Goal: Task Accomplishment & Management: Use online tool/utility

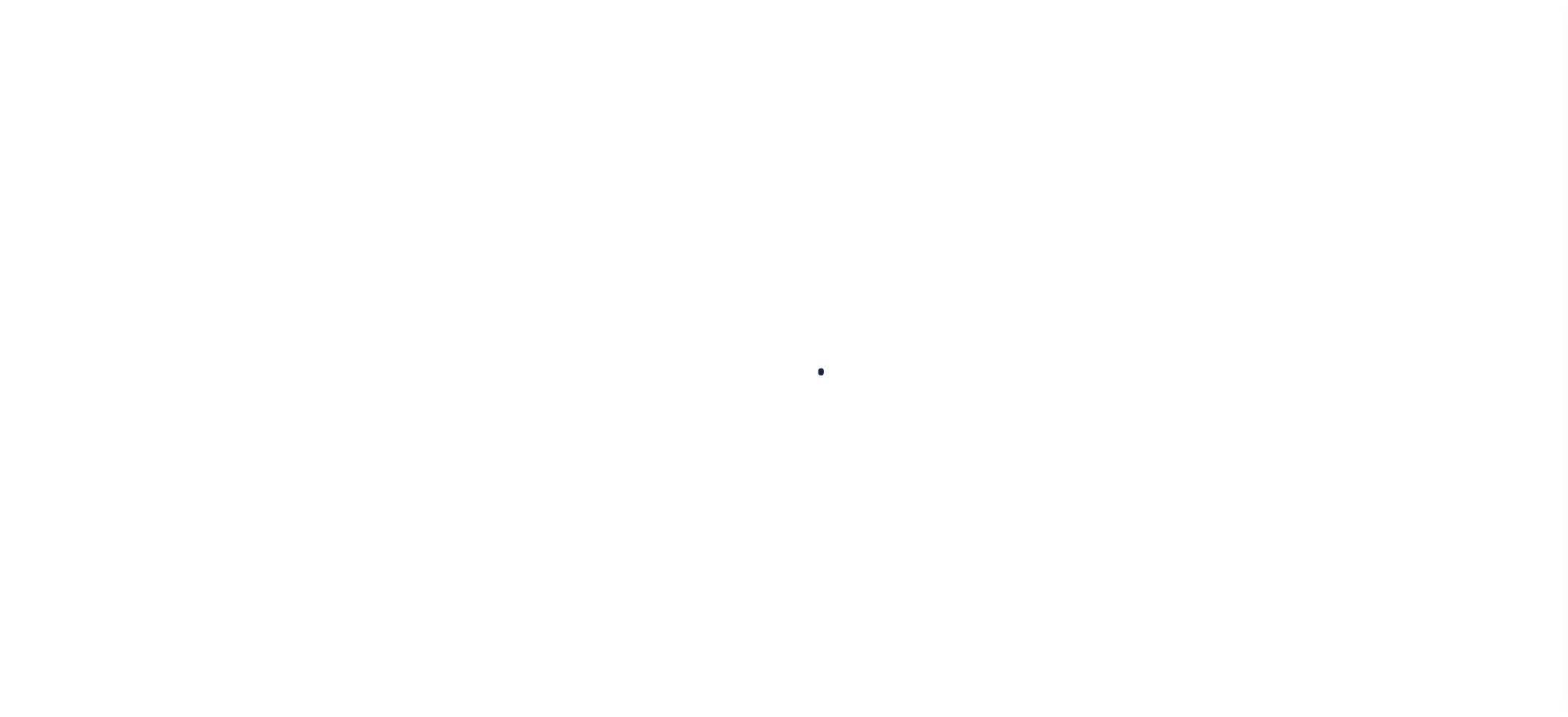
scroll to position [35, 0]
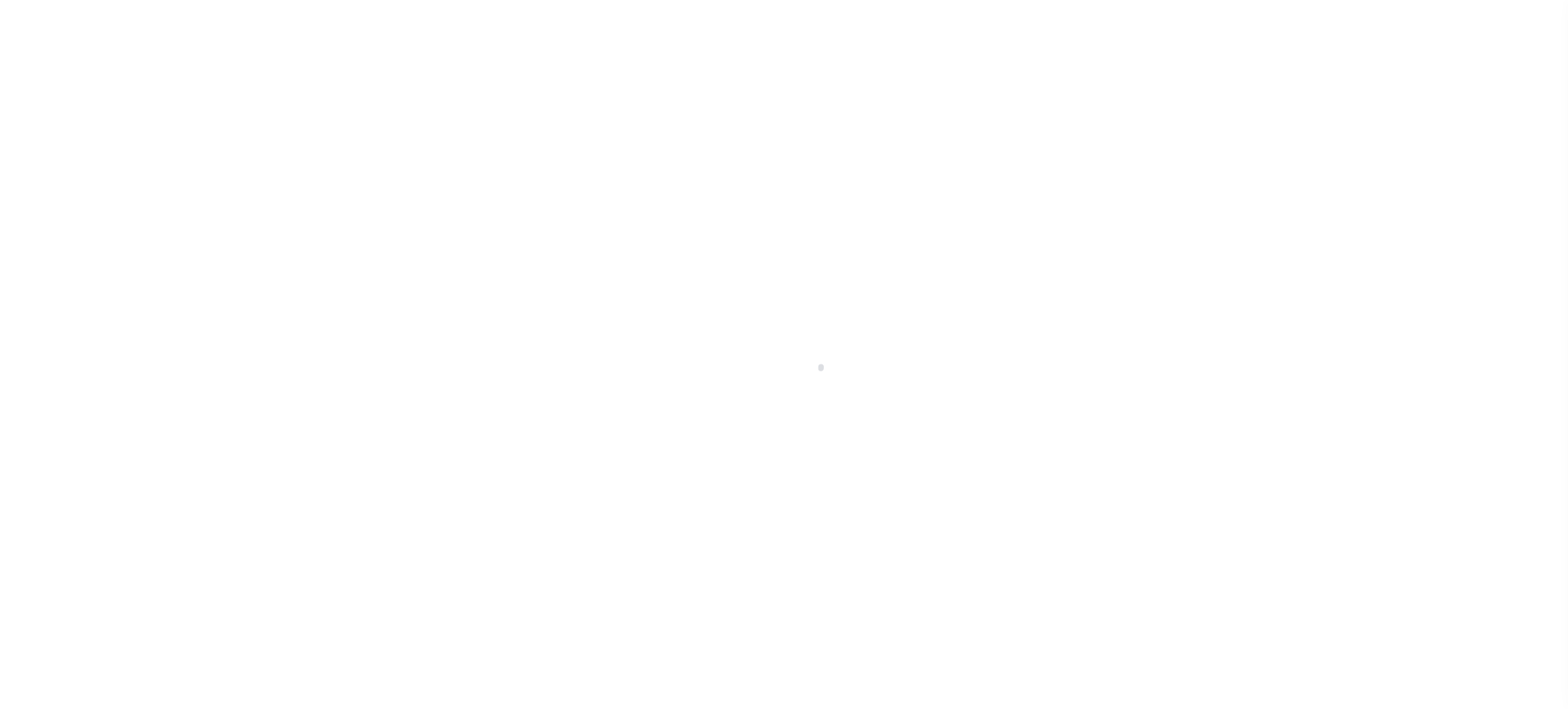
select select "200"
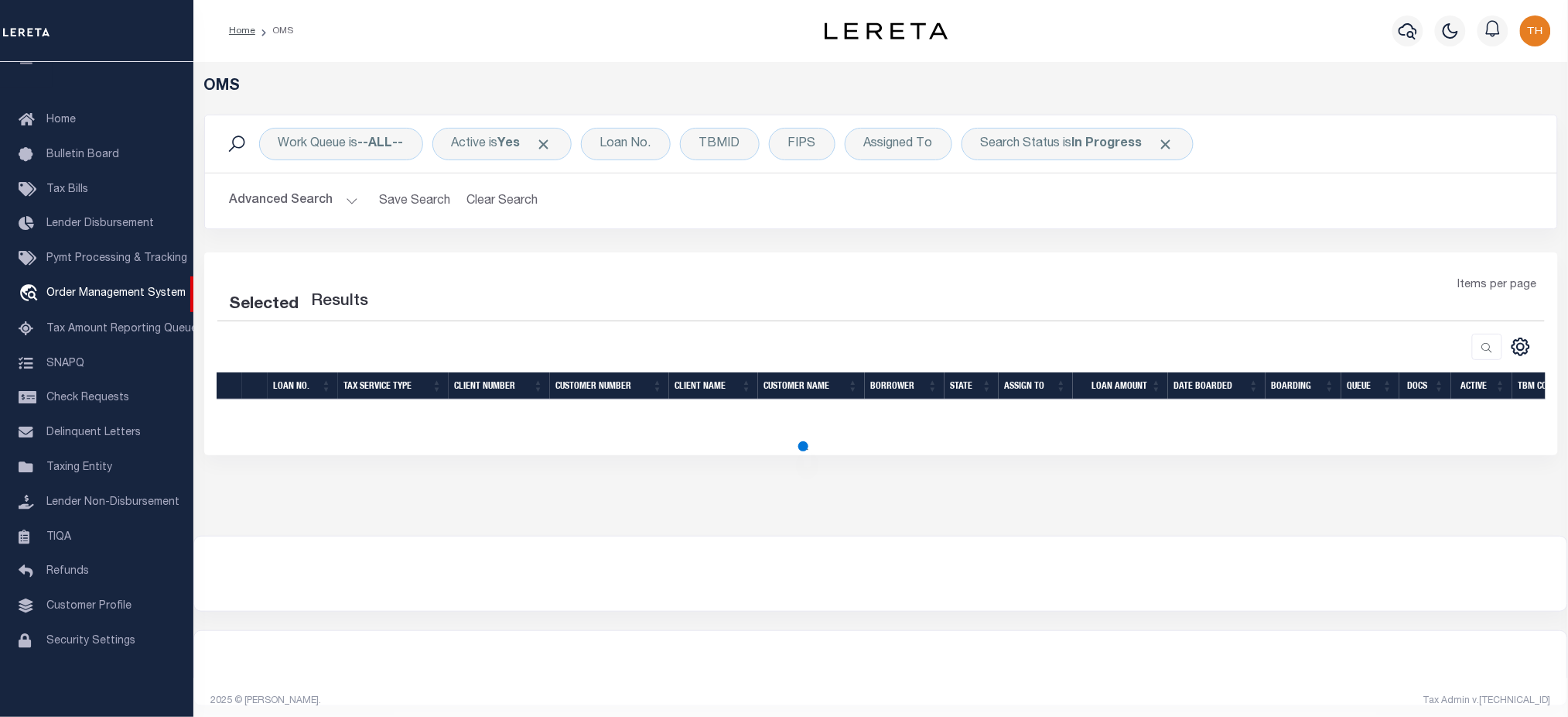
select select "200"
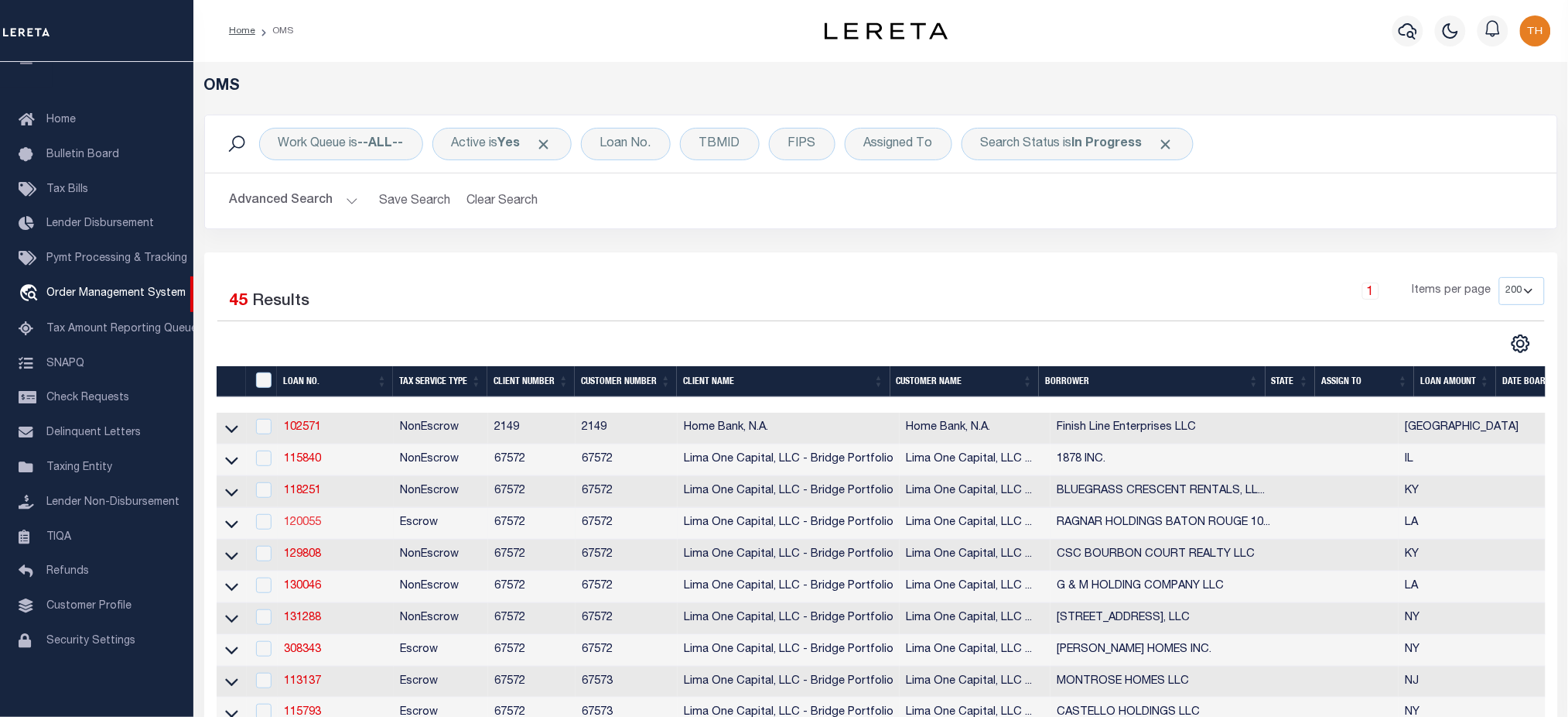
click at [317, 527] on link "120055" at bounding box center [303, 523] width 37 height 11
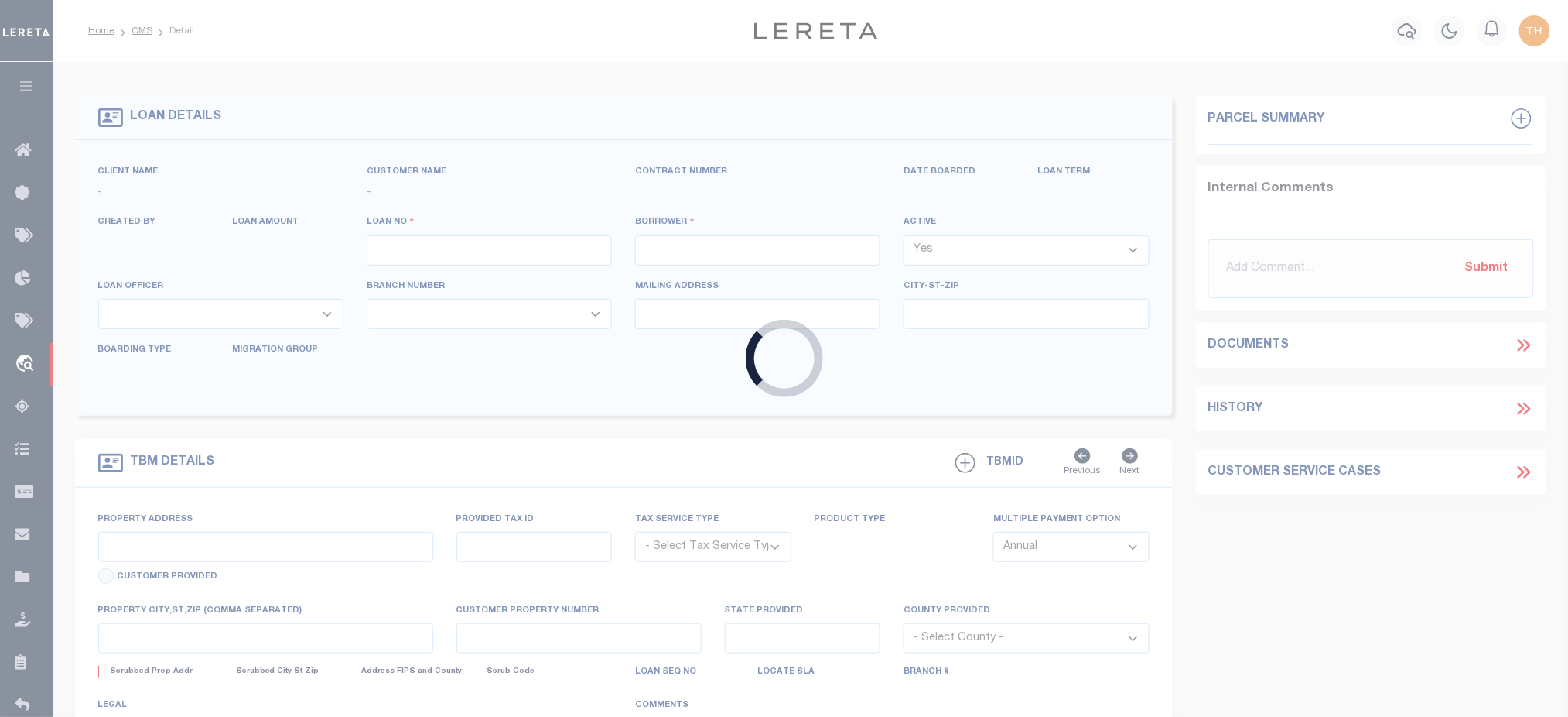
type input "120055"
type input "RAGNAR HOLDINGS BATON ROUGE 1084 MON"
select select
select select "Escrow"
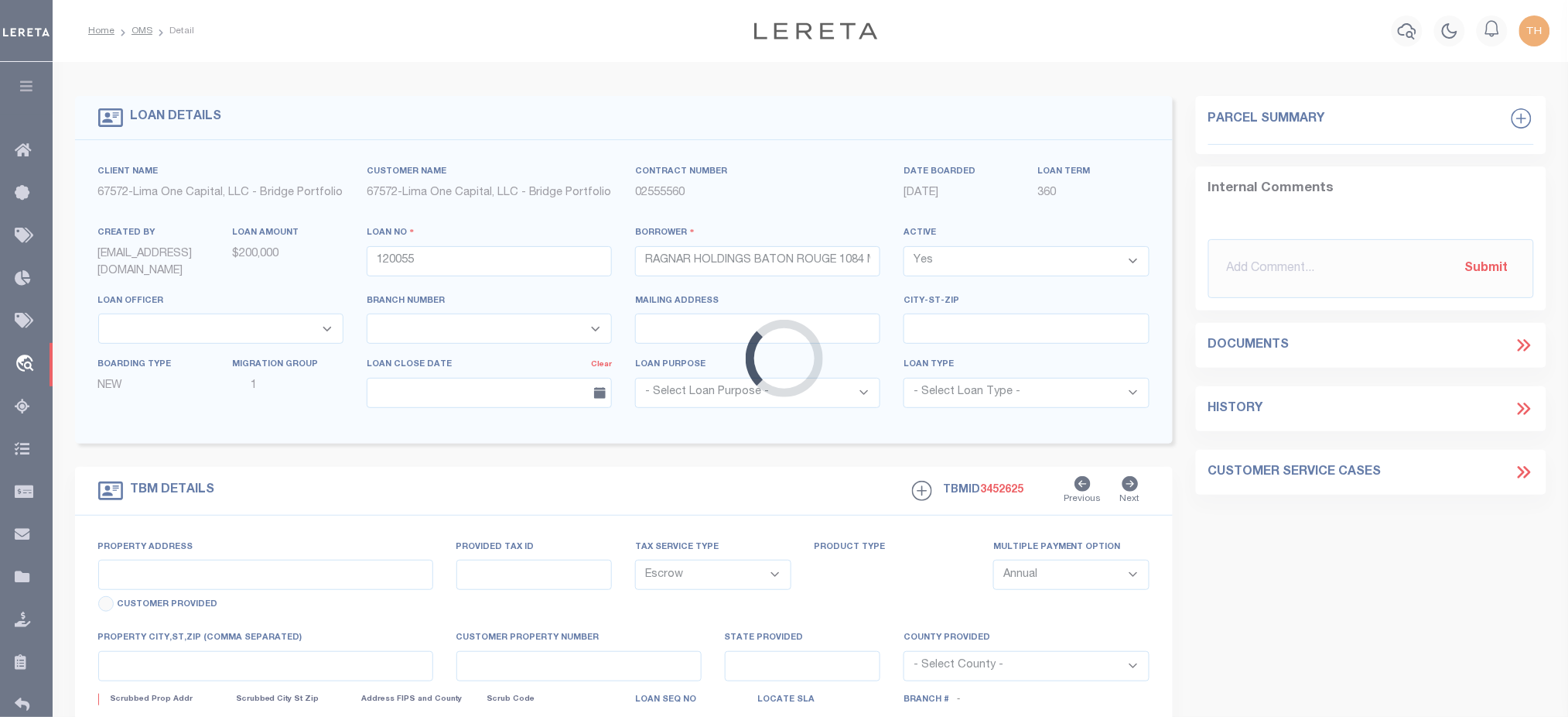
type input "[STREET_ADDRESS]"
radio input "true"
select select
type input "BATON ROUGE LA 70806"
type input "120055-1-D"
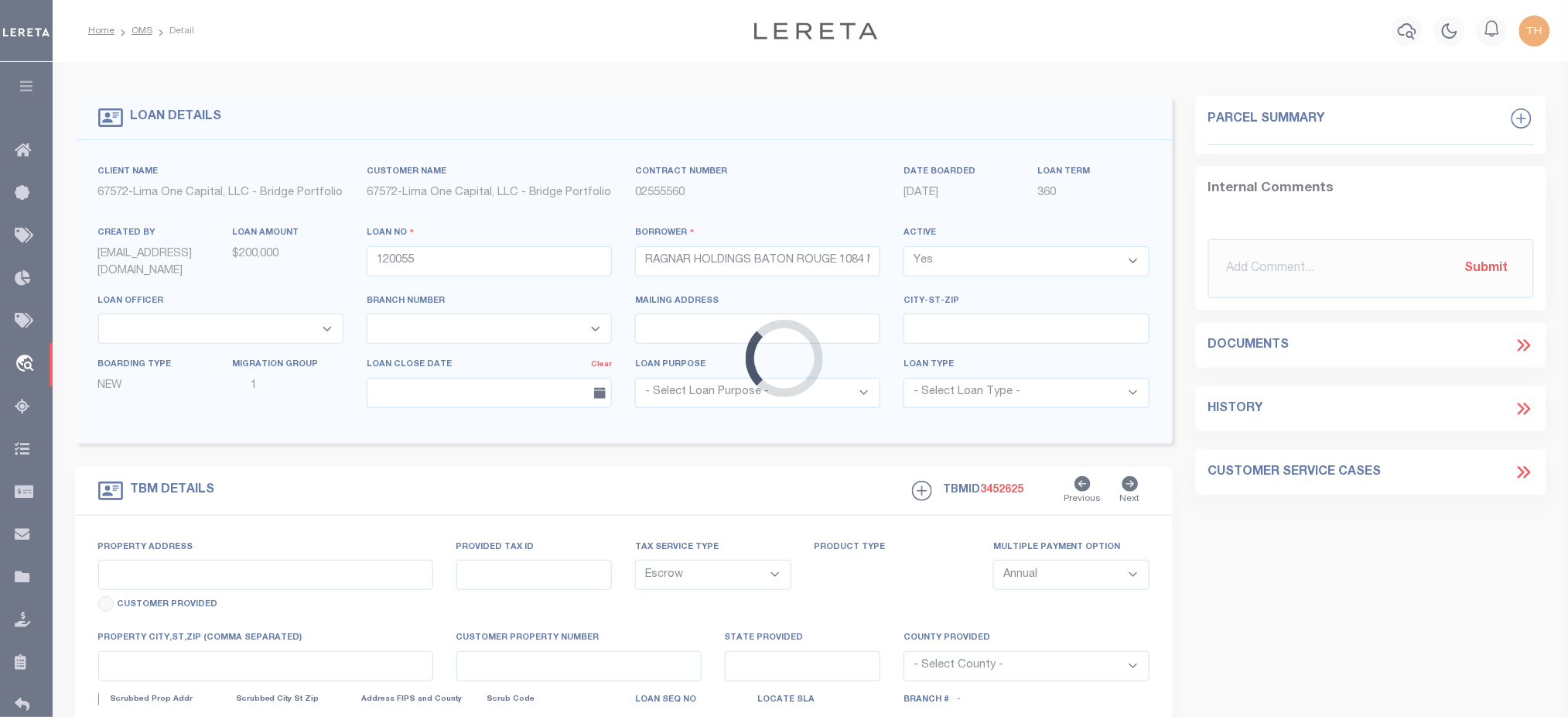
type input "LA"
type textarea "COLLECTOR: ENTITY: PARCEL: 560103"
type textarea "Should be TPS per customer's file. MLC"
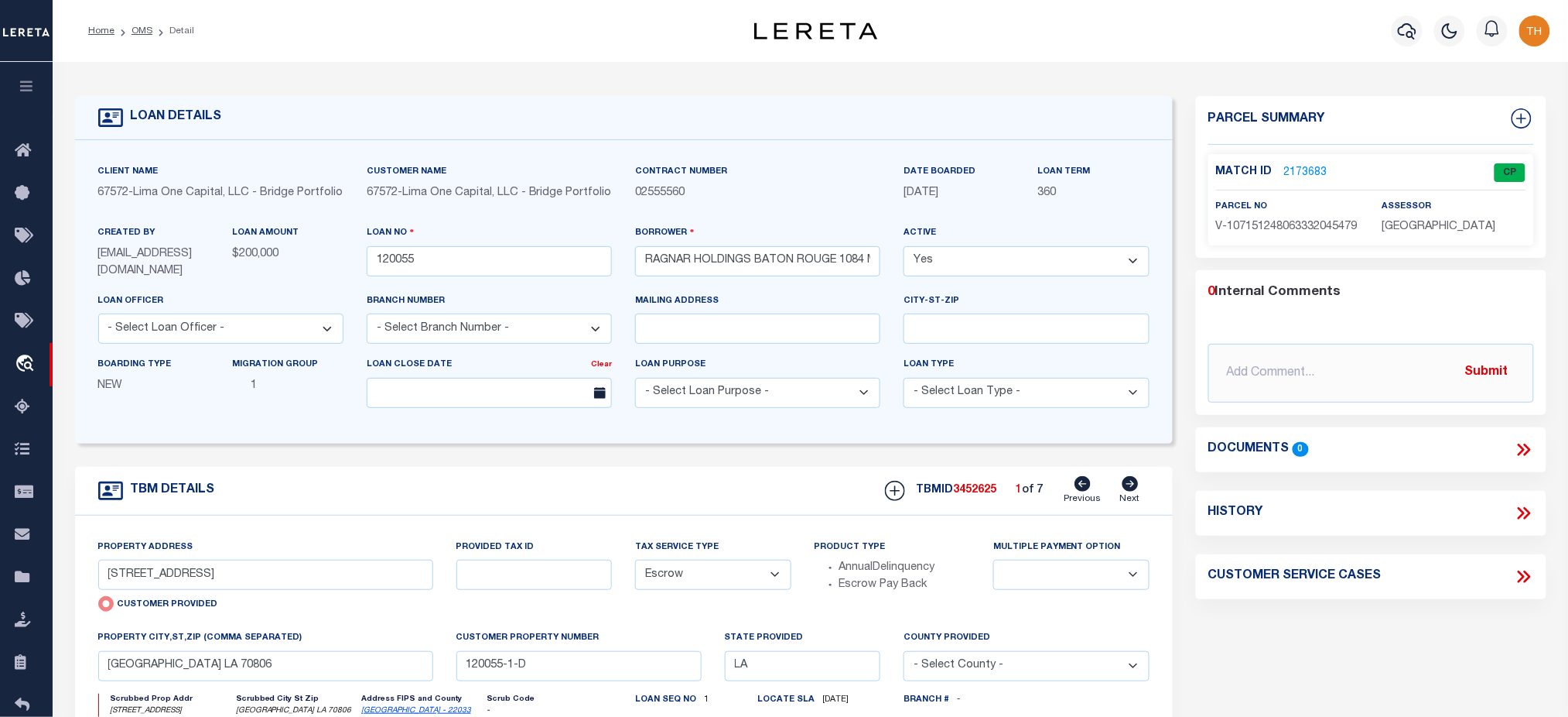
click at [1310, 171] on link "2173683" at bounding box center [1306, 172] width 44 height 16
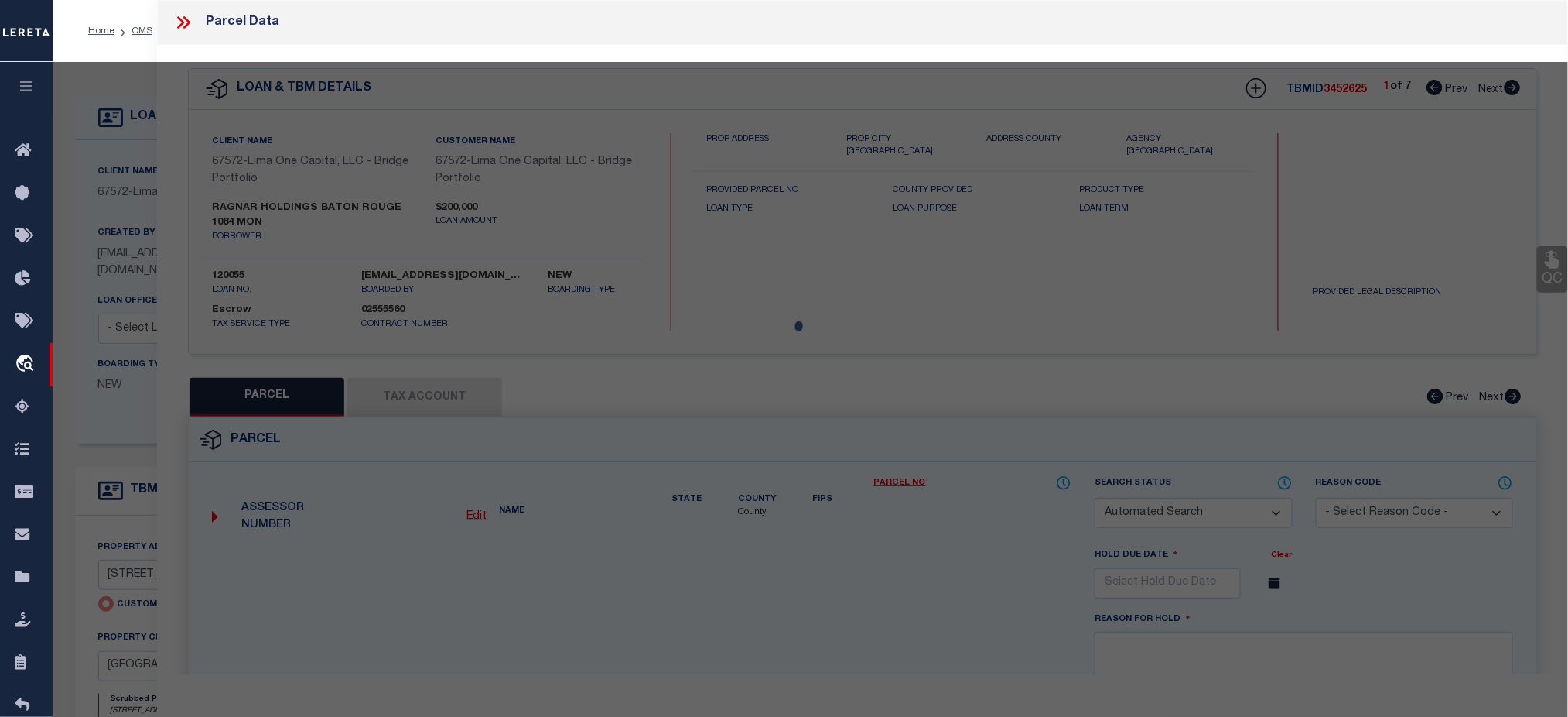
checkbox input "false"
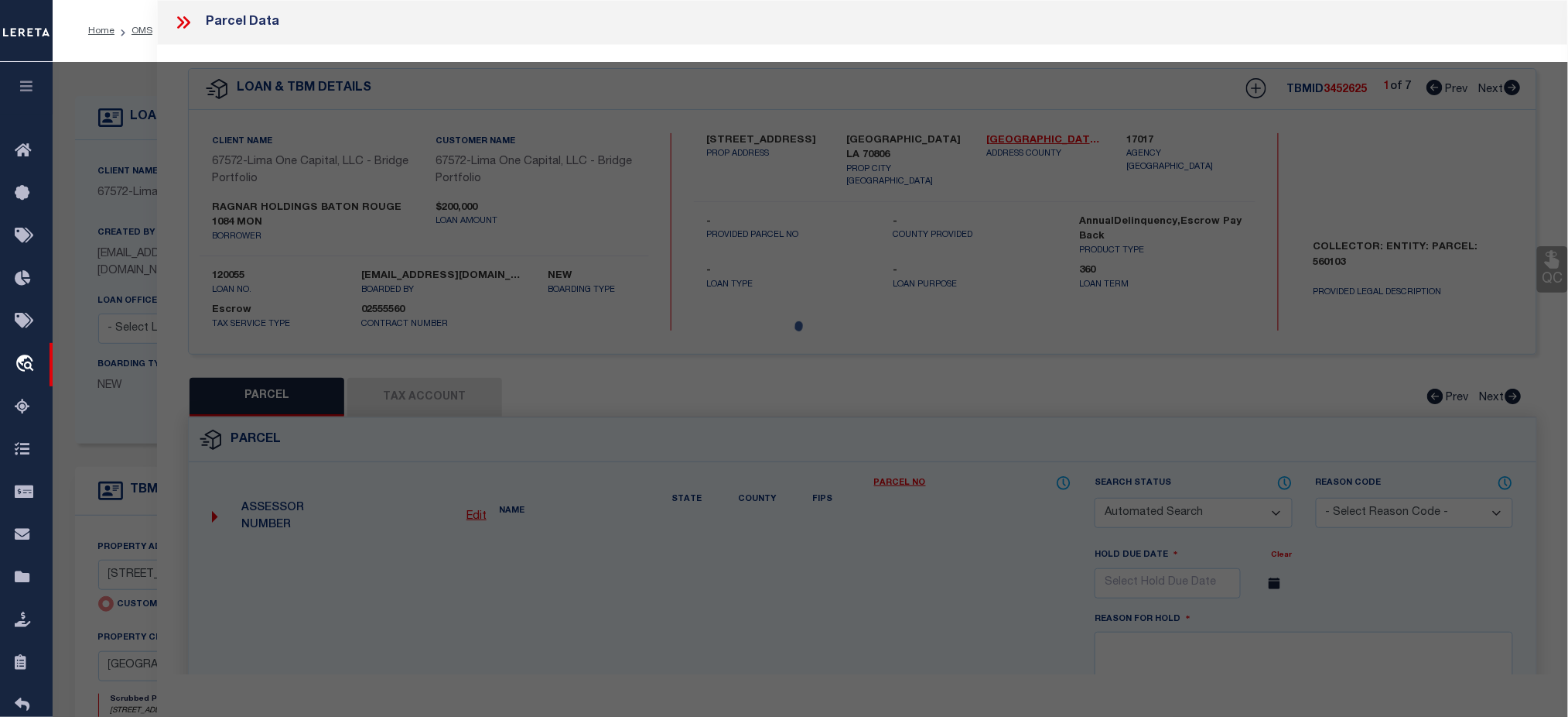
select select "CP"
select select "AGW"
select select
type input "1084 MONET DRIVE"
checkbox input "false"
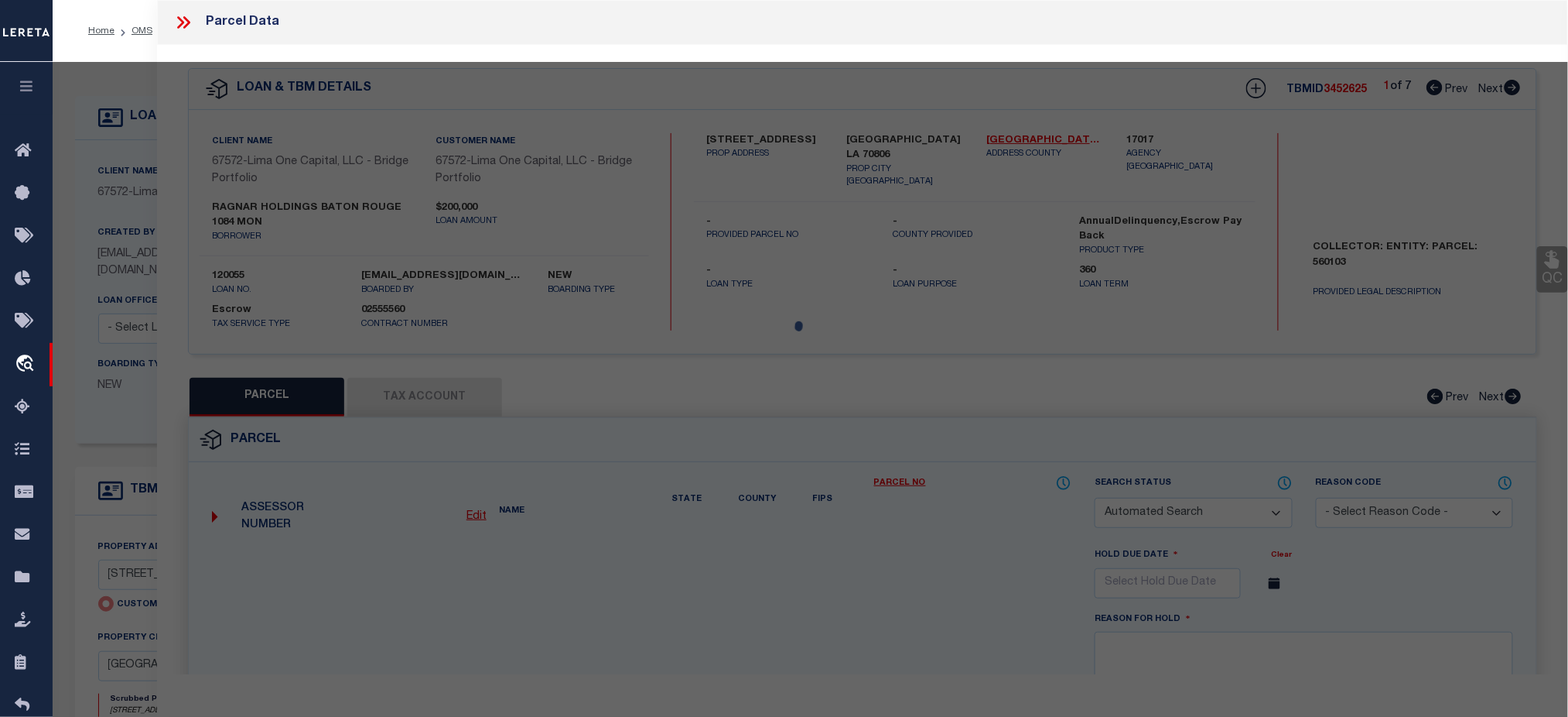
type input "BATON ROUGE LA 70806"
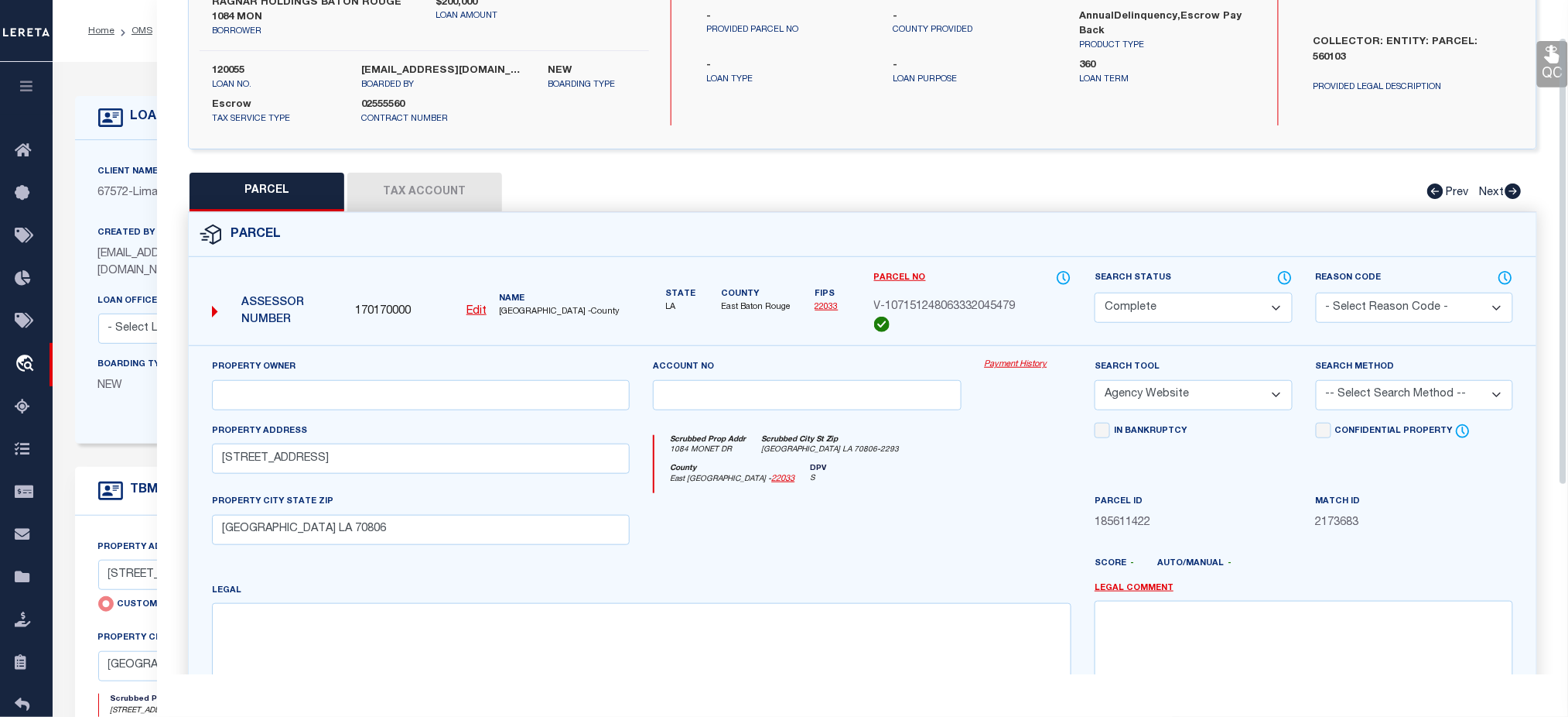
scroll to position [206, 0]
click at [1004, 370] on link "Payment History" at bounding box center [1028, 364] width 87 height 13
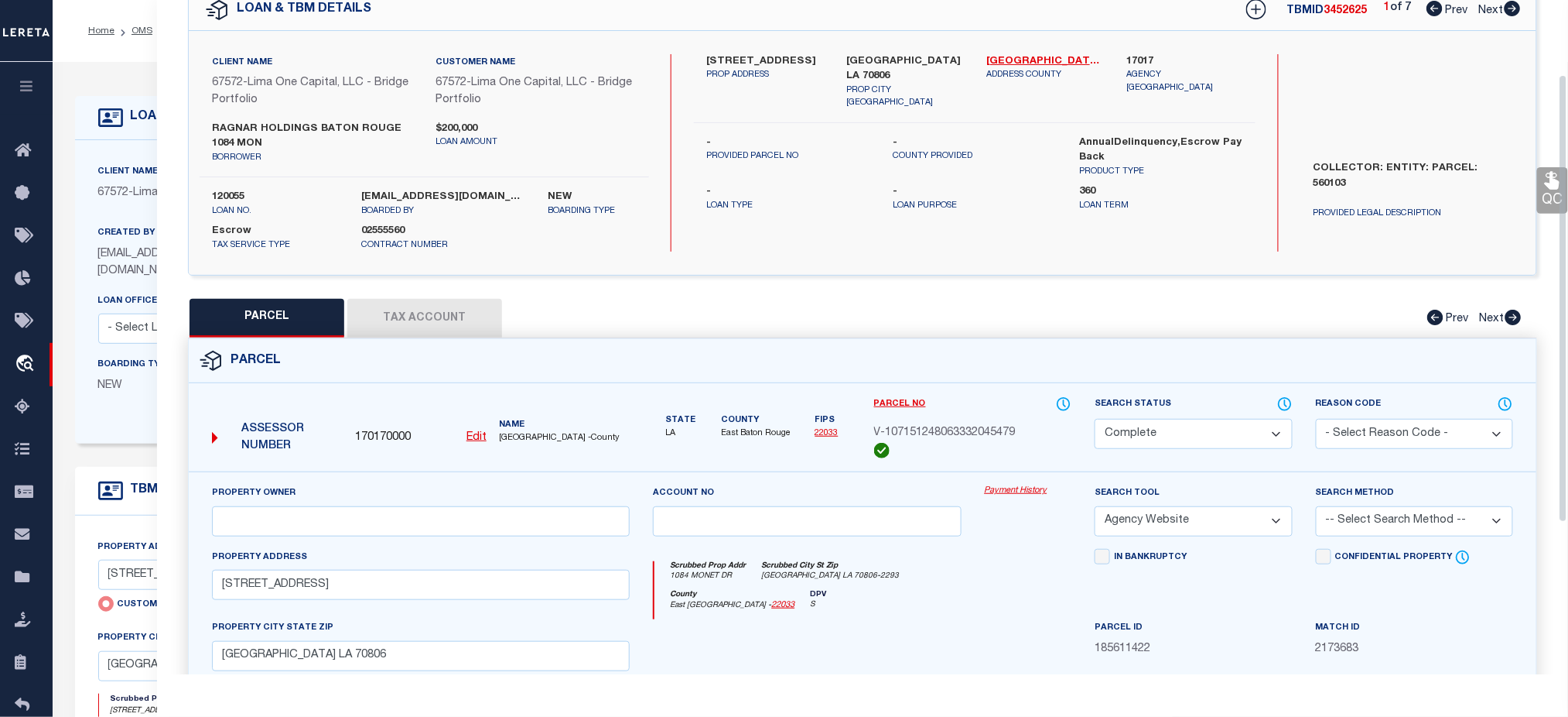
scroll to position [0, 0]
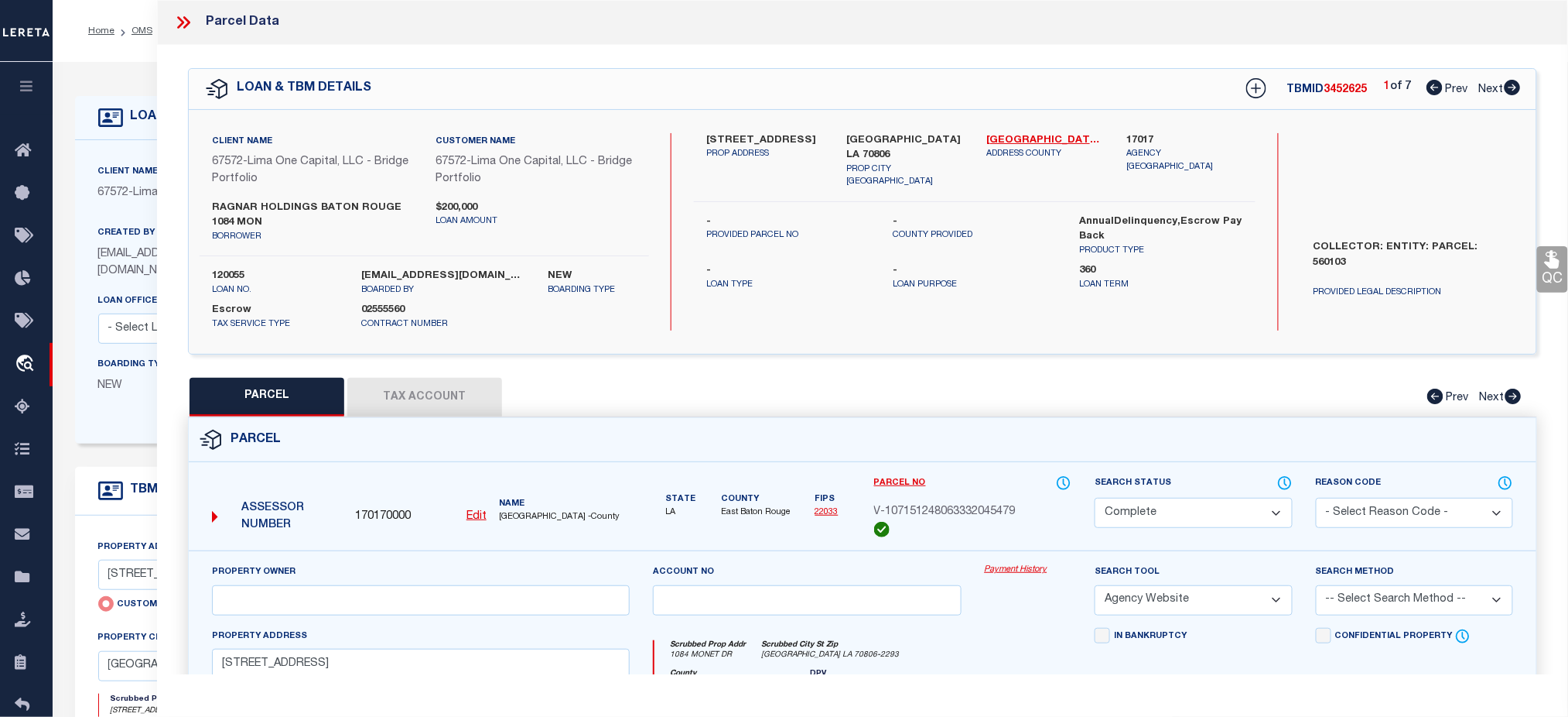
click at [189, 26] on icon at bounding box center [183, 23] width 20 height 20
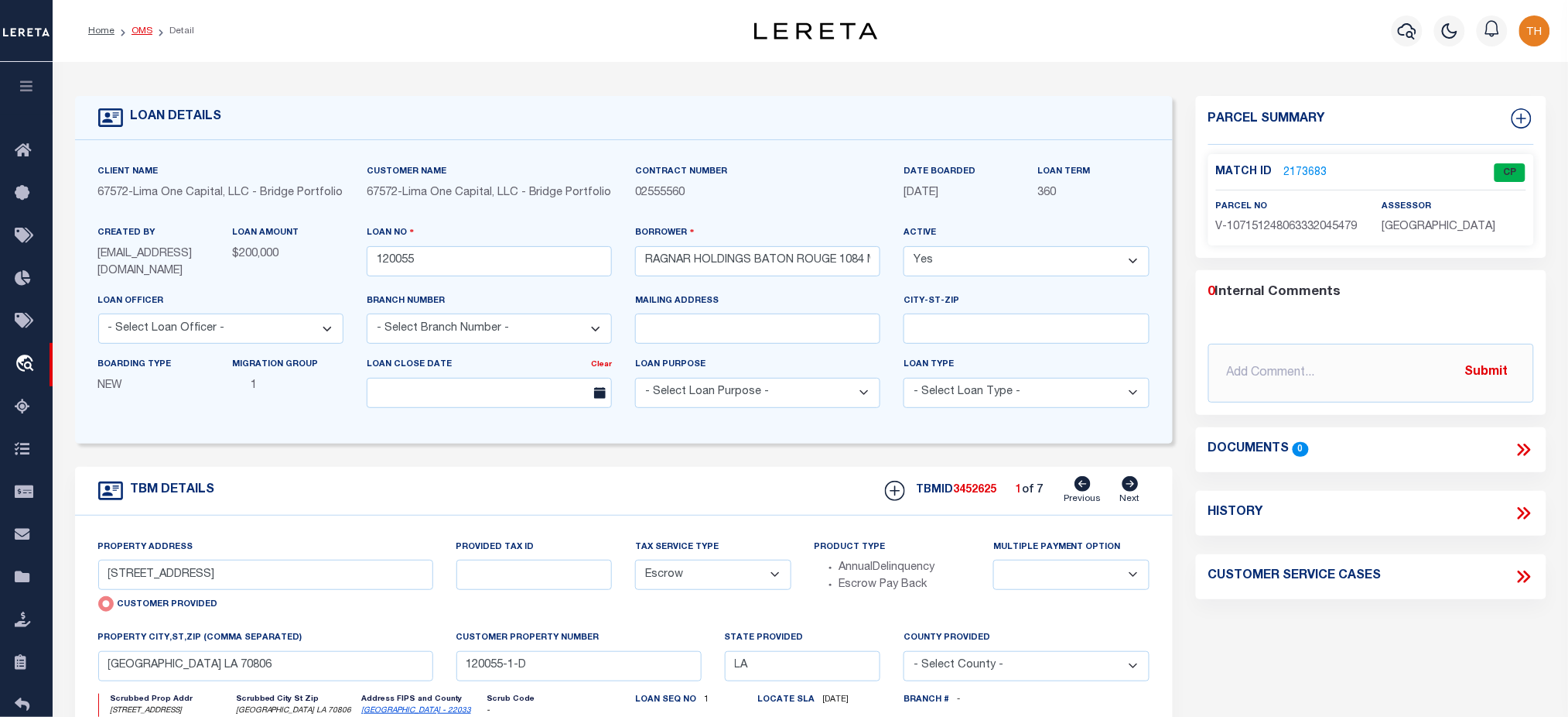
click at [141, 34] on link "OMS" at bounding box center [142, 31] width 21 height 9
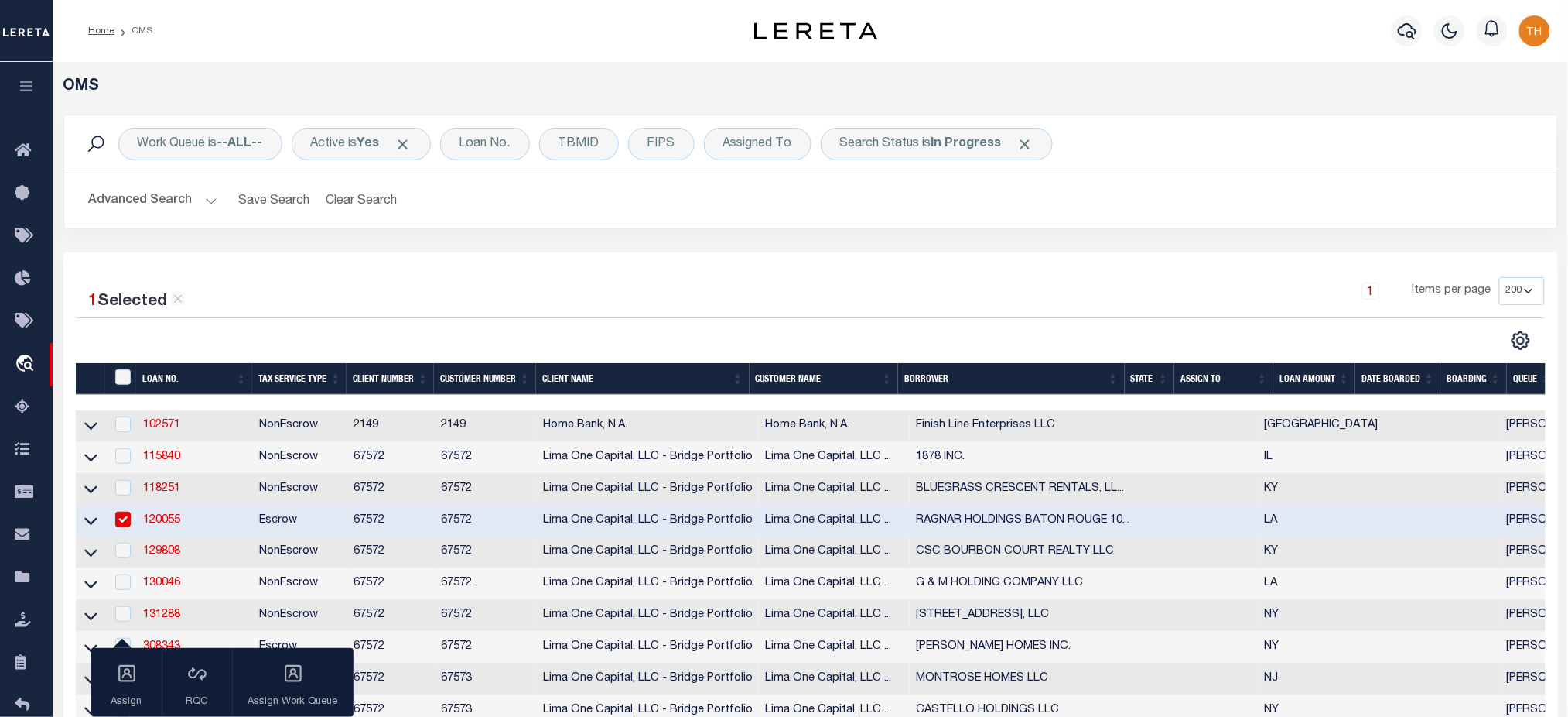
click at [126, 525] on input "checkbox" at bounding box center [123, 520] width 16 height 16
checkbox input "false"
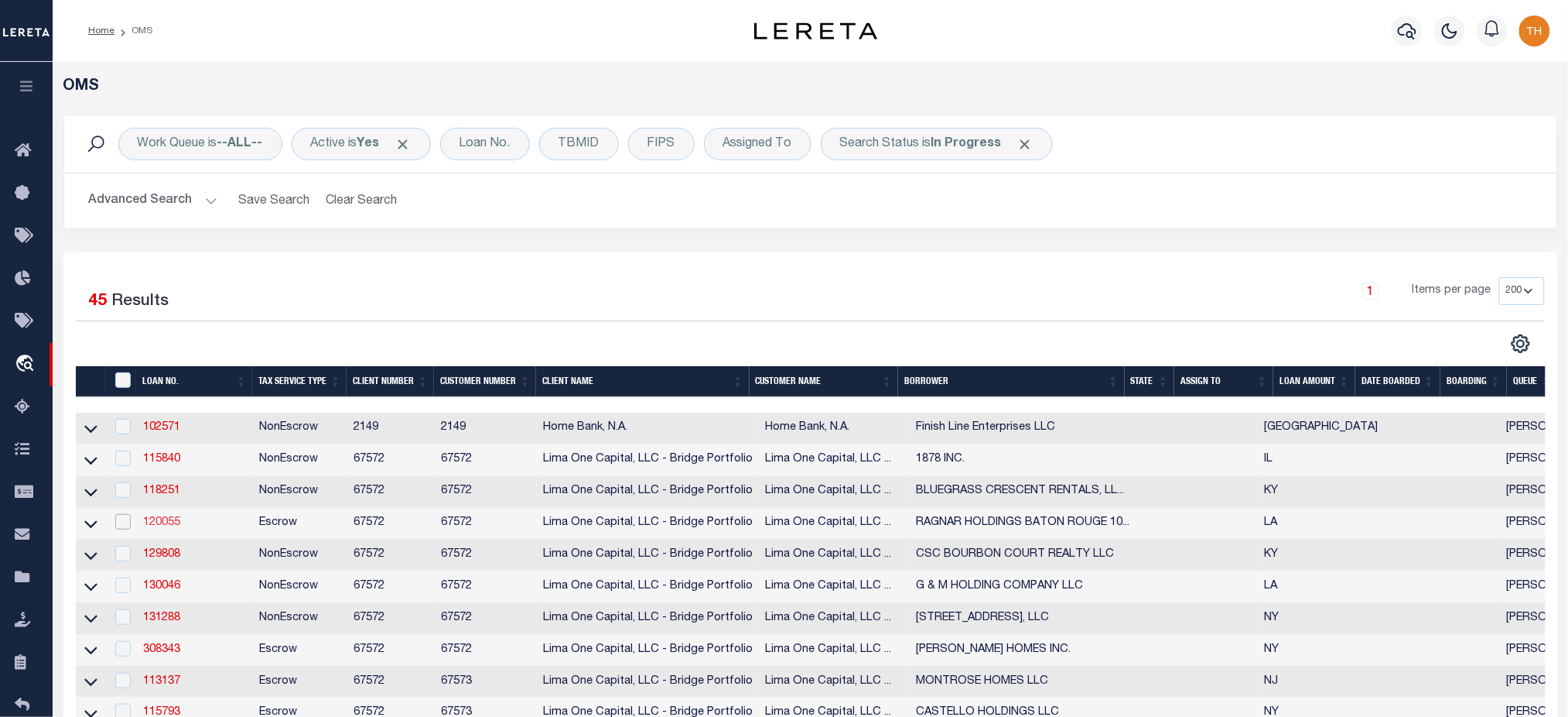
scroll to position [206, 0]
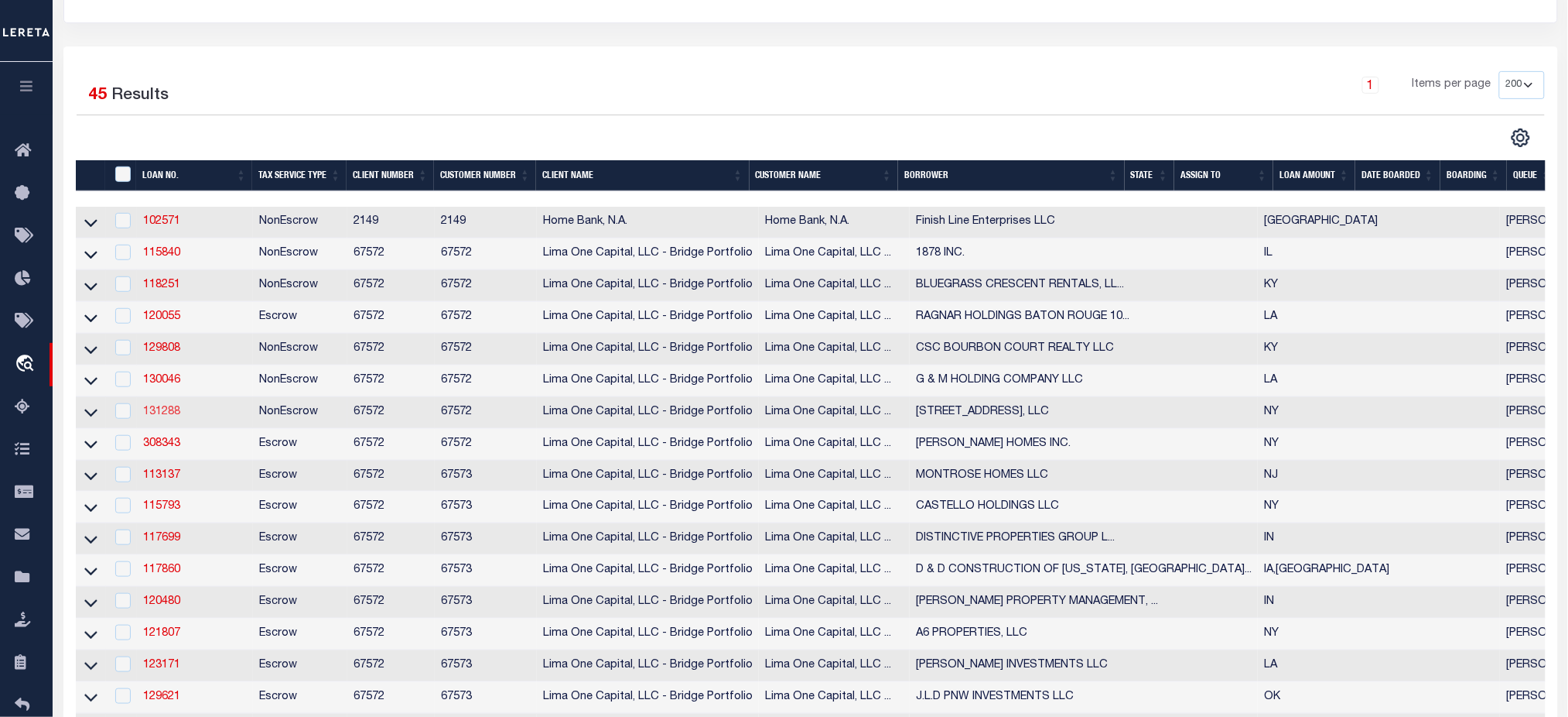
click at [166, 415] on link "131288" at bounding box center [162, 412] width 37 height 11
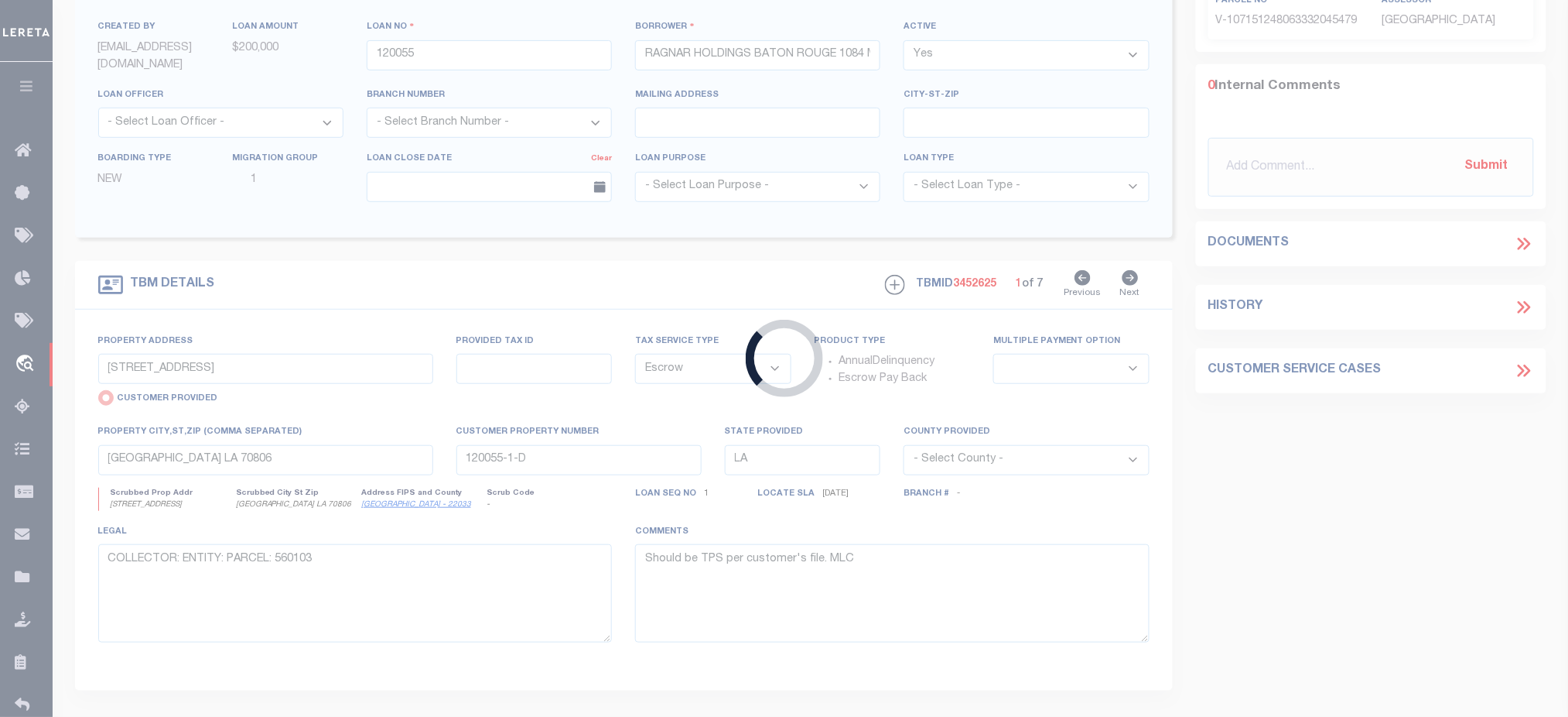
type input "131288"
type input "1699 TOPPING AVENUE, LLC"
select select
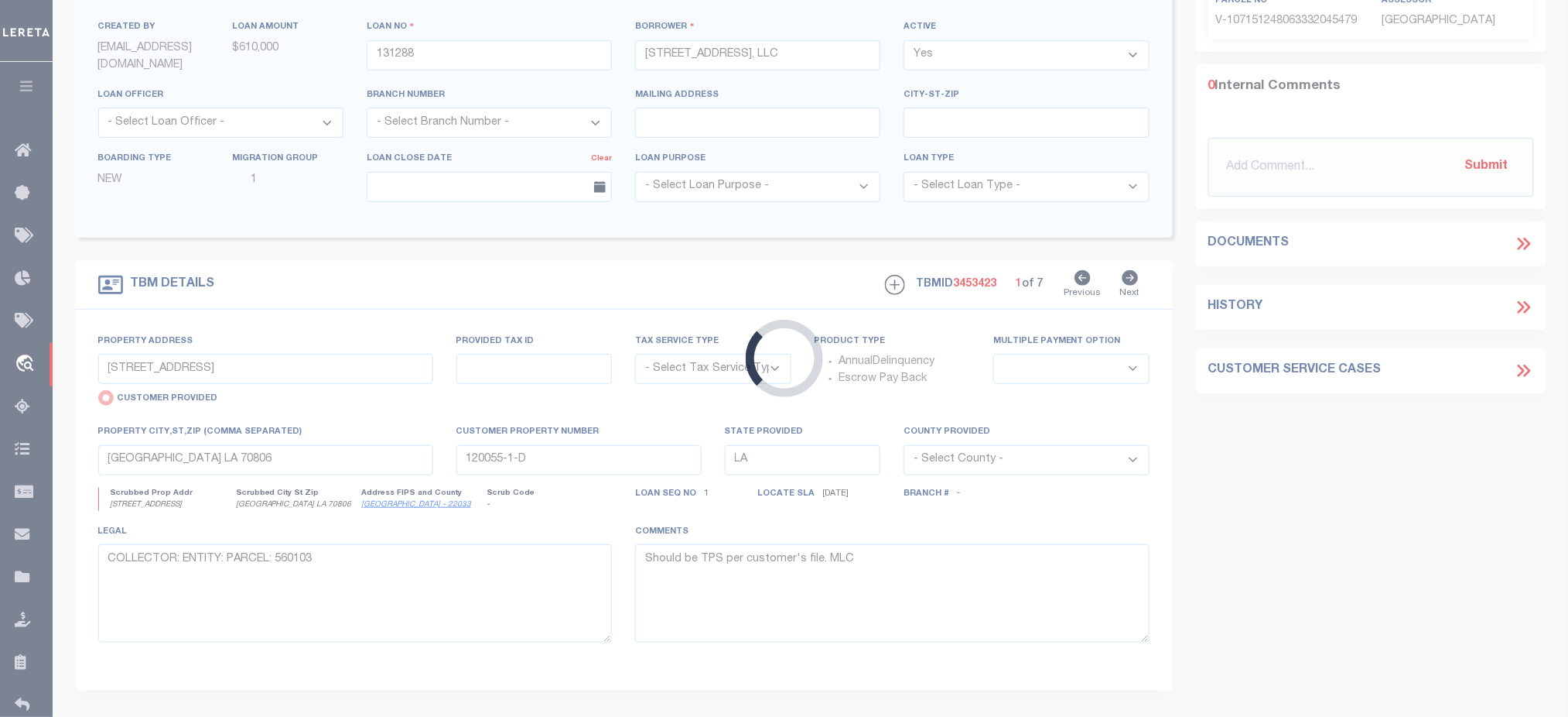
type input "1699 TOPPING AVENUE"
select select "NonEscrow"
type input "BRONX NY 10457"
type input "131288-1-B"
type input "NY"
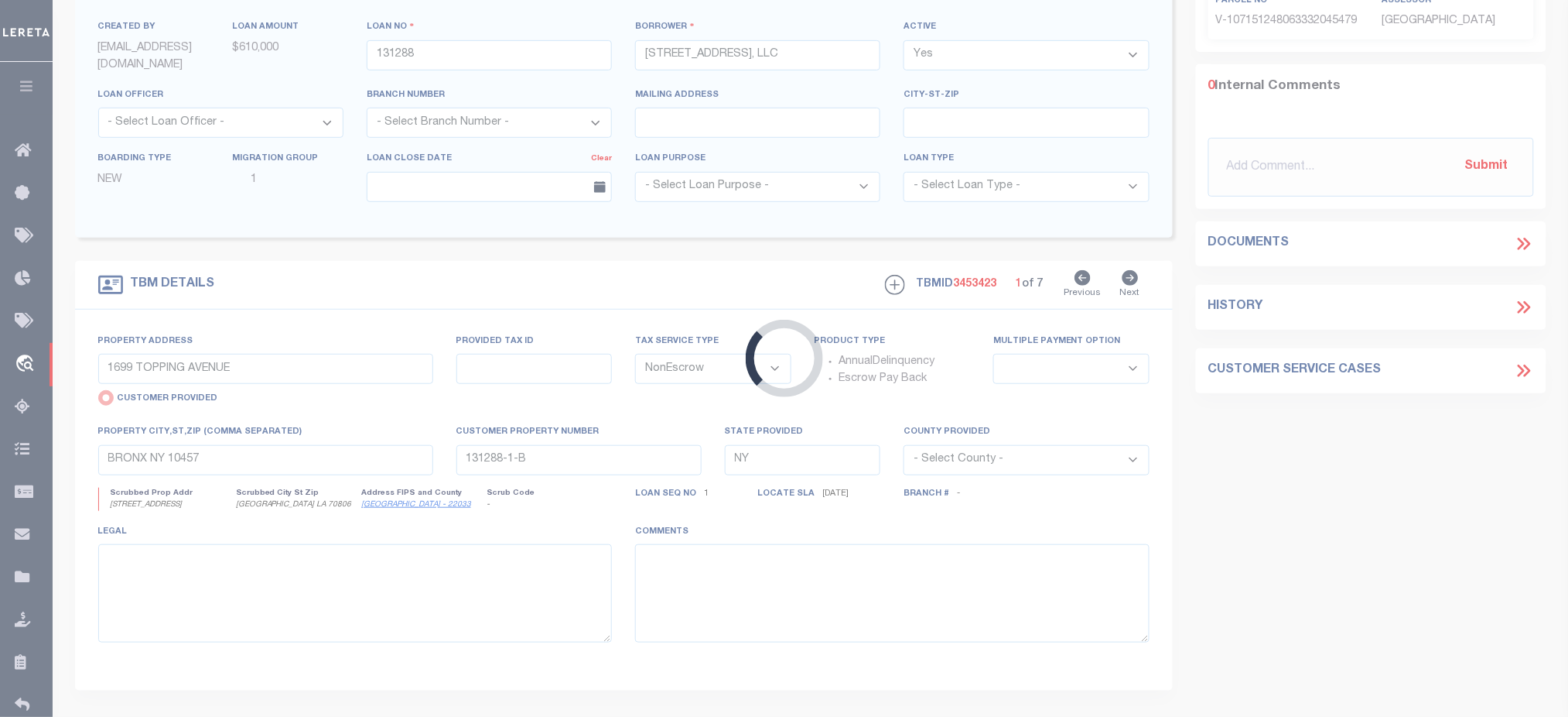
select select "4"
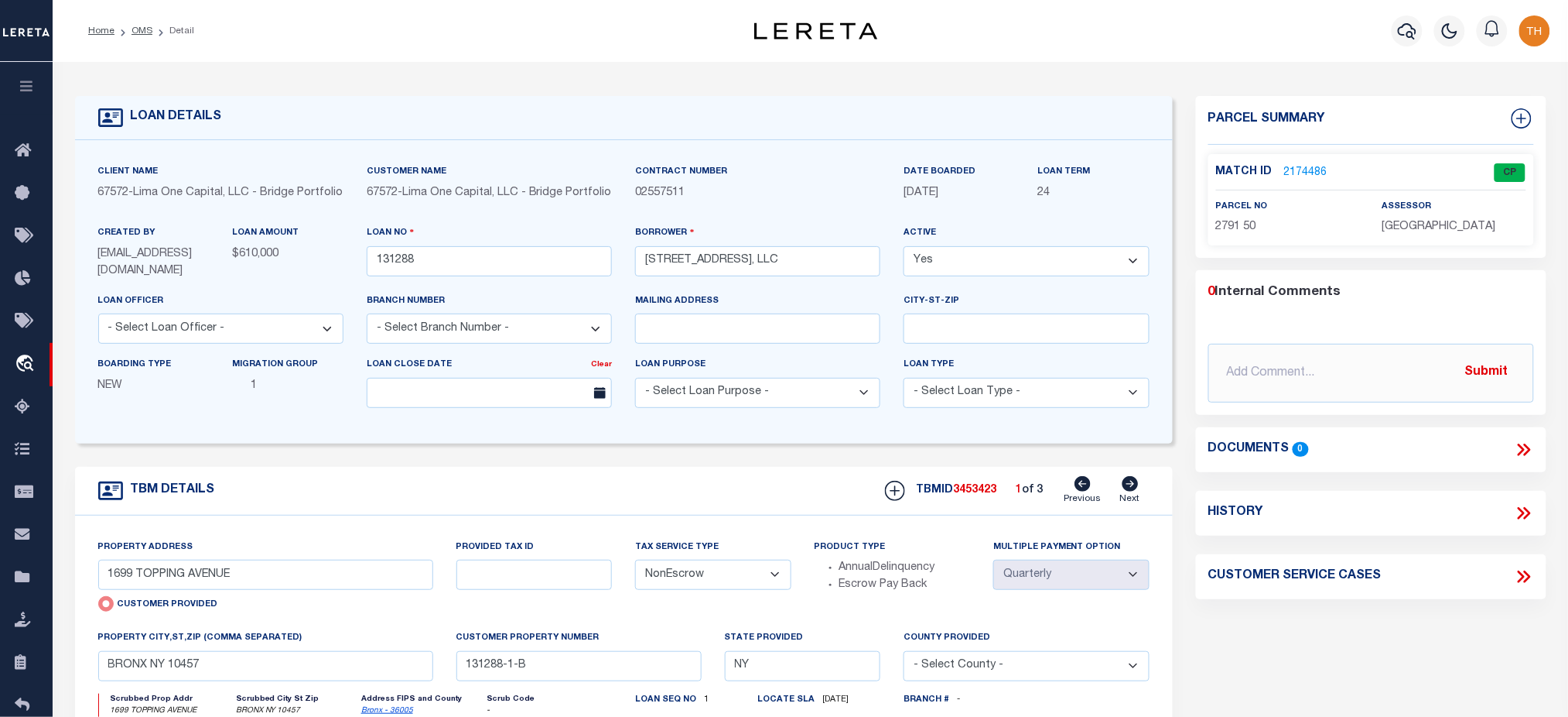
click at [1309, 172] on link "2174486" at bounding box center [1306, 172] width 44 height 16
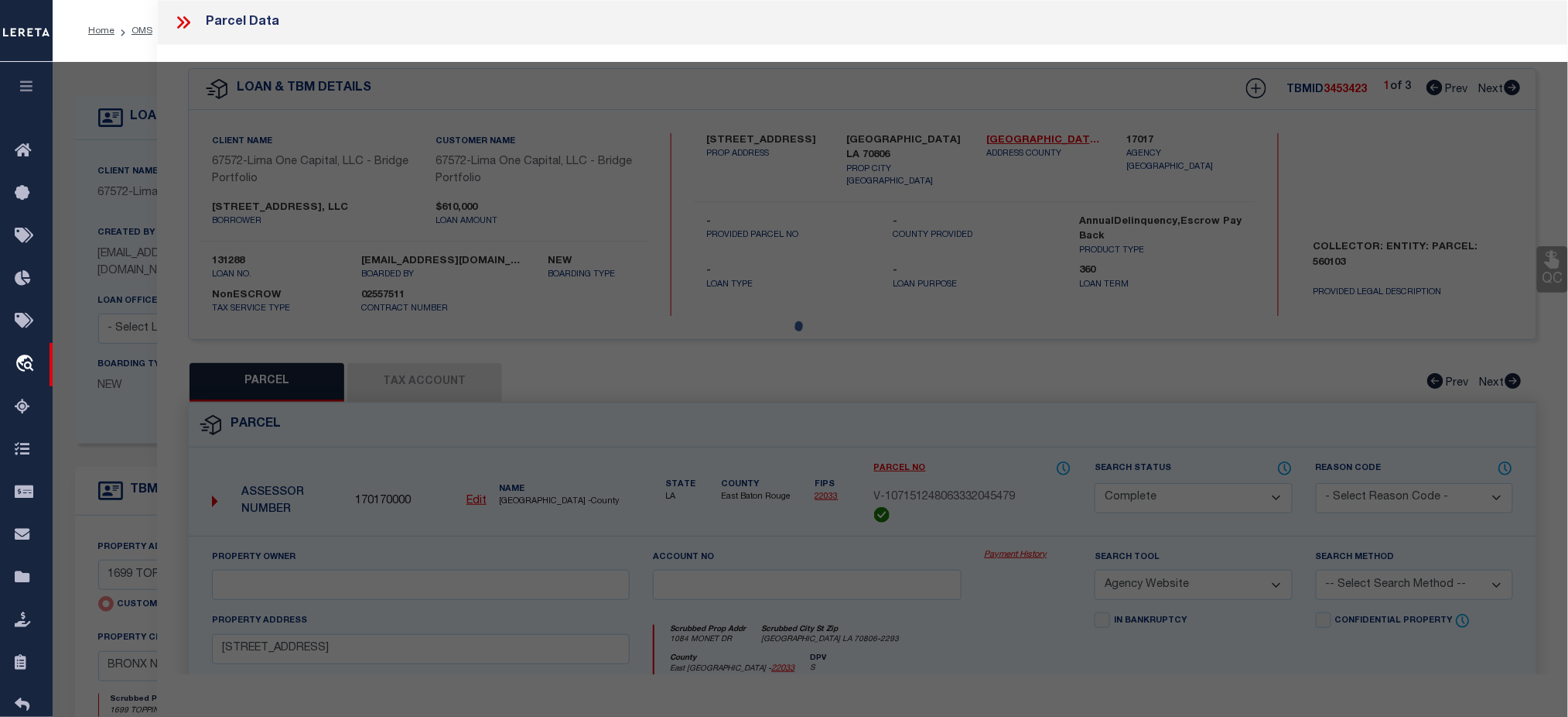
select select "AS"
select select
checkbox input "false"
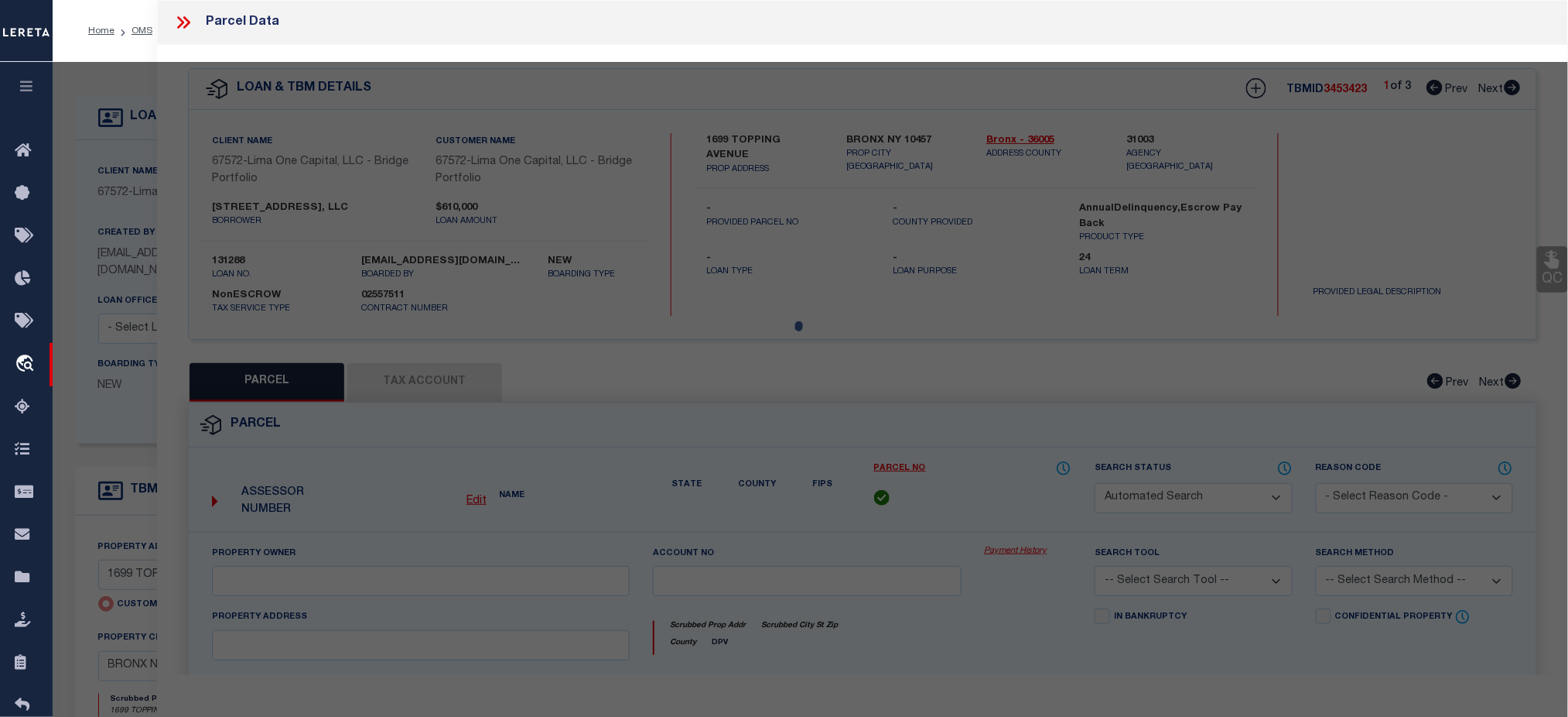
select select "CP"
type input "1699 TOPPING AVENUE LLC"
select select "AGW"
select select "ADD"
type input "1699 TOPPING AVENUE"
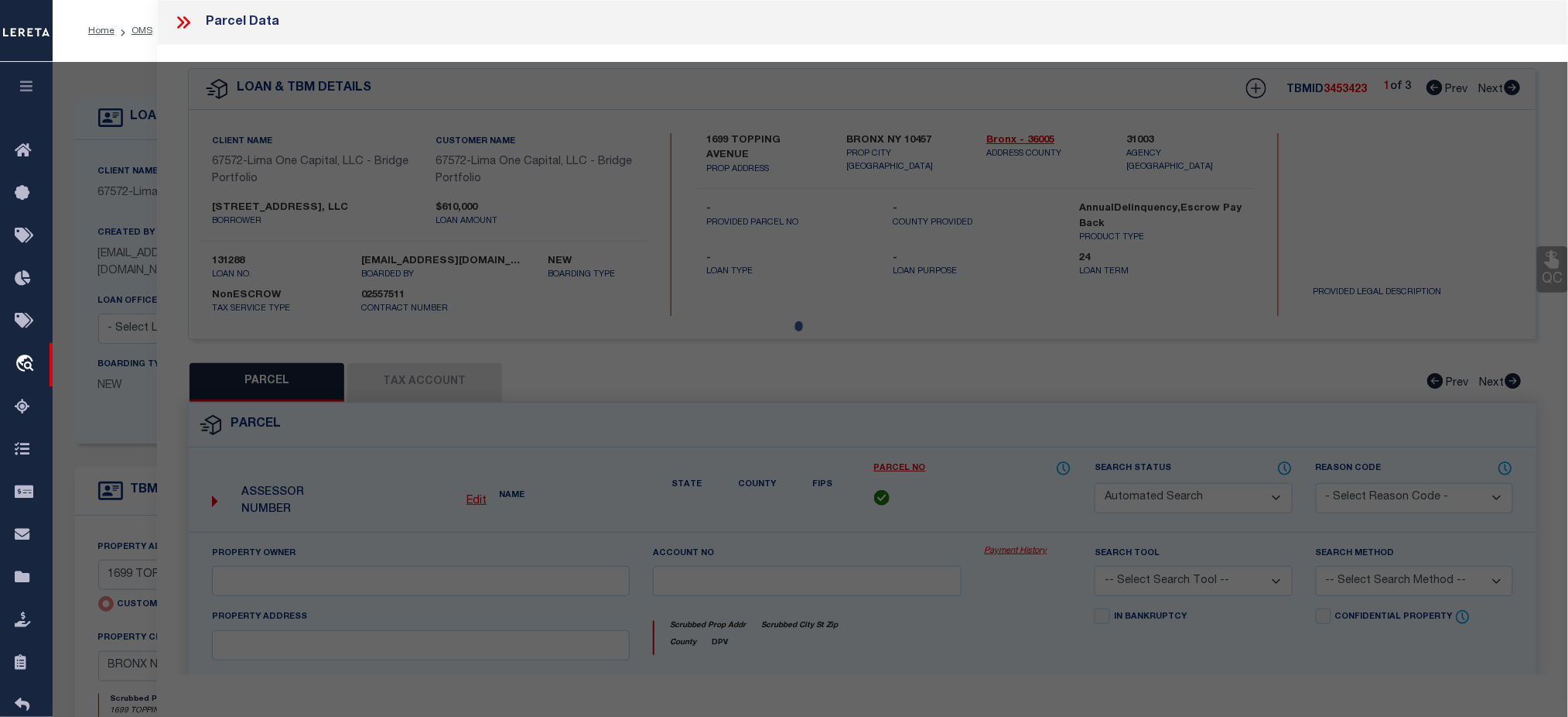
type input "BRONX NY 10457"
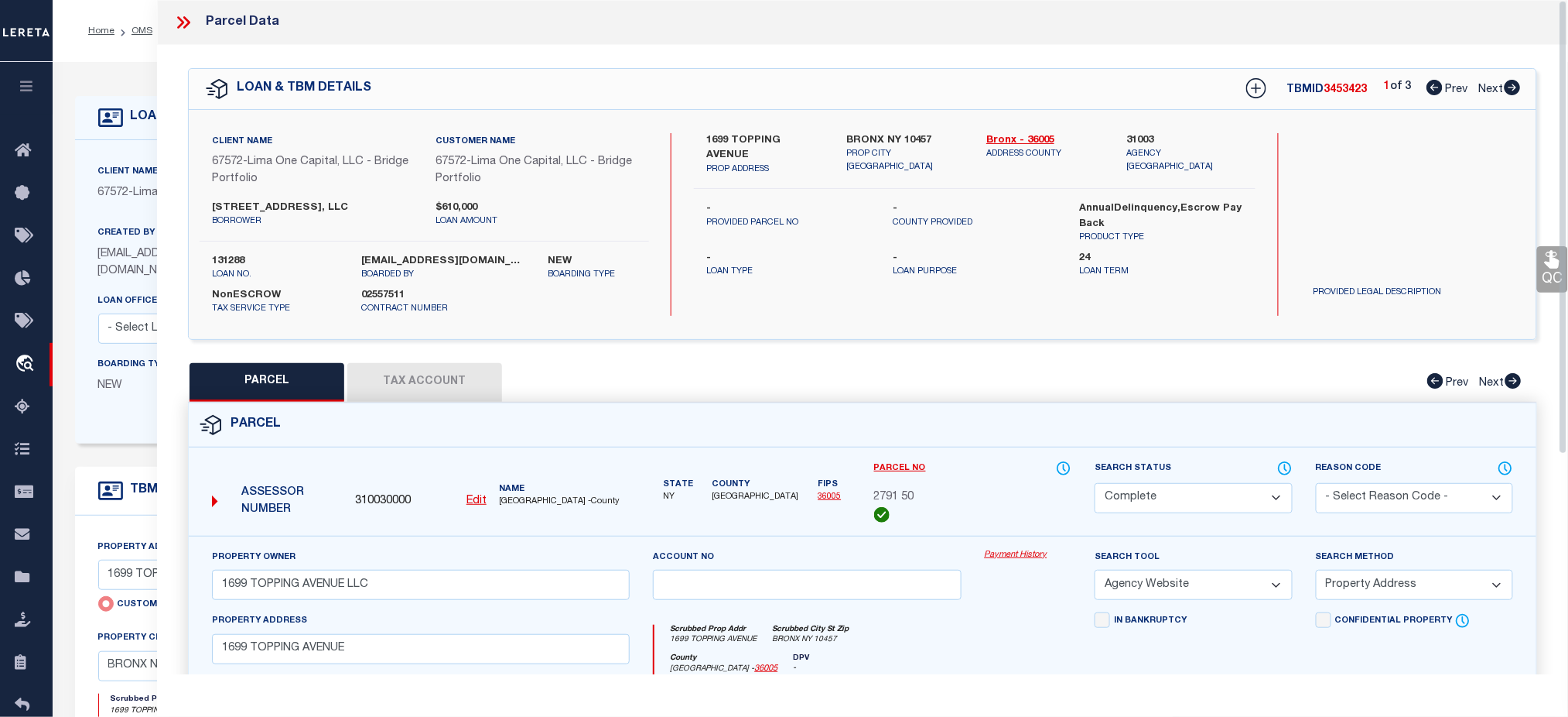
click at [430, 382] on button "Tax Account" at bounding box center [424, 382] width 154 height 39
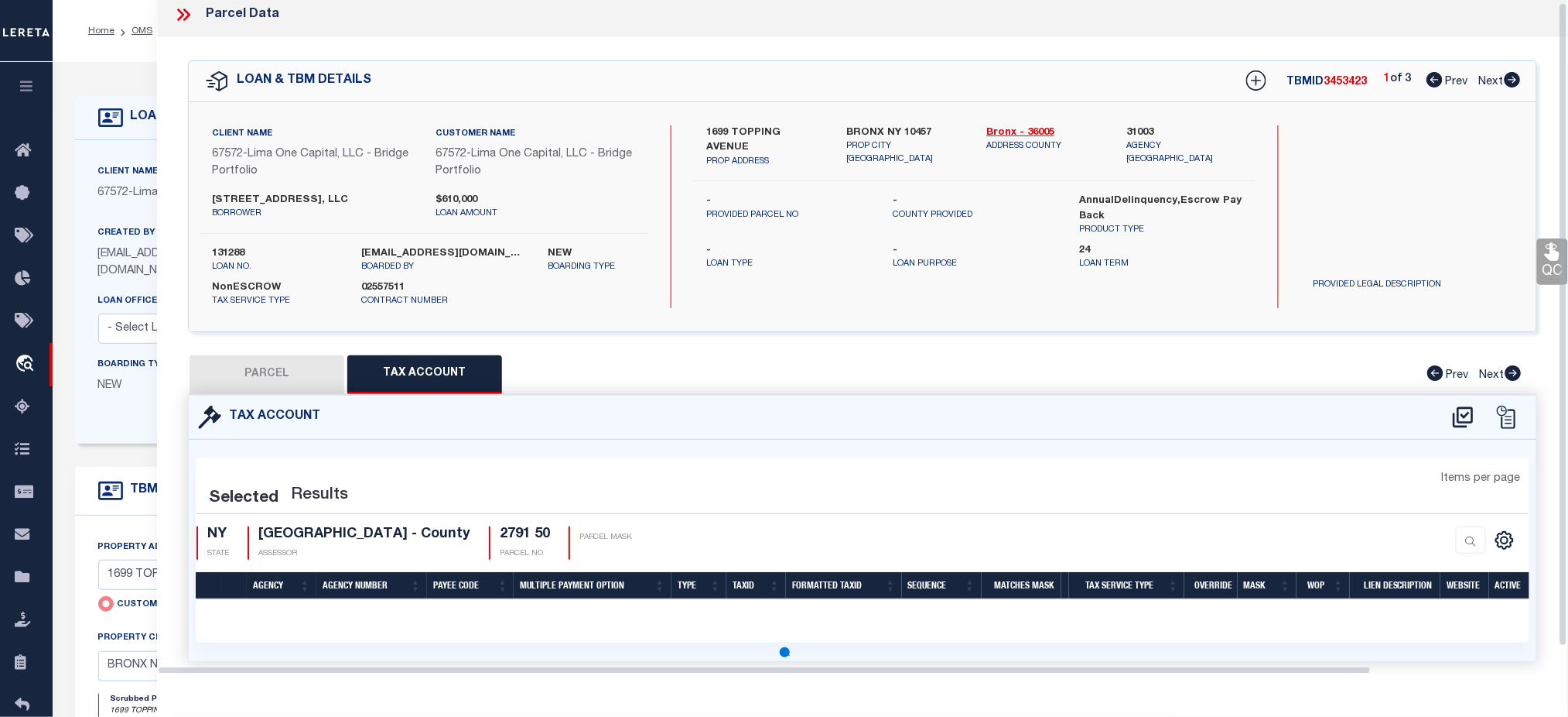
select select "100"
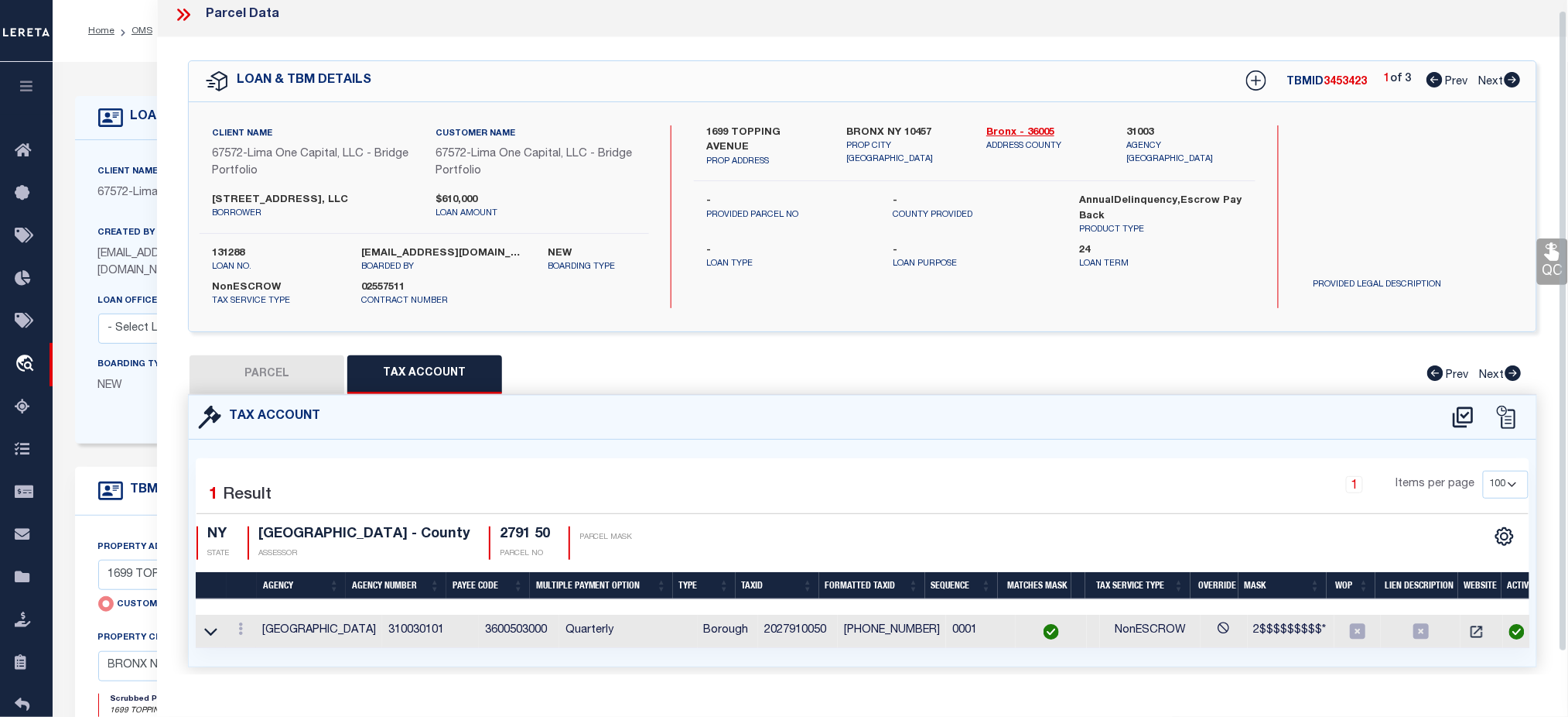
scroll to position [16, 0]
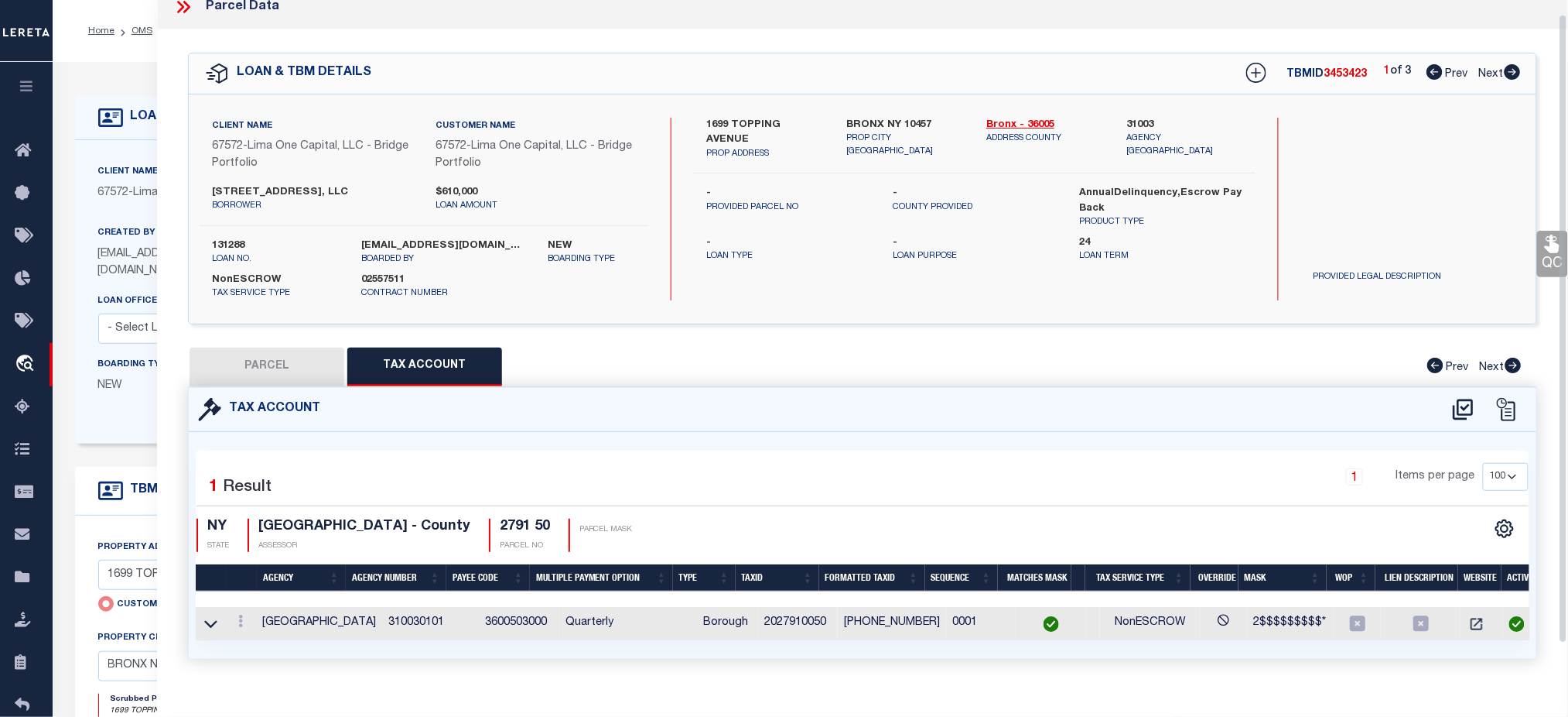
click at [288, 360] on button "PARCEL" at bounding box center [267, 367] width 154 height 39
select select "AS"
select select
checkbox input "false"
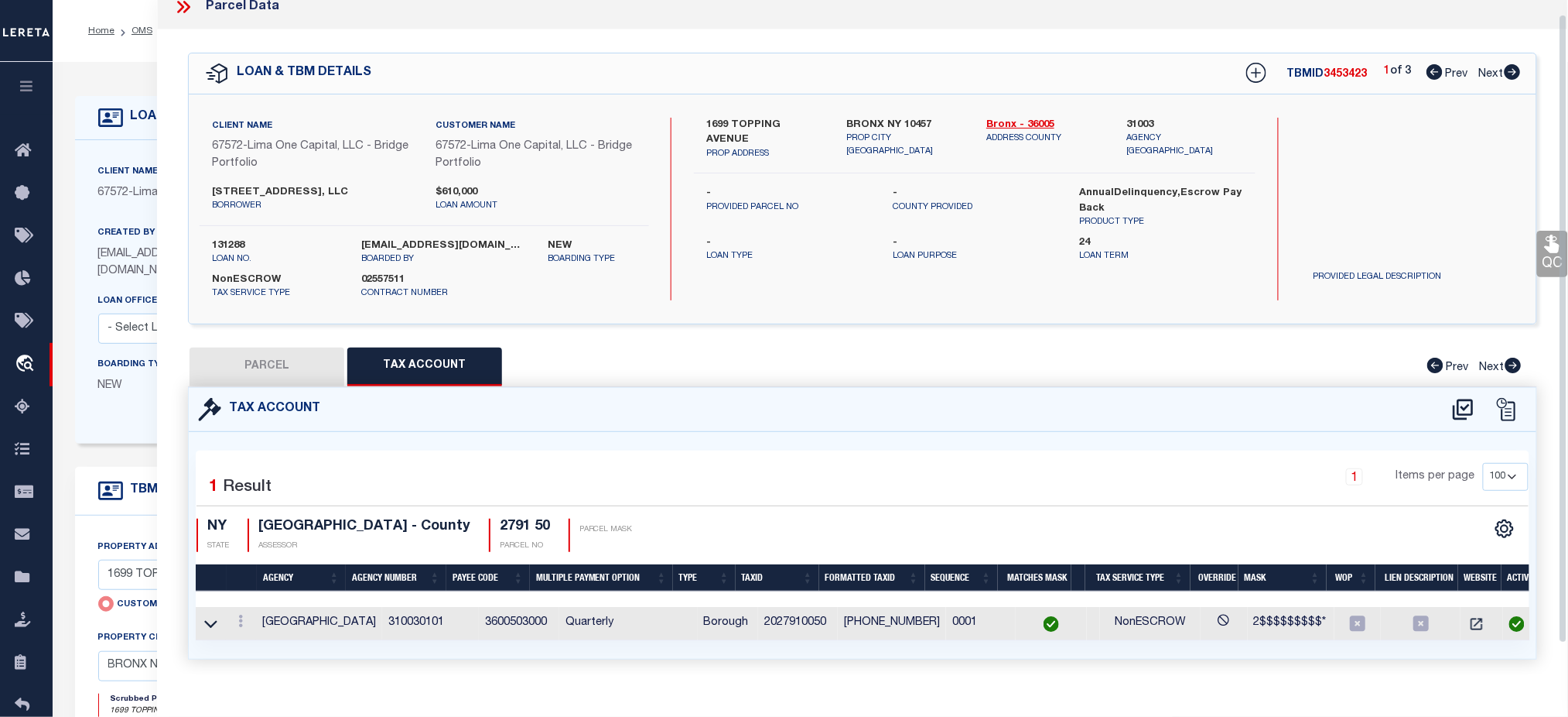
checkbox input "false"
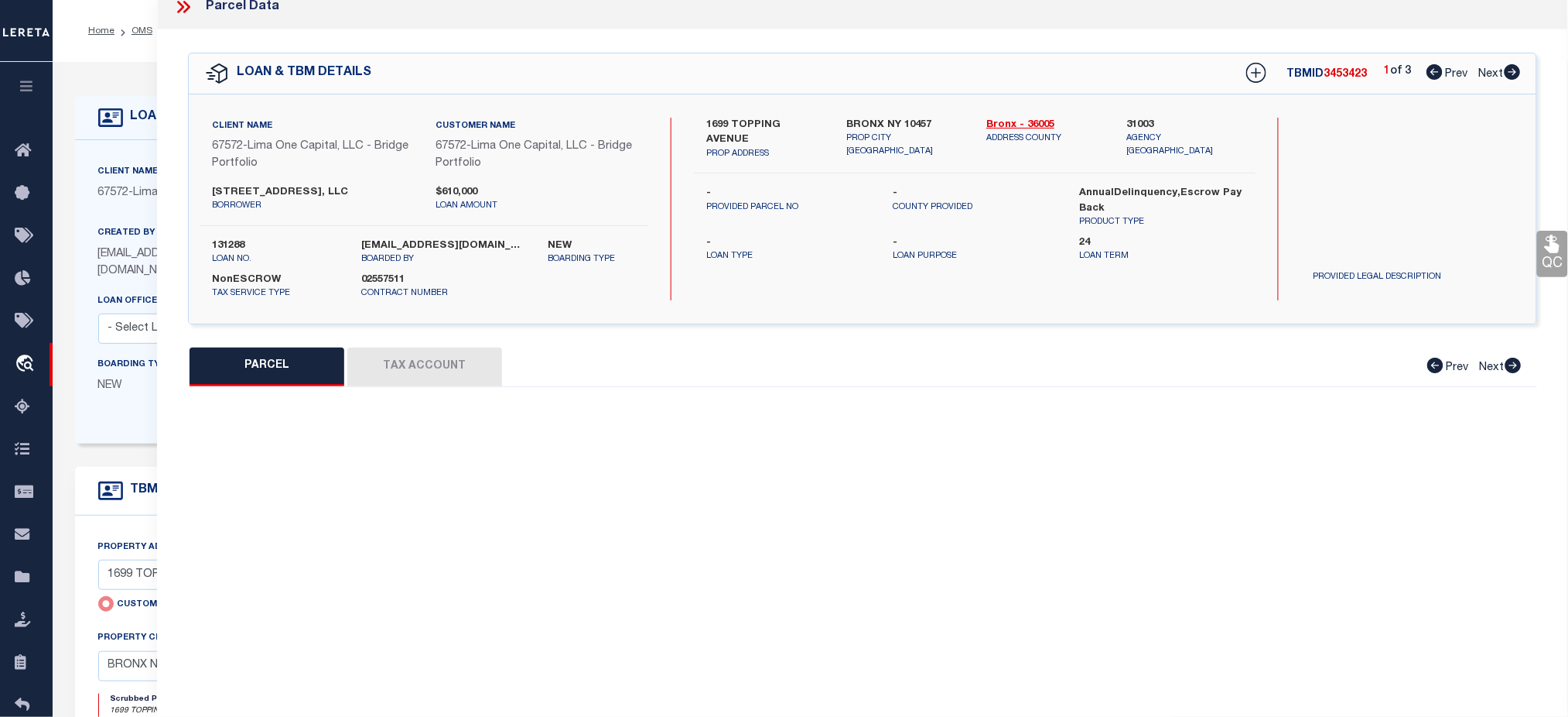
select select "CP"
type input "1699 TOPPING AVENUE LLC"
select select "AGW"
select select "ADD"
type input "1699 TOPPING AVENUE"
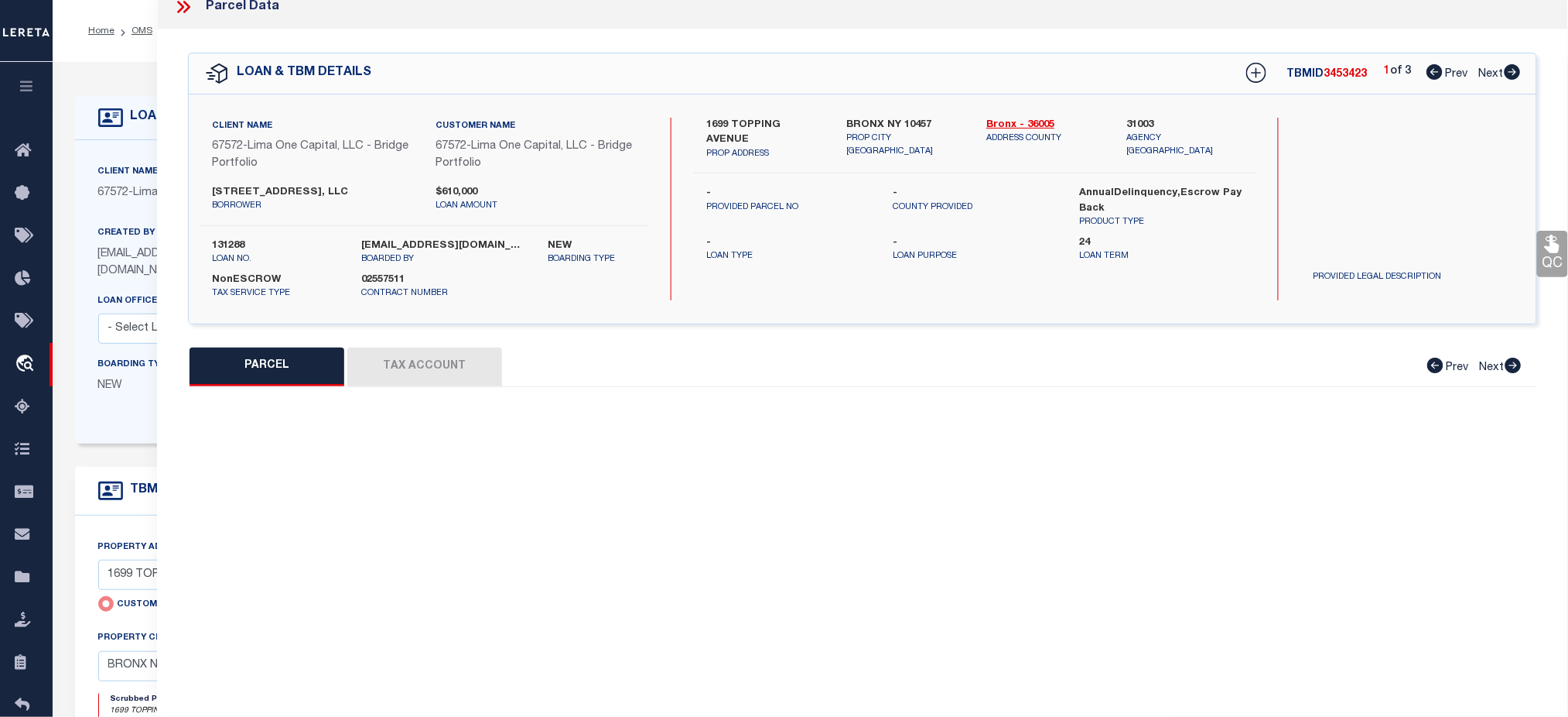
type input "BRONX NY 10457"
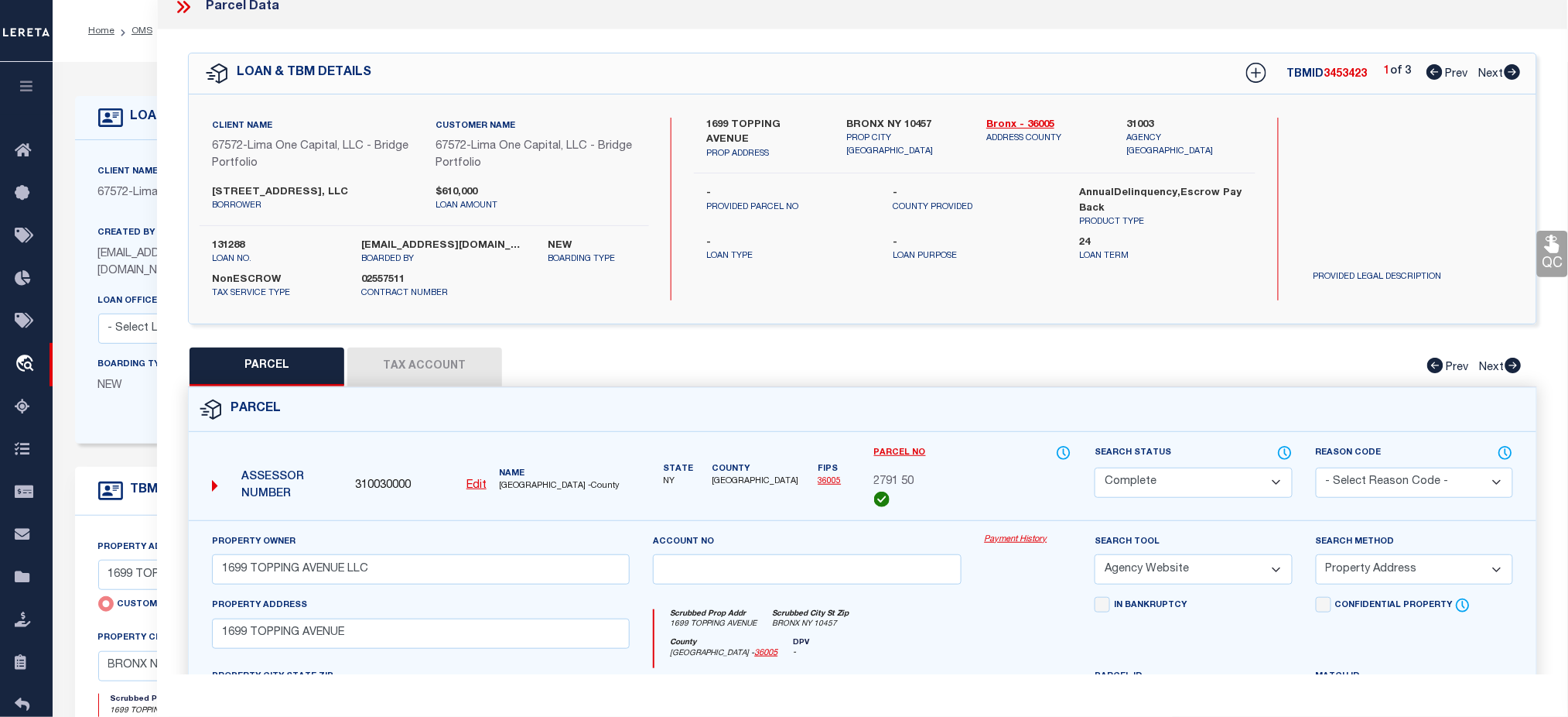
click at [1035, 540] on link "Payment History" at bounding box center [1028, 539] width 87 height 13
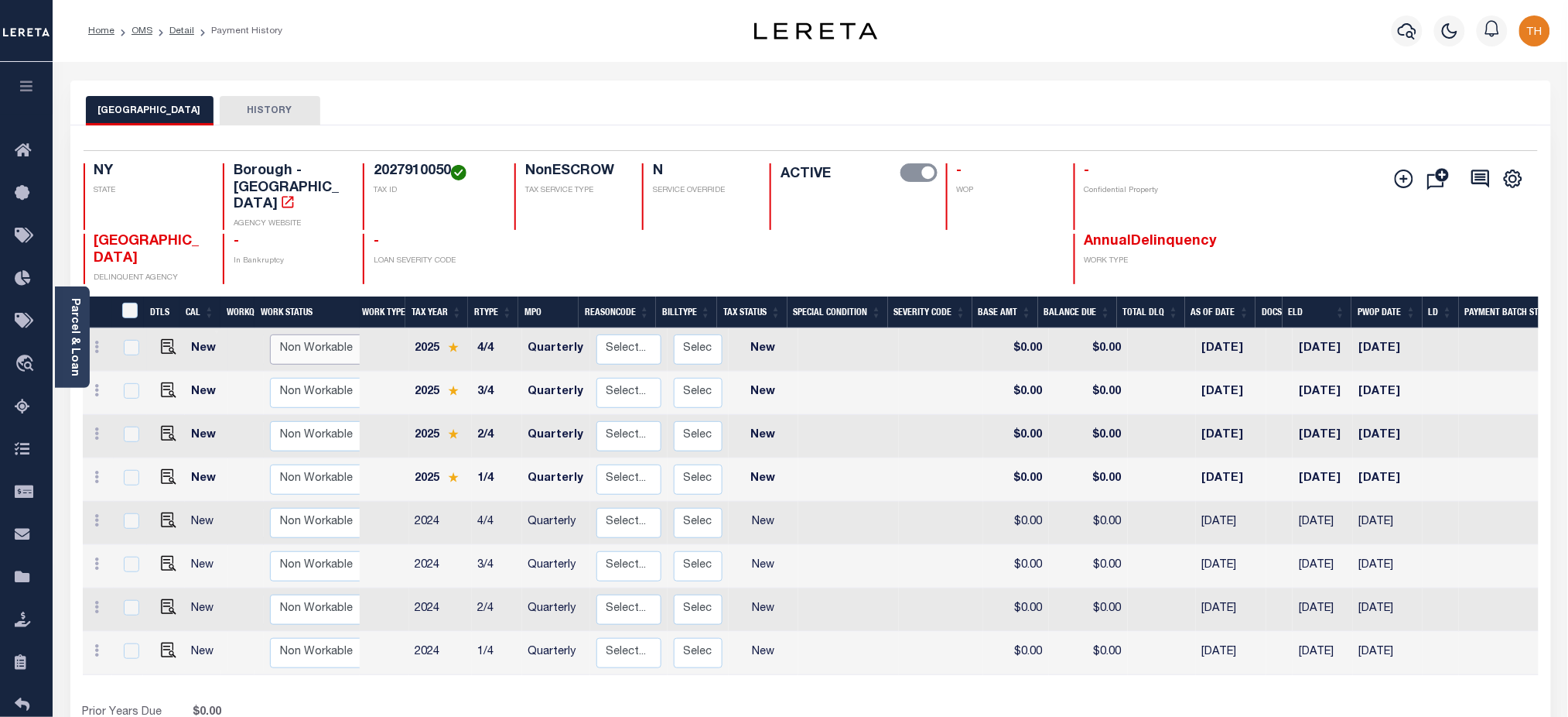
click at [334, 335] on select "Non Workable Workable" at bounding box center [316, 350] width 93 height 30
checkbox input "true"
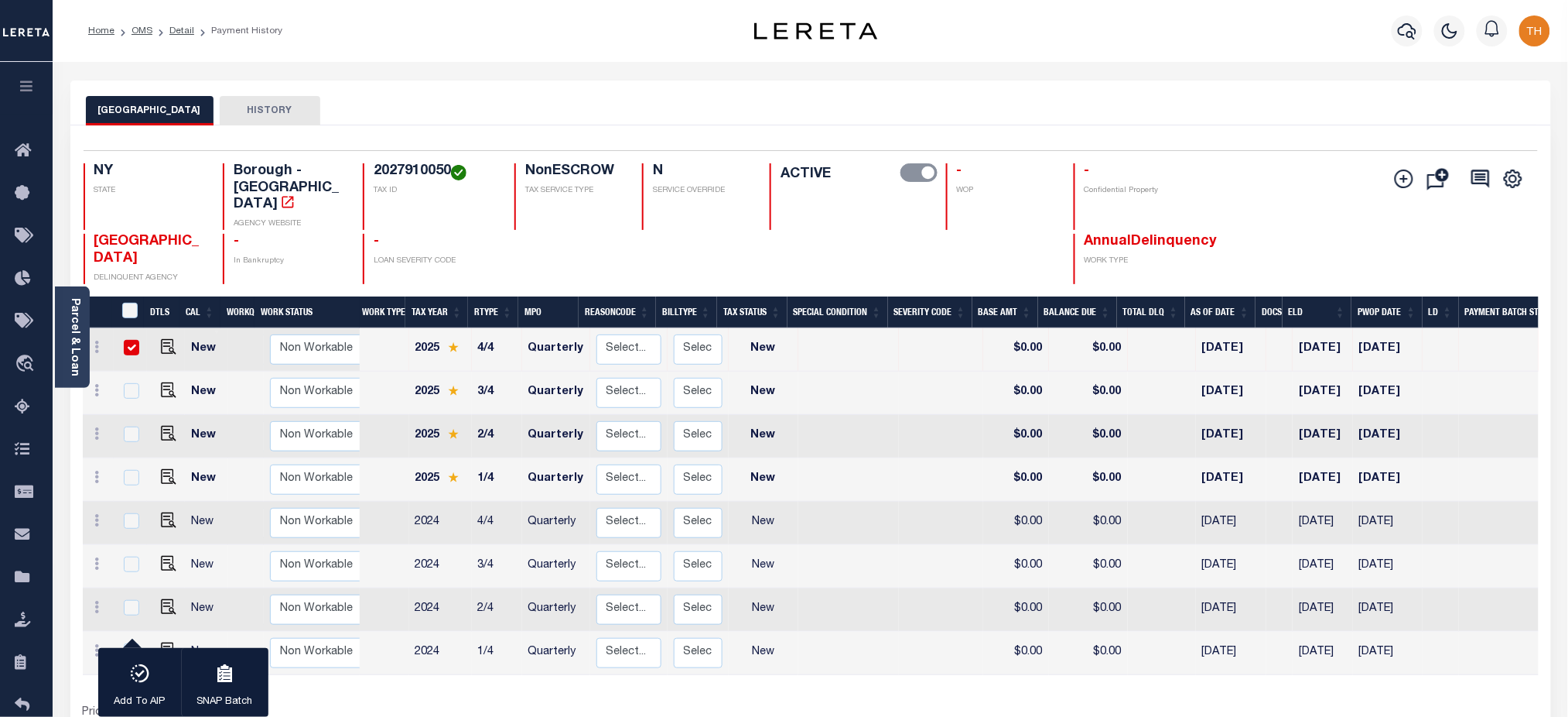
click at [449, 255] on p "LOAN SEVERITY CODE" at bounding box center [434, 261] width 122 height 12
click at [23, 80] on icon "button" at bounding box center [27, 86] width 18 height 14
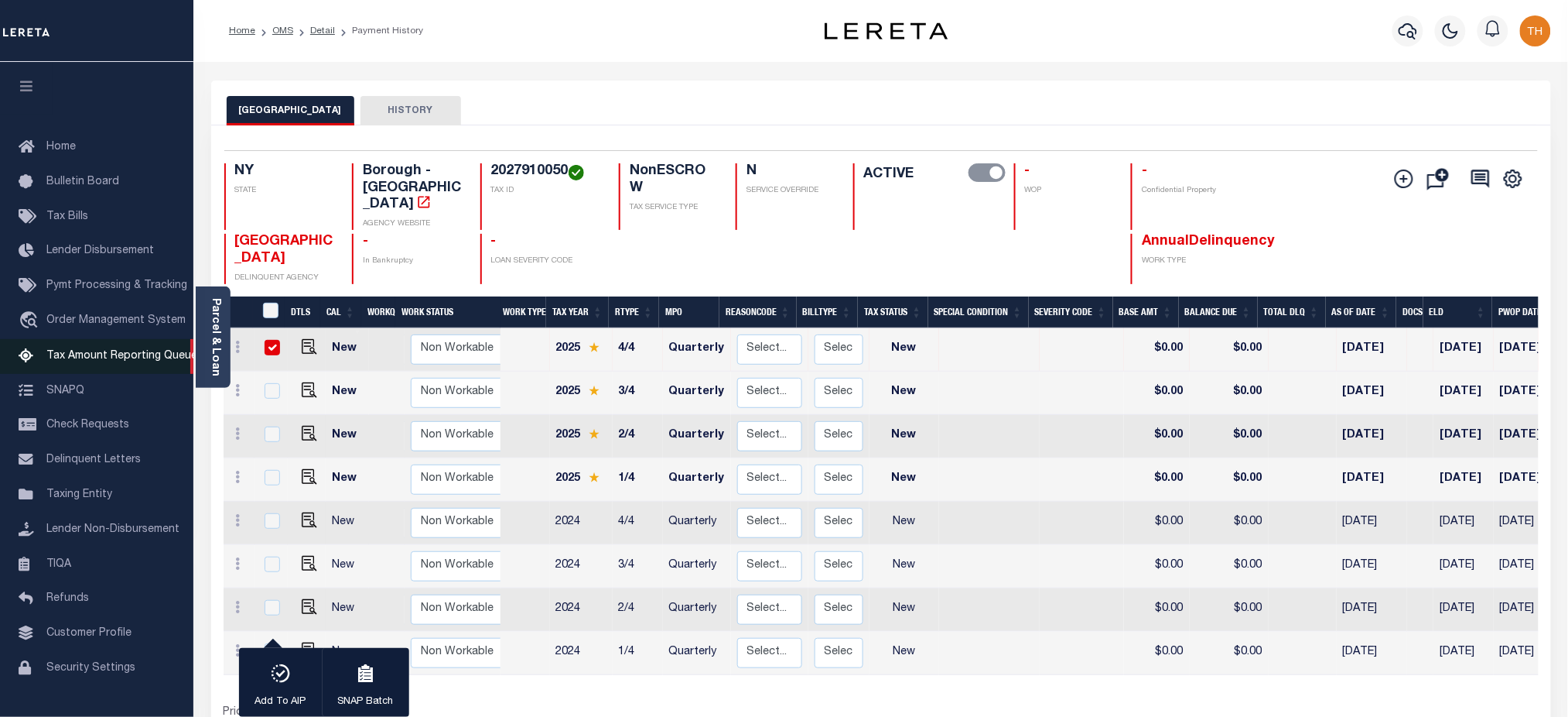
click at [115, 361] on span "Tax Amount Reporting Queue" at bounding box center [122, 356] width 150 height 11
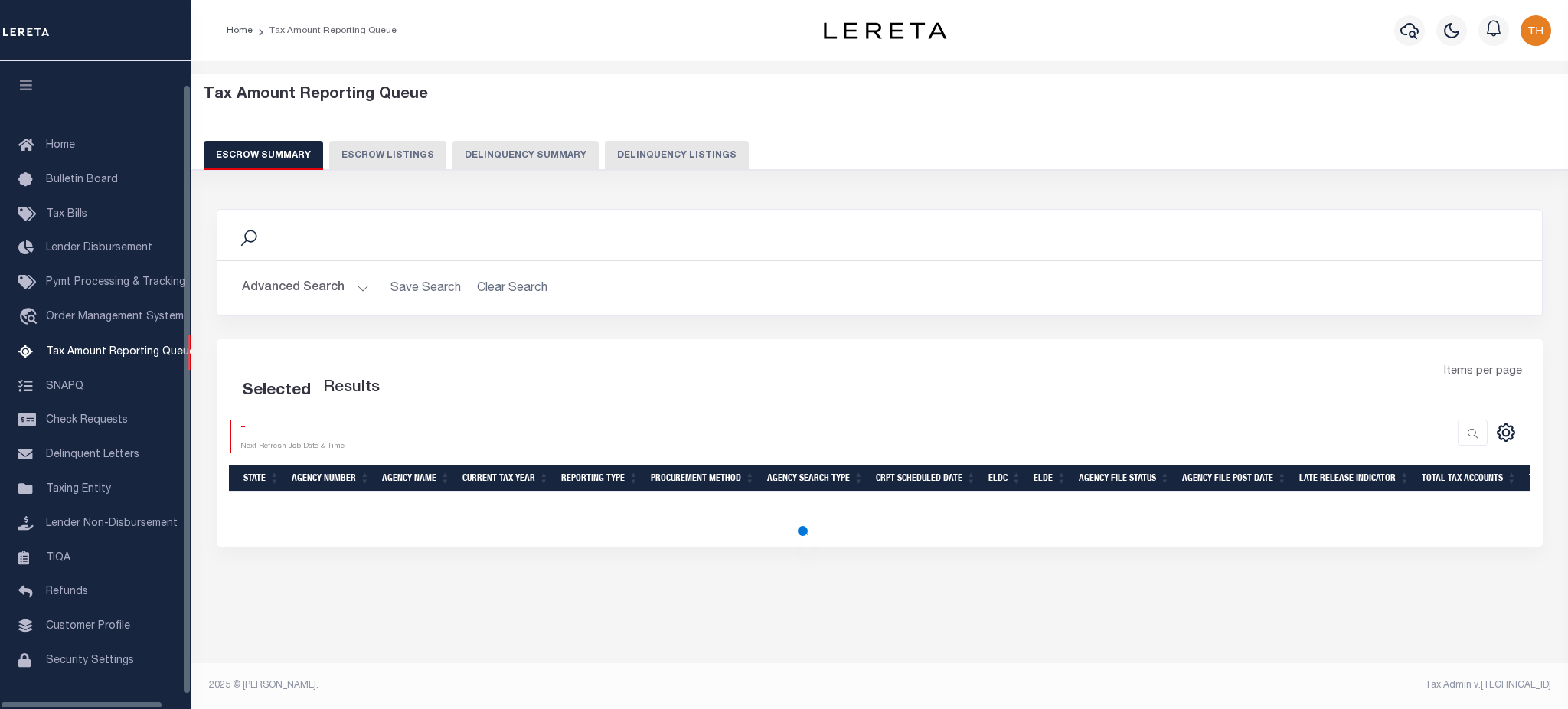
click at [520, 154] on button "Delinquency Summary" at bounding box center [525, 156] width 146 height 29
click at [523, 156] on button "Delinquency Summary" at bounding box center [525, 156] width 146 height 29
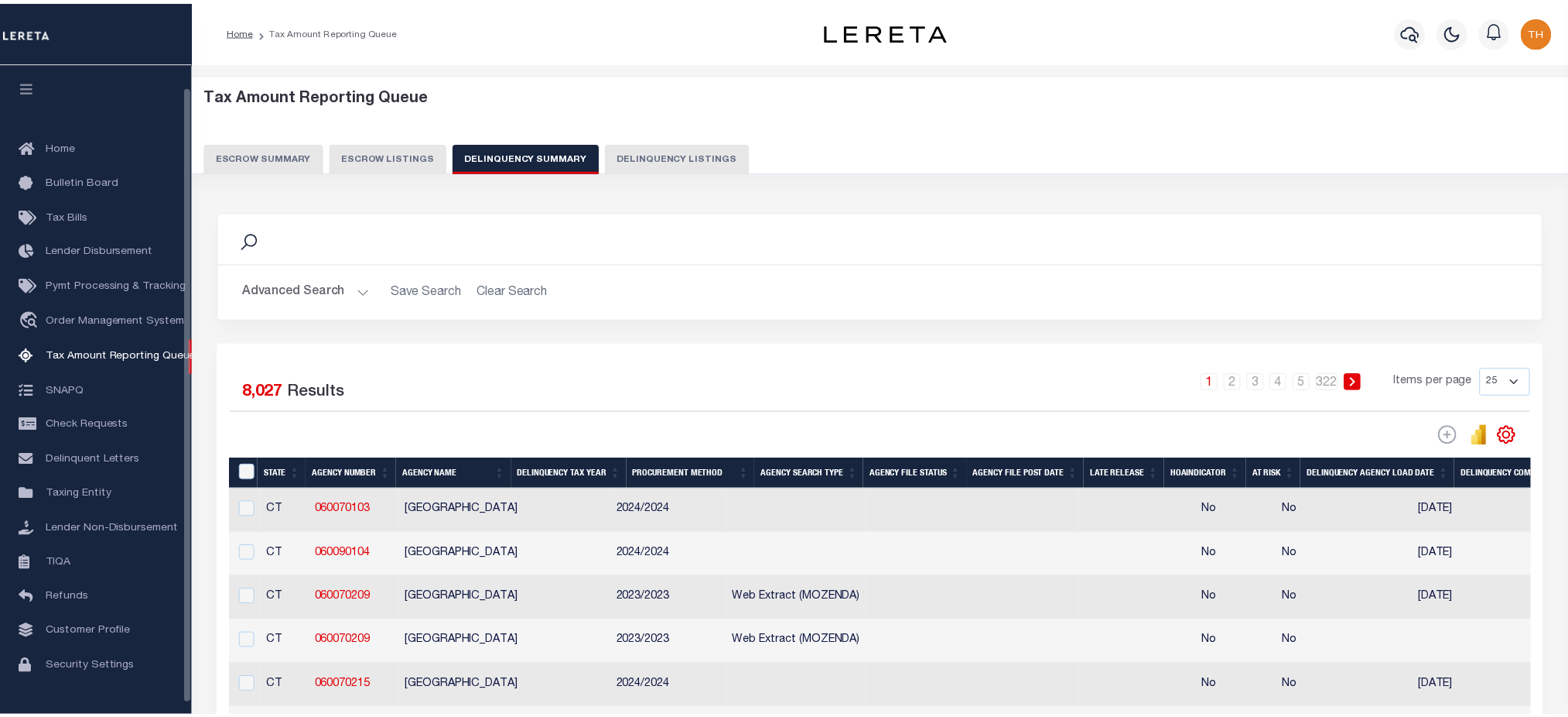
scroll to position [25, 0]
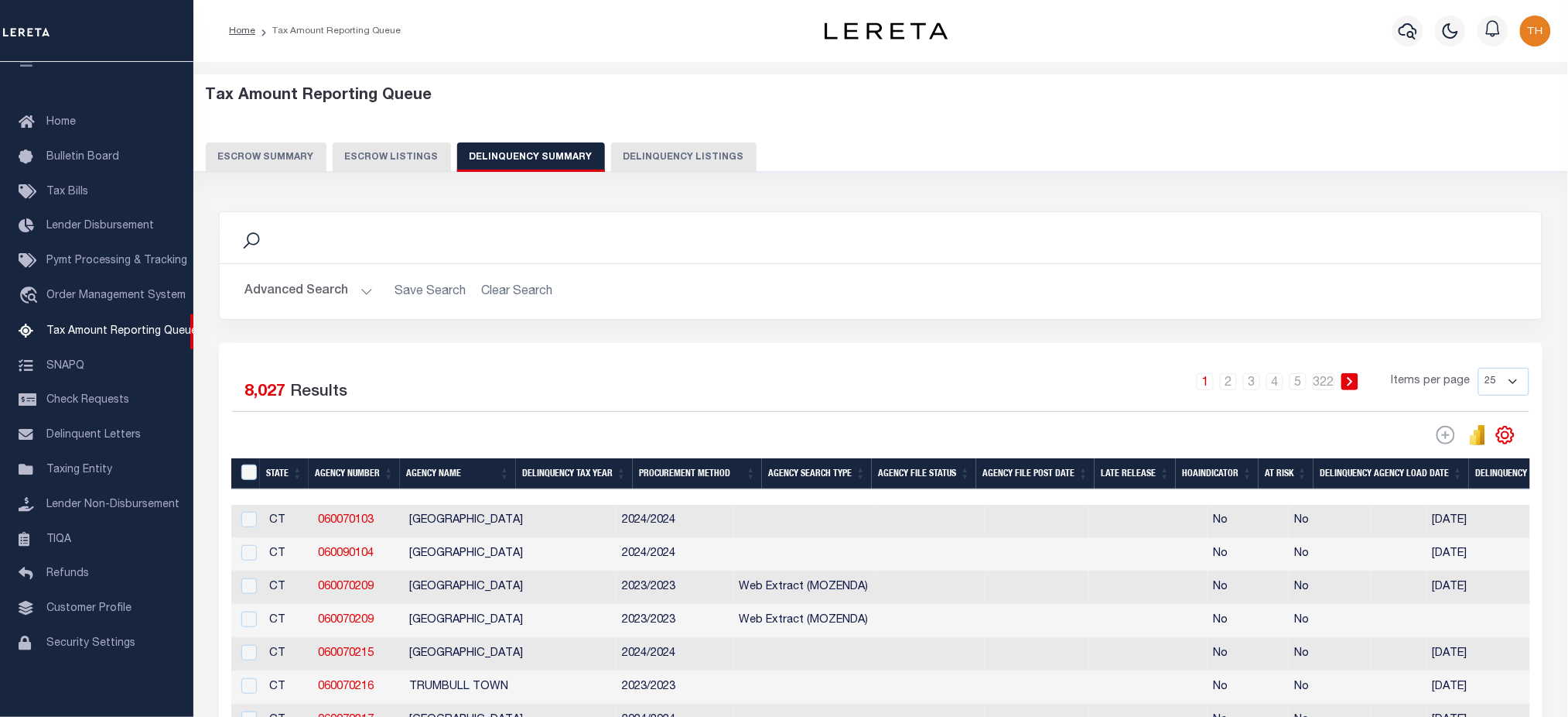
click at [324, 294] on button "Advanced Search" at bounding box center [308, 291] width 129 height 30
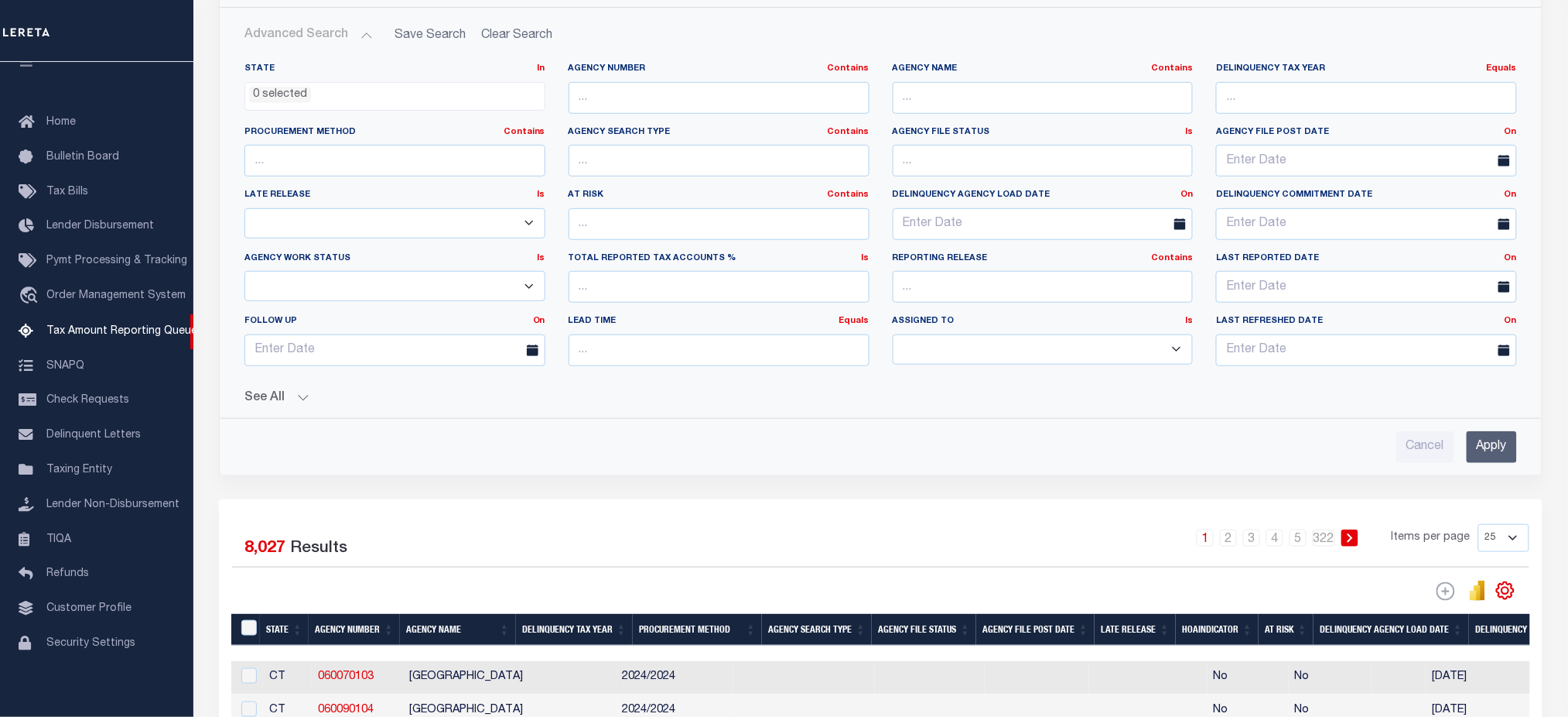
scroll to position [310, 0]
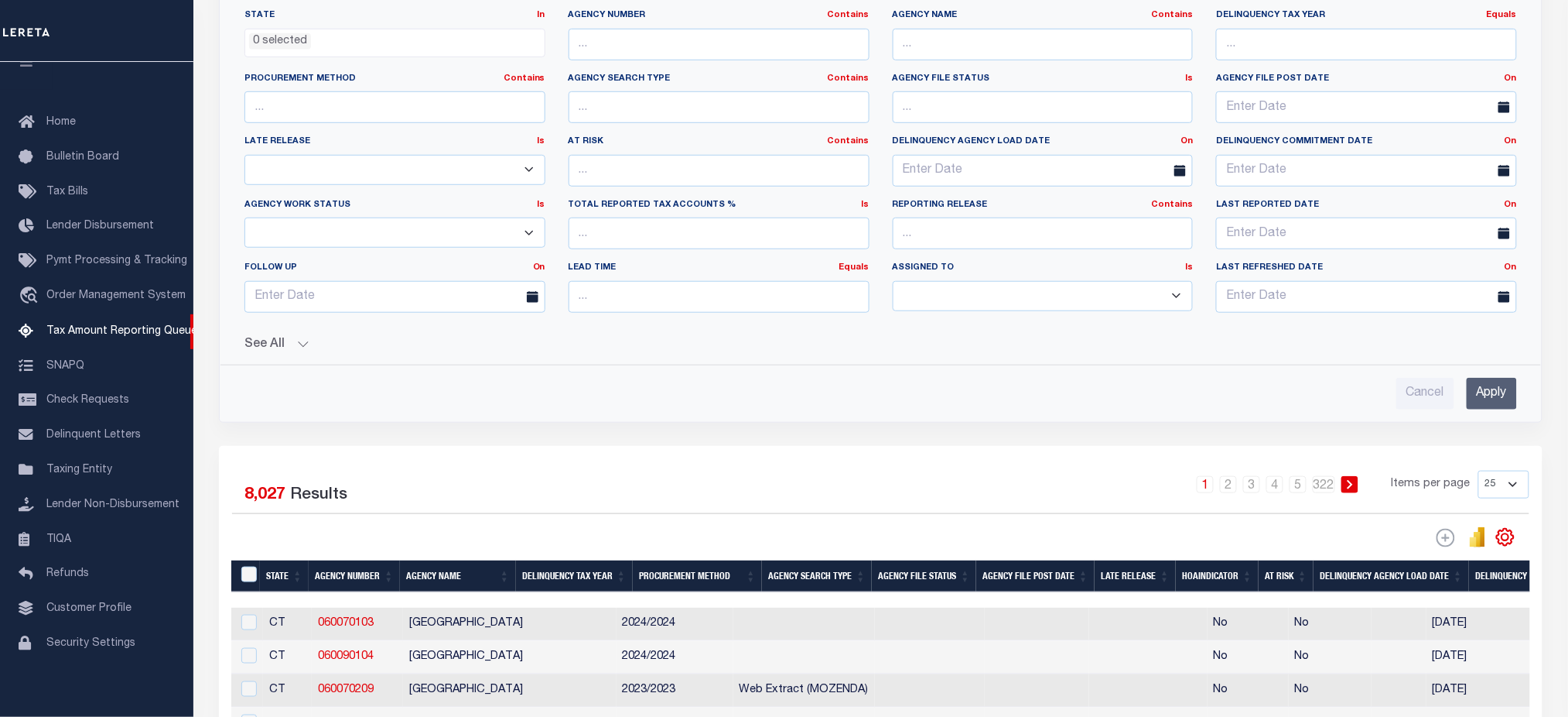
click at [288, 345] on button "See All" at bounding box center [880, 344] width 1272 height 15
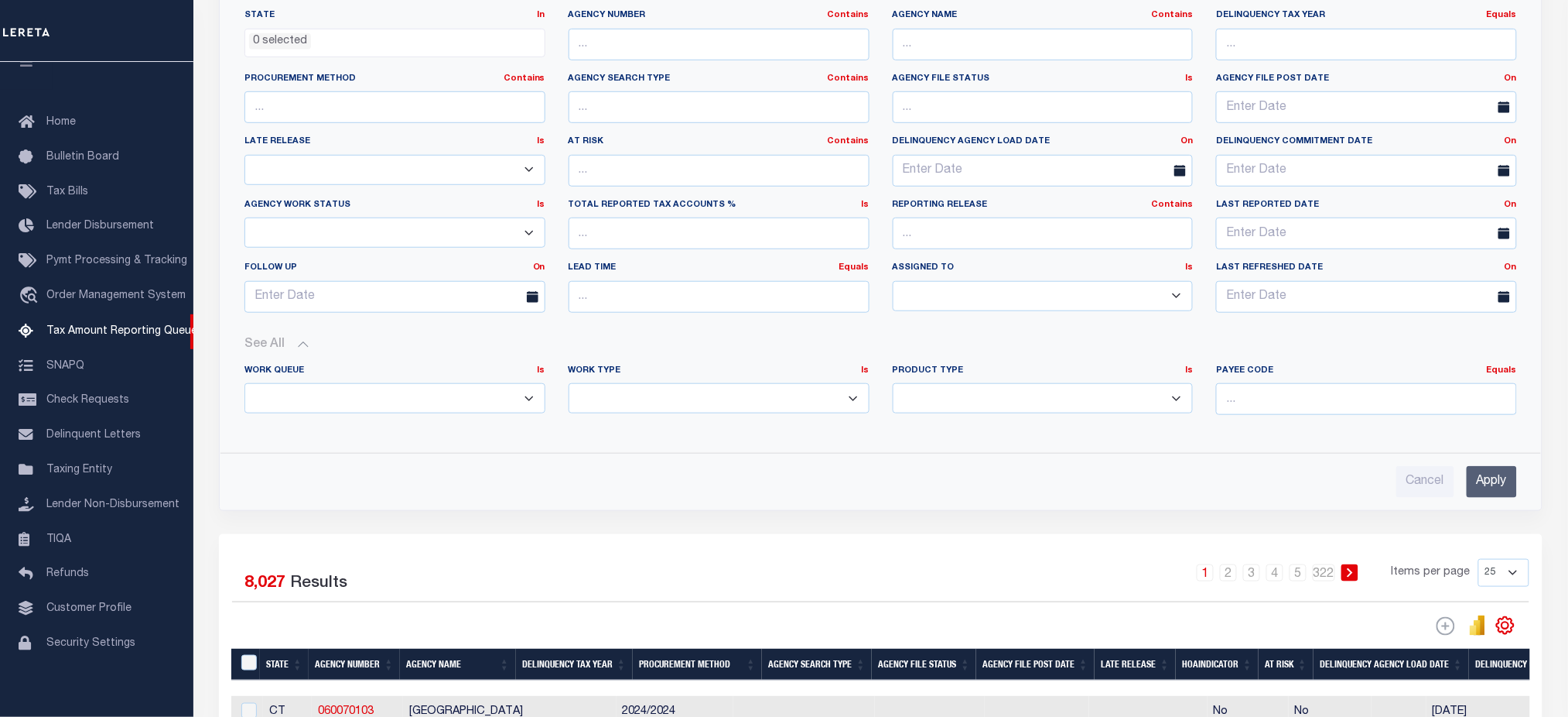
drag, startPoint x: 720, startPoint y: 396, endPoint x: 702, endPoint y: 412, distance: 24.1
click at [720, 397] on select "Annual Delinquency Back Search Payment Status Check DTRACK" at bounding box center [719, 398] width 301 height 30
select select "AnnualDelinquency"
click at [568, 384] on select "Annual Delinquency Back Search Payment Status Check DTRACK" at bounding box center [719, 398] width 301 height 30
click at [1486, 489] on input "Apply" at bounding box center [1492, 481] width 50 height 32
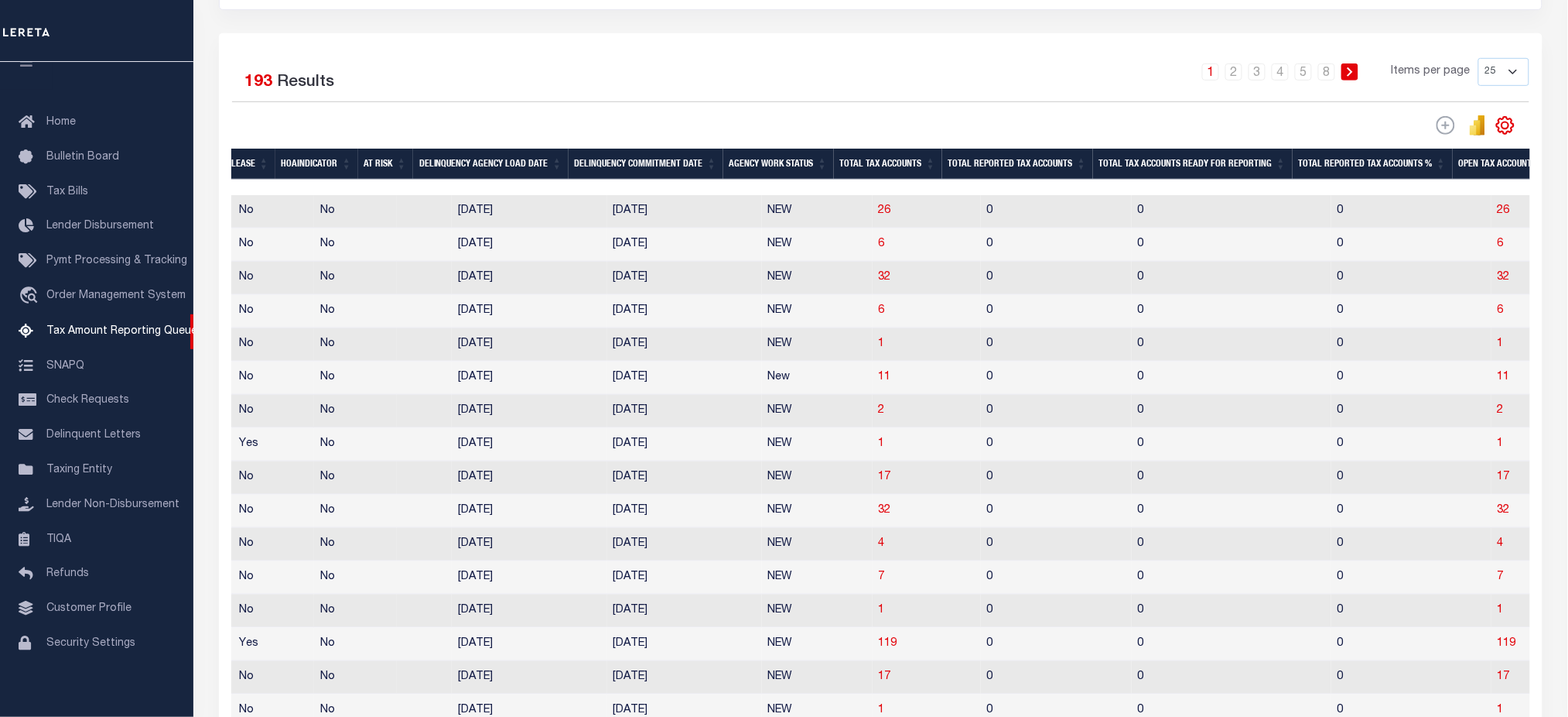
scroll to position [0, 0]
click at [874, 648] on span "119" at bounding box center [883, 643] width 19 height 11
select select "100"
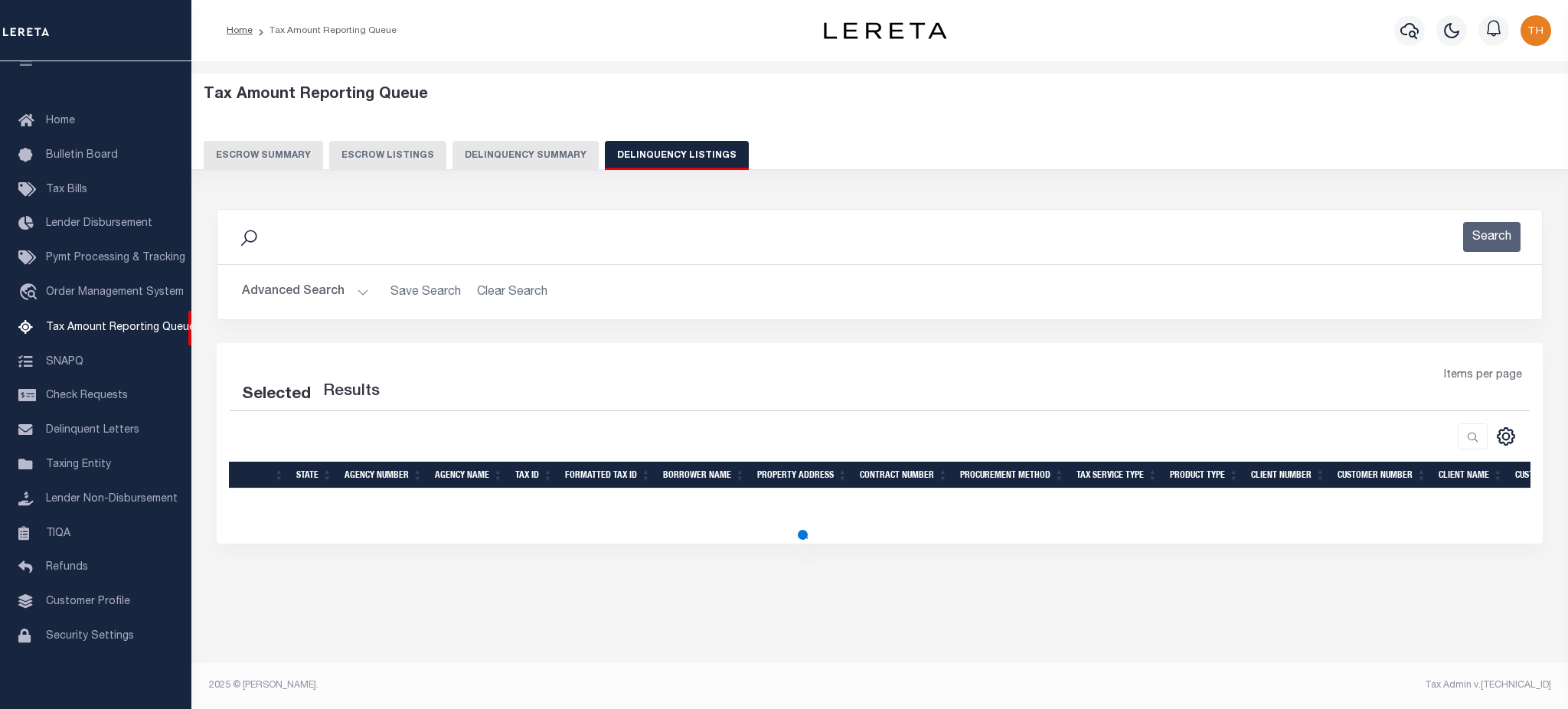
select select "100"
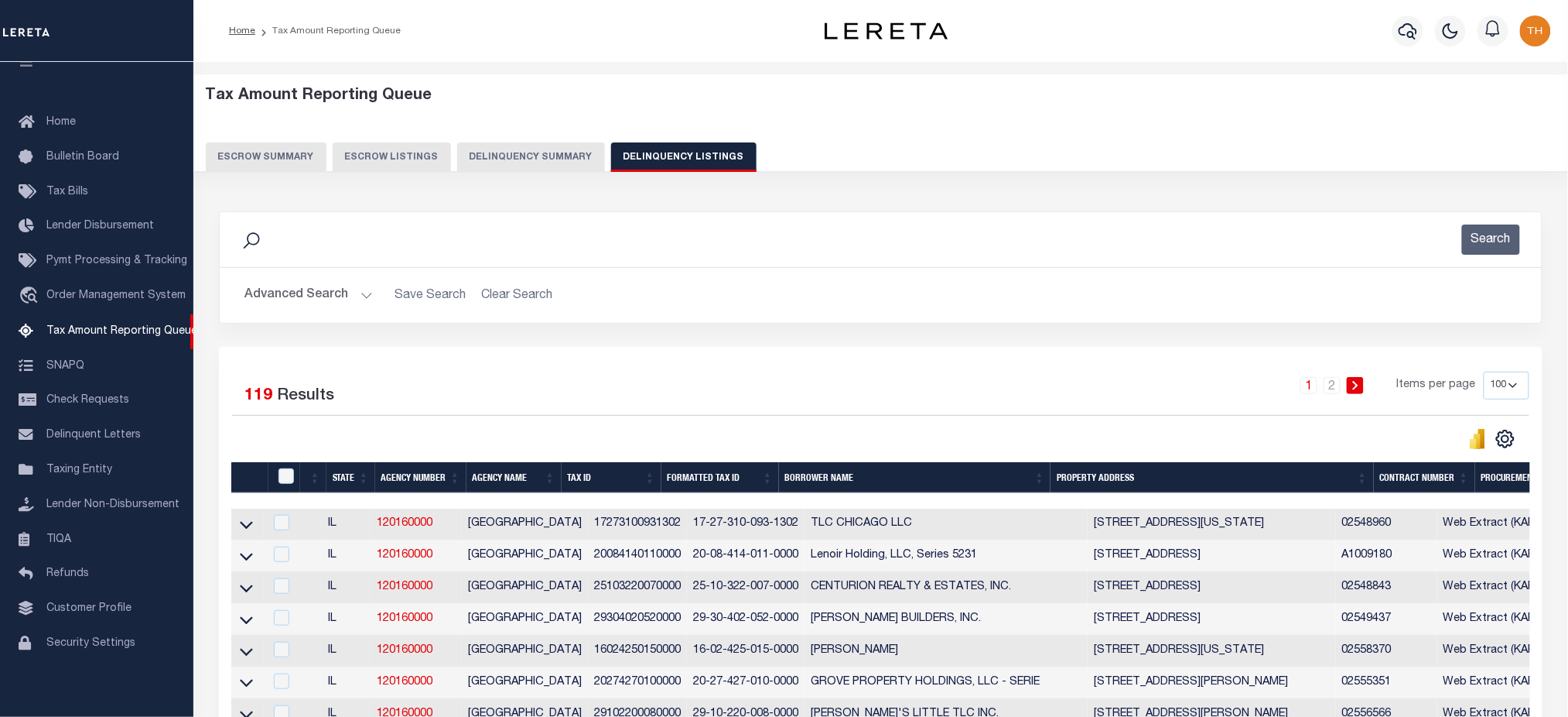
click at [249, 524] on icon at bounding box center [246, 524] width 13 height 16
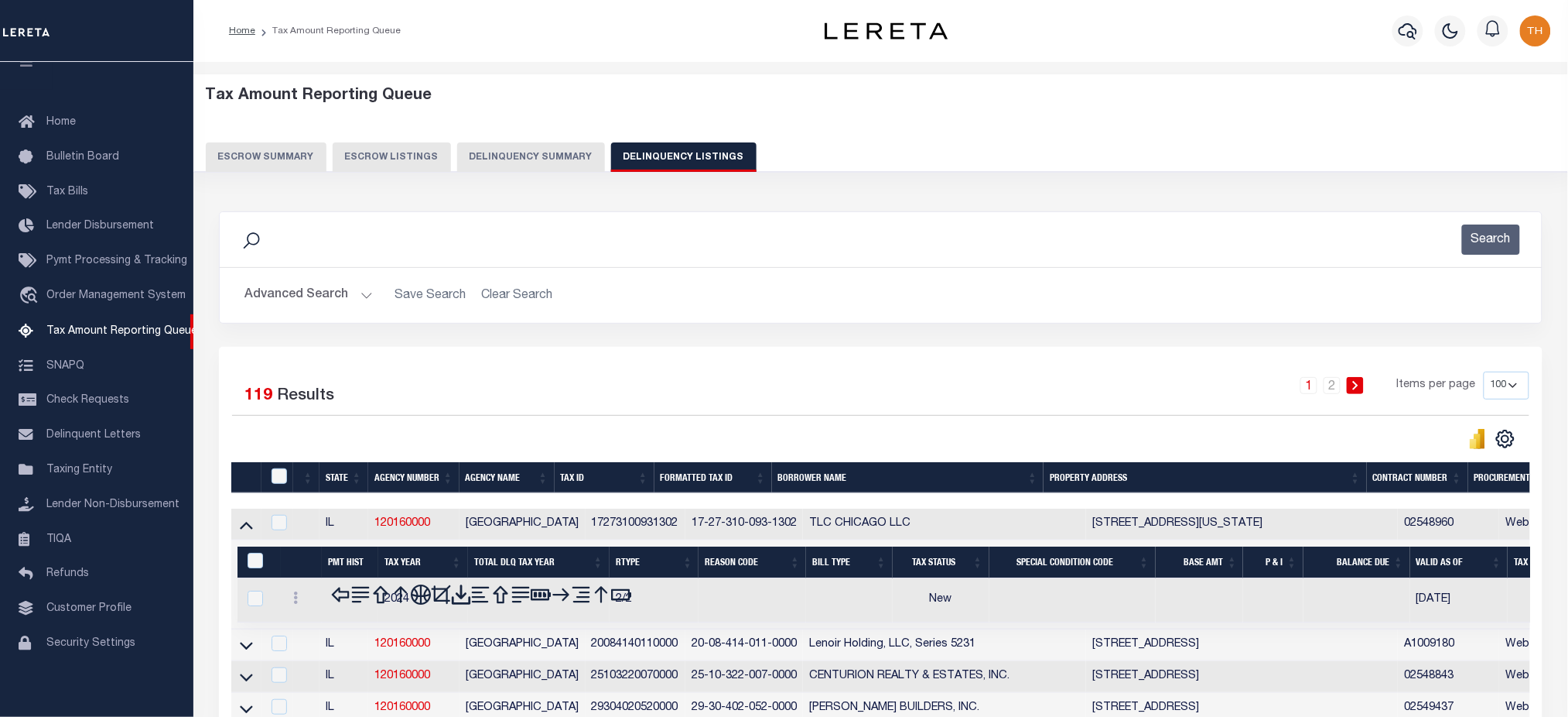
scroll to position [310, 0]
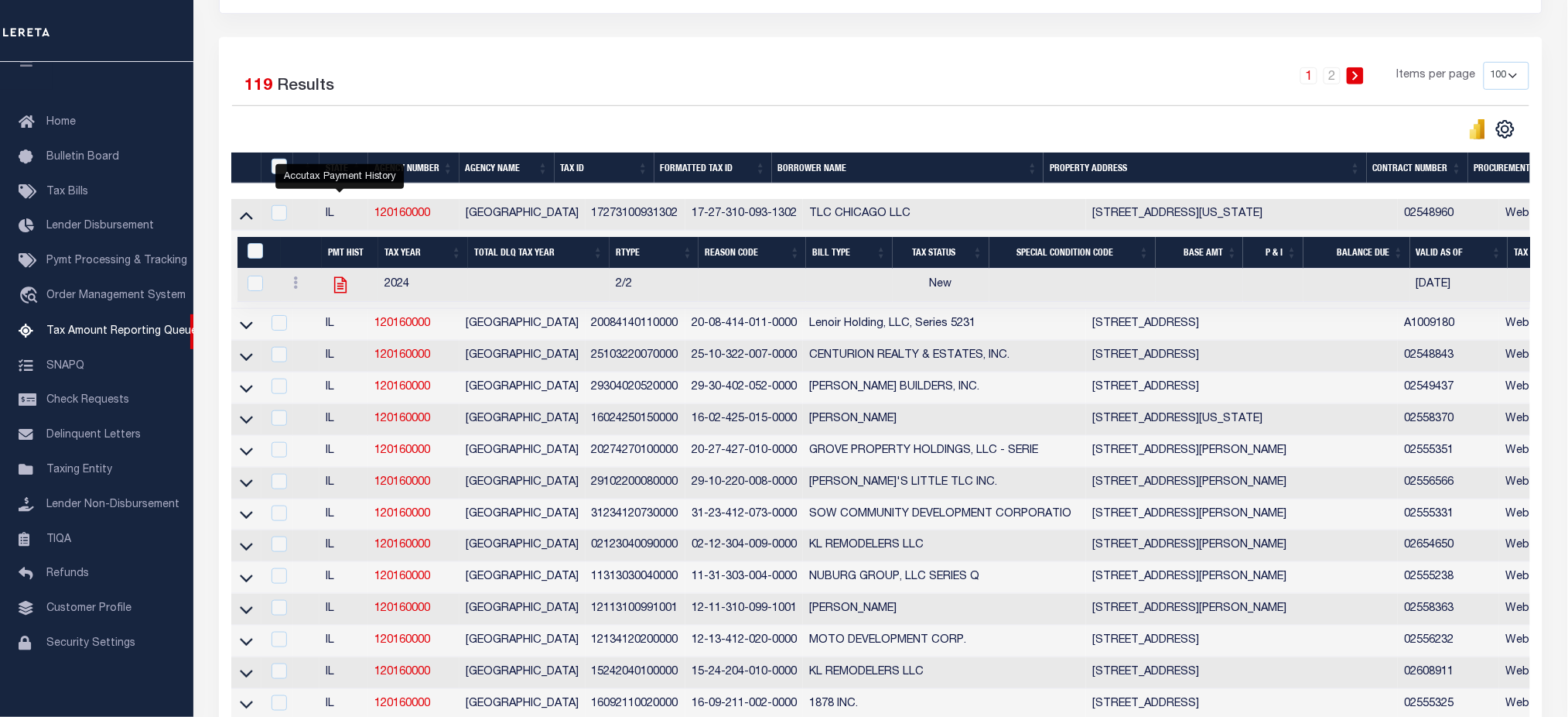
click at [338, 294] on icon "" at bounding box center [341, 285] width 20 height 20
checkbox input "true"
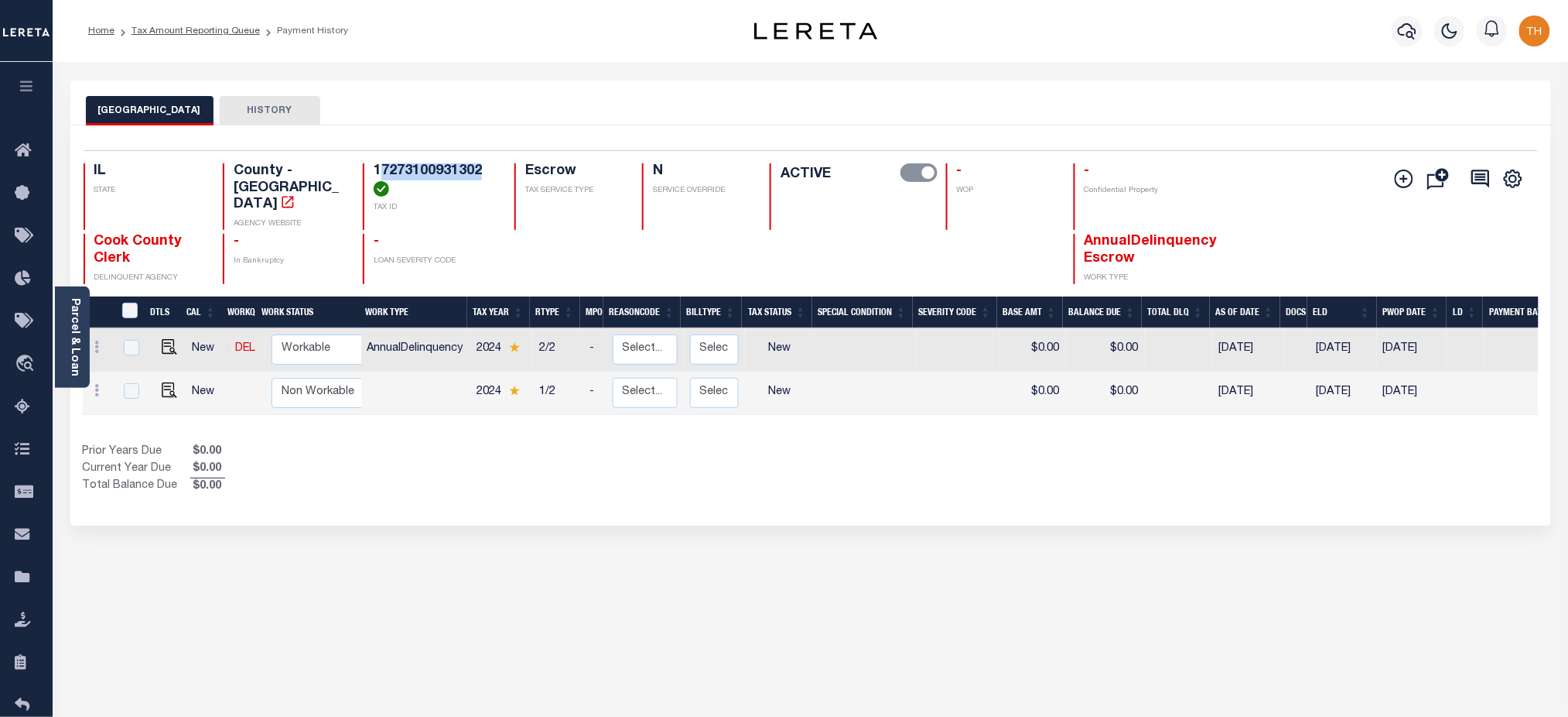
drag, startPoint x: 377, startPoint y: 170, endPoint x: 490, endPoint y: 175, distance: 113.1
click at [490, 175] on h4 "17273100931302" at bounding box center [434, 179] width 122 height 34
drag, startPoint x: 363, startPoint y: 335, endPoint x: 468, endPoint y: 340, distance: 105.1
click at [468, 340] on td "AnnualDelinquency" at bounding box center [415, 350] width 110 height 44
checkbox input "true"
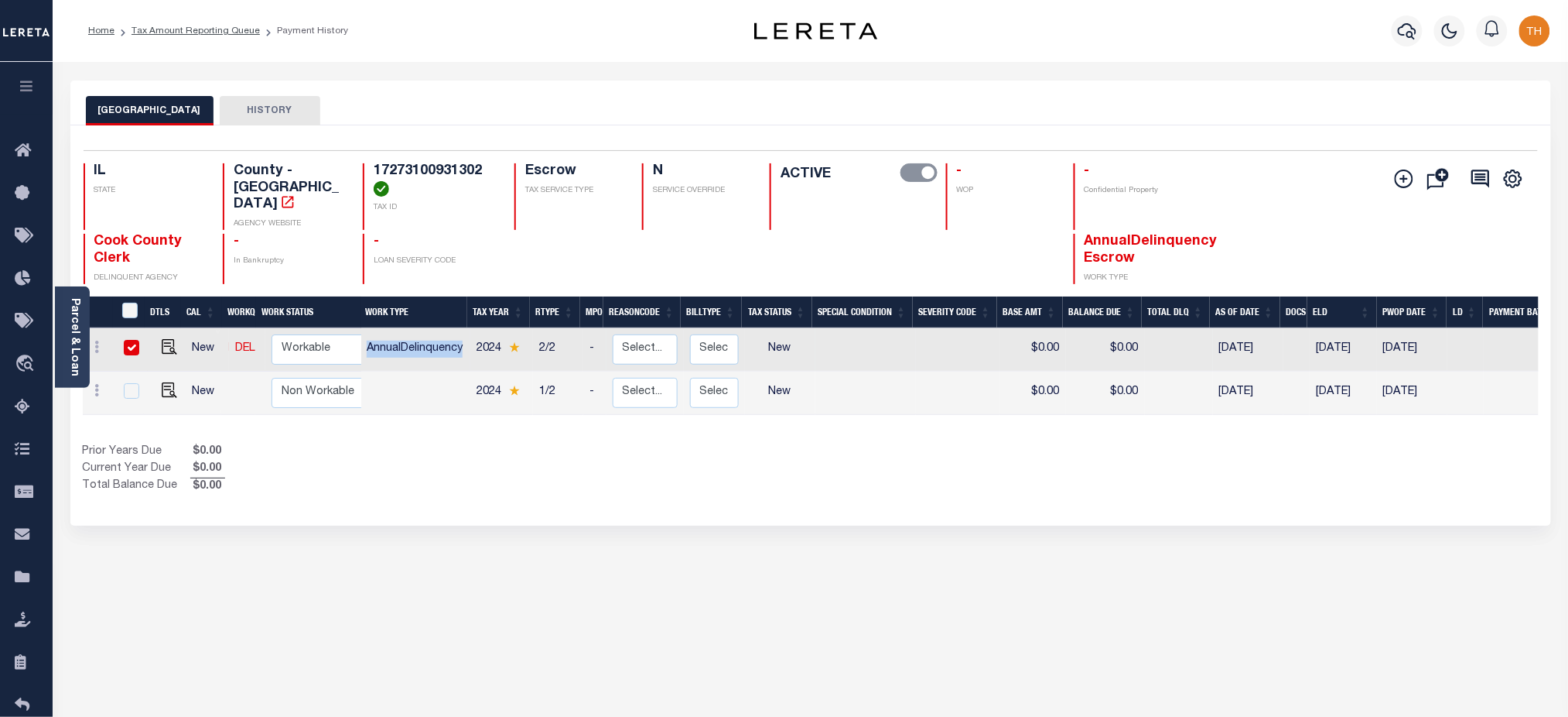
checkbox input "true"
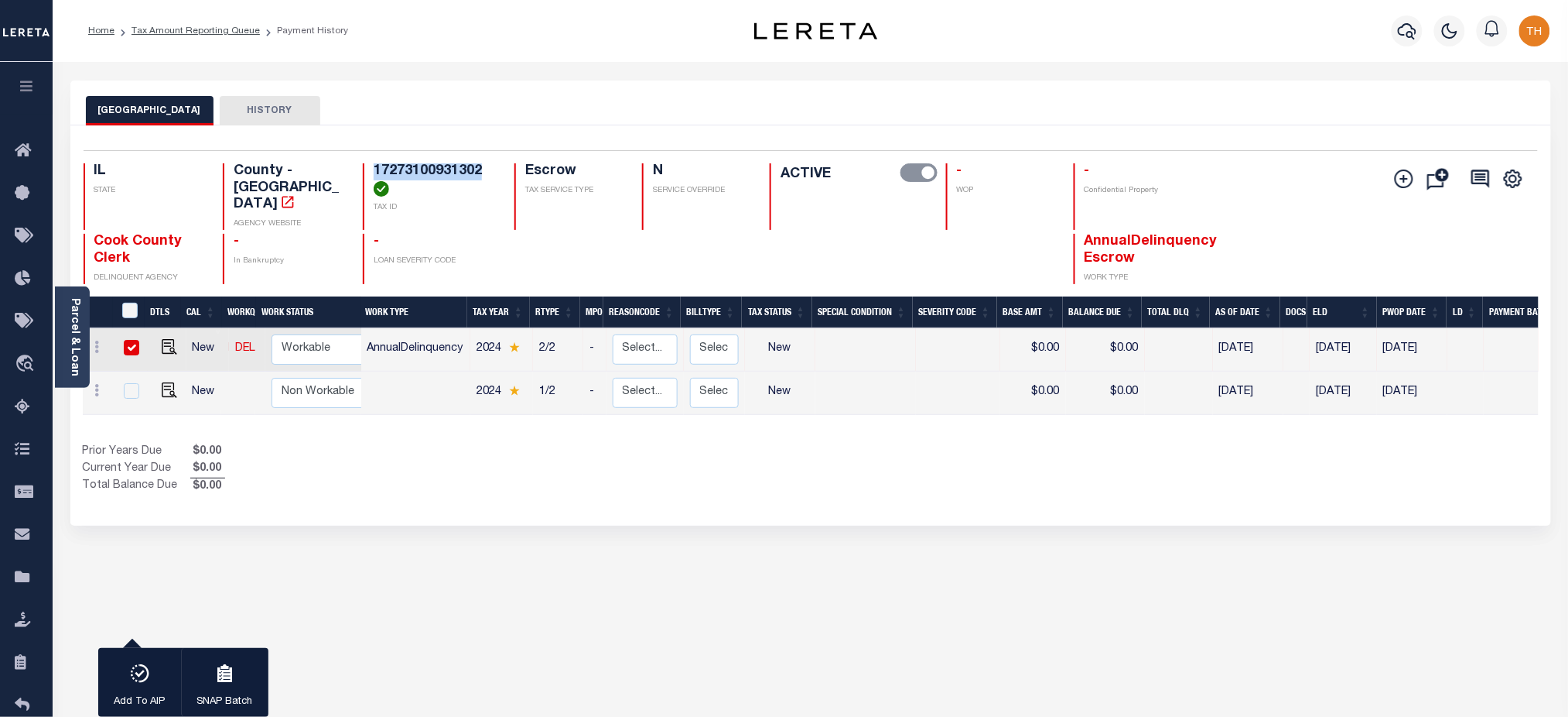
drag, startPoint x: 374, startPoint y: 169, endPoint x: 492, endPoint y: 177, distance: 118.3
click at [492, 177] on h4 "17273100931302" at bounding box center [434, 179] width 122 height 34
drag, startPoint x: 359, startPoint y: 337, endPoint x: 449, endPoint y: 339, distance: 90.0
click at [449, 339] on div "DTLS CAL WorkQ Work Status Work Type Tax Year RType MPO ReasonCode BillType Tax…" at bounding box center [810, 360] width 1456 height 129
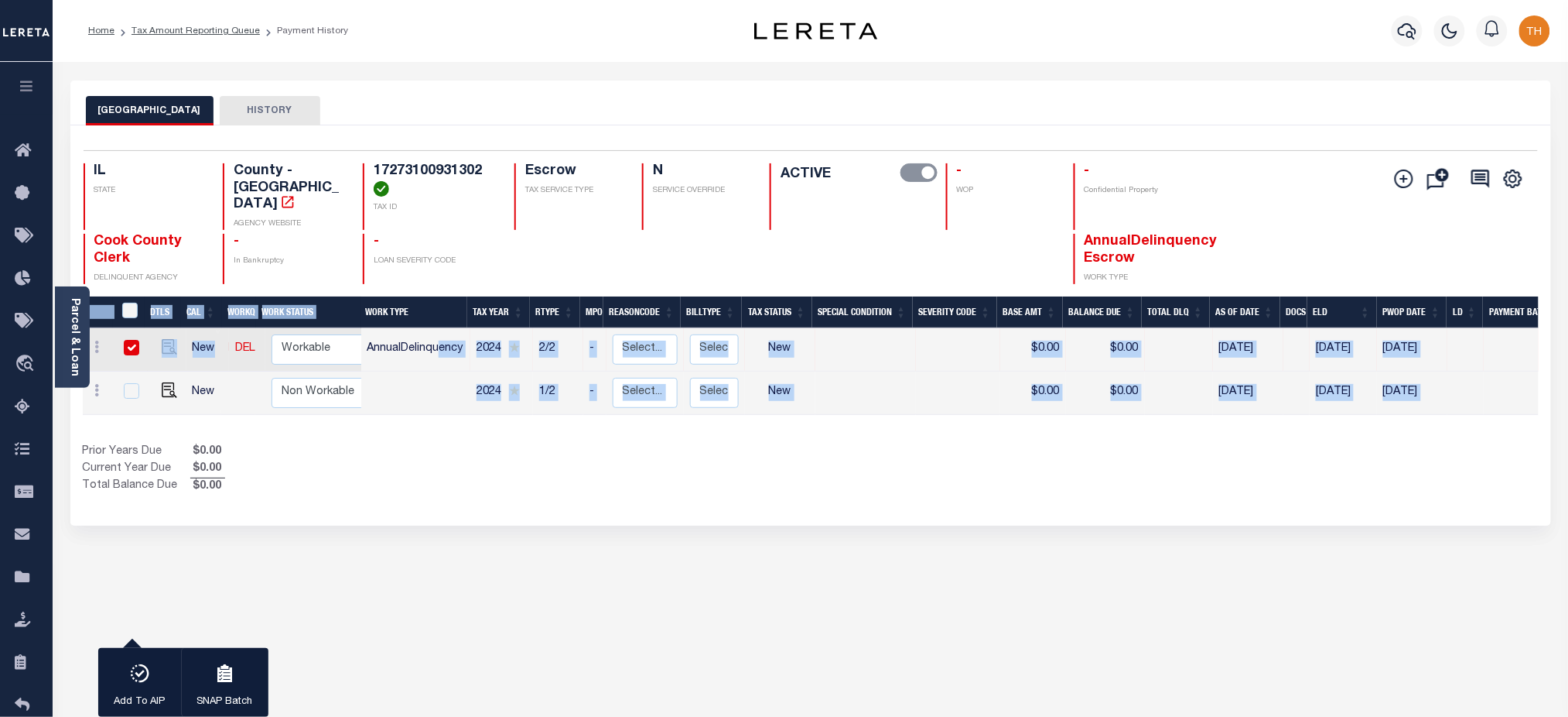
drag, startPoint x: 220, startPoint y: 341, endPoint x: 441, endPoint y: 345, distance: 221.0
click at [441, 345] on div "DTLS CAL WorkQ Work Status Work Type Tax Year RType MPO ReasonCode BillType Tax…" at bounding box center [810, 360] width 1456 height 129
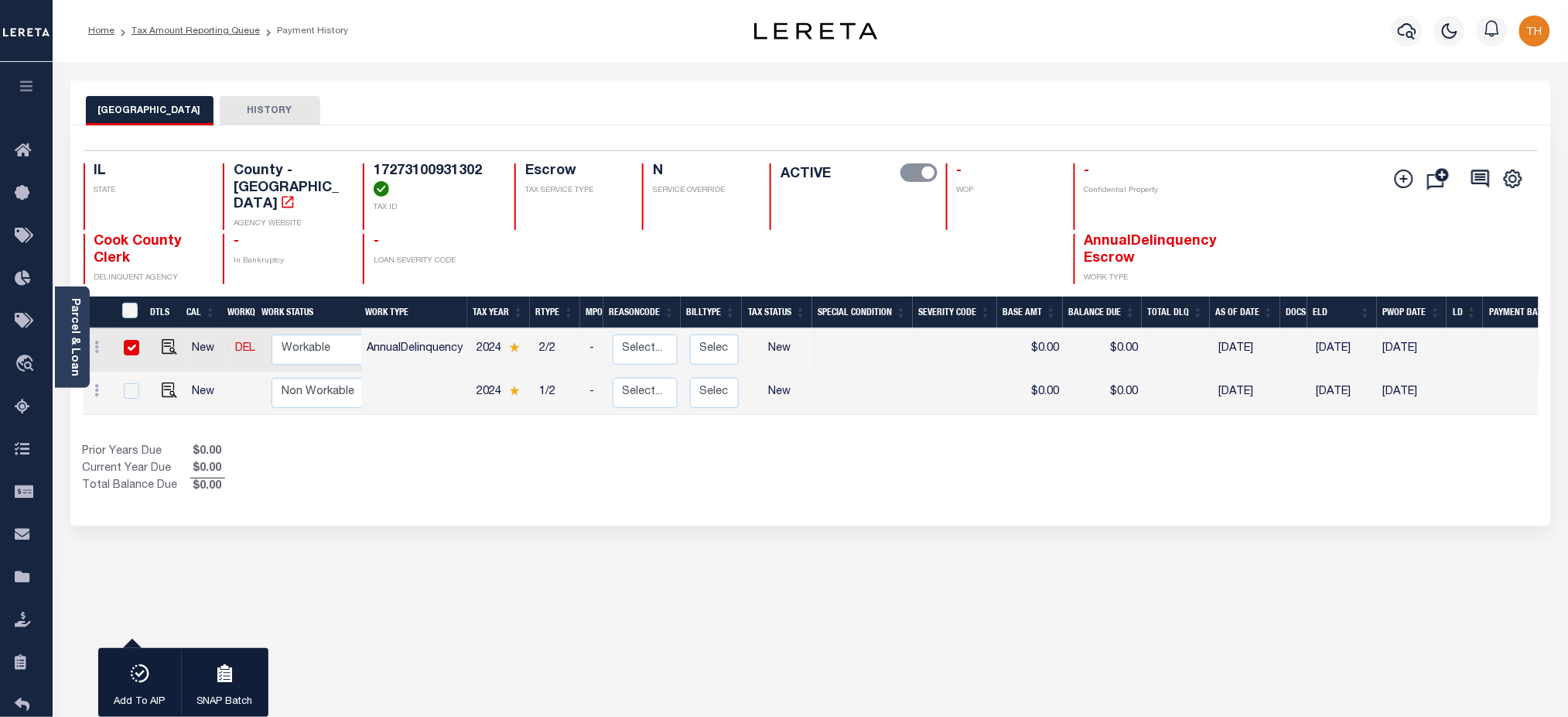
click at [434, 531] on div "COOK COUNTY HISTORY 1 Selected 2 1" at bounding box center [810, 517] width 1503 height 874
drag, startPoint x: 364, startPoint y: 172, endPoint x: 485, endPoint y: 179, distance: 121.2
click at [485, 179] on div "17273100931302 TAX ID" at bounding box center [429, 196] width 133 height 66
drag, startPoint x: 469, startPoint y: 328, endPoint x: 368, endPoint y: 335, distance: 101.2
click at [368, 335] on td "AnnualDelinquency" at bounding box center [415, 350] width 110 height 44
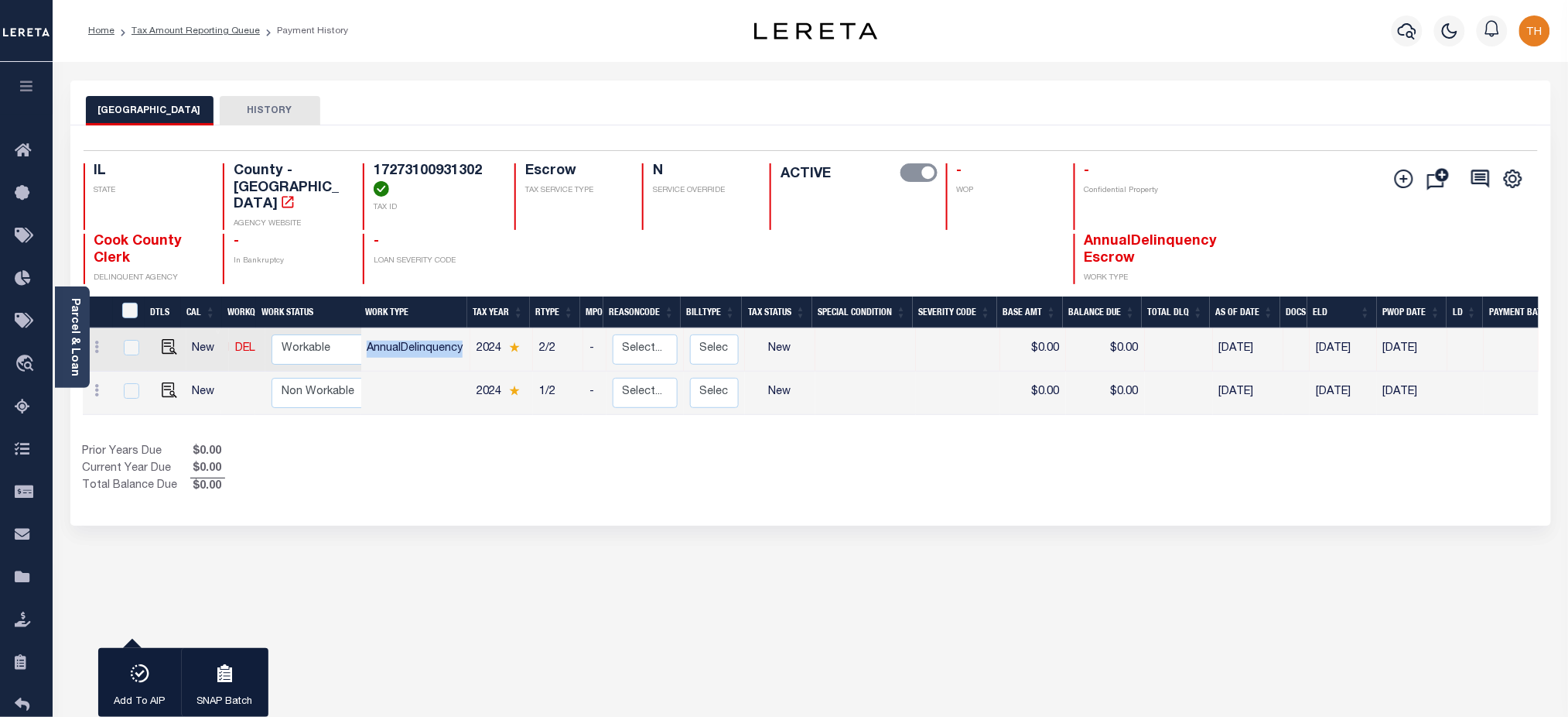
checkbox input "false"
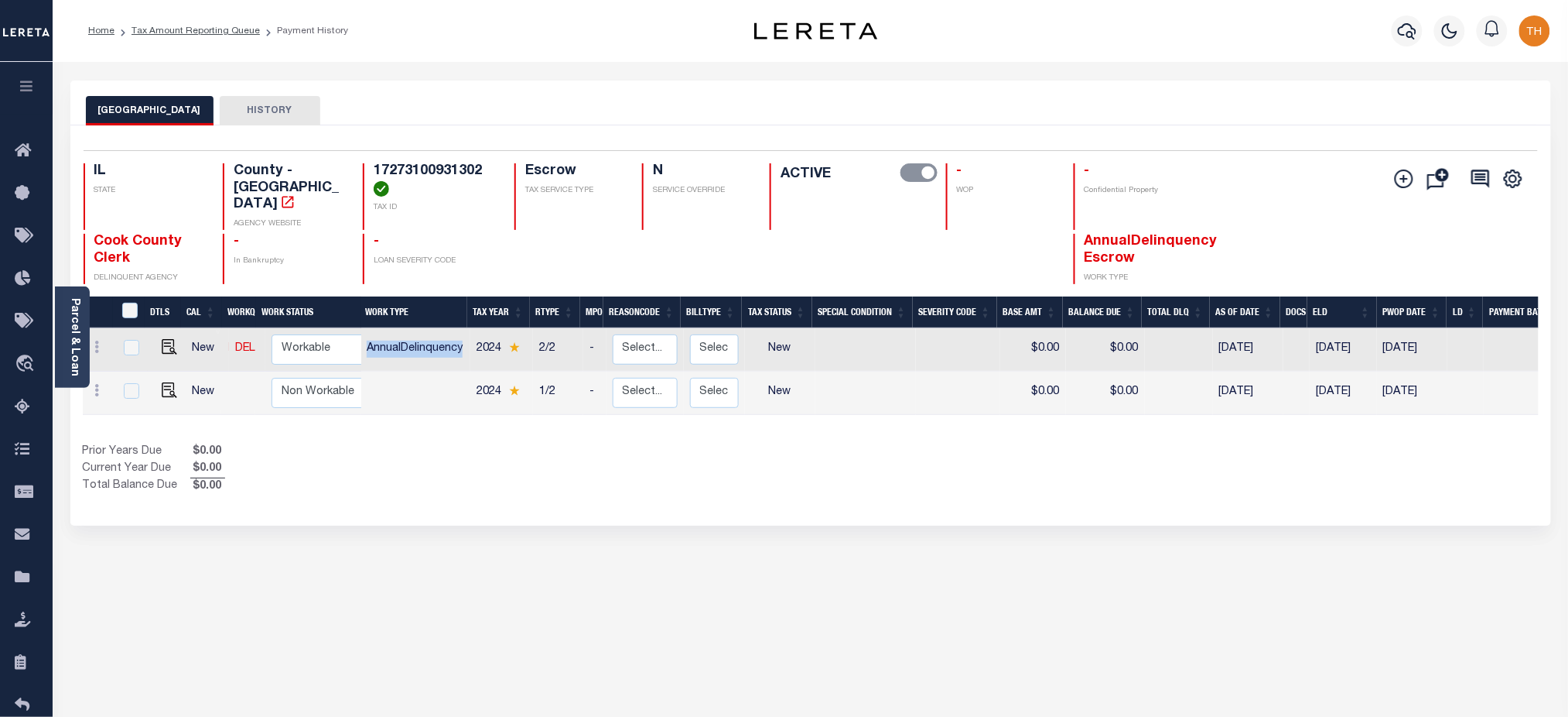
click at [733, 528] on div "COOK COUNTY HISTORY 1 Selected 2 1" at bounding box center [810, 517] width 1503 height 874
drag, startPoint x: 1079, startPoint y: 232, endPoint x: 1156, endPoint y: 261, distance: 82.3
click at [1156, 261] on div "AnnualDelinquency Escrow WORK TYPE" at bounding box center [1134, 259] width 122 height 50
drag, startPoint x: 525, startPoint y: 166, endPoint x: 608, endPoint y: 187, distance: 85.6
click at [608, 187] on div "Escrow TAX SERVICE TYPE" at bounding box center [569, 196] width 109 height 66
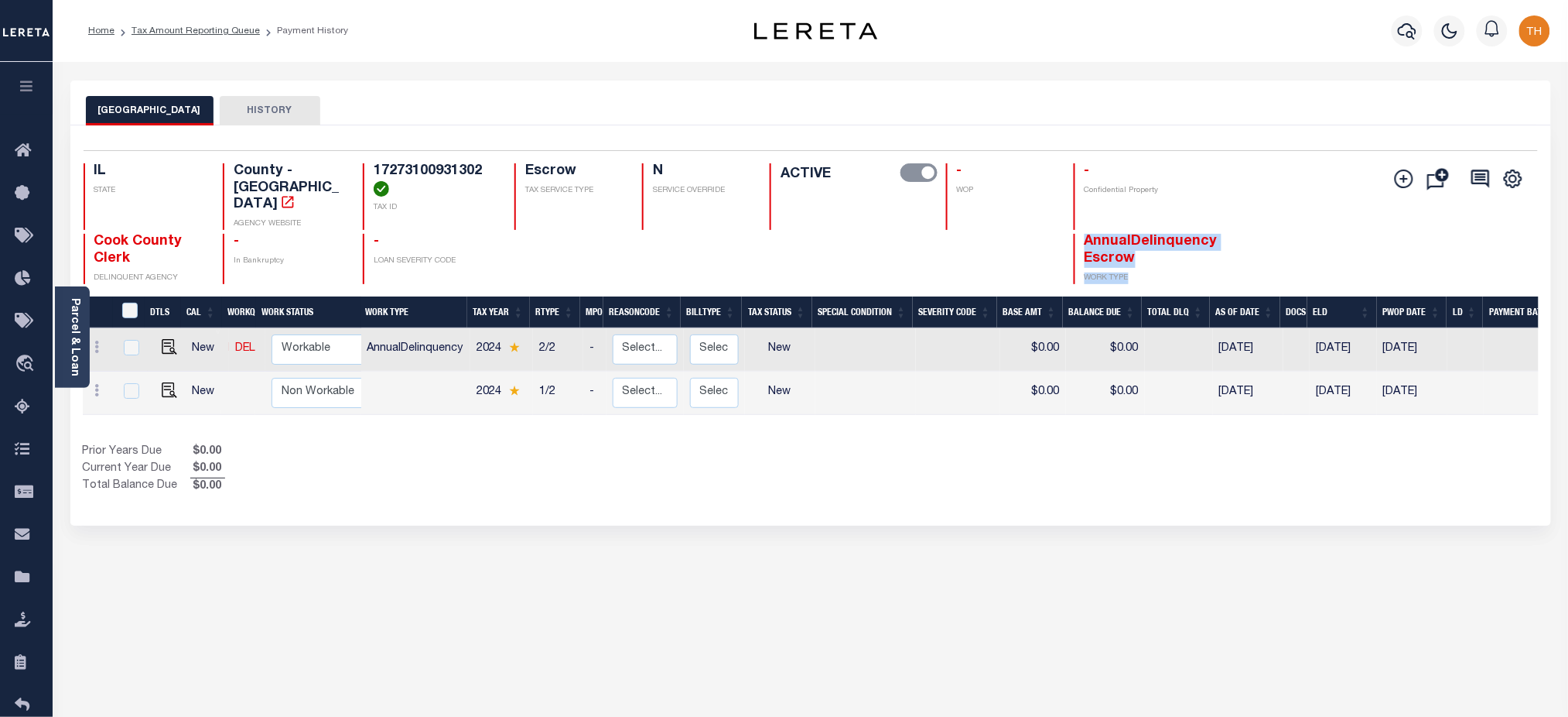
drag, startPoint x: 1085, startPoint y: 229, endPoint x: 1138, endPoint y: 257, distance: 59.9
click at [1138, 257] on div "AnnualDelinquency Escrow WORK TYPE" at bounding box center [1134, 259] width 122 height 50
click at [1090, 235] on span "AnnualDelinquency Escrow" at bounding box center [1151, 250] width 133 height 31
drag, startPoint x: 1083, startPoint y: 223, endPoint x: 1156, endPoint y: 256, distance: 80.1
click at [1156, 256] on div "AnnualDelinquency Escrow WORK TYPE" at bounding box center [1134, 259] width 122 height 50
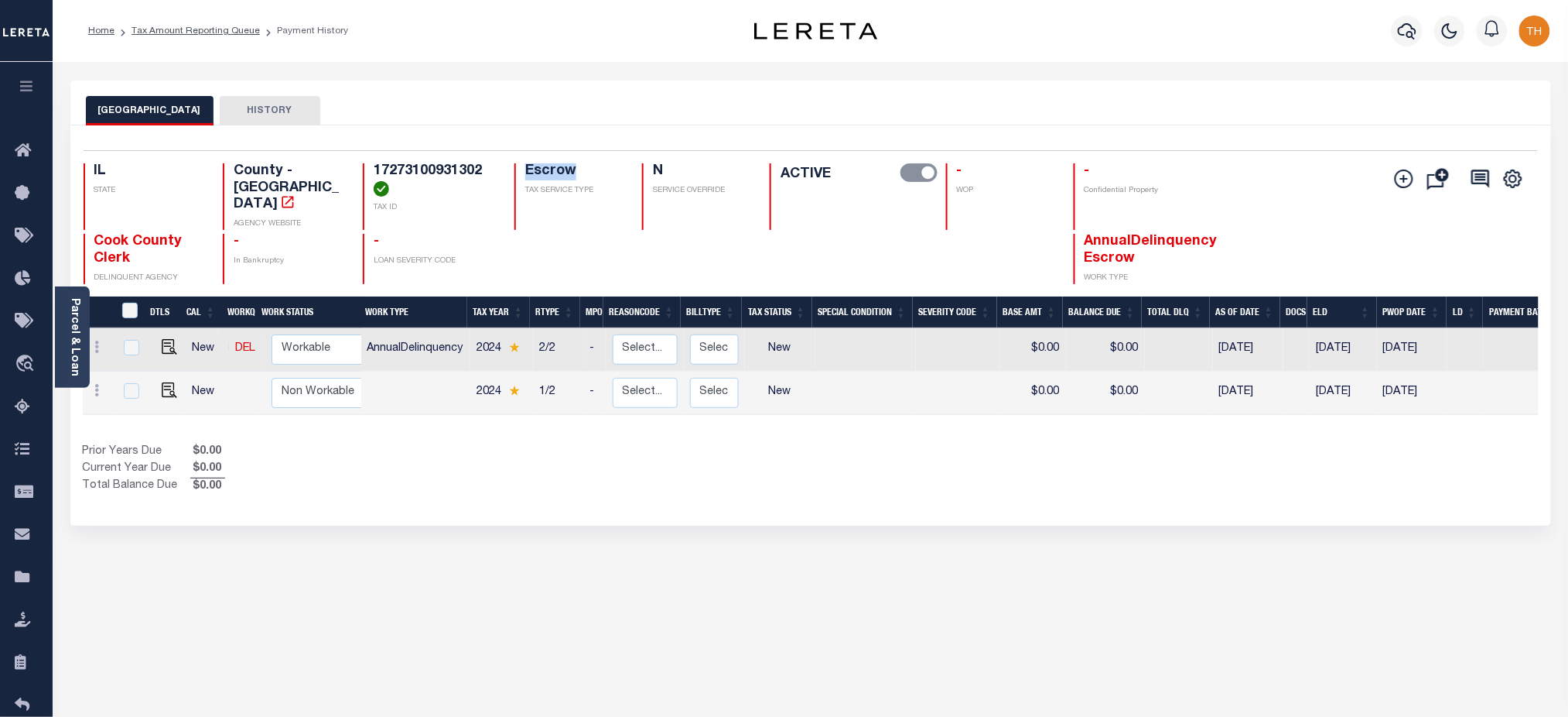
drag, startPoint x: 522, startPoint y: 162, endPoint x: 593, endPoint y: 178, distance: 72.8
click at [593, 178] on div "1 Selected 2 Results 1 Items per page 25 50 100 IL STATE County - IL AGENCY WEB…" at bounding box center [810, 217] width 1479 height 134
drag, startPoint x: 1084, startPoint y: 223, endPoint x: 1135, endPoint y: 261, distance: 63.6
click at [1135, 261] on div "AnnualDelinquency Escrow WORK TYPE" at bounding box center [1134, 259] width 122 height 50
click at [1087, 240] on span "AnnualDelinquency Escrow" at bounding box center [1151, 250] width 133 height 31
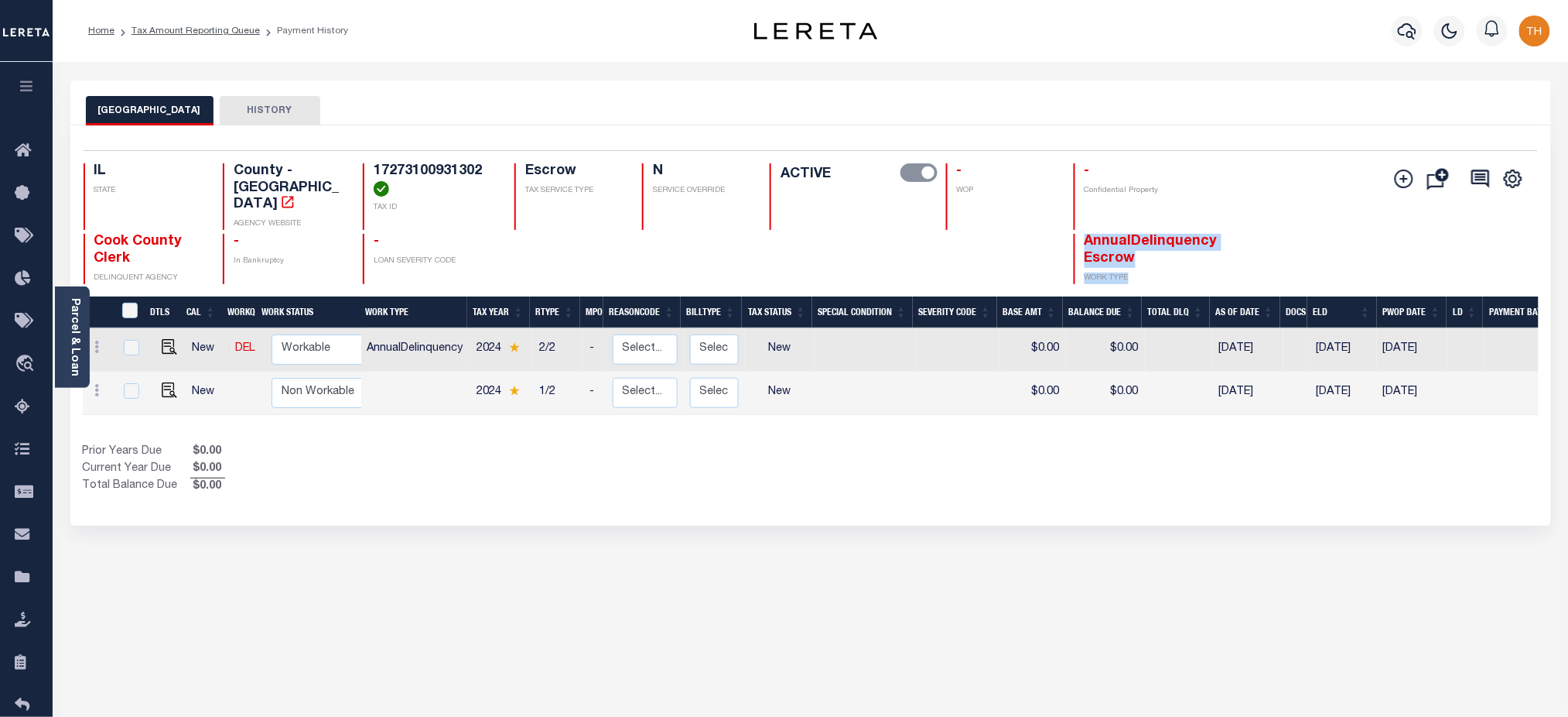
click at [1153, 272] on p "WORK TYPE" at bounding box center [1140, 278] width 111 height 12
drag, startPoint x: 1156, startPoint y: 265, endPoint x: 1082, endPoint y: 229, distance: 82.3
click at [1082, 234] on div "AnnualDelinquency Escrow WORK TYPE" at bounding box center [1134, 259] width 122 height 50
click at [487, 463] on div "Prior Years Due $0.00 Current Year Due $0.00 Total Balance Due $0.00" at bounding box center [446, 469] width 727 height 51
click at [231, 24] on li "Tax Amount Reporting Queue" at bounding box center [187, 31] width 145 height 14
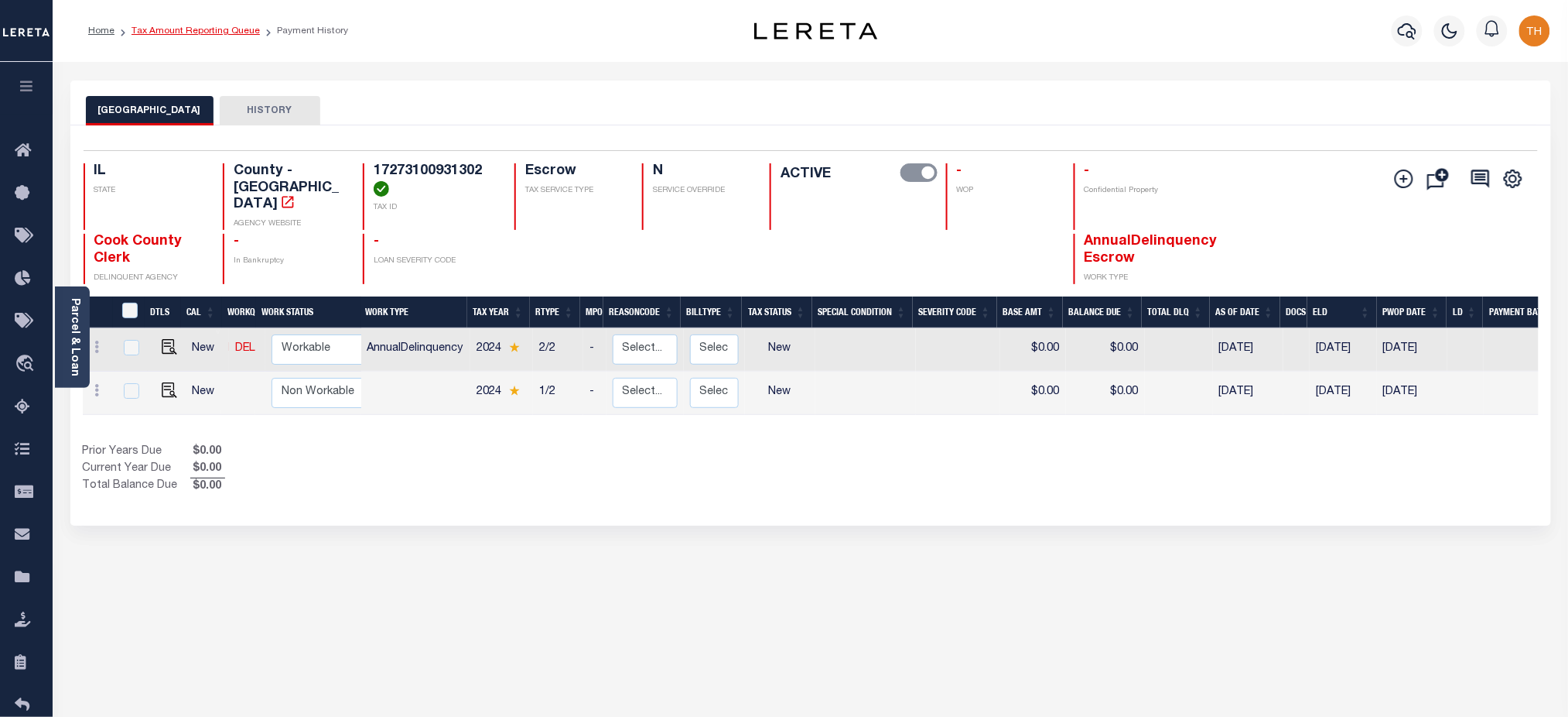
click at [231, 27] on link "Tax Amount Reporting Queue" at bounding box center [196, 31] width 129 height 9
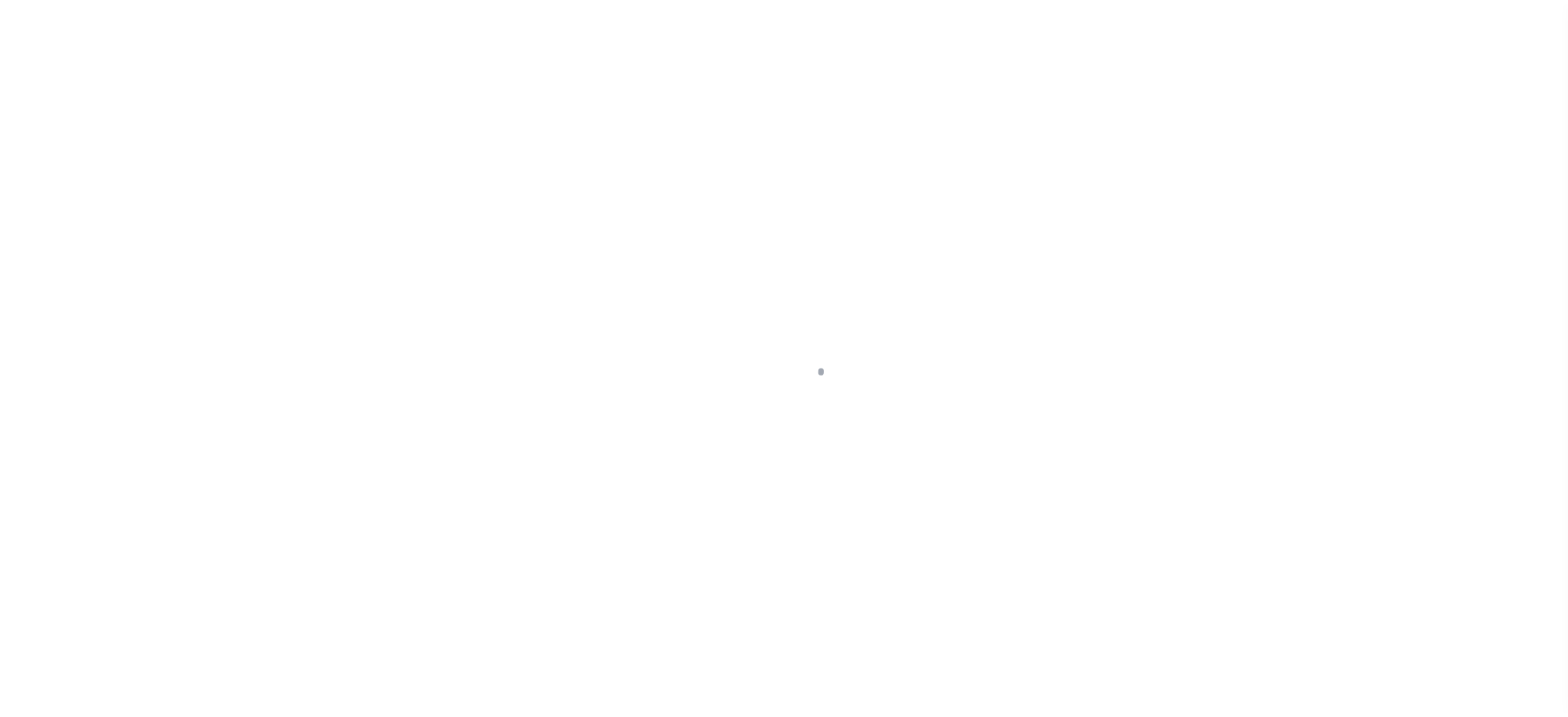
scroll to position [35, 0]
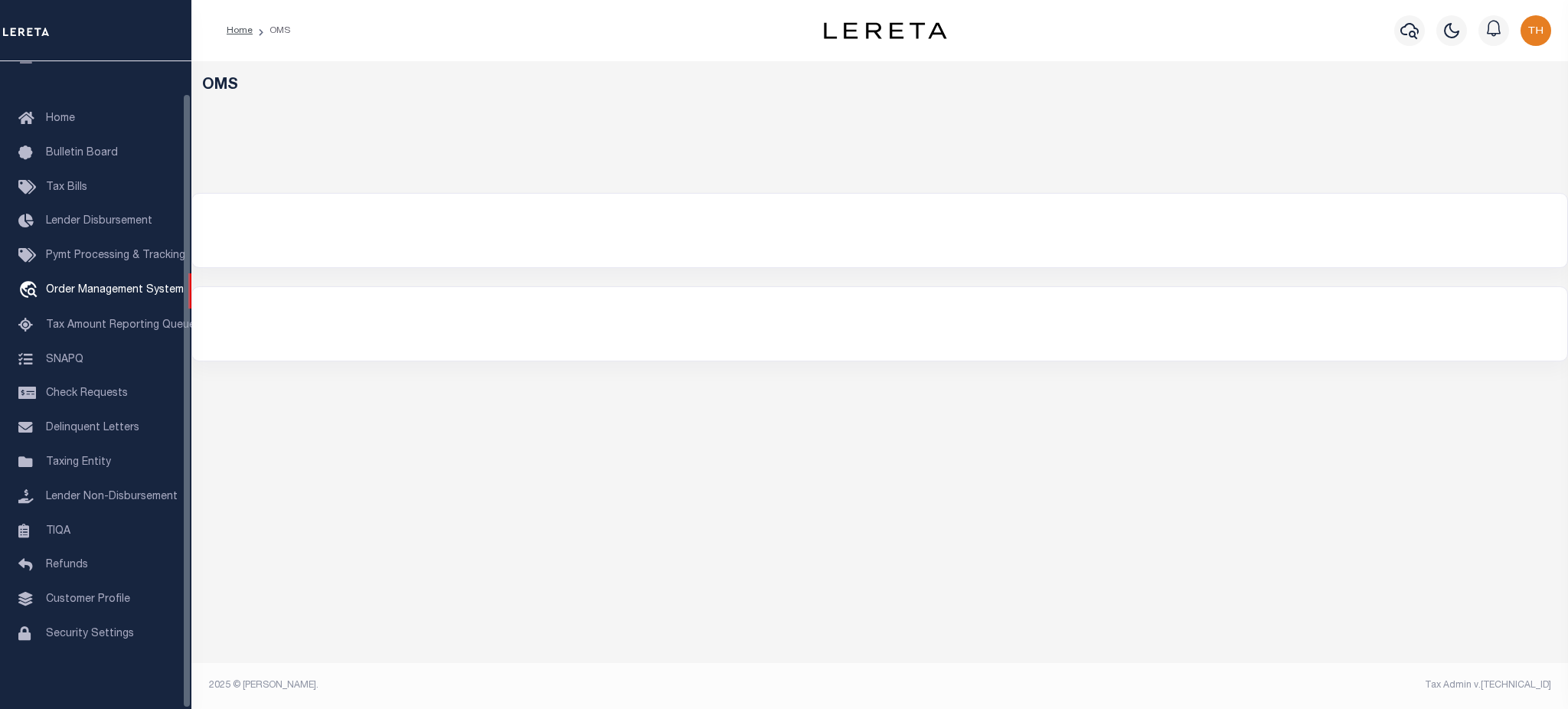
select select "200"
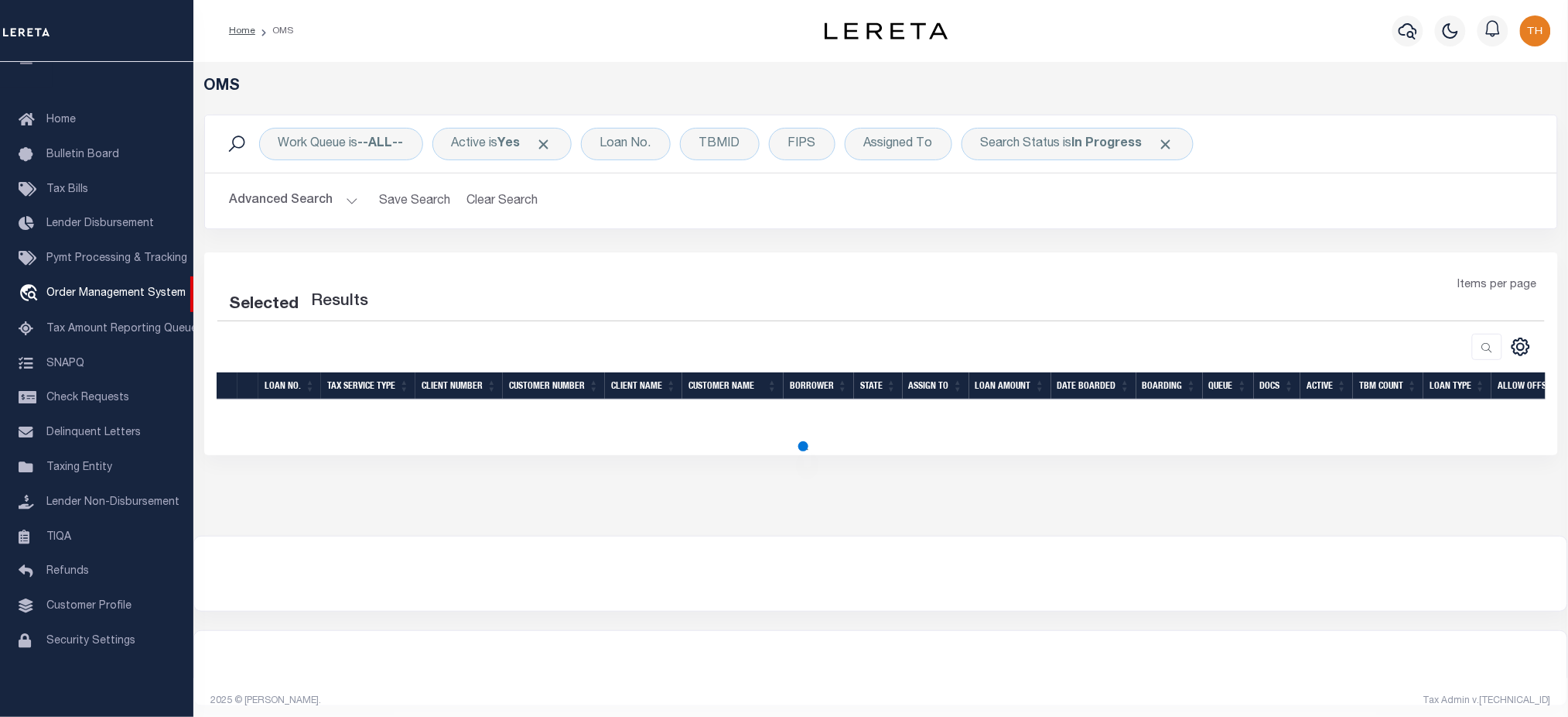
select select "200"
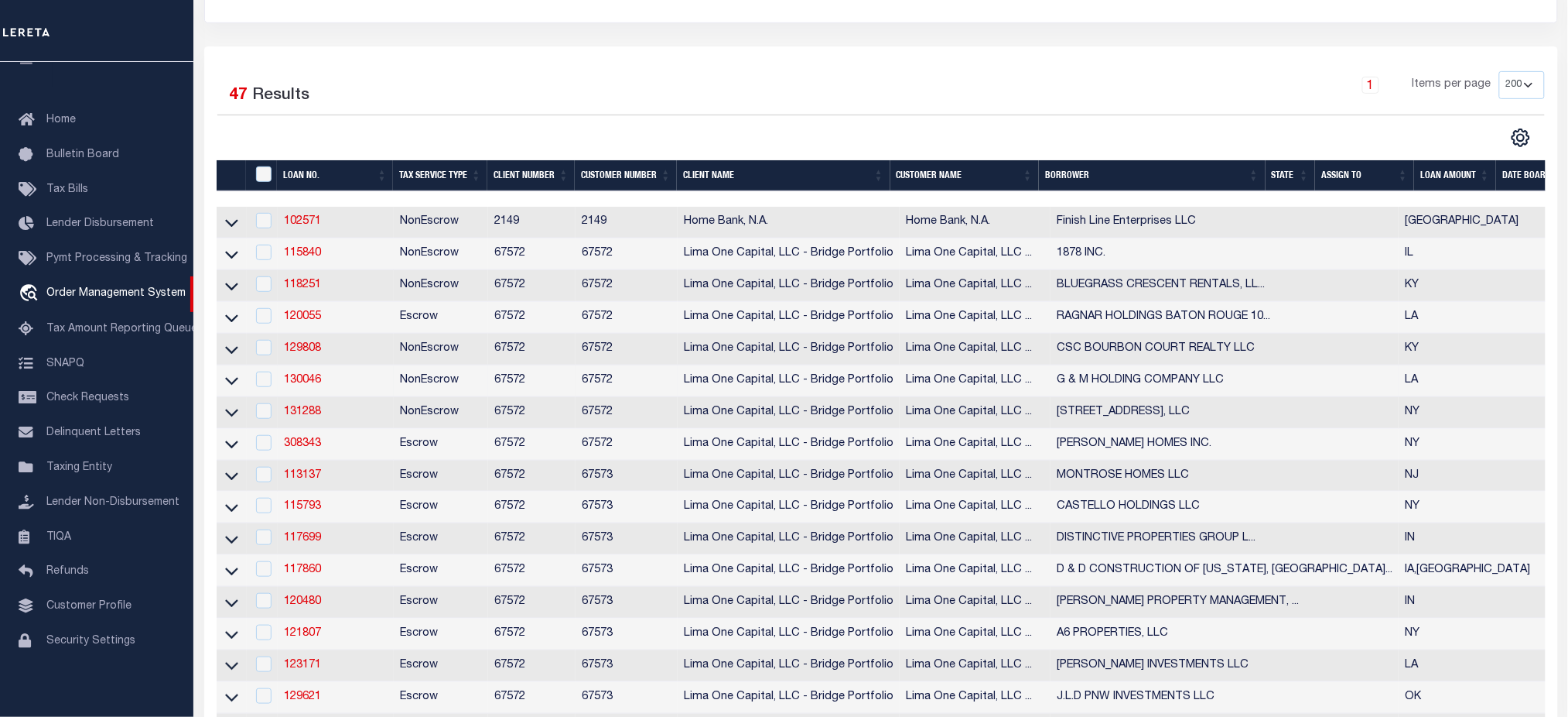
scroll to position [0, 0]
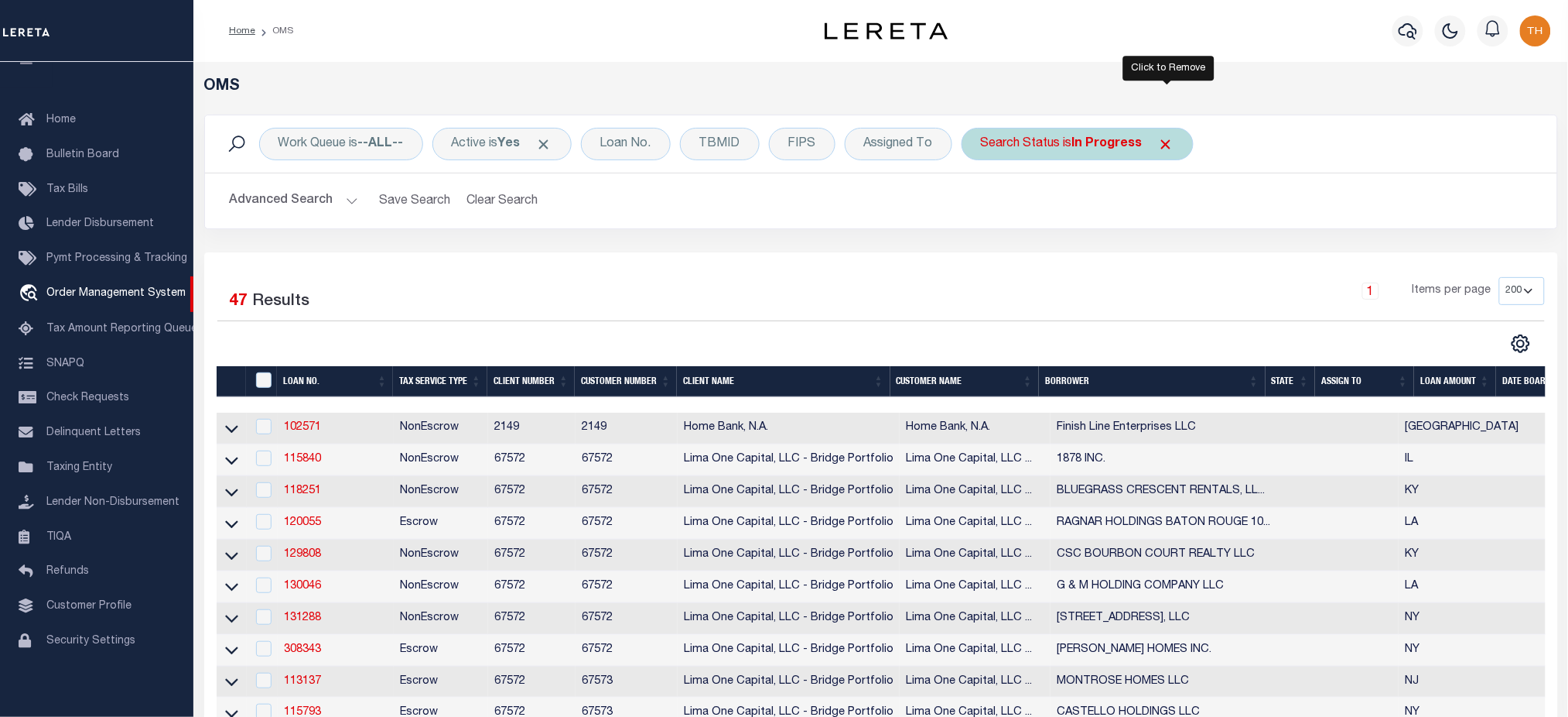
click at [1172, 147] on span "Click to Remove" at bounding box center [1166, 144] width 16 height 16
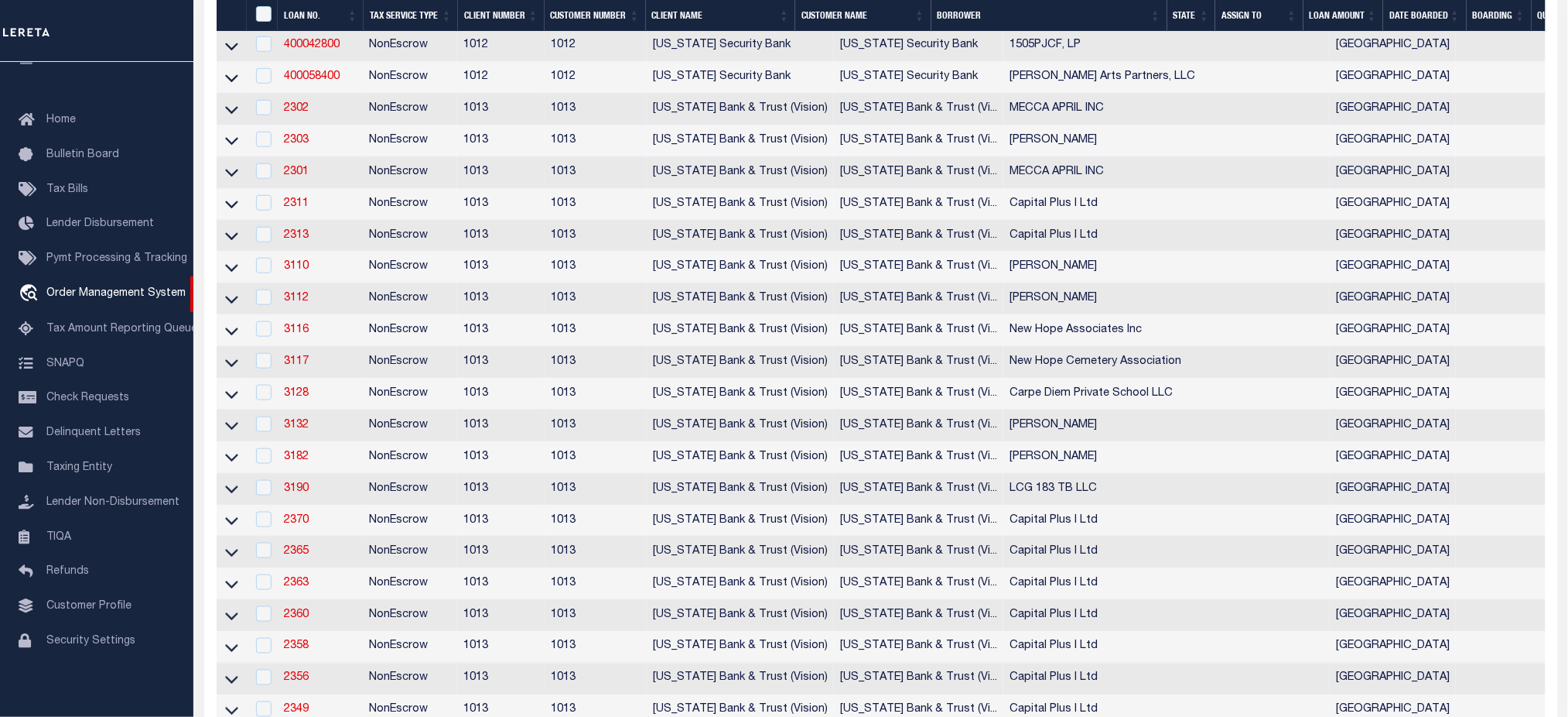
scroll to position [516, 0]
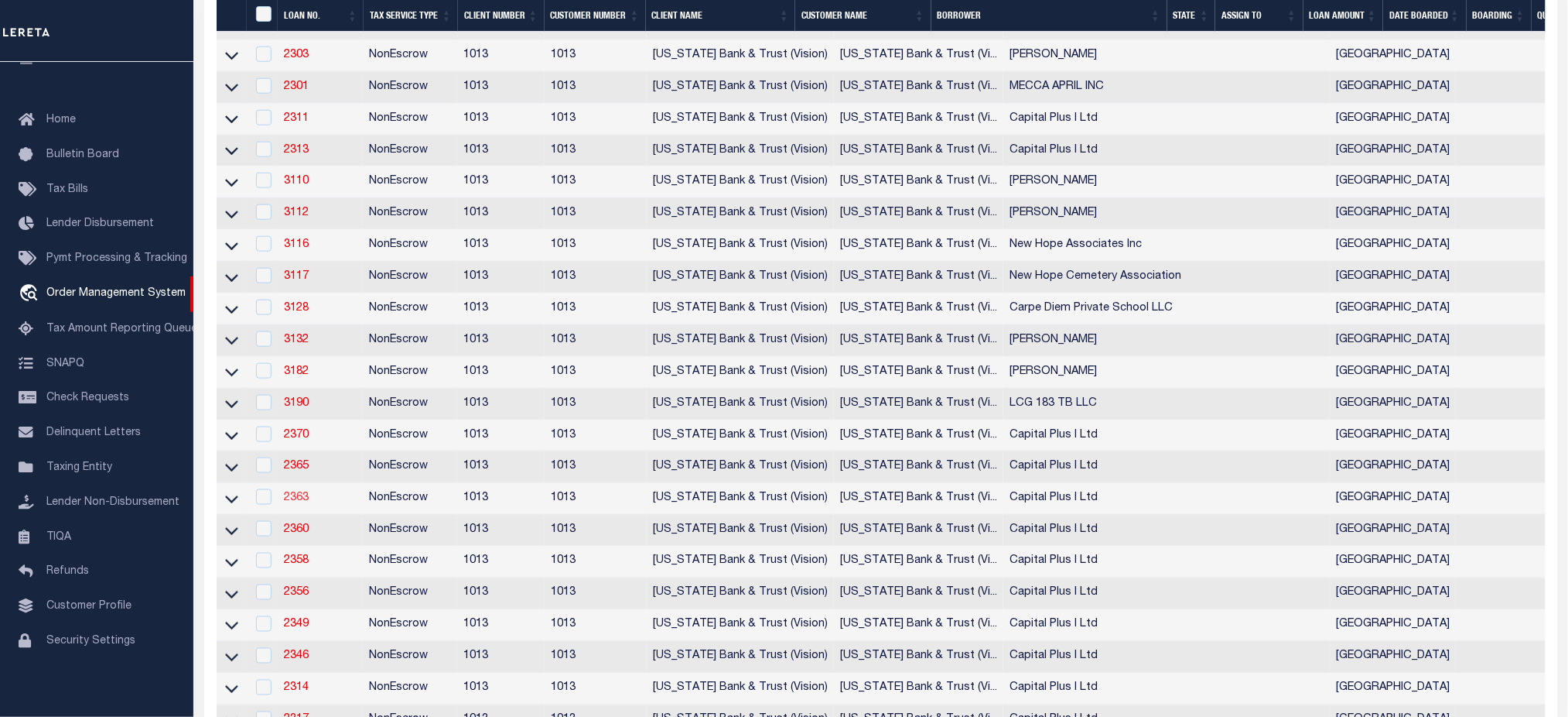
click at [302, 503] on link "2363" at bounding box center [296, 498] width 25 height 11
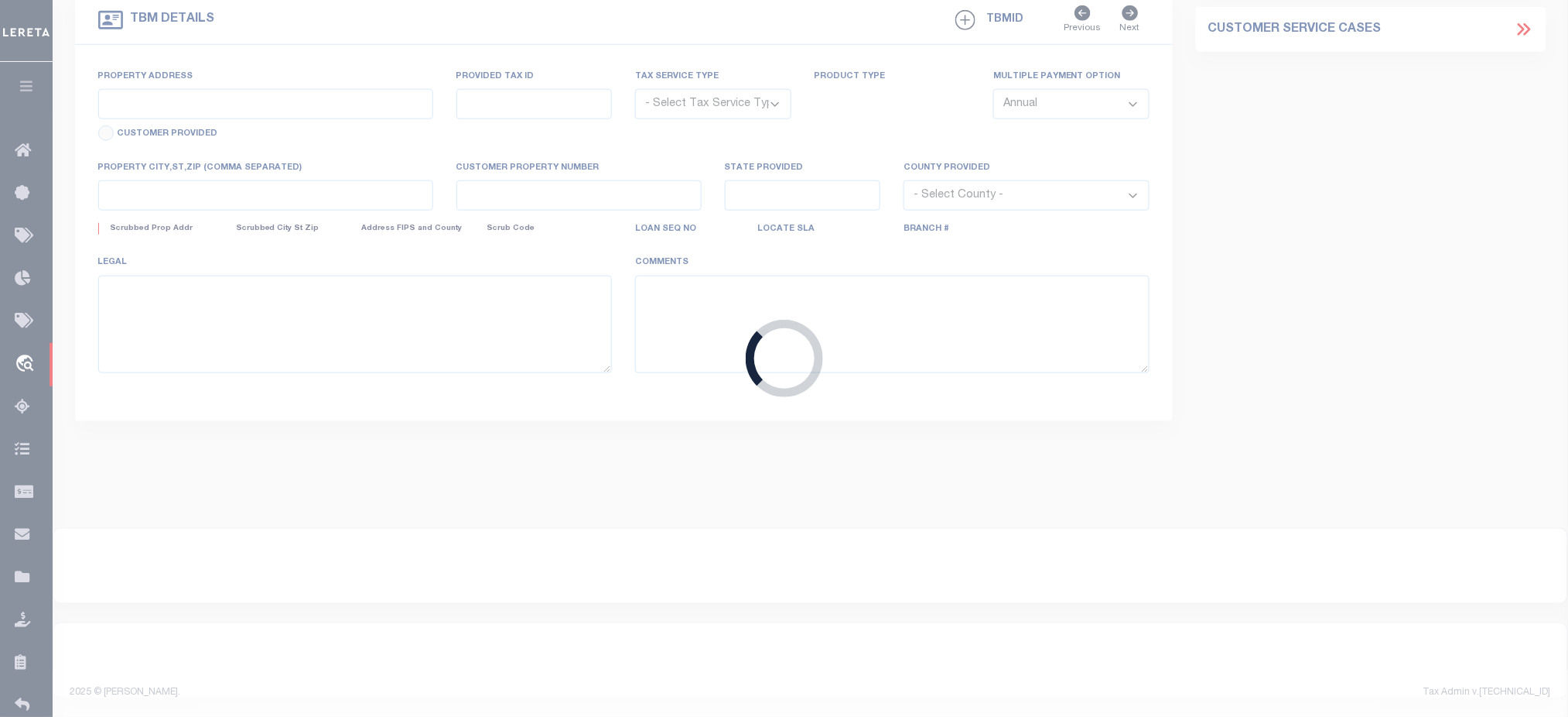
type input "2363"
type input "Capital Plus I Ltd"
select select
select select "NonEscrow"
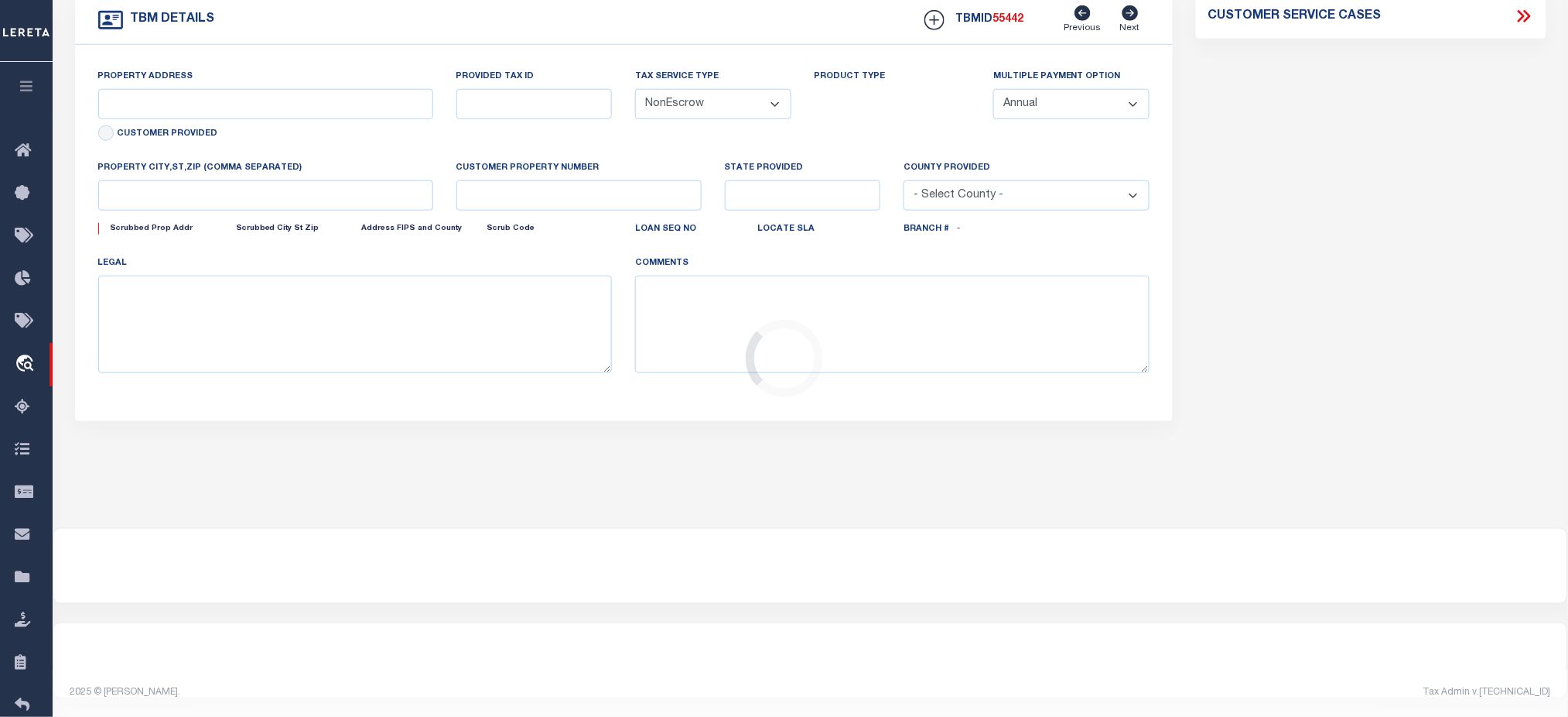
scroll to position [10, 0]
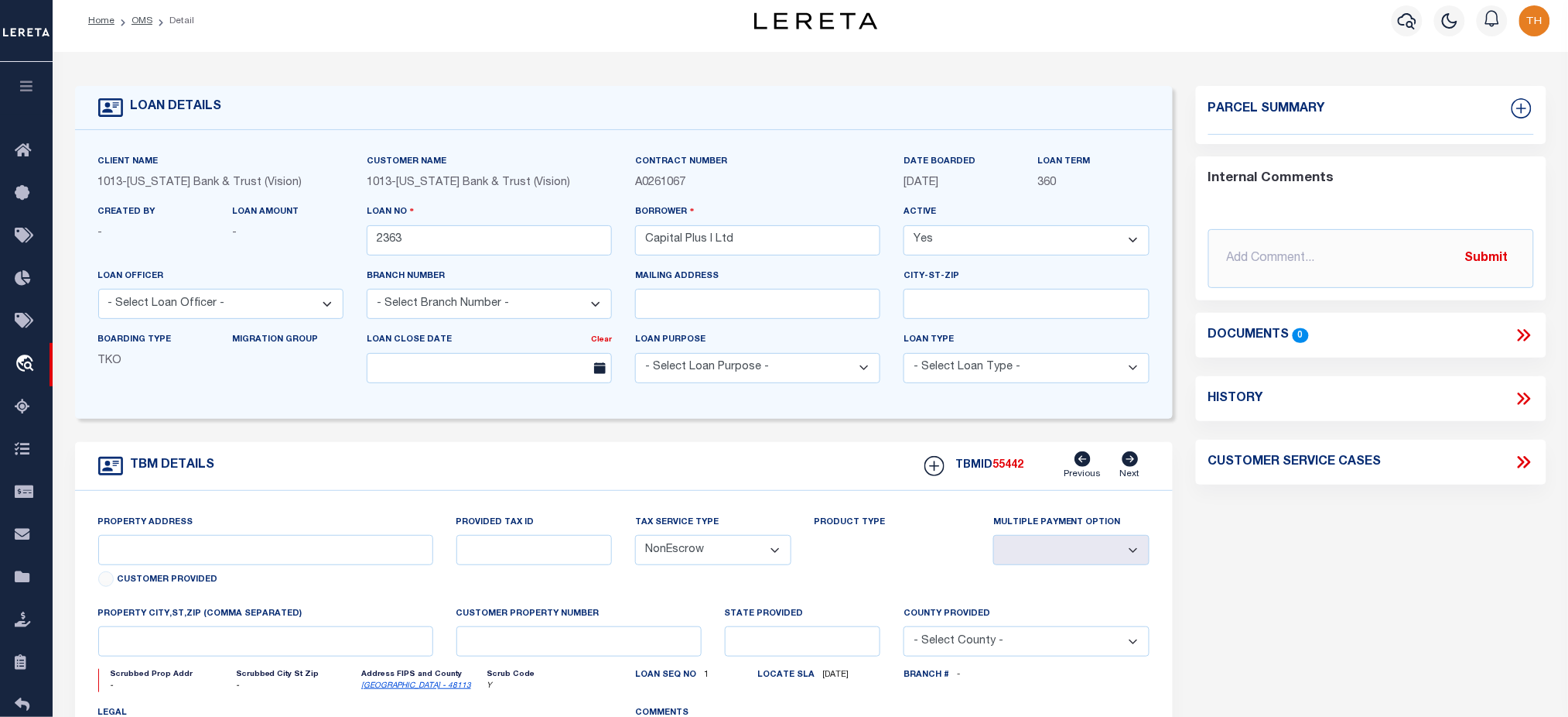
type input "3317 Barnard"
select select
type input "Dallas, TX 75211"
type input "TX"
select select "Dallas"
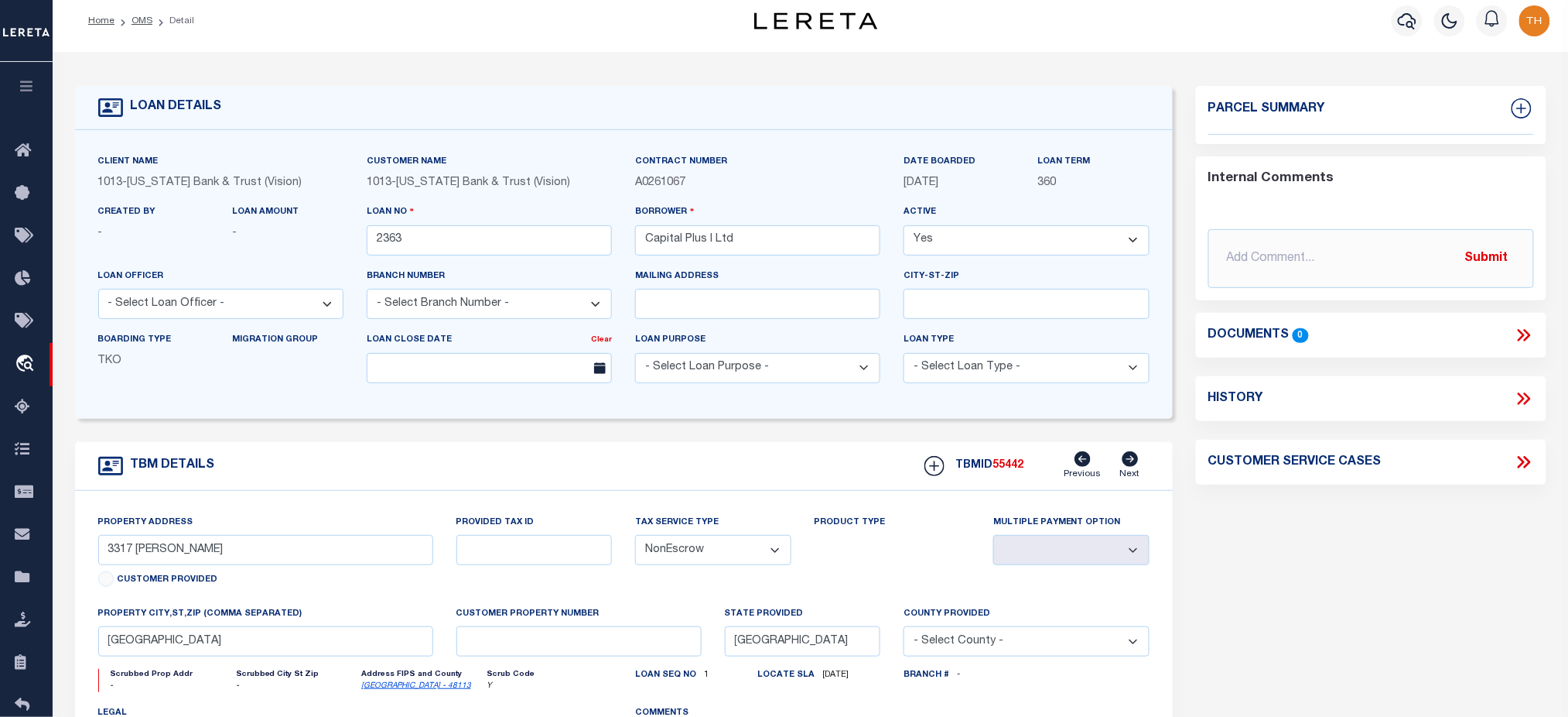
scroll to position [0, 0]
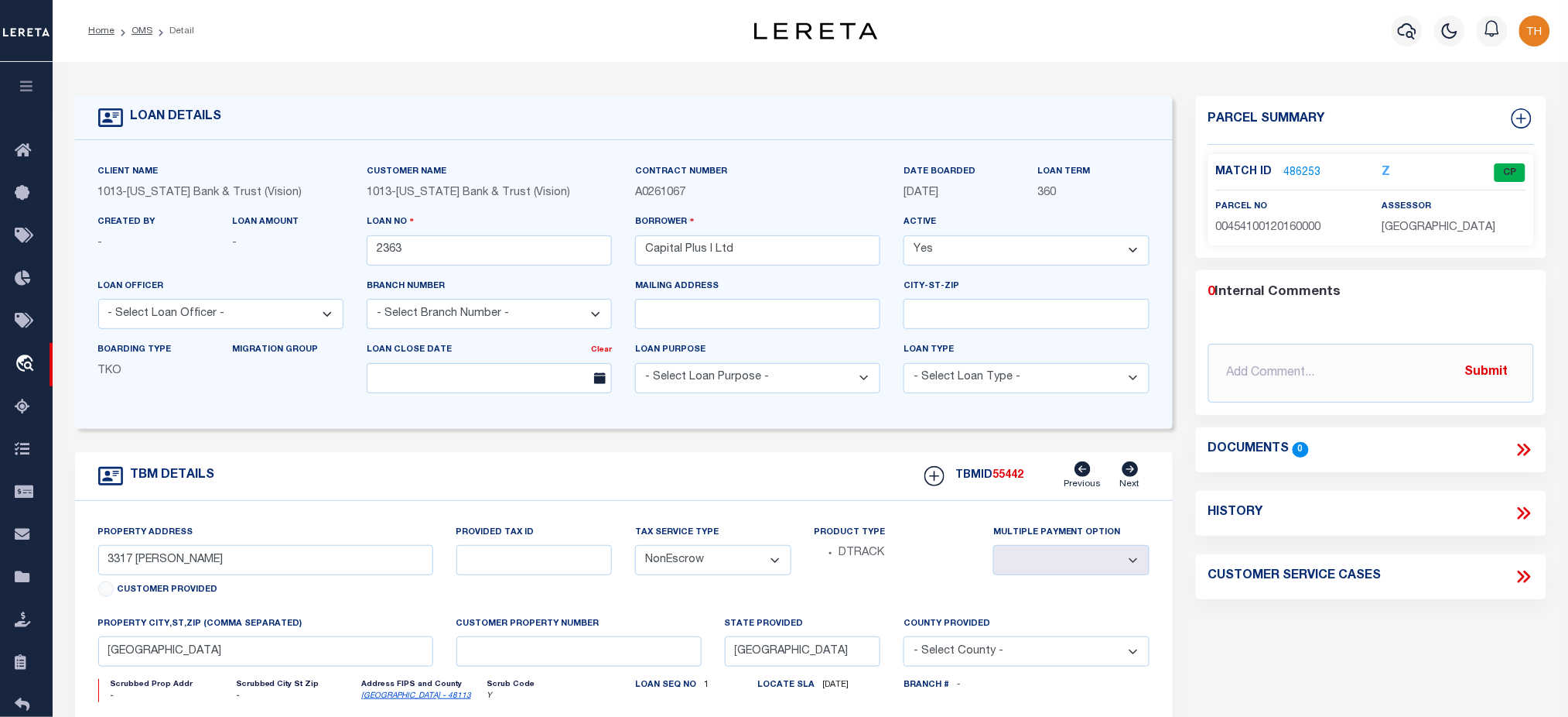
click at [1295, 172] on link "486253" at bounding box center [1303, 172] width 37 height 16
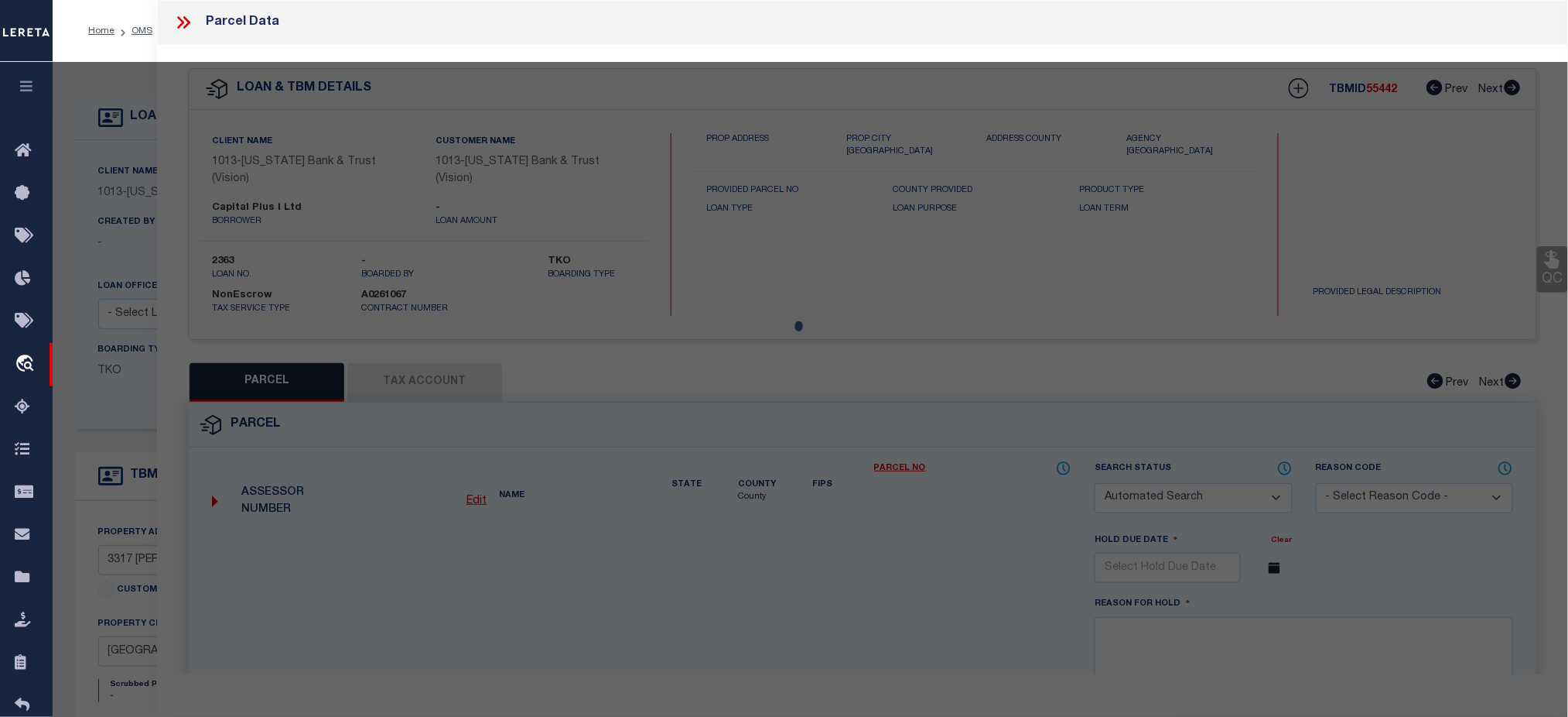
checkbox input "false"
select select "CP"
type input "REYES MOREL LOYA"
type input "00454100120160000"
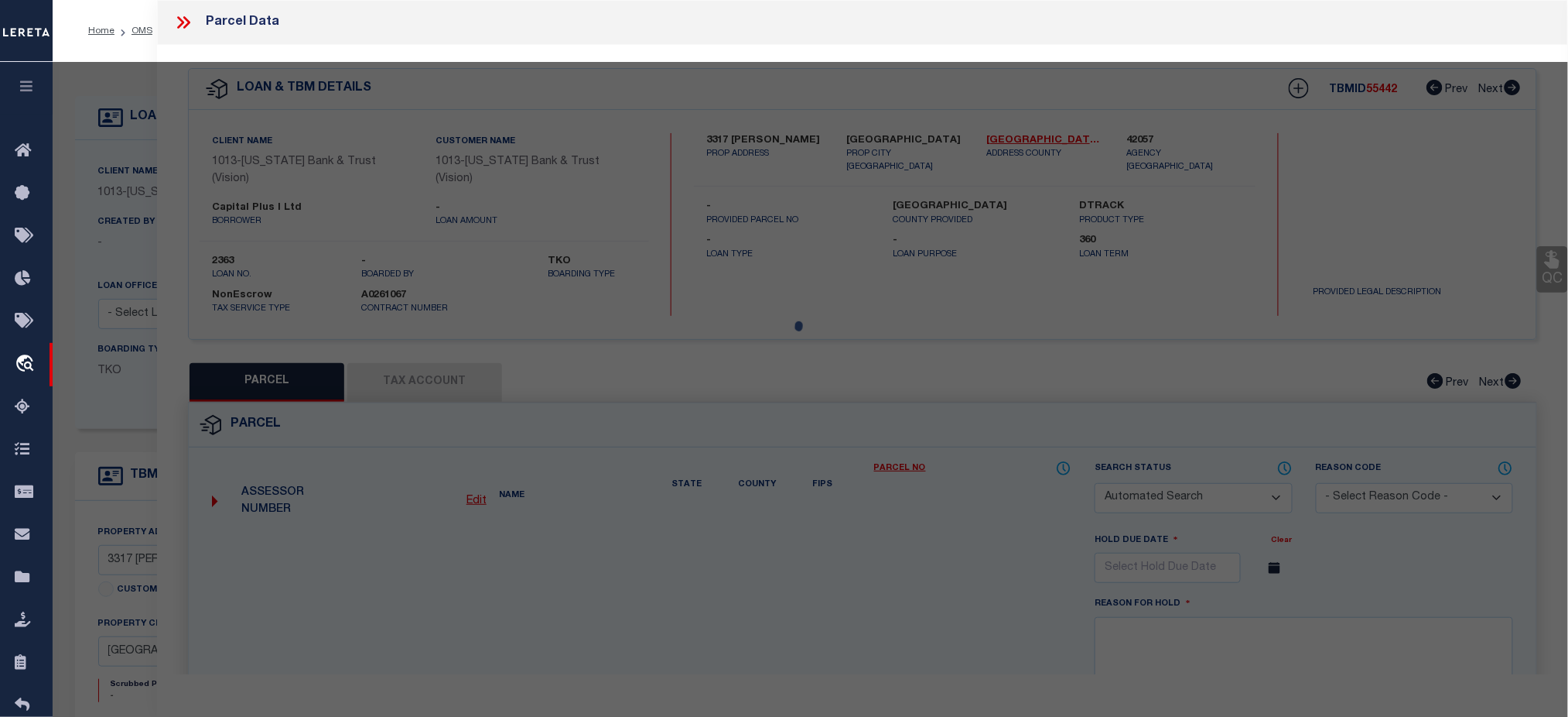
type input "3317 BARNARD"
type input "DALLAS TX"
type textarea "IRWINDELL 3 BLK 12/4541 LT 16 INT201100090838 DD03312011 CO-DC 4541 012 01600 4…"
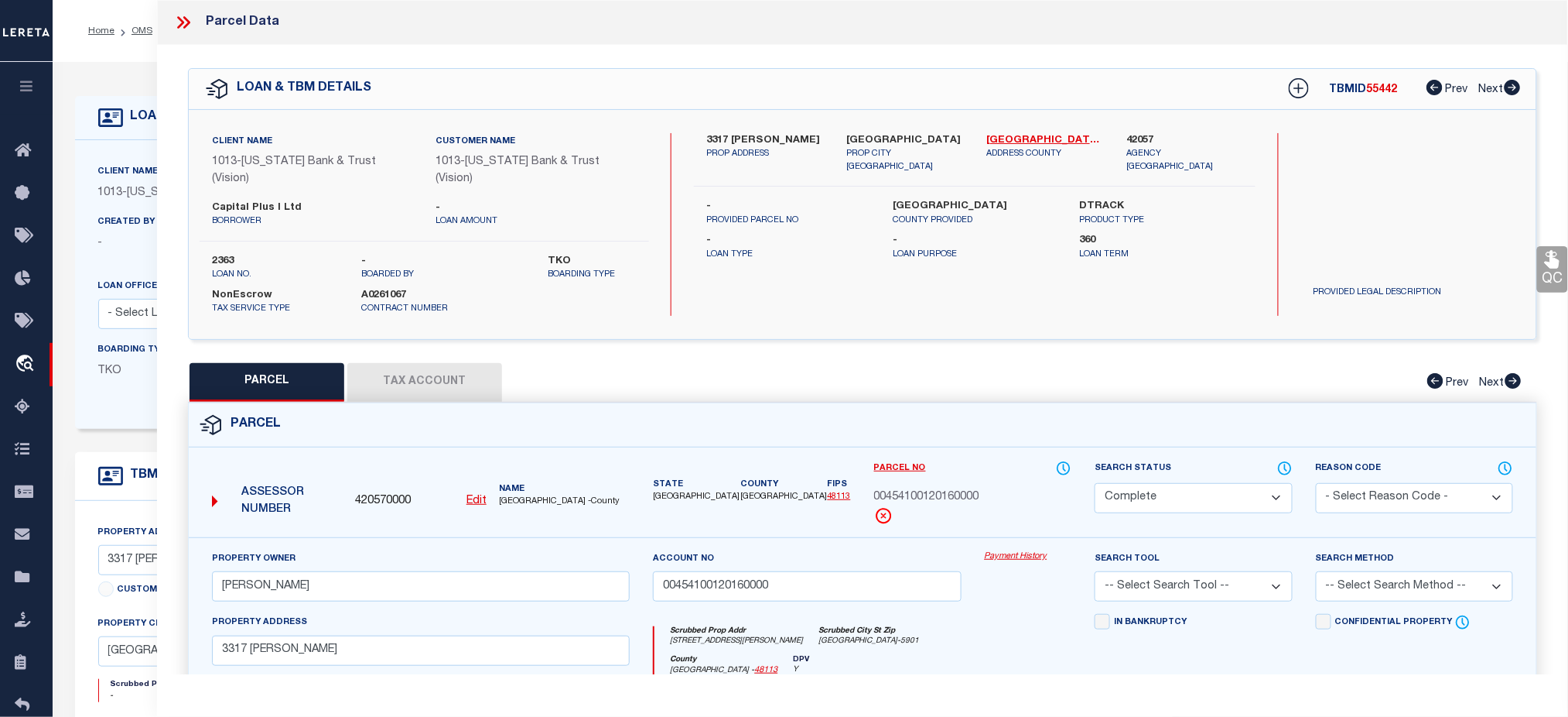
click at [1027, 550] on link "Payment History" at bounding box center [1028, 556] width 87 height 13
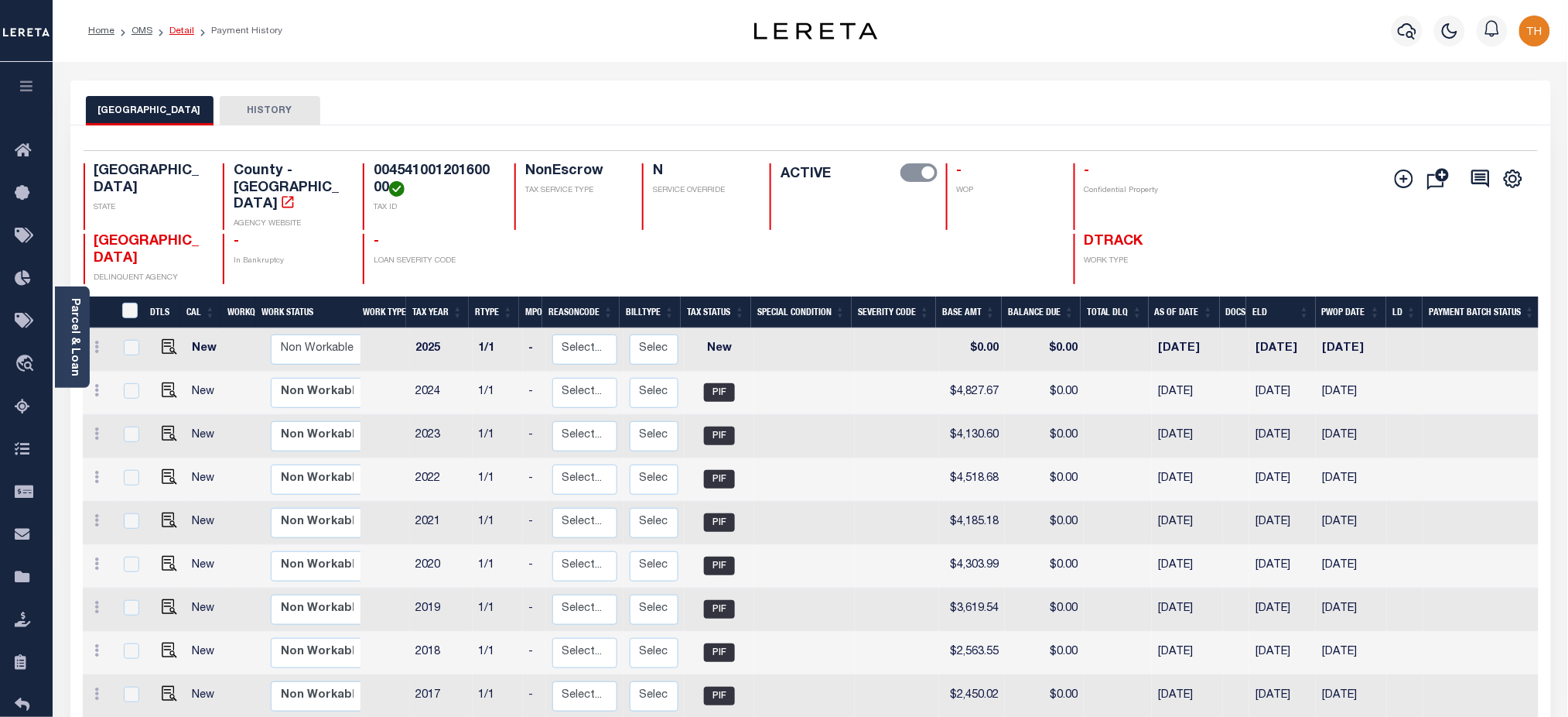
click at [181, 31] on link "Detail" at bounding box center [182, 31] width 25 height 9
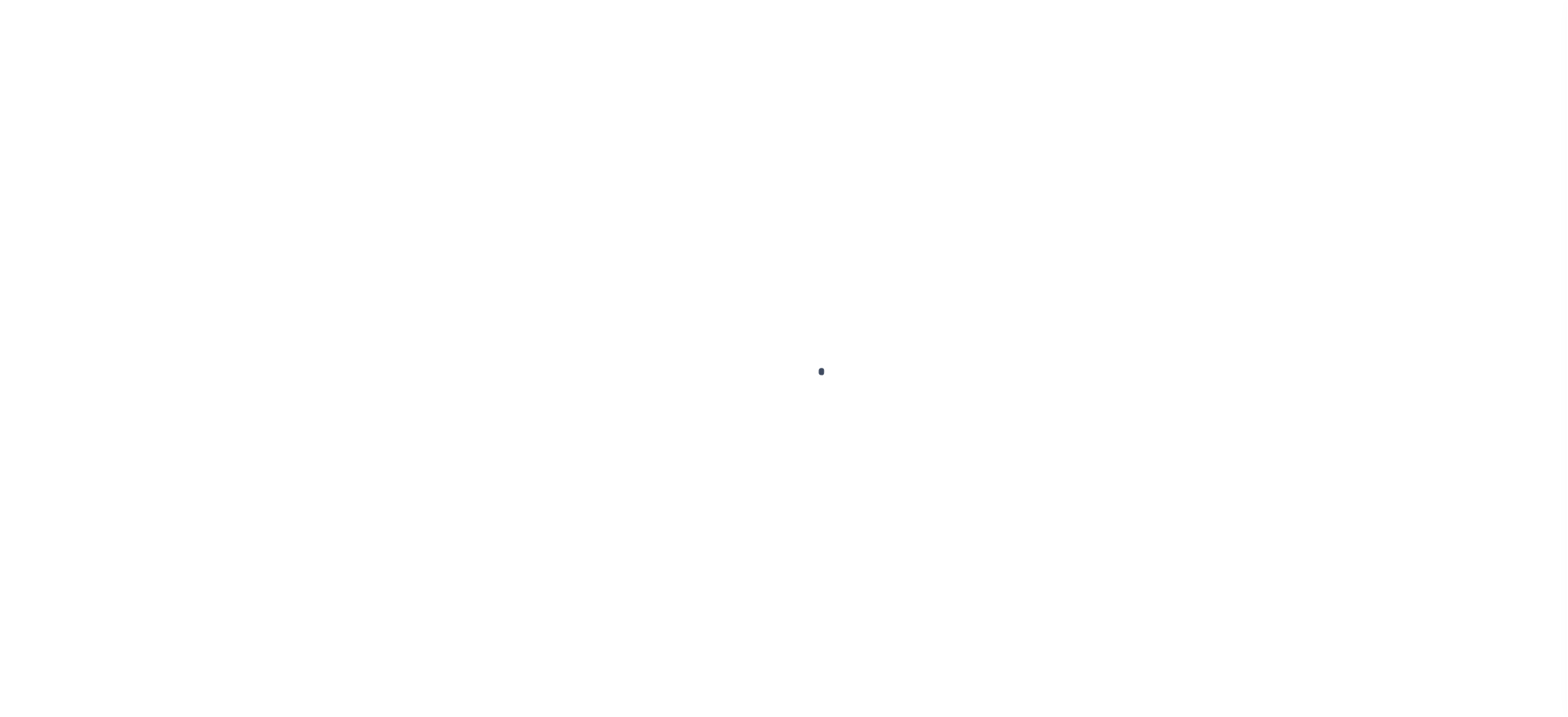
type input "2363"
type input "Capital Plus I Ltd"
select select
select select "NonEscrow"
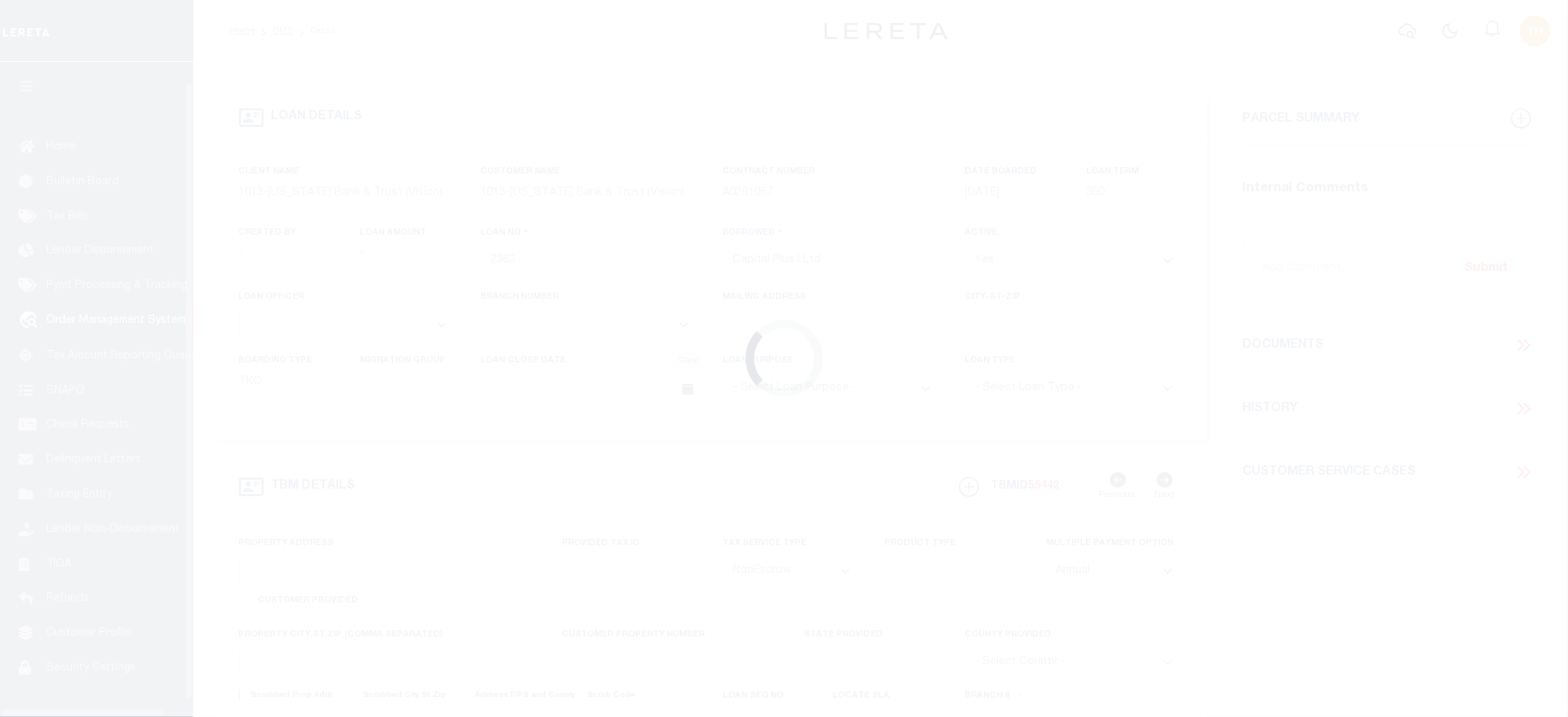
scroll to position [35, 0]
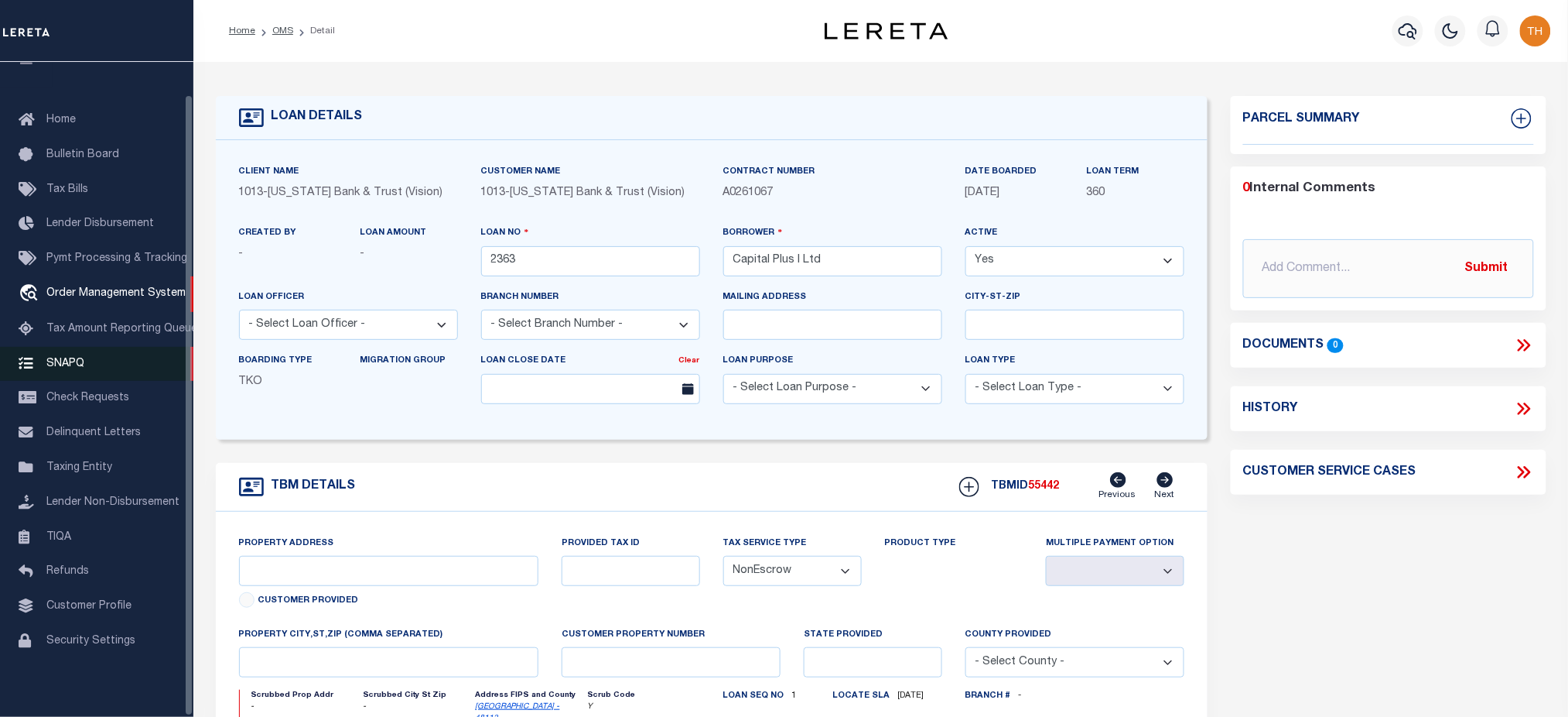
type input "3317 [PERSON_NAME]"
select select
type input "[GEOGRAPHIC_DATA]"
select select "[GEOGRAPHIC_DATA]"
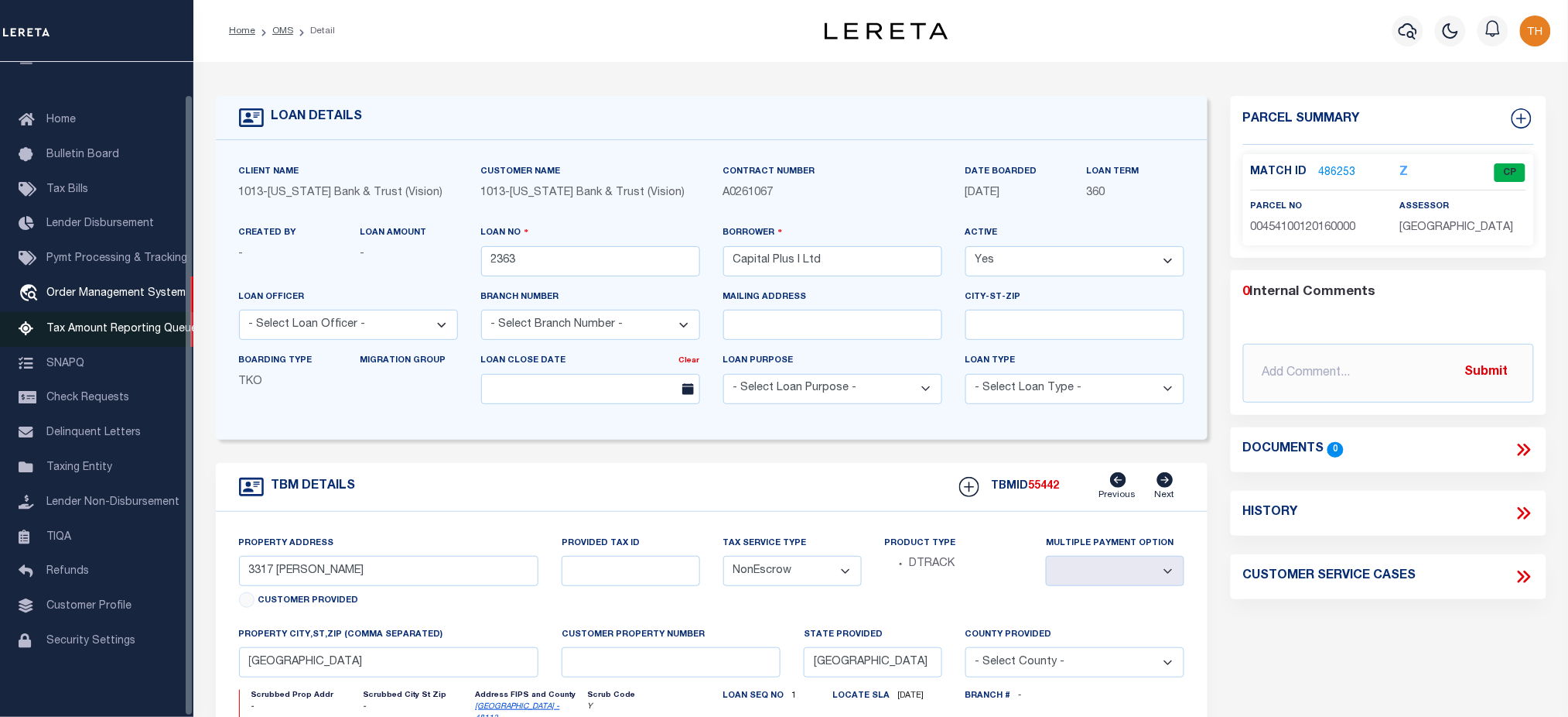
click at [124, 324] on span "Tax Amount Reporting Queue" at bounding box center [122, 329] width 150 height 11
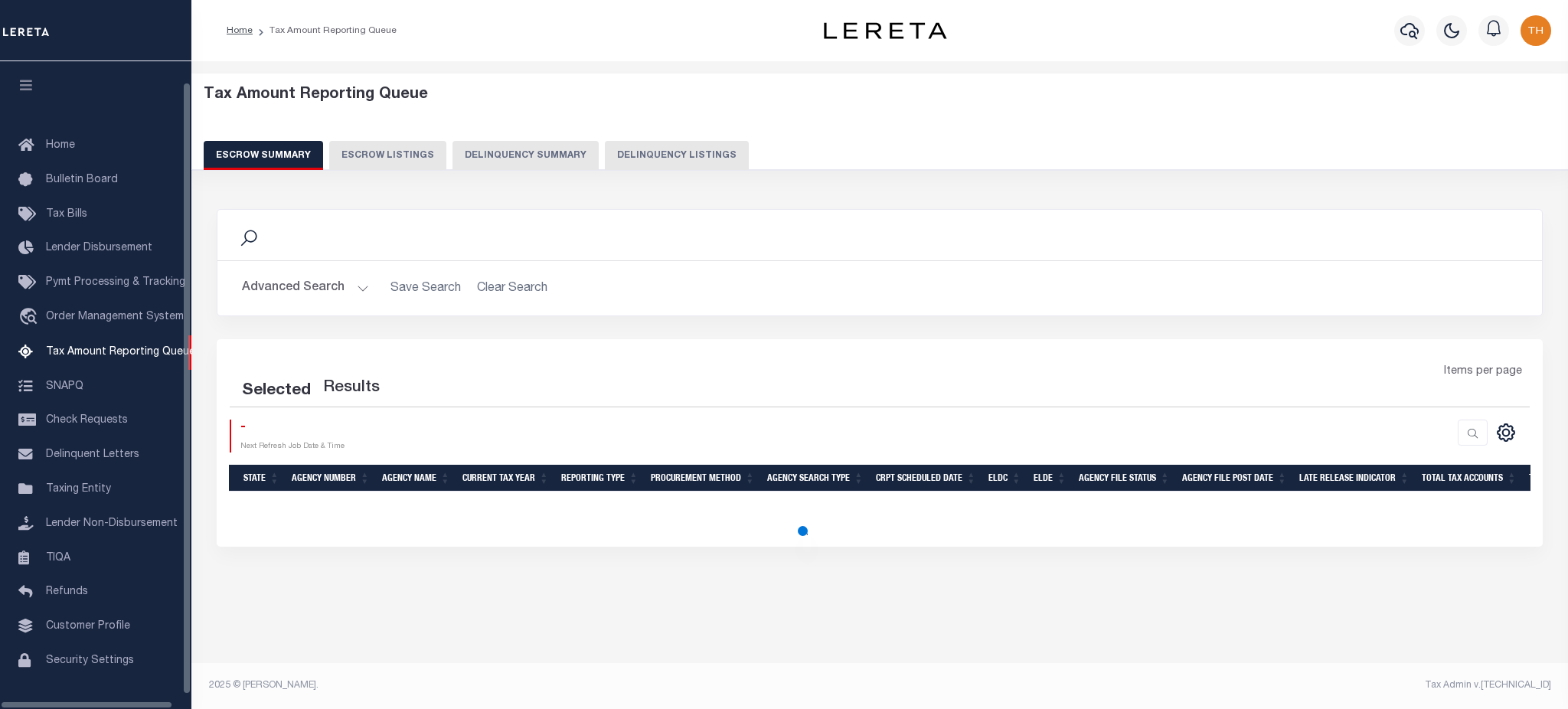
click at [510, 155] on button "Delinquency Summary" at bounding box center [525, 156] width 146 height 29
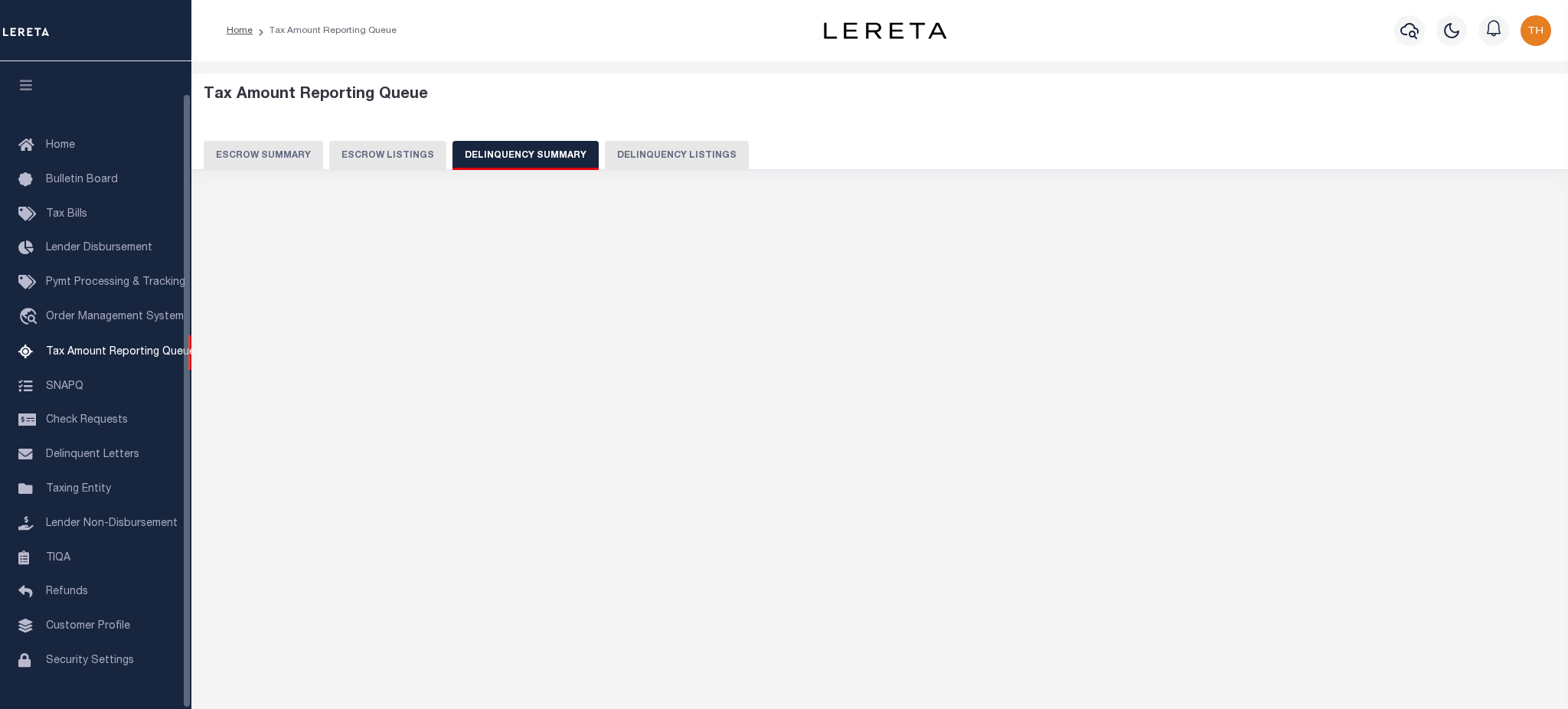
click at [510, 155] on button "Delinquency Summary" at bounding box center [525, 156] width 146 height 29
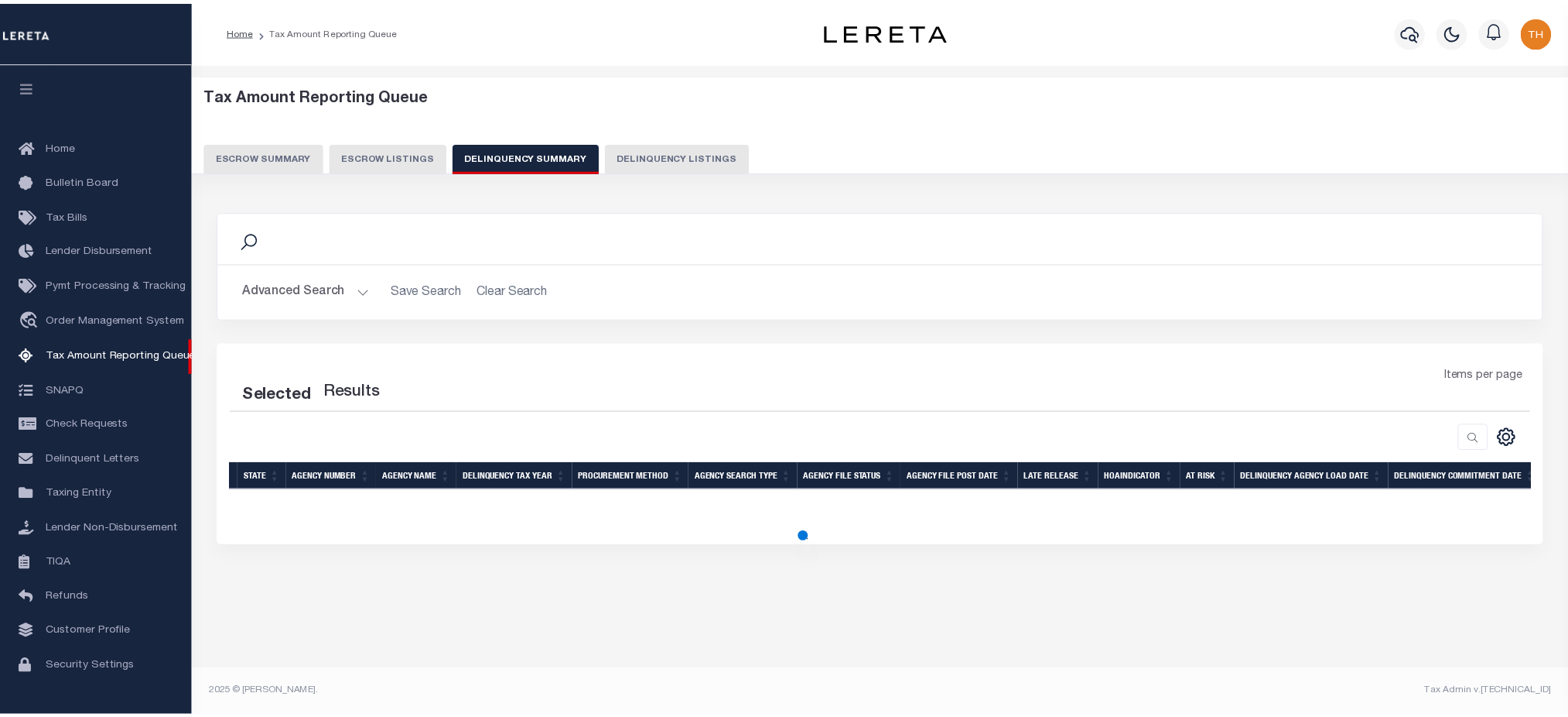
scroll to position [35, 0]
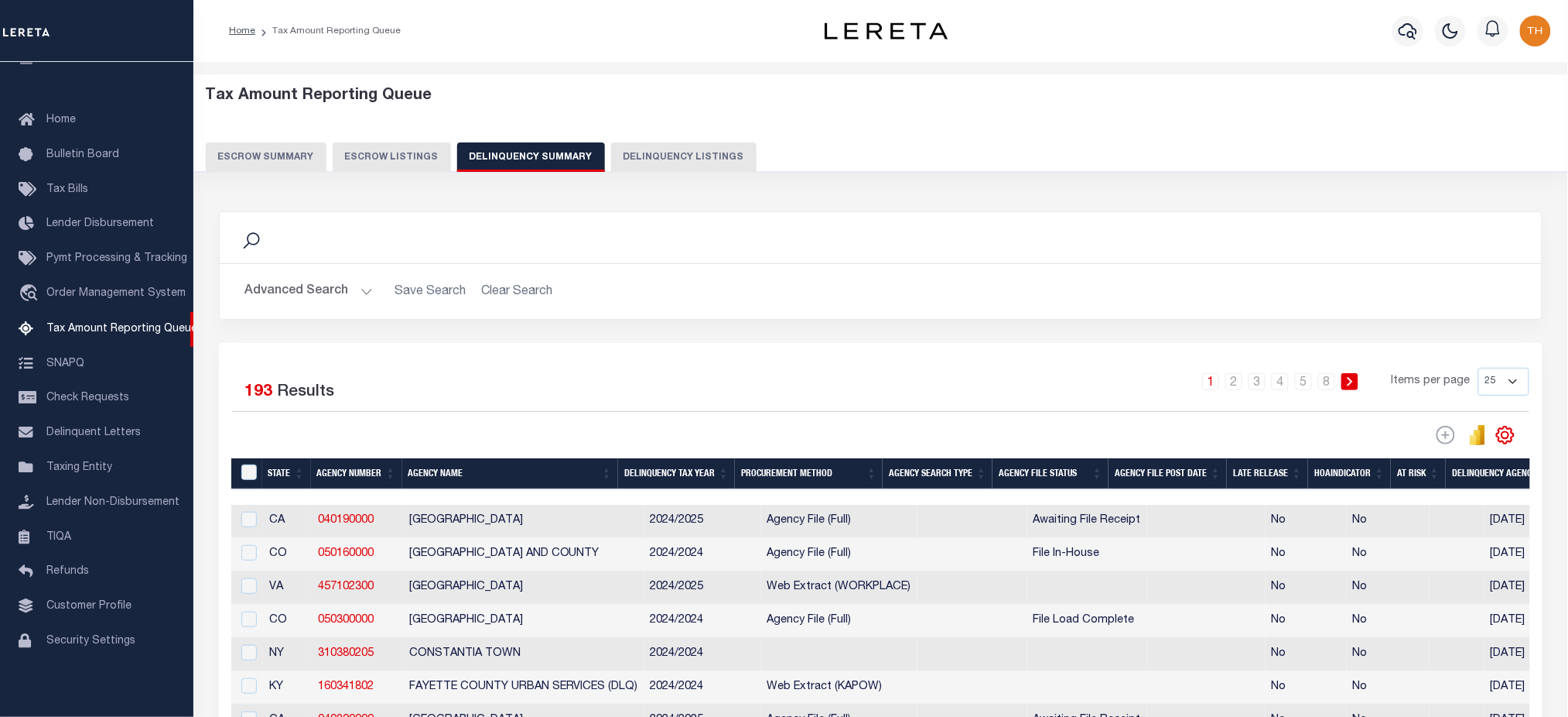
click at [347, 286] on button "Advanced Search" at bounding box center [308, 291] width 129 height 30
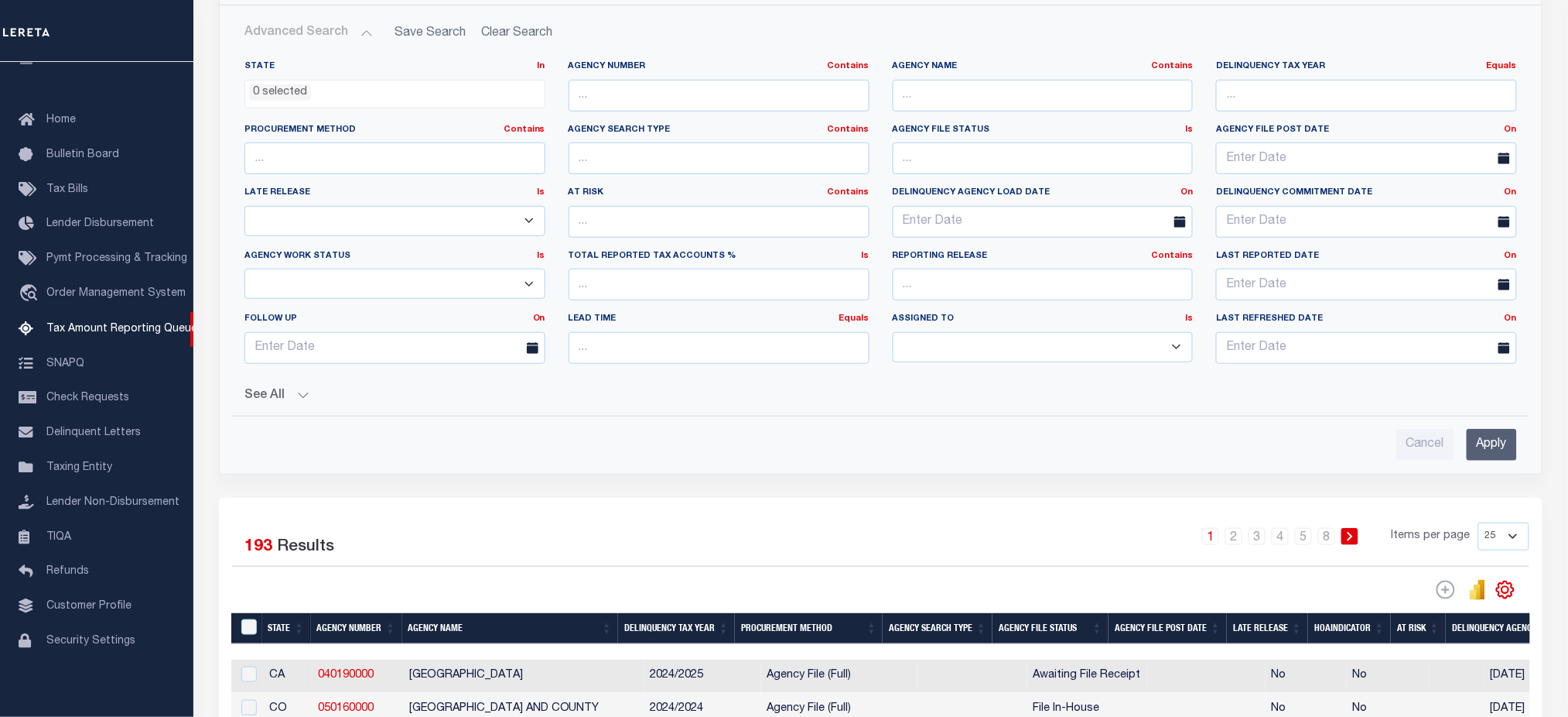
scroll to position [310, 0]
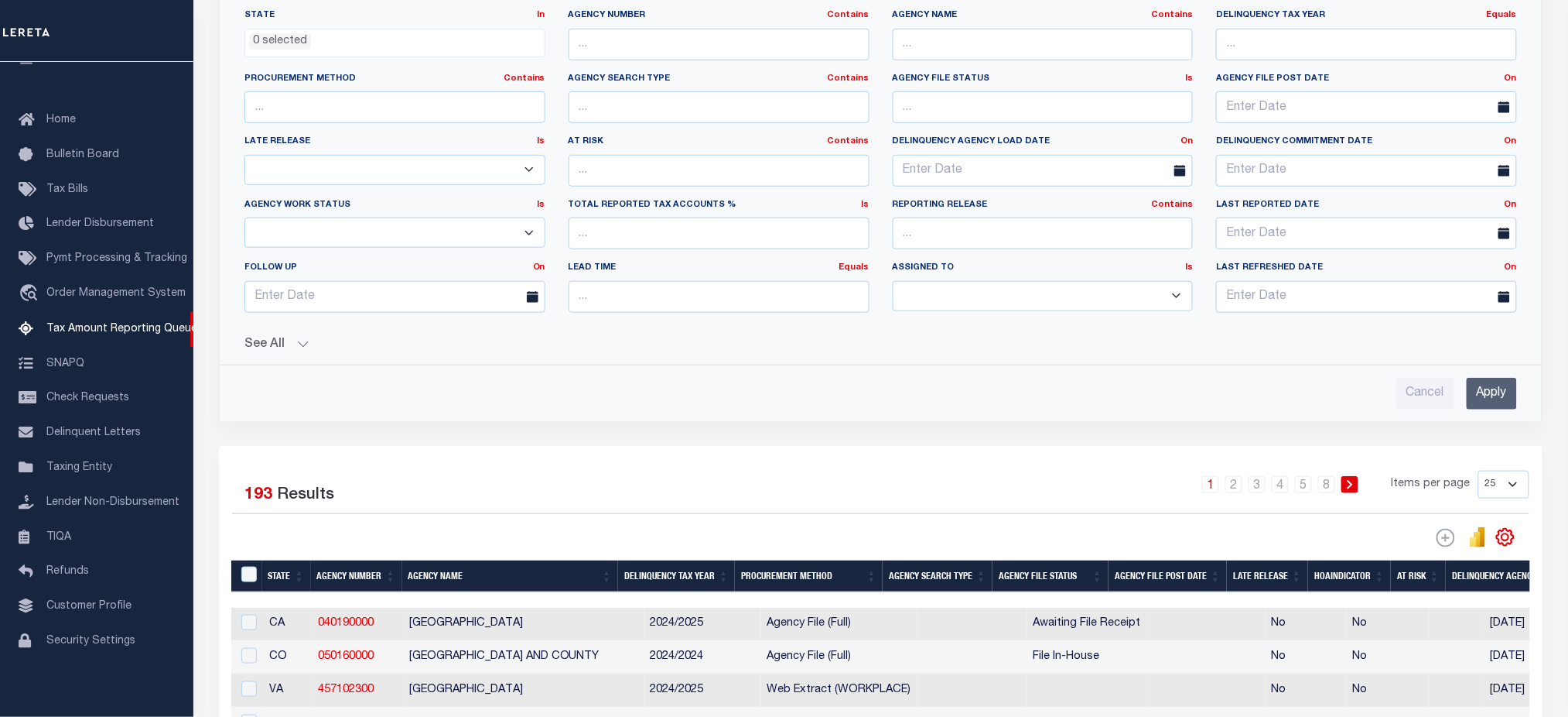
click at [304, 346] on button "See All" at bounding box center [880, 344] width 1272 height 15
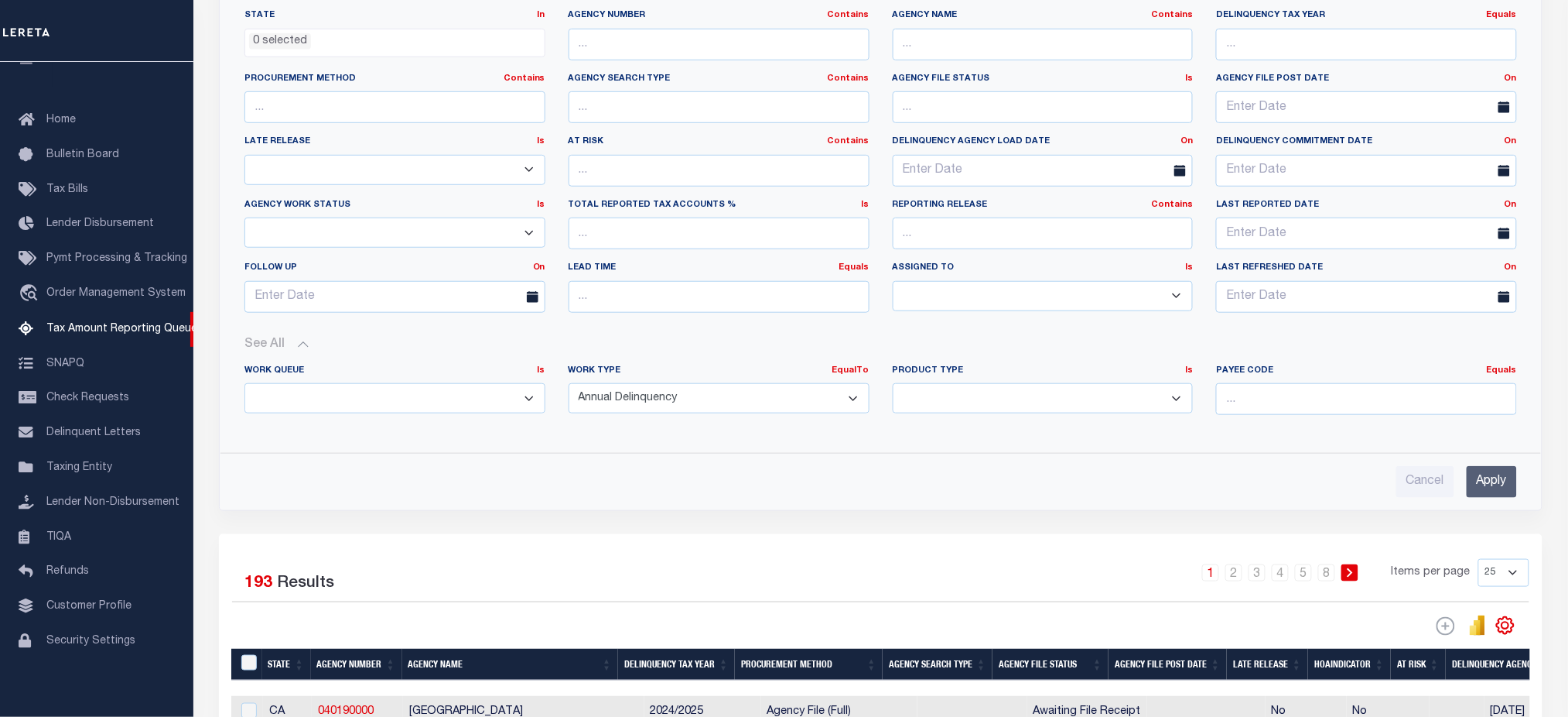
click at [646, 407] on select "Annual Delinquency Back Search Payment Status Check DTRACK" at bounding box center [719, 398] width 301 height 30
select select "DTRACK"
click at [568, 384] on select "Annual Delinquency Back Search Payment Status Check DTRACK" at bounding box center [719, 398] width 301 height 30
click at [1477, 487] on input "Apply" at bounding box center [1492, 481] width 50 height 32
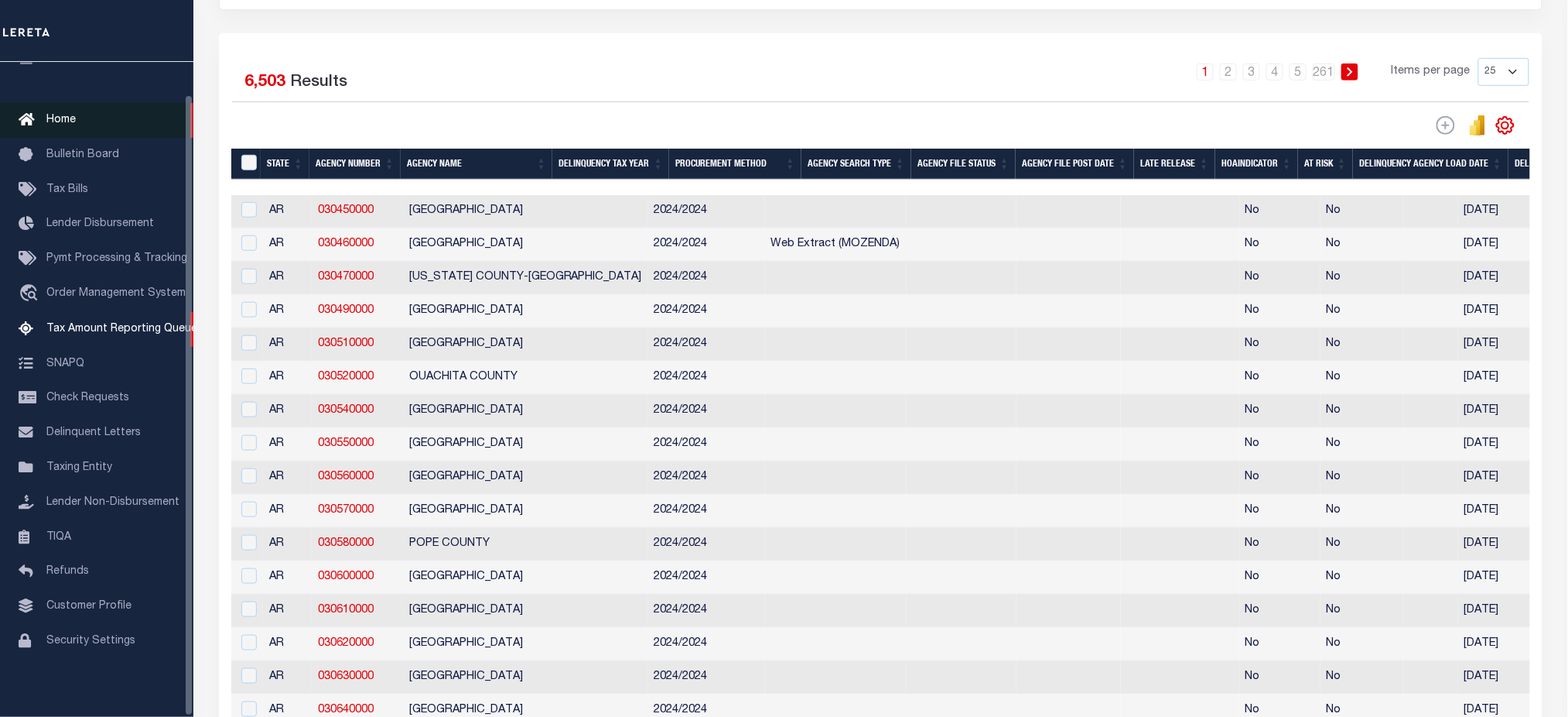
scroll to position [0, 0]
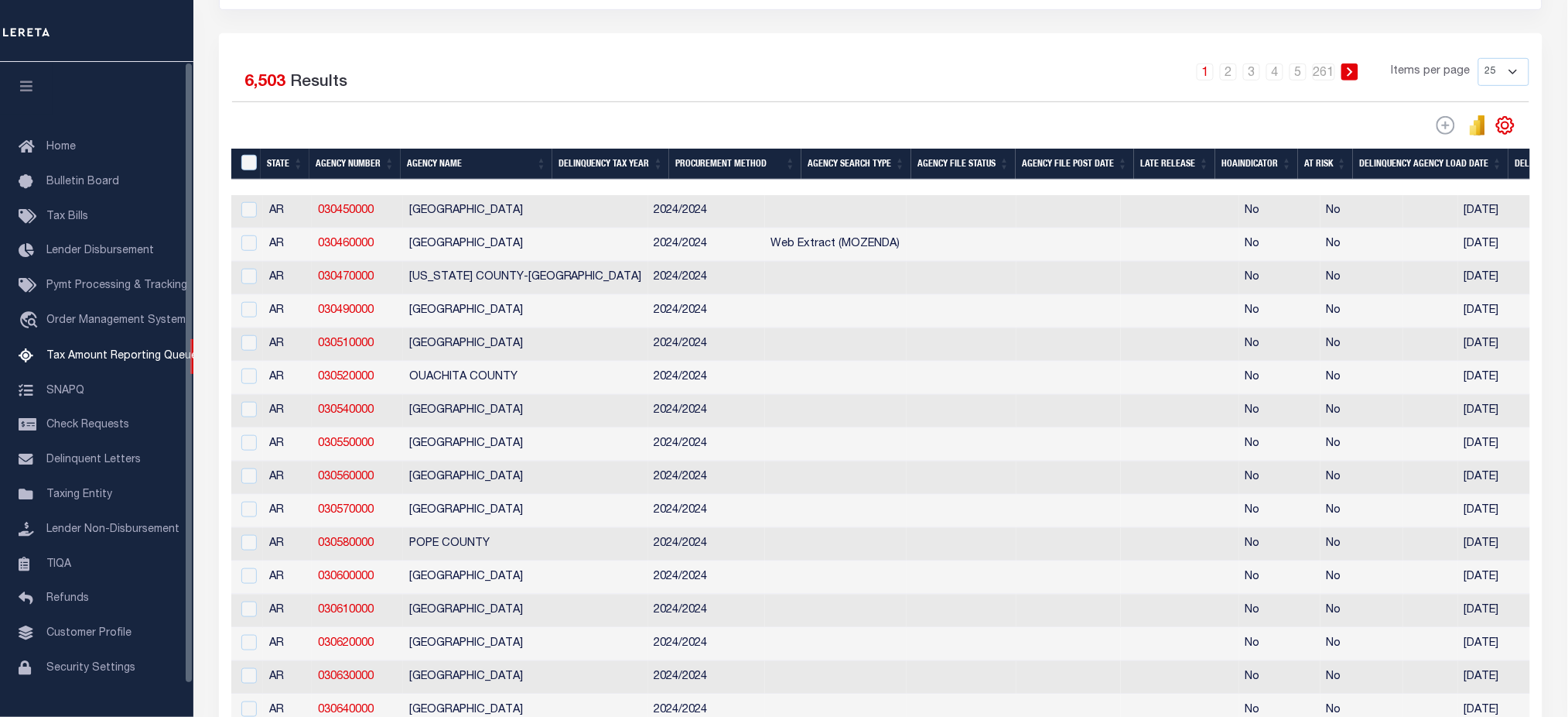
click at [30, 87] on icon "button" at bounding box center [27, 86] width 18 height 14
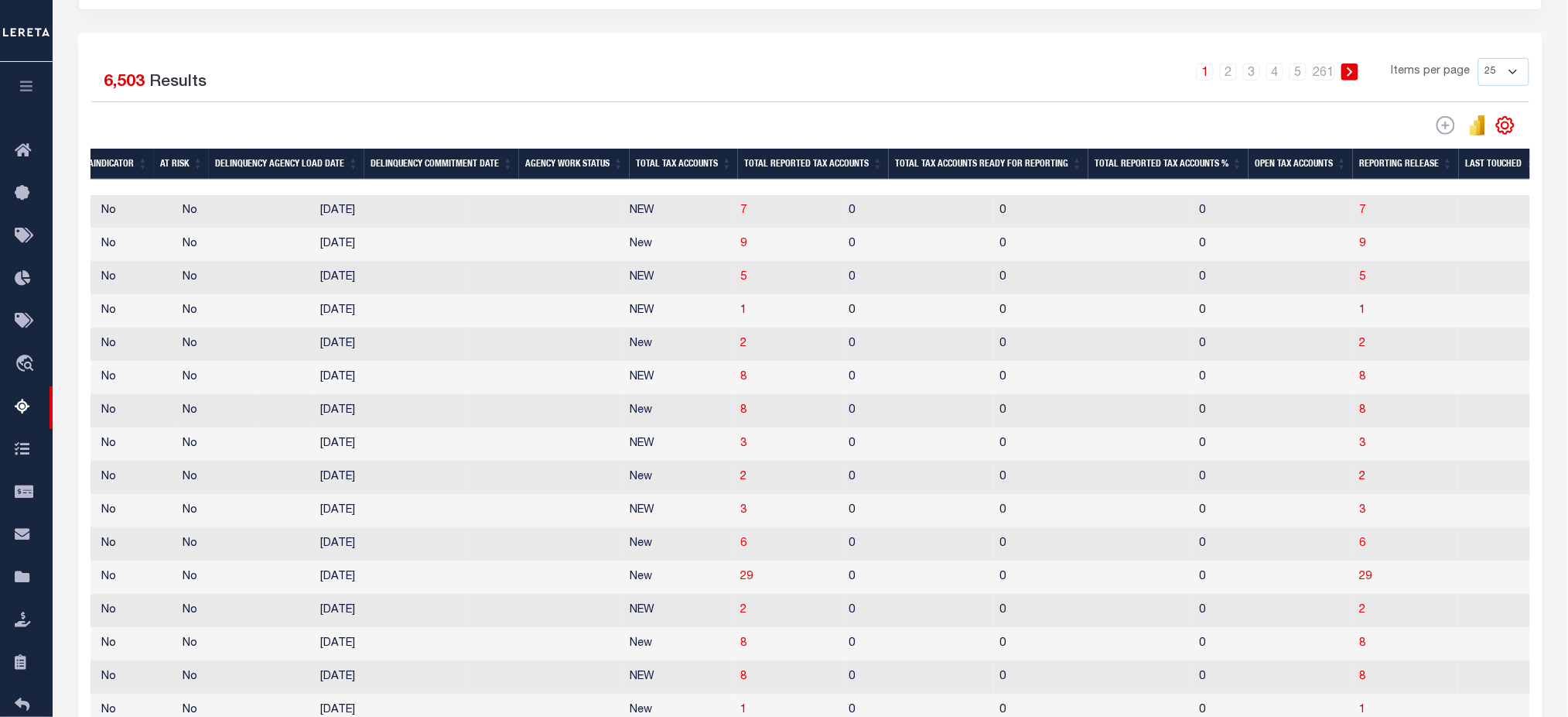
scroll to position [0, 1007]
click at [1356, 582] on span "29" at bounding box center [1362, 577] width 12 height 11
select select "100"
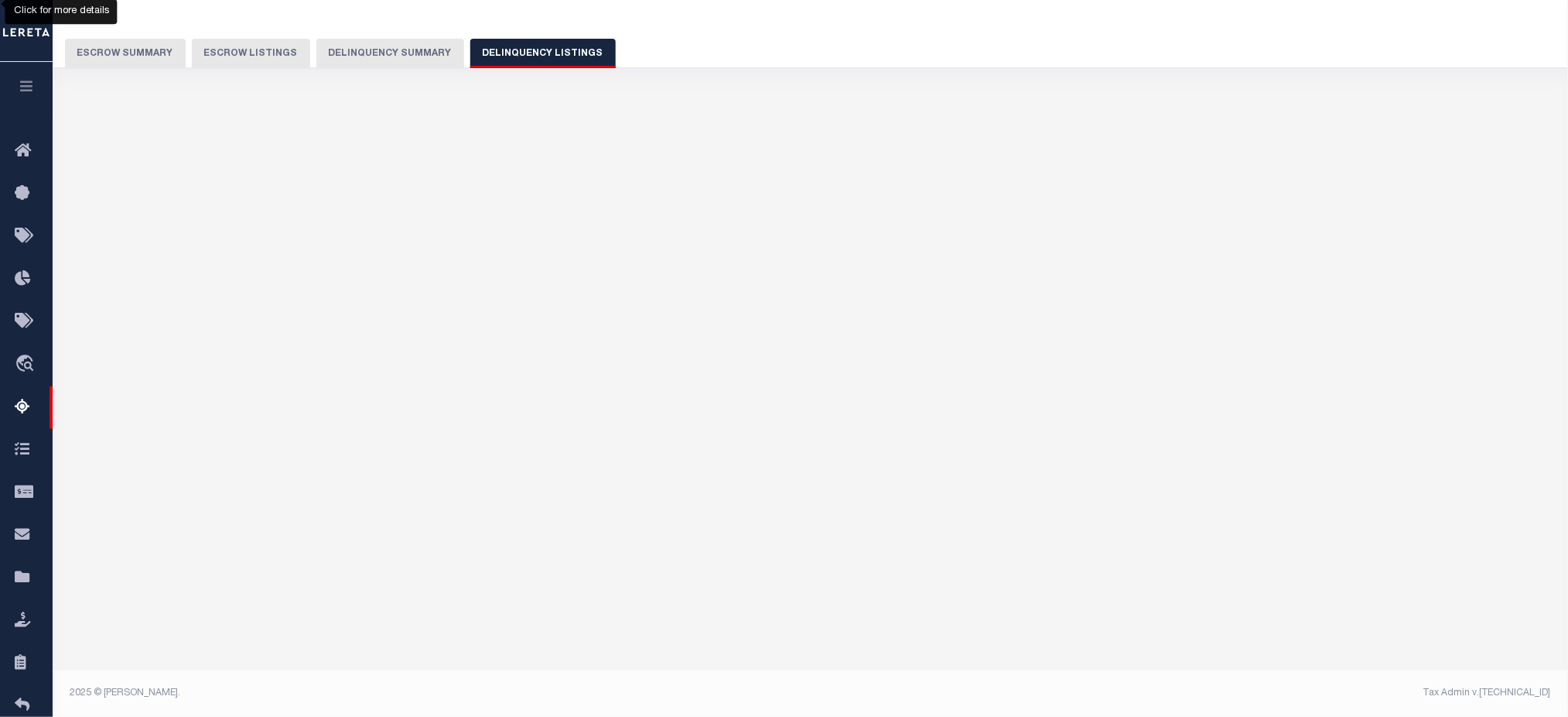
scroll to position [103, 0]
select select "100"
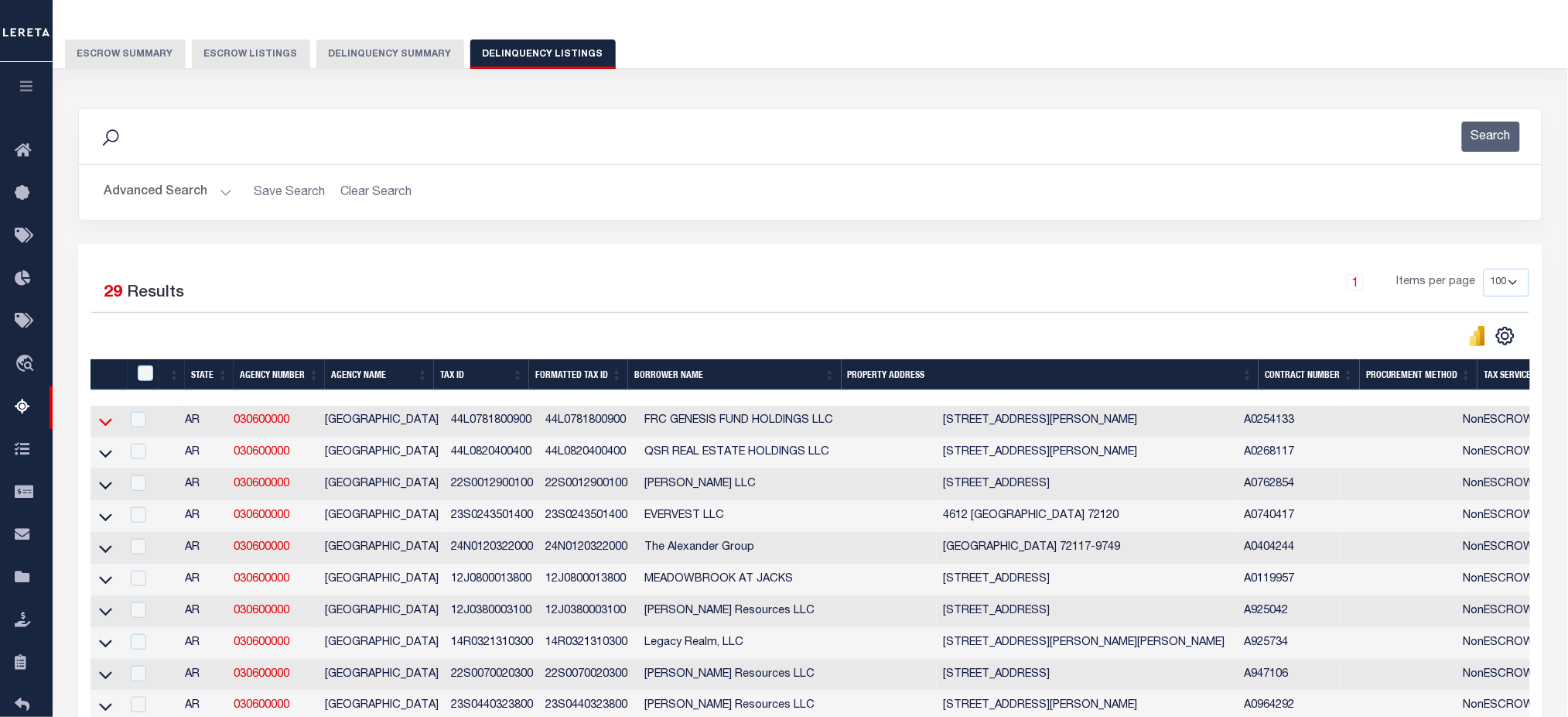
click at [105, 427] on icon at bounding box center [105, 423] width 13 height 8
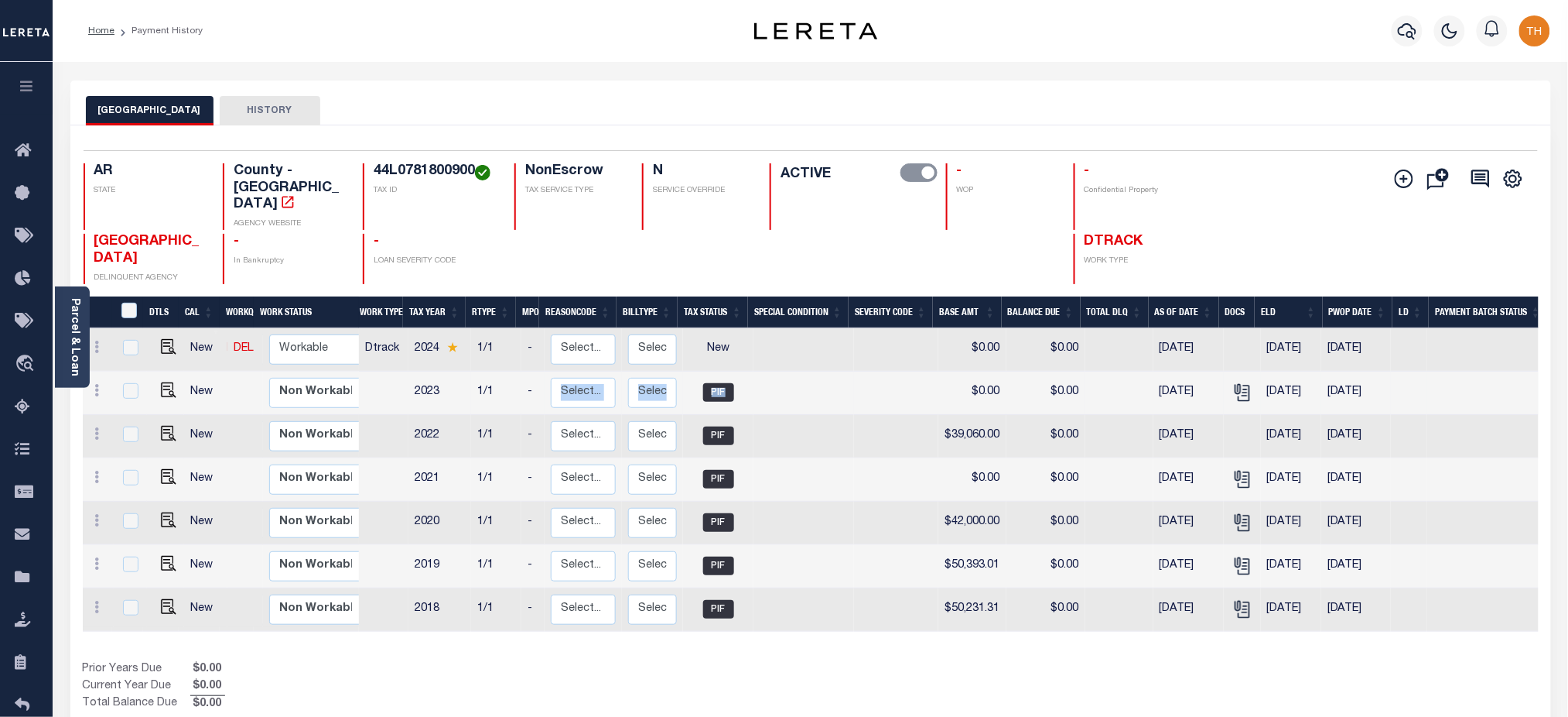
drag, startPoint x: 745, startPoint y: 365, endPoint x: 540, endPoint y: 353, distance: 205.4
click at [540, 371] on tr "New Non Workable Workable 2023 1/1 - Select... Payment Reversal Taxable Value C…" at bounding box center [837, 393] width 1510 height 44
click at [946, 661] on div "Show Tax Lines before Bill Release Date Prior Years Due $0.00 Current Year Due …" at bounding box center [810, 687] width 1456 height 51
drag, startPoint x: 365, startPoint y: 280, endPoint x: 409, endPoint y: 284, distance: 44.2
click at [409, 296] on tr "DTLS CAL WorkQ Work Status Work Type Tax Year RType MPO ReasonCode BillType Tax…" at bounding box center [838, 312] width 1511 height 32
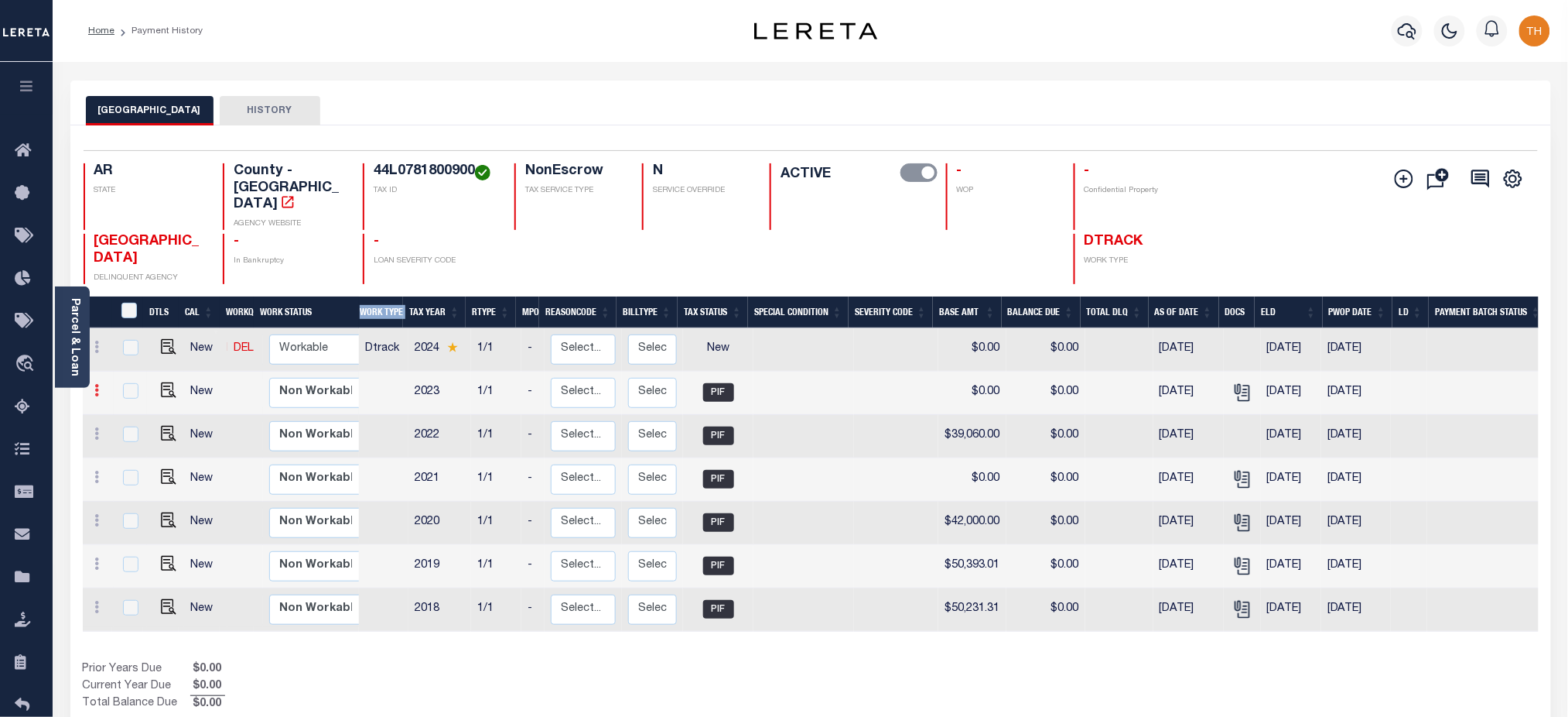
click at [103, 386] on link at bounding box center [97, 392] width 17 height 12
click at [136, 435] on img at bounding box center [135, 443] width 16 height 16
type input "$0.00"
type input "[DATE]"
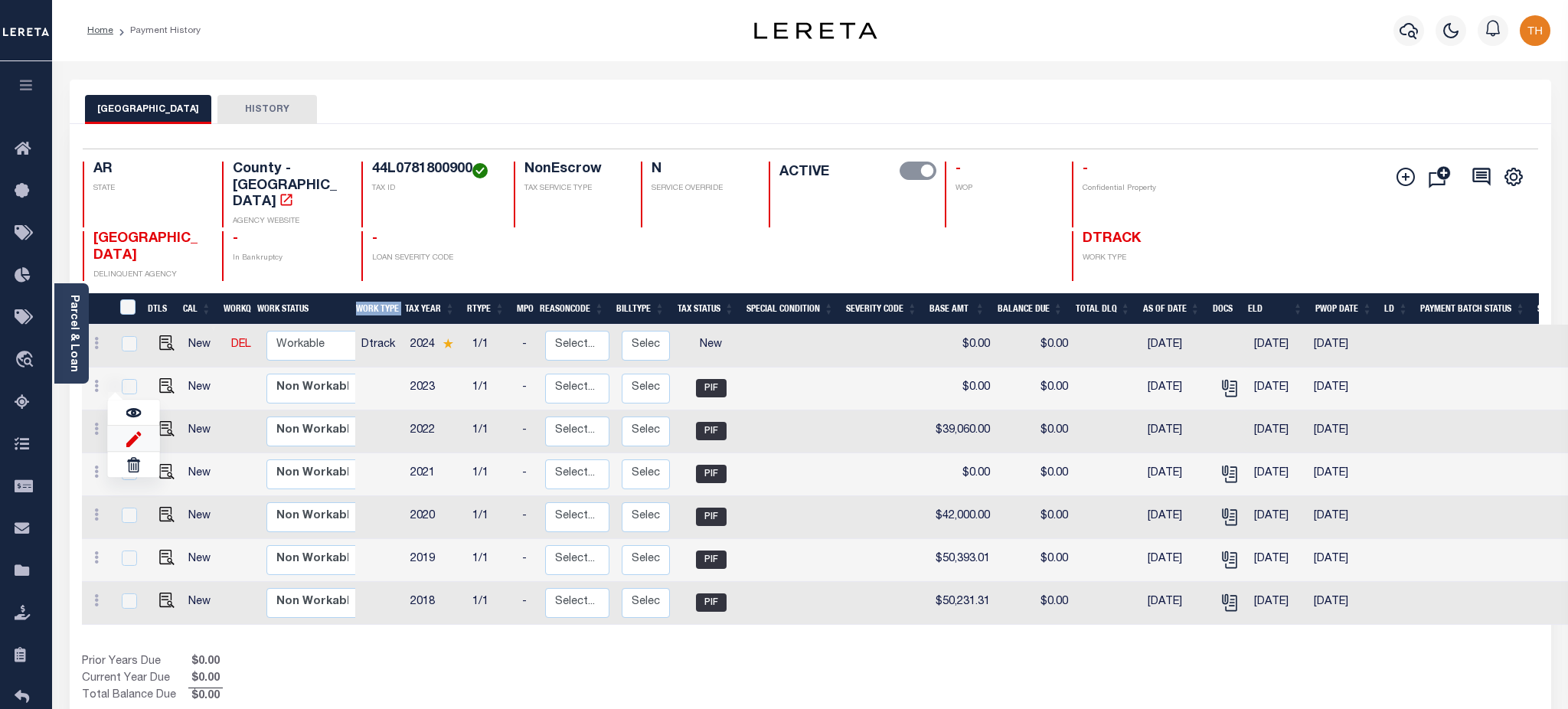
select select "PIF"
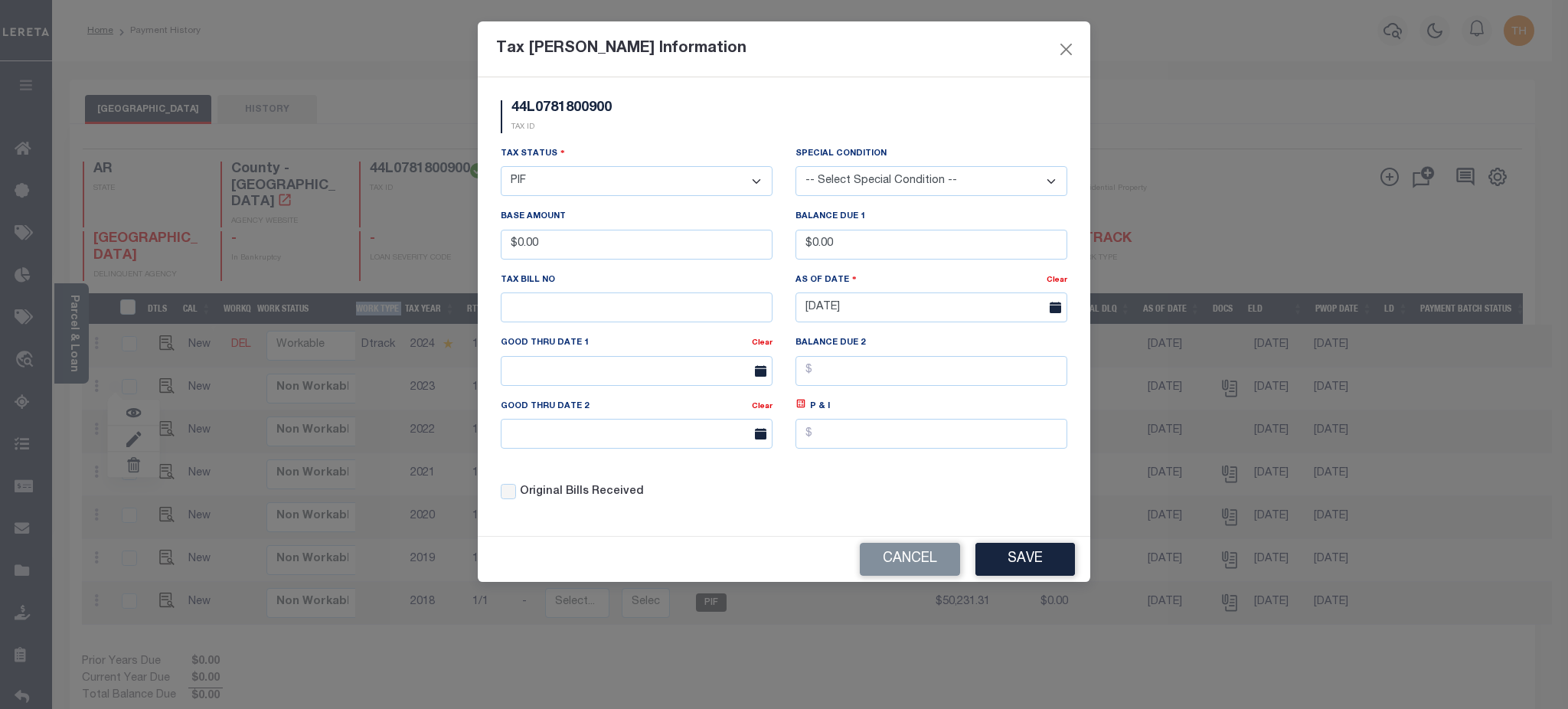
click at [631, 184] on select "- Select Status - Open Due/Unpaid Paid Incomplete No Tax Due Internal Refund Pr…" at bounding box center [637, 181] width 272 height 30
click at [634, 184] on select "- Select Status - Open Due/Unpaid Paid Incomplete No Tax Due Internal Refund Pr…" at bounding box center [637, 181] width 272 height 30
click at [925, 569] on button "Cancel" at bounding box center [910, 559] width 100 height 33
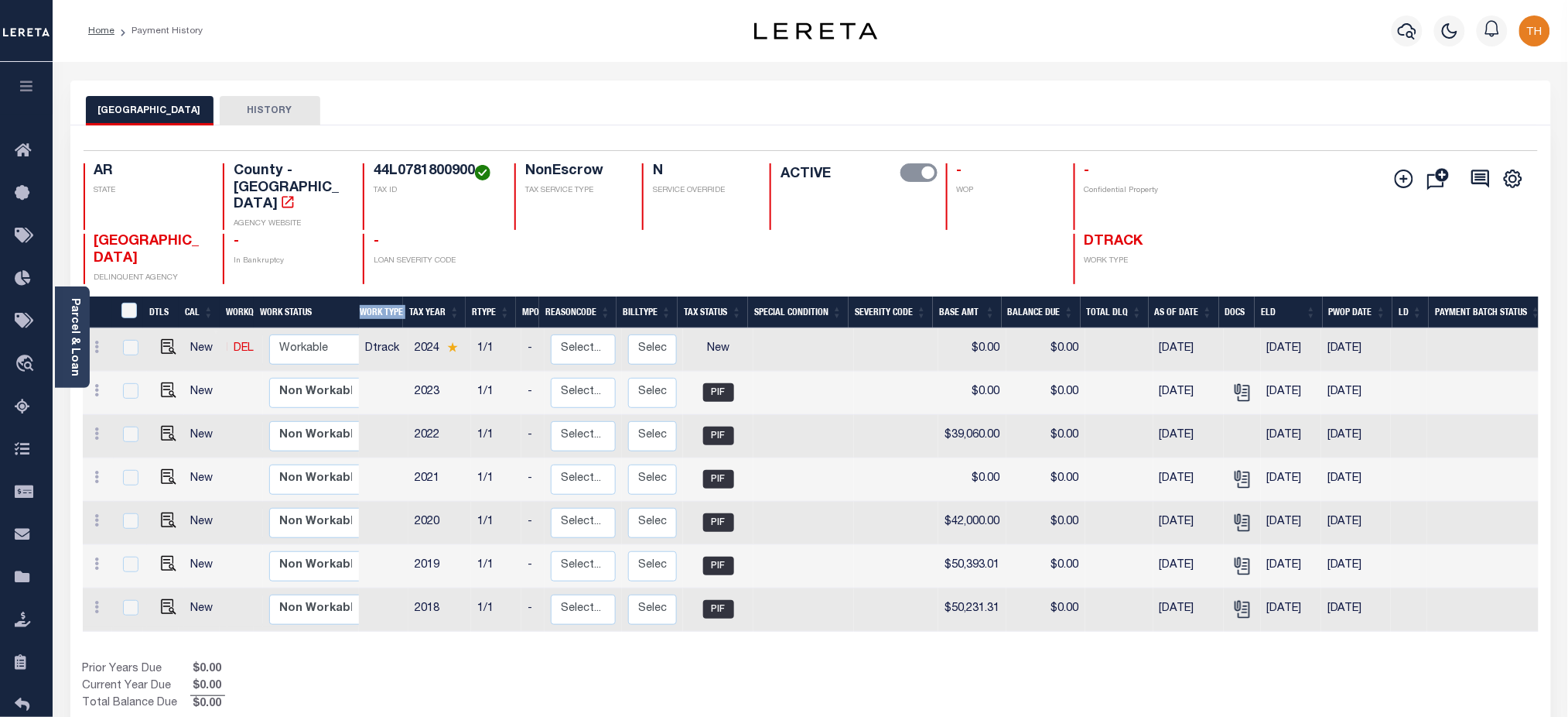
click at [22, 86] on icon "button" at bounding box center [27, 86] width 18 height 14
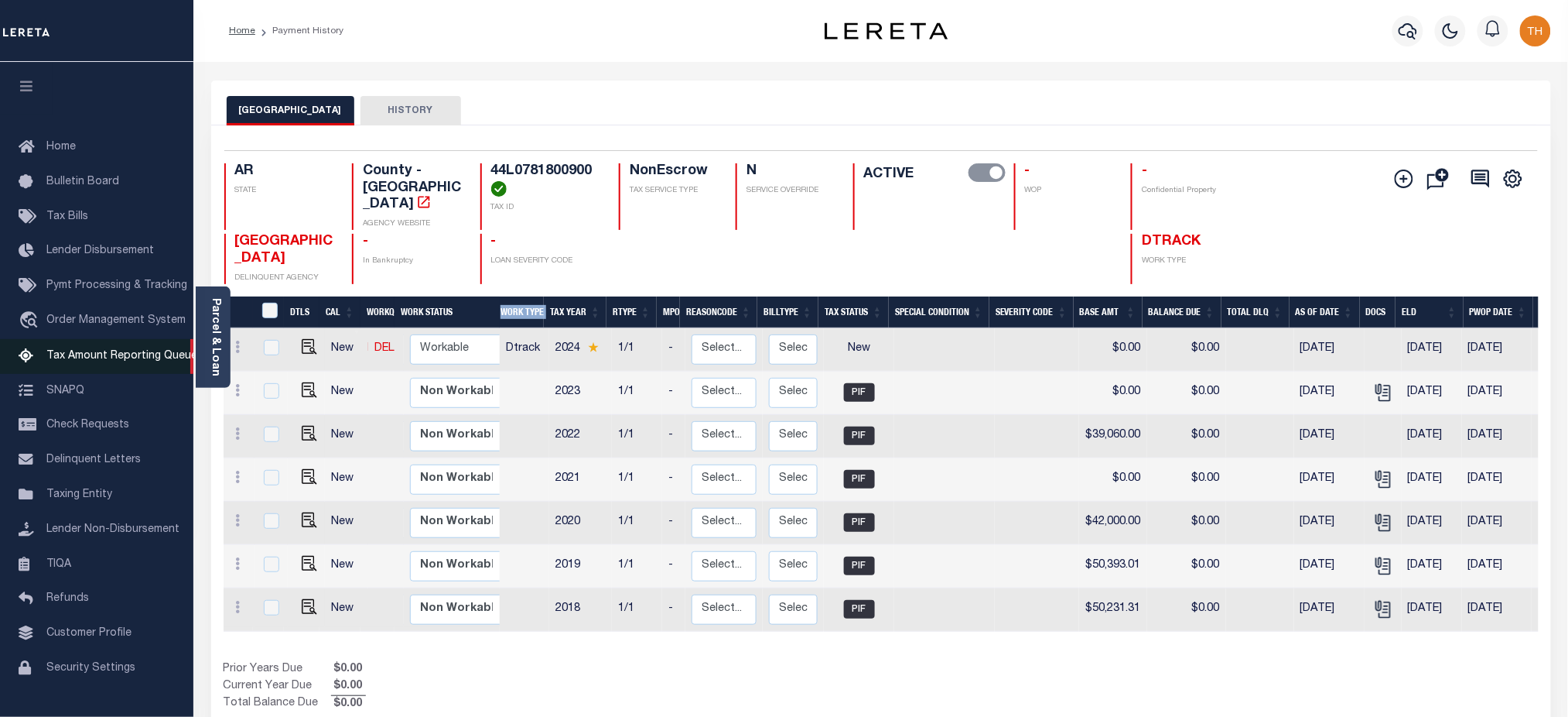
click at [121, 351] on link "Tax Amount Reporting Queue" at bounding box center [97, 356] width 193 height 35
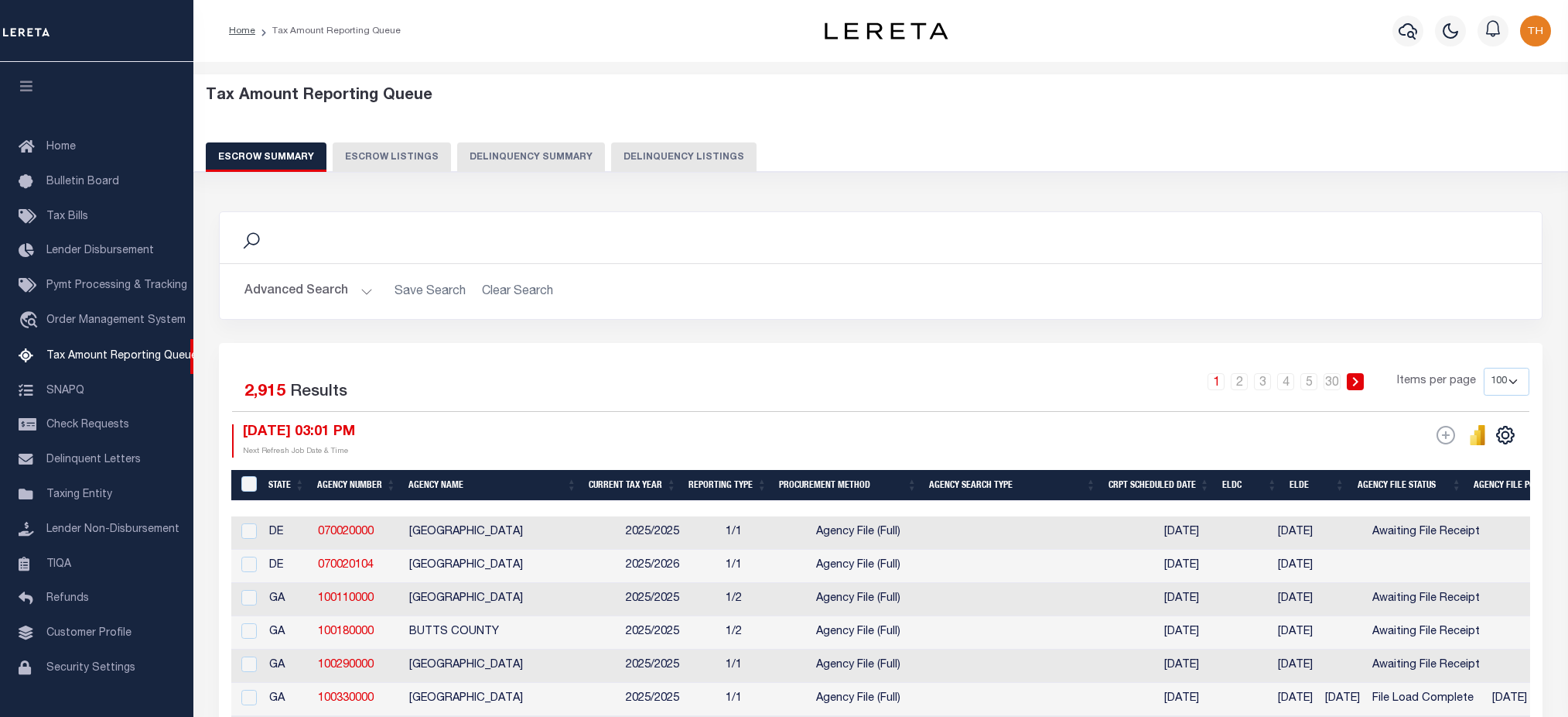
select select "100"
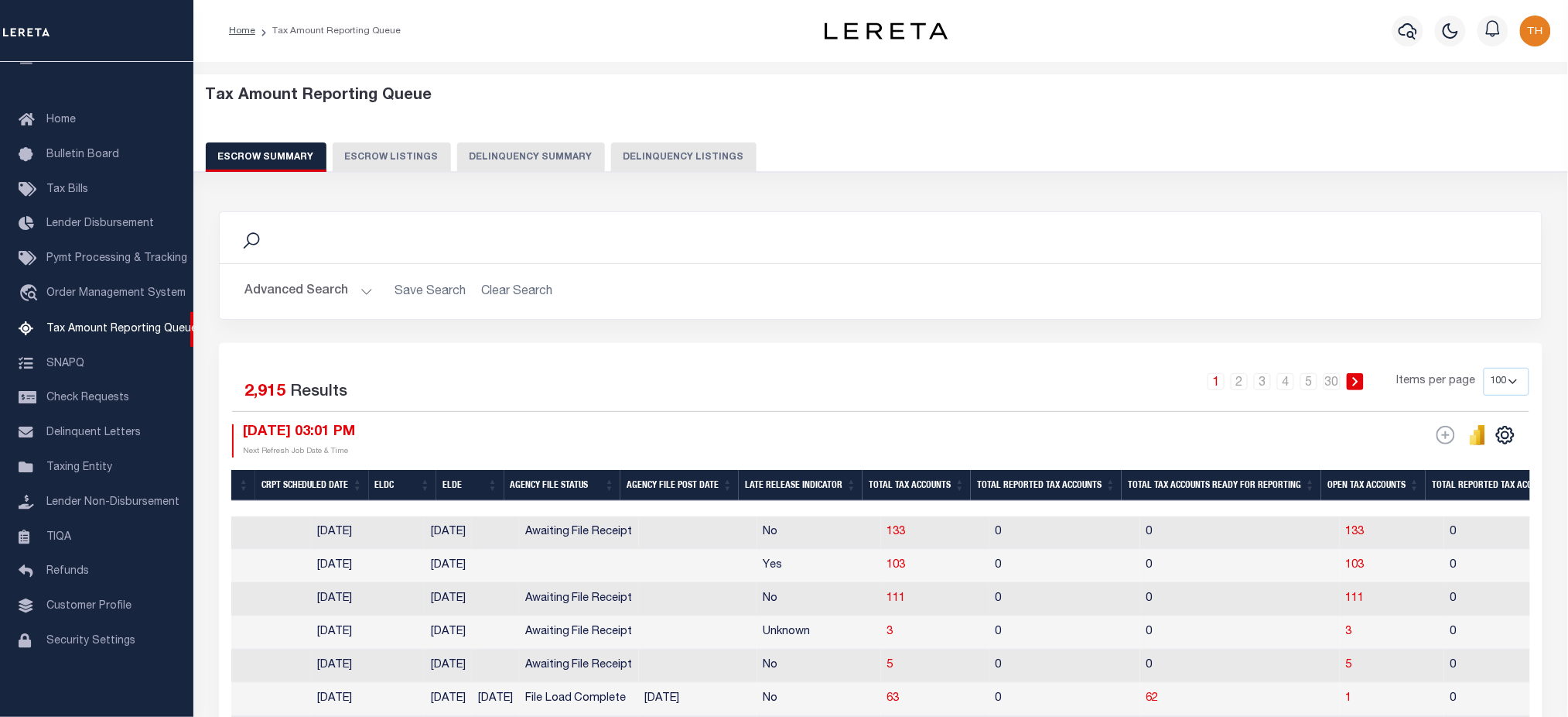
scroll to position [206, 0]
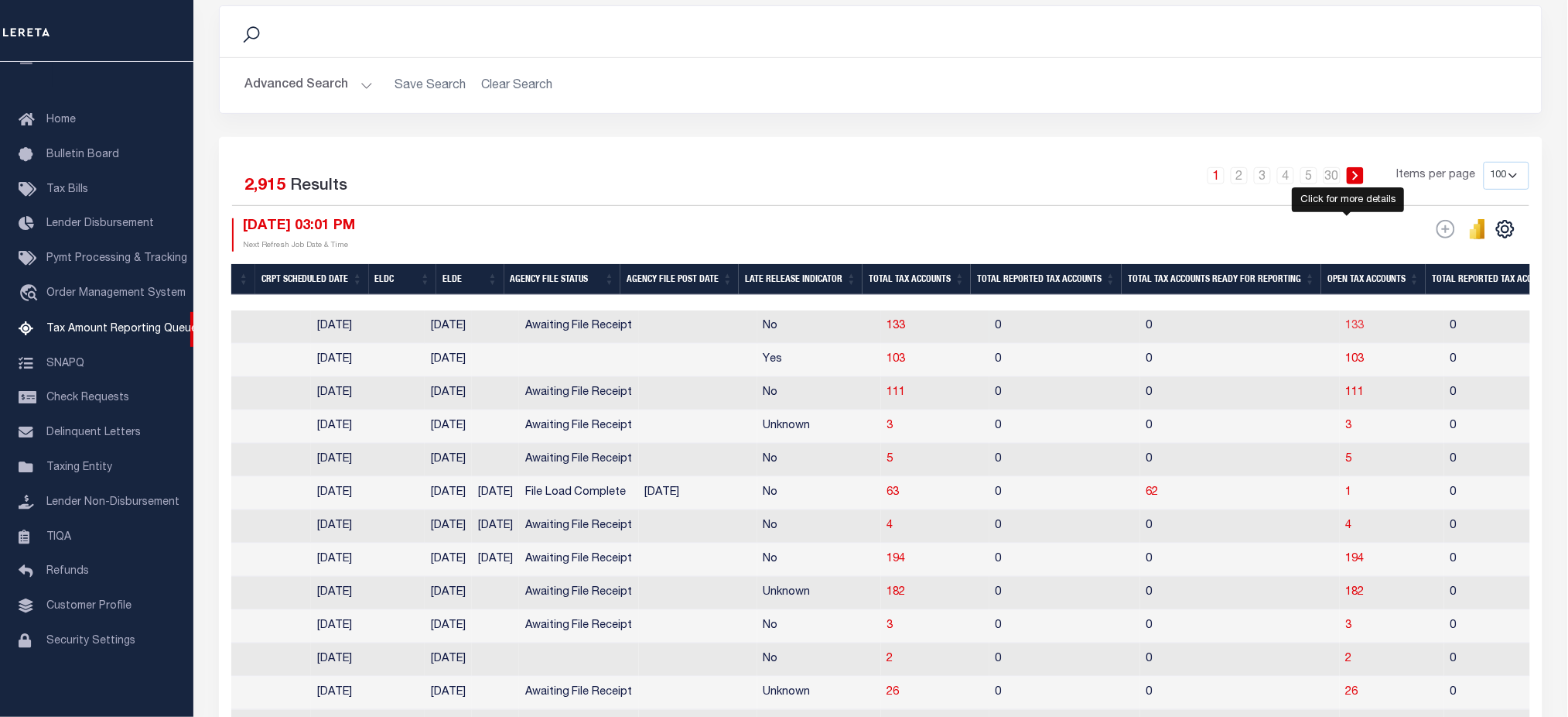
click at [1352, 326] on span "133" at bounding box center [1355, 326] width 19 height 11
select select "100"
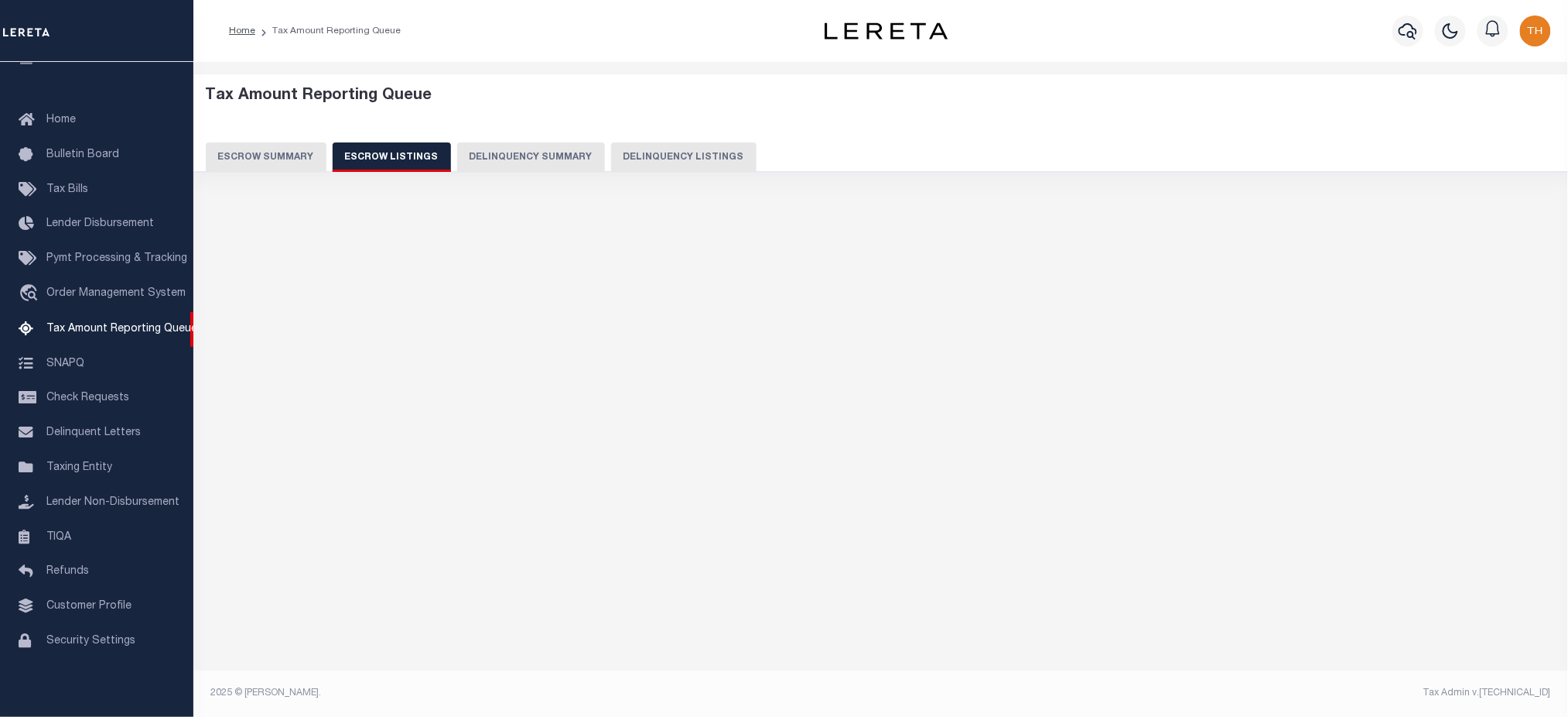
scroll to position [0, 0]
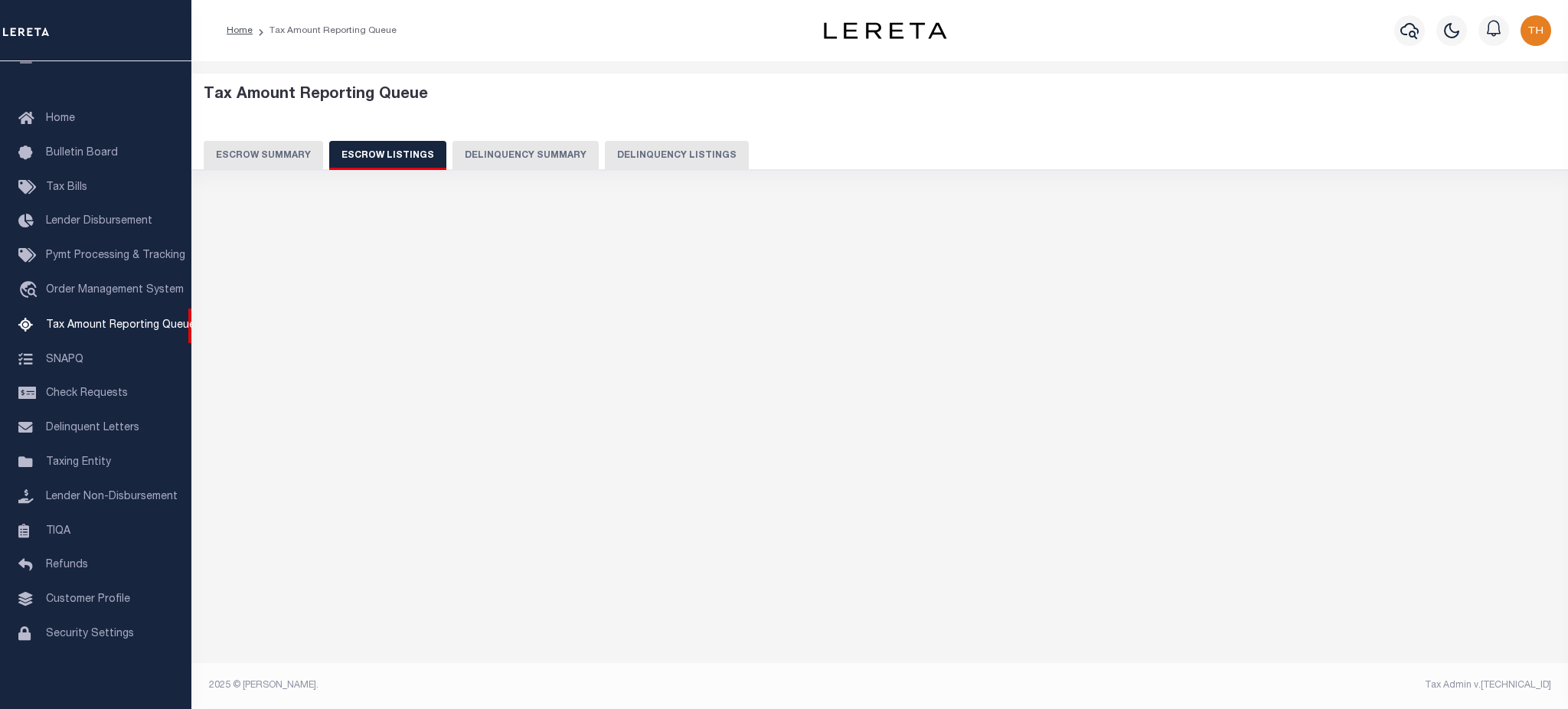
select select "100"
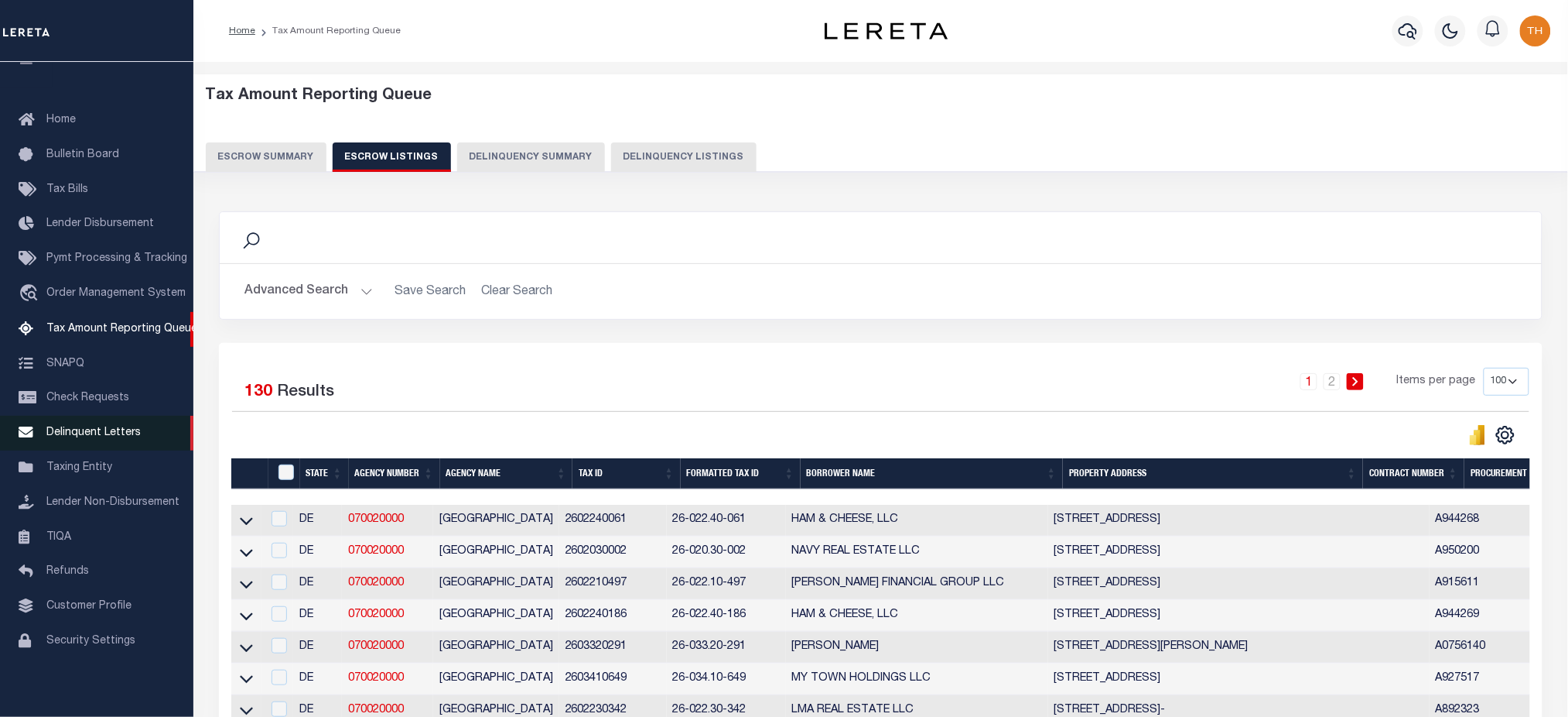
scroll to position [206, 0]
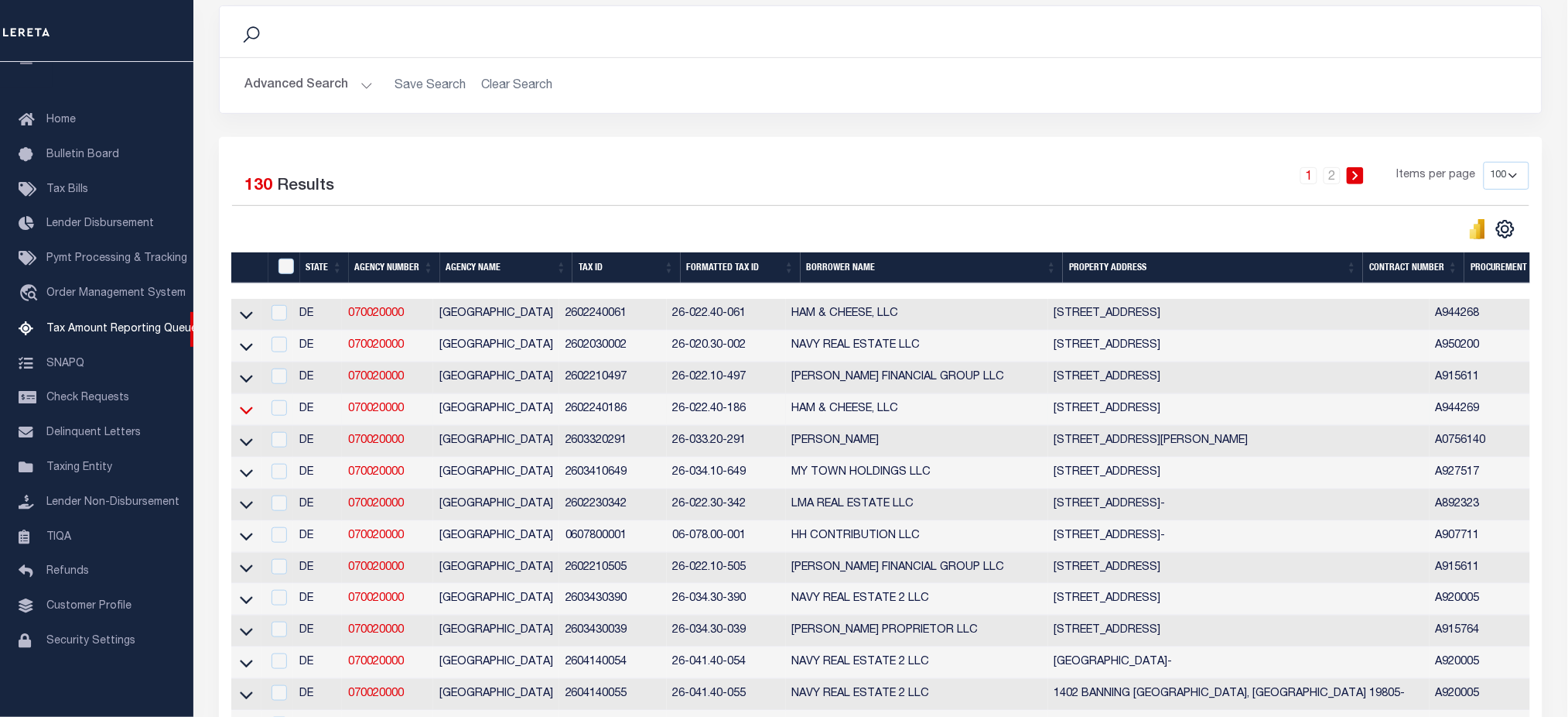
click at [252, 413] on icon at bounding box center [246, 410] width 13 height 8
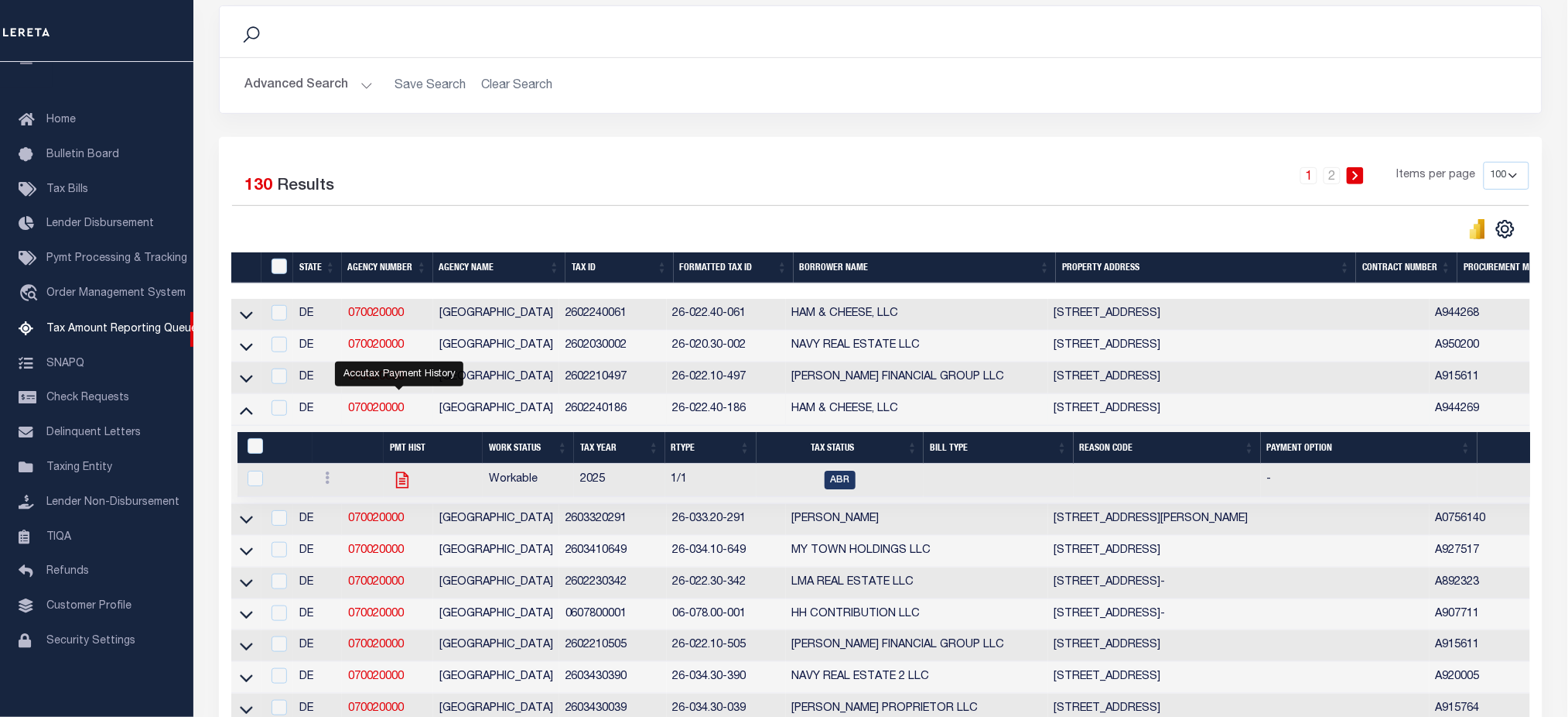
click at [404, 482] on icon "" at bounding box center [402, 480] width 20 height 20
checkbox input "true"
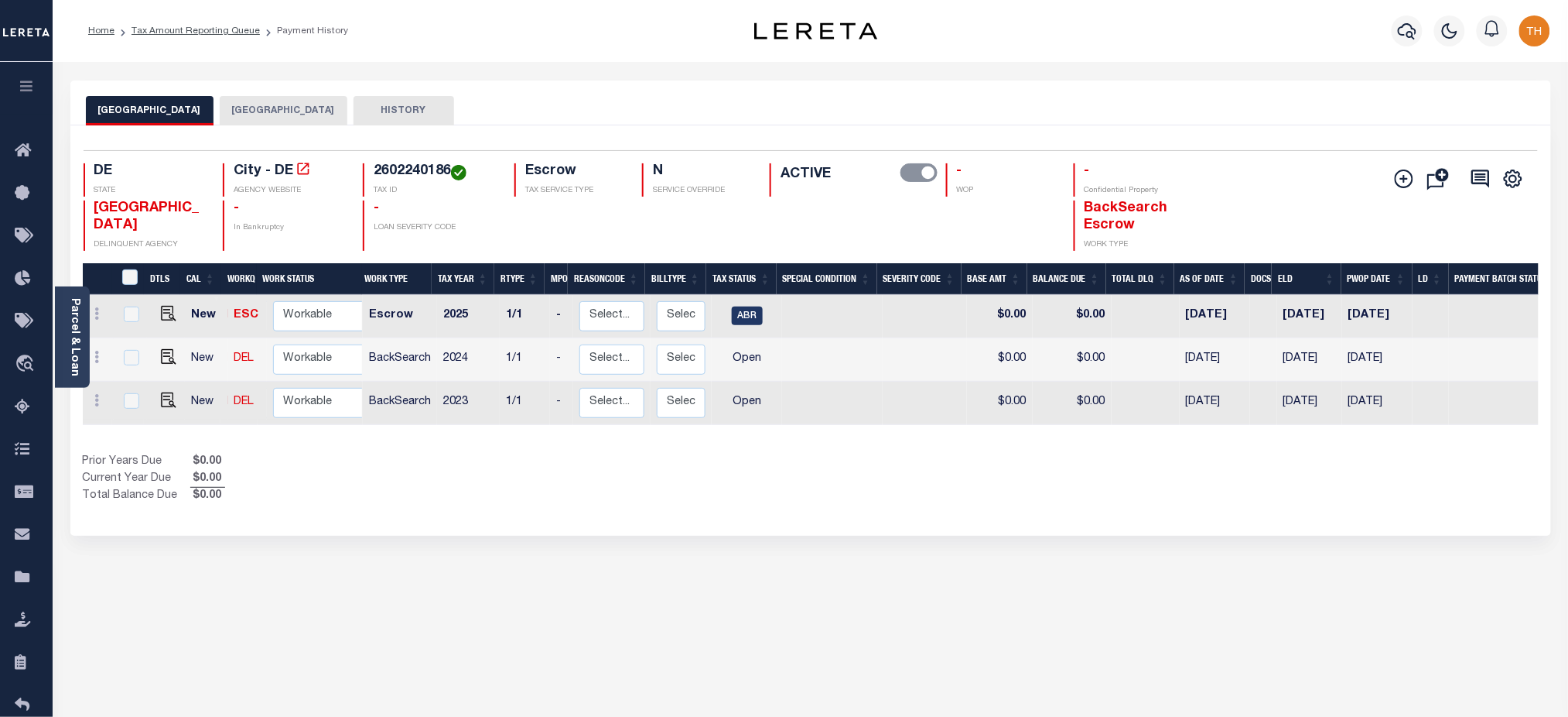
click at [266, 112] on button "[GEOGRAPHIC_DATA]" at bounding box center [284, 111] width 128 height 30
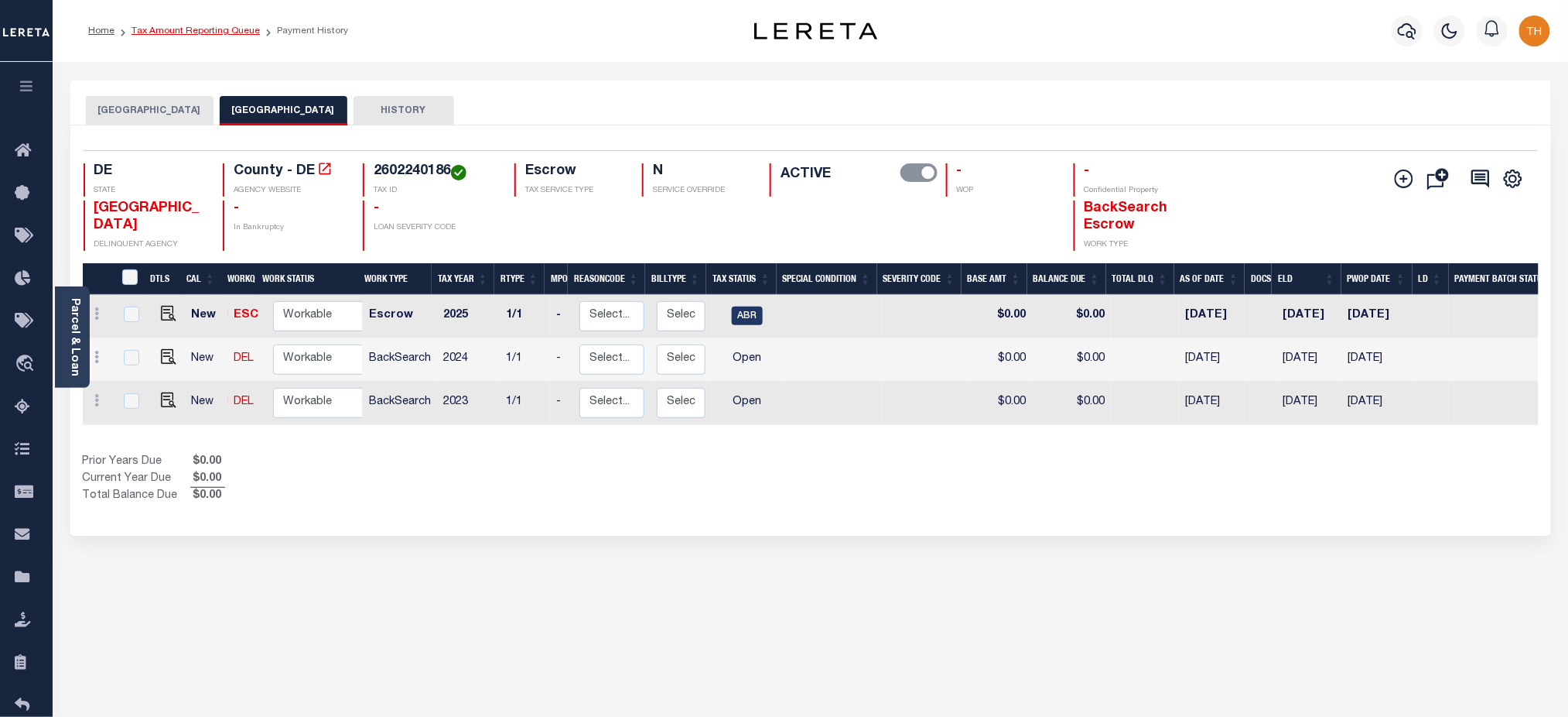
click at [200, 27] on link "Tax Amount Reporting Queue" at bounding box center [196, 31] width 129 height 9
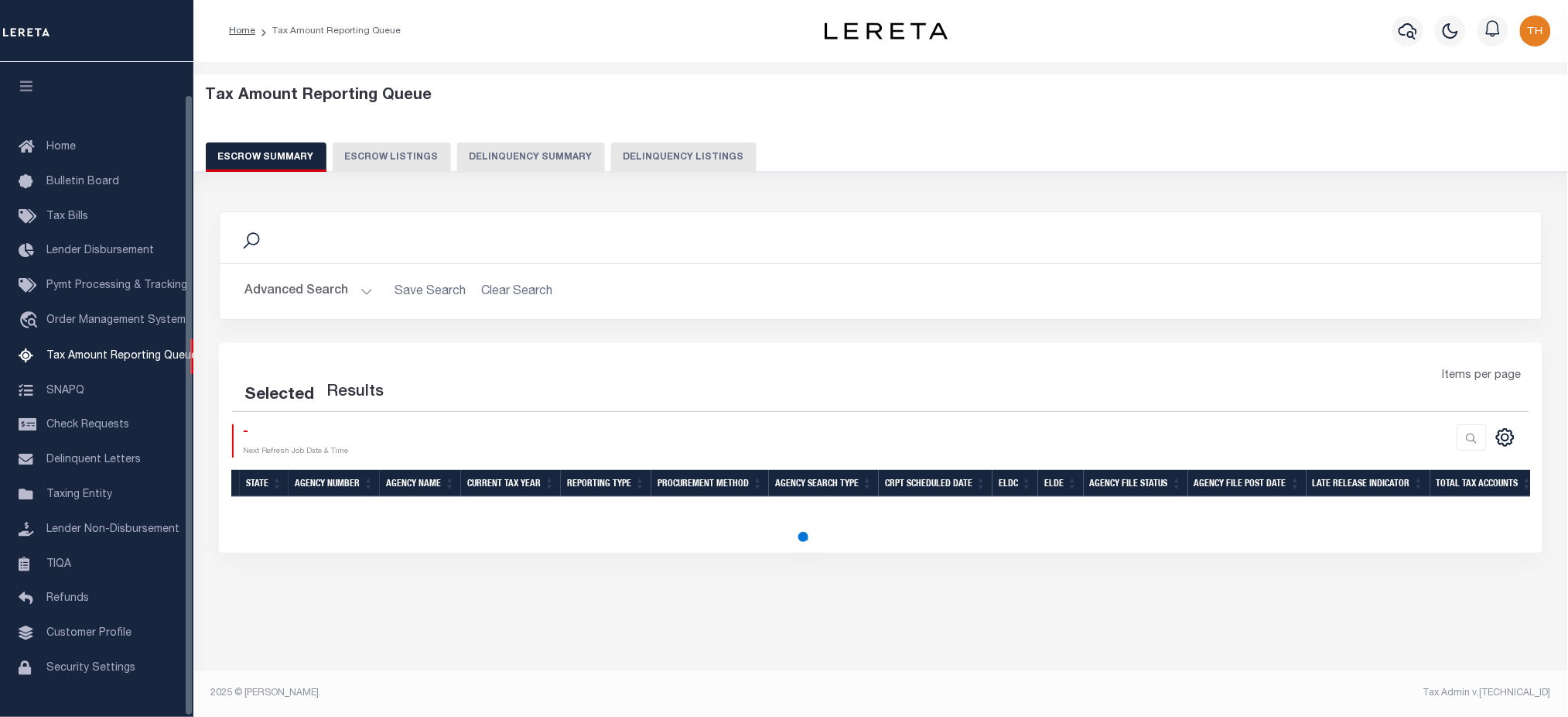
click at [504, 162] on button "Delinquency Summary" at bounding box center [530, 158] width 147 height 30
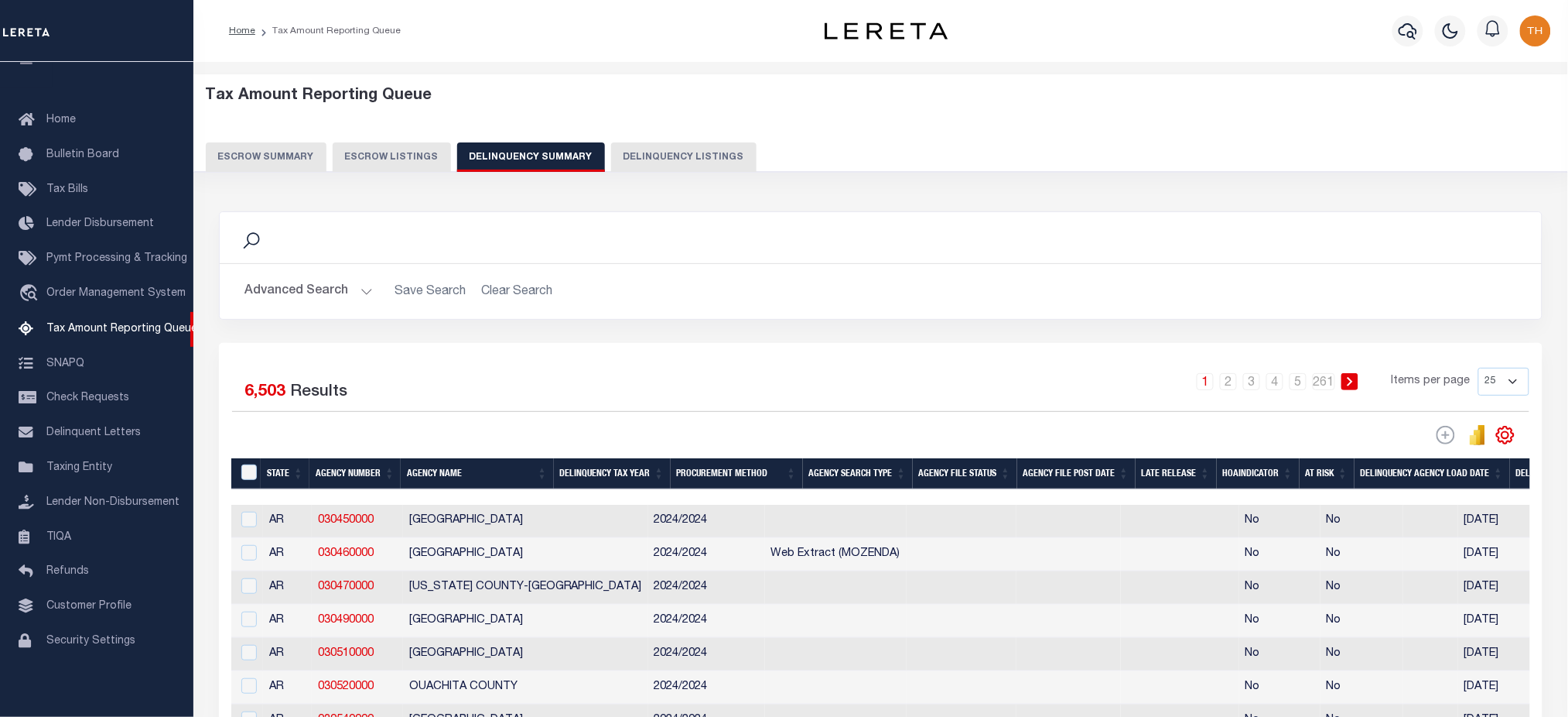
scroll to position [35, 0]
click at [299, 289] on button "Advanced Search" at bounding box center [308, 291] width 129 height 30
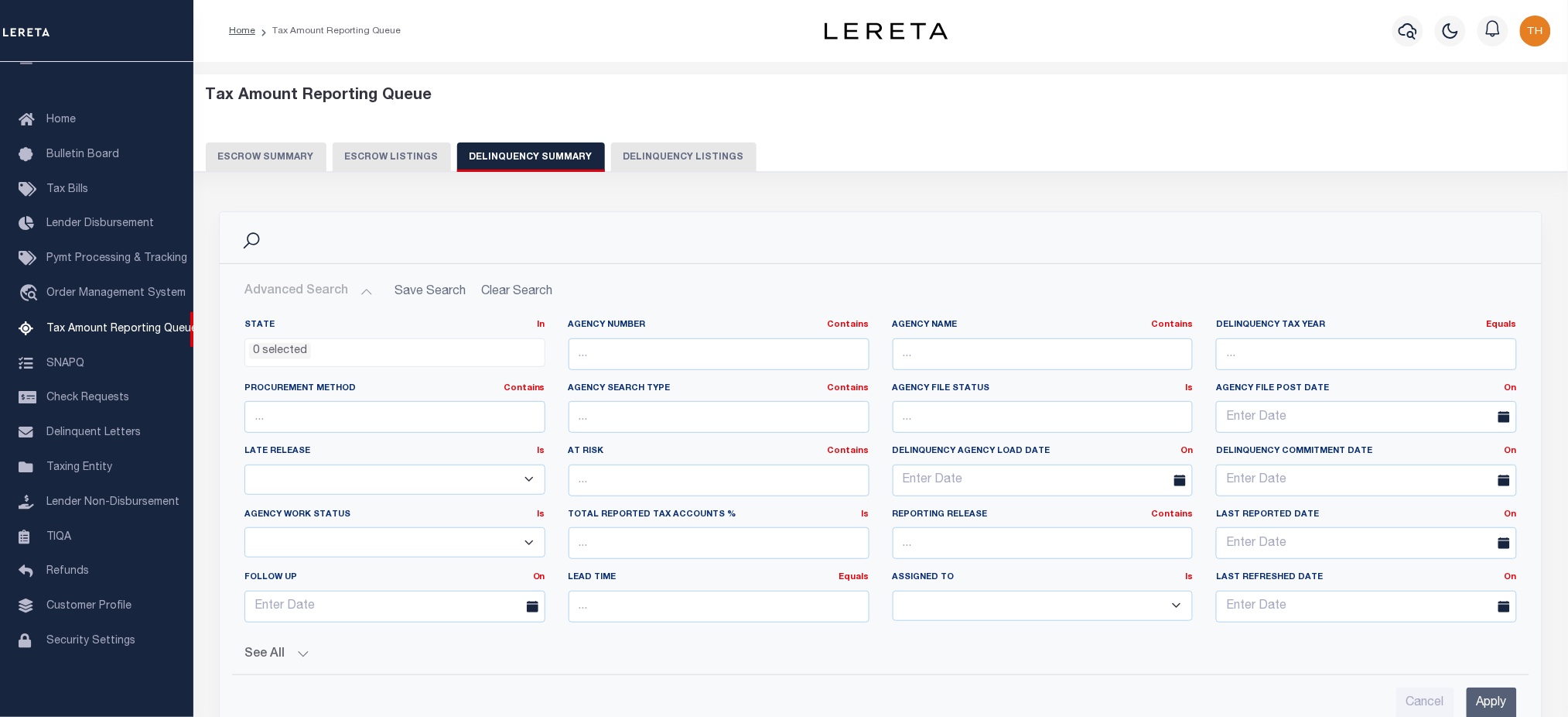
scroll to position [206, 0]
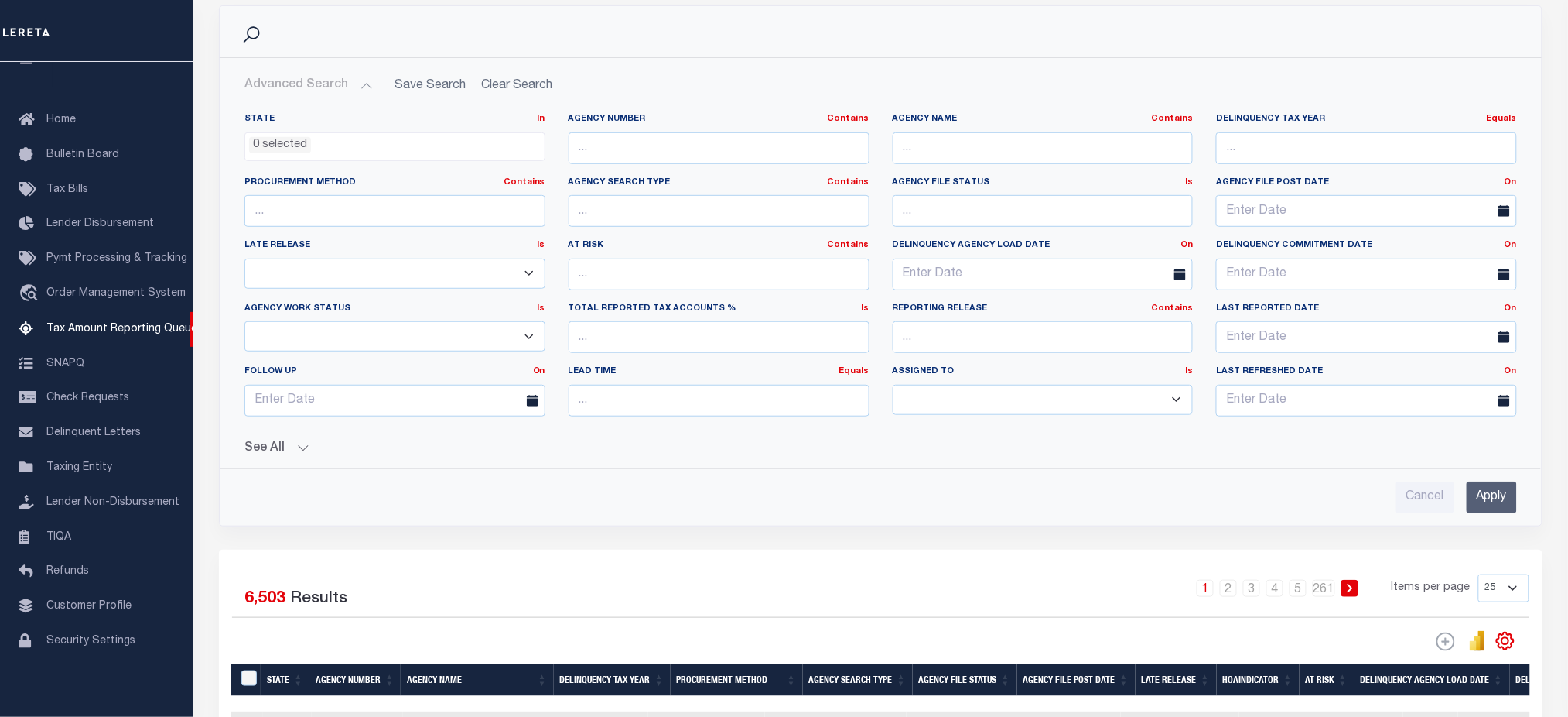
click at [279, 456] on div "State In In AK AL AR AZ CA CO CT DC DE FL GA GU HI IA ID IL IN KS KY LA MA MD M…" at bounding box center [880, 307] width 1297 height 413
click at [323, 446] on button "See All" at bounding box center [880, 448] width 1272 height 15
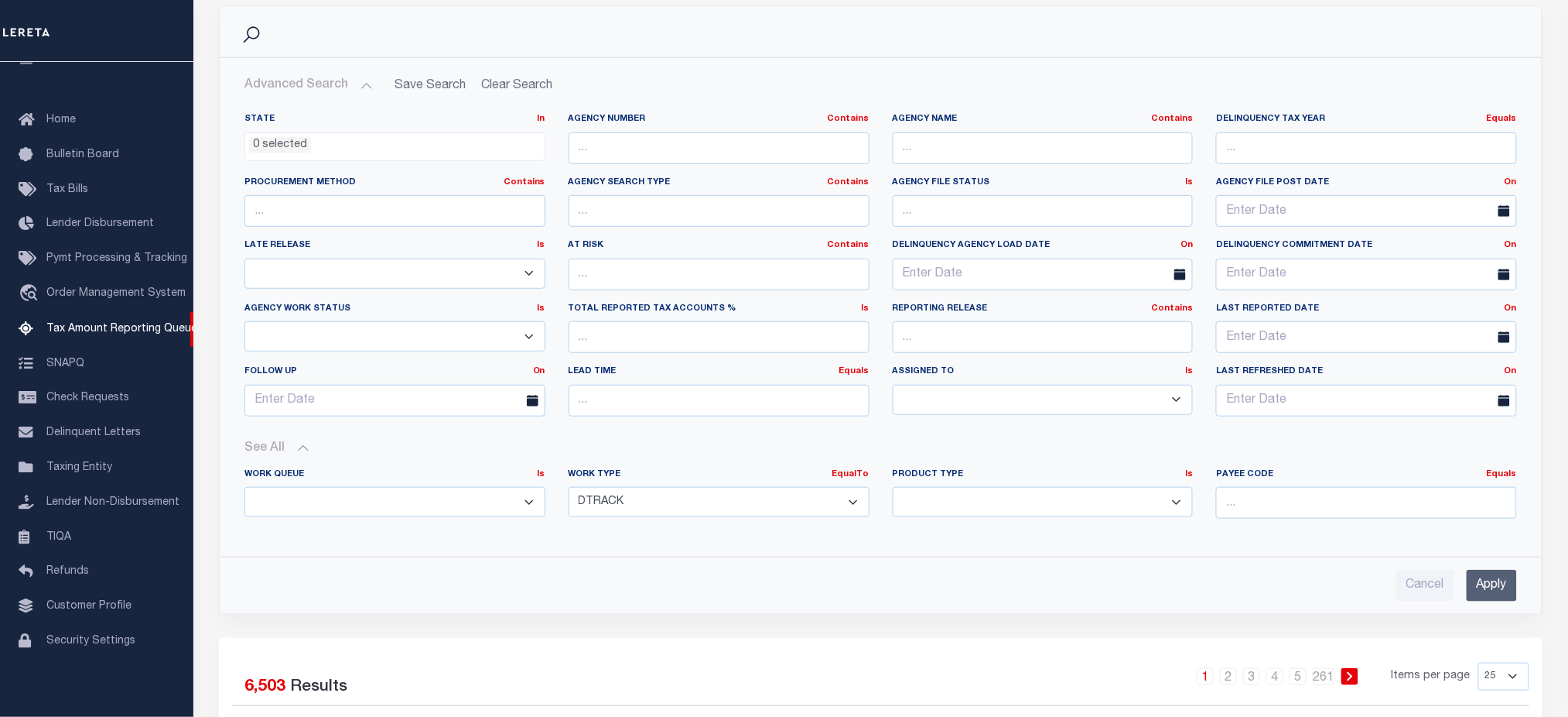
drag, startPoint x: 738, startPoint y: 499, endPoint x: 706, endPoint y: 508, distance: 33.2
click at [738, 499] on select "Annual Delinquency Back Search Payment Status Check DTRACK" at bounding box center [719, 502] width 301 height 30
select select "AnnualDelinquency"
click at [568, 487] on select "Annual Delinquency Back Search Payment Status Check DTRACK" at bounding box center [719, 502] width 301 height 30
click at [1510, 583] on input "Apply" at bounding box center [1492, 584] width 50 height 32
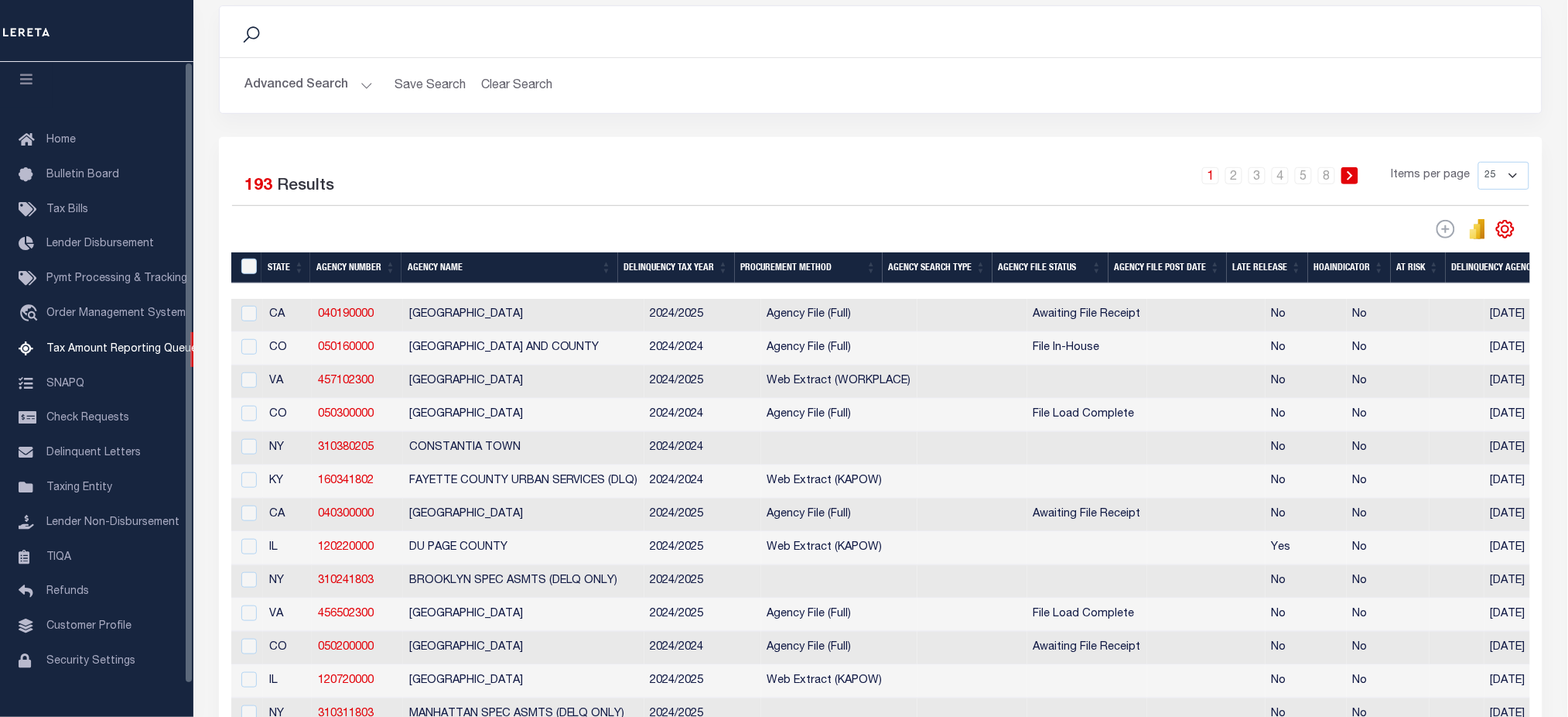
scroll to position [0, 0]
drag, startPoint x: 23, startPoint y: 84, endPoint x: 97, endPoint y: 109, distance: 78.1
click at [23, 84] on icon "button" at bounding box center [27, 86] width 18 height 14
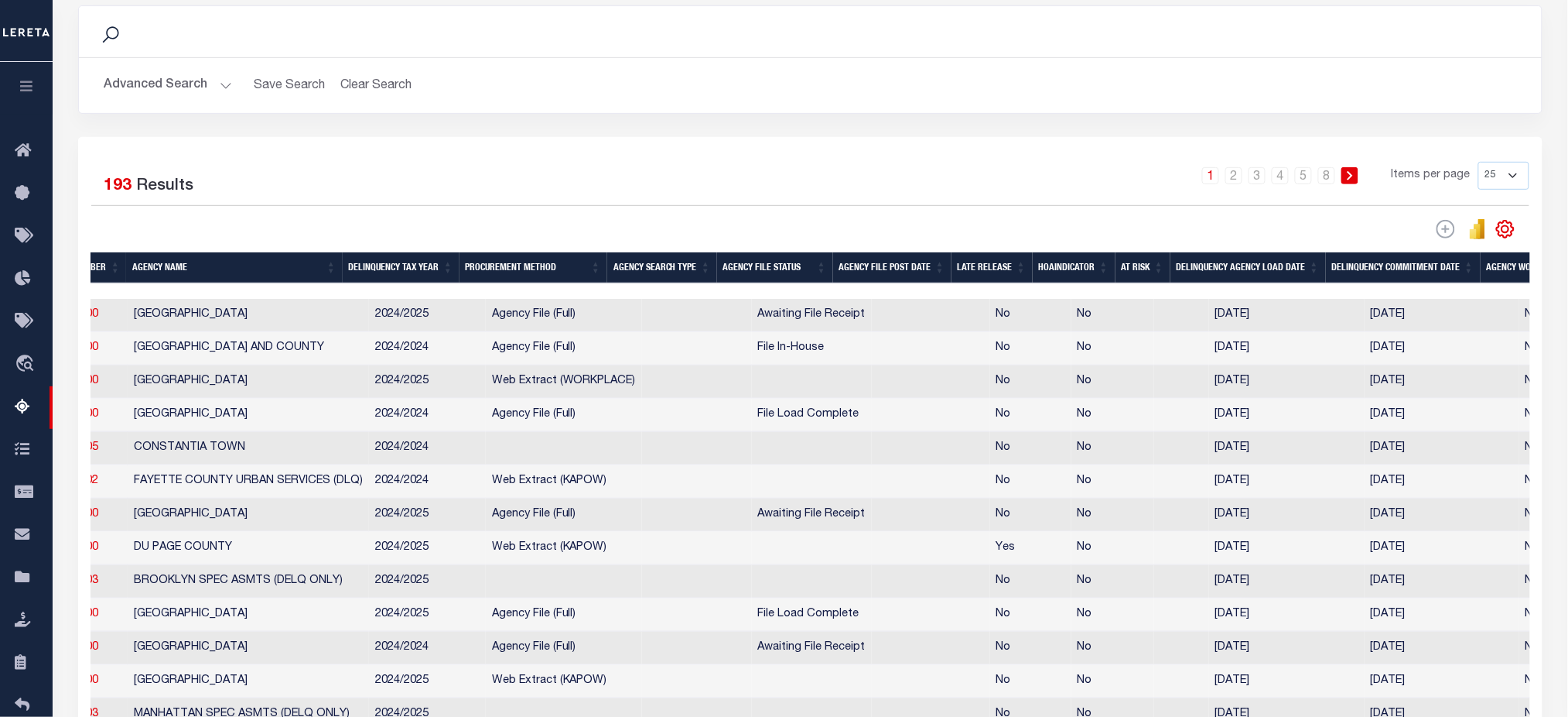
scroll to position [0, 84]
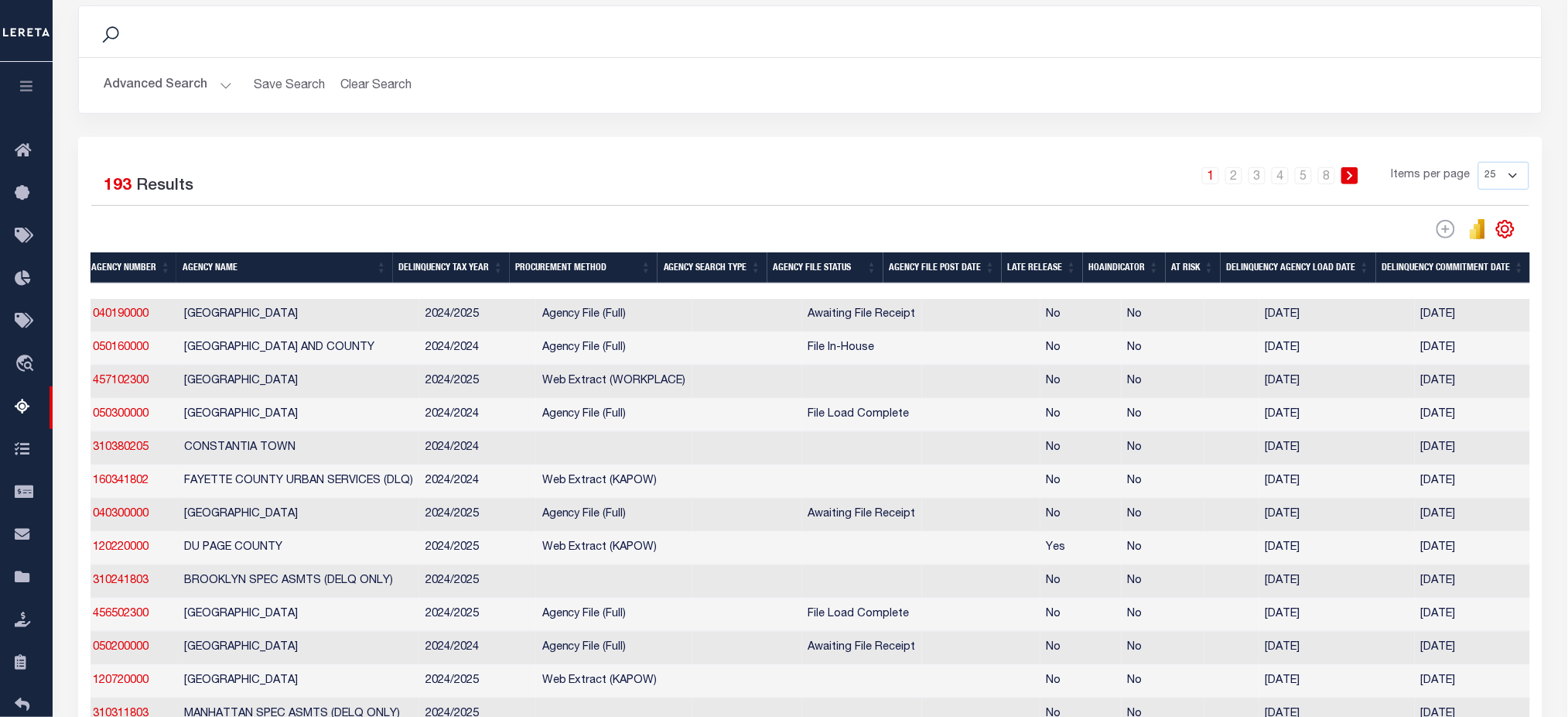
drag, startPoint x: 519, startPoint y: 289, endPoint x: 595, endPoint y: 294, distance: 76.2
click at [595, 294] on div at bounding box center [810, 291] width 1440 height 16
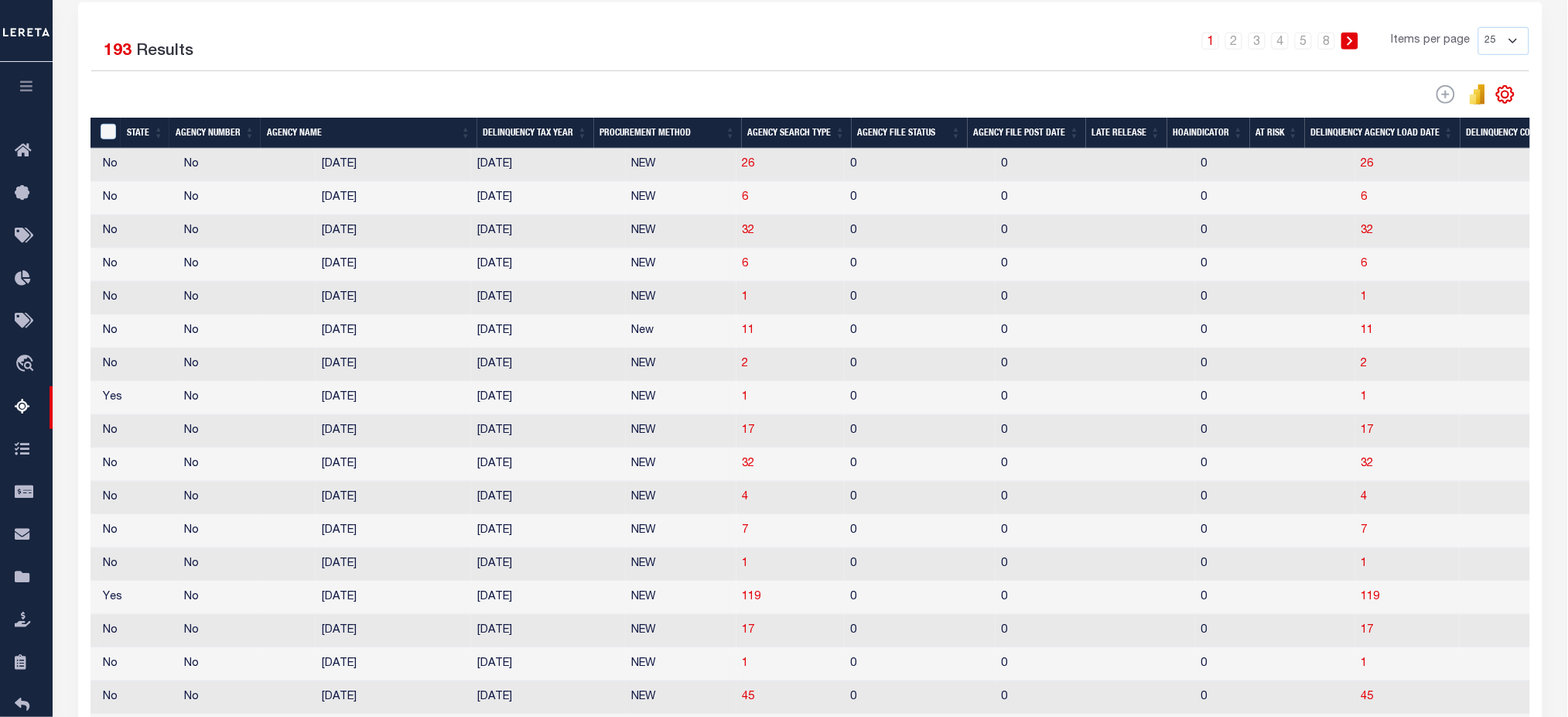
scroll to position [0, 1028]
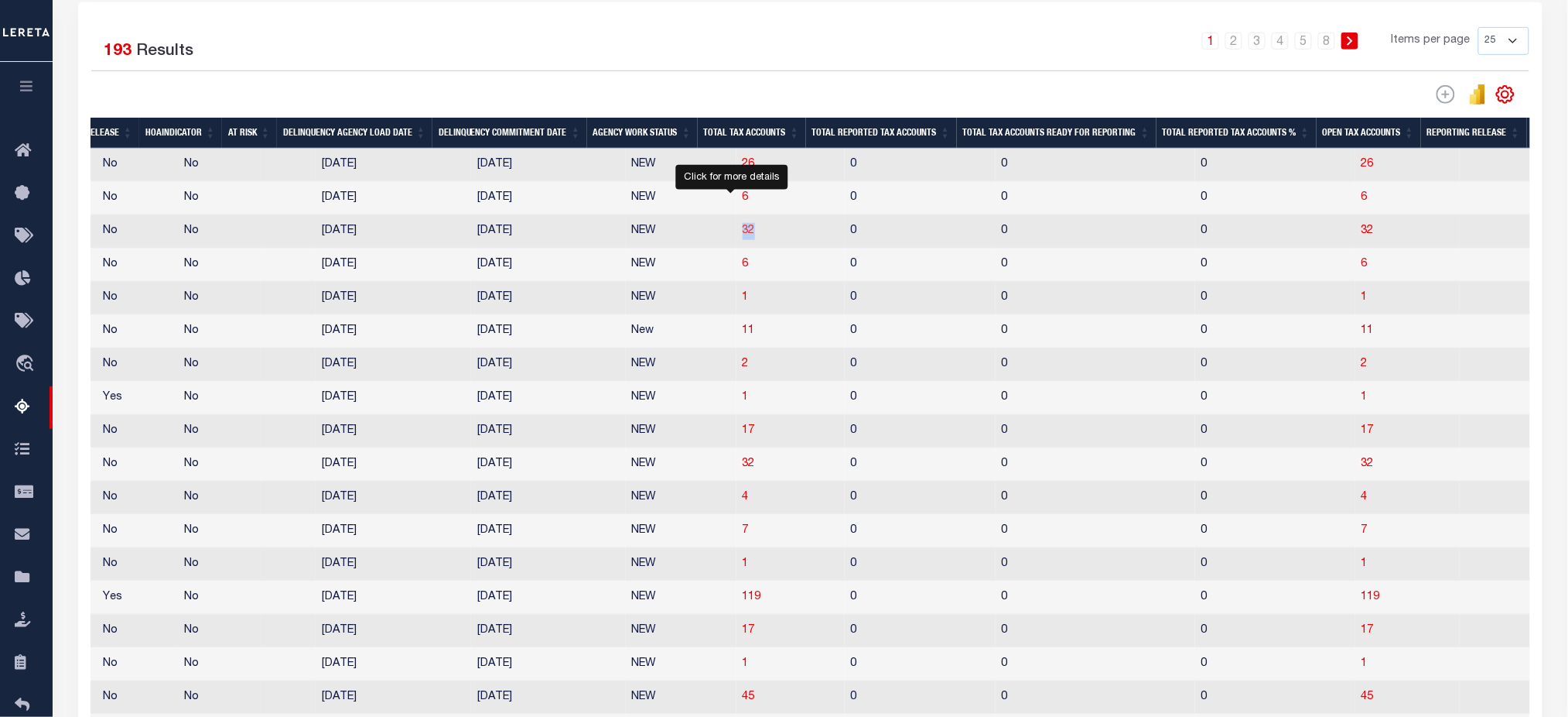
drag, startPoint x: 713, startPoint y: 227, endPoint x: 735, endPoint y: 236, distance: 23.8
click at [735, 236] on tr "VA 457102300 NORFOLK CITY 2024/2025 Web Extract (WORKPLACE) No No 05/19/2025 08…" at bounding box center [773, 232] width 3421 height 34
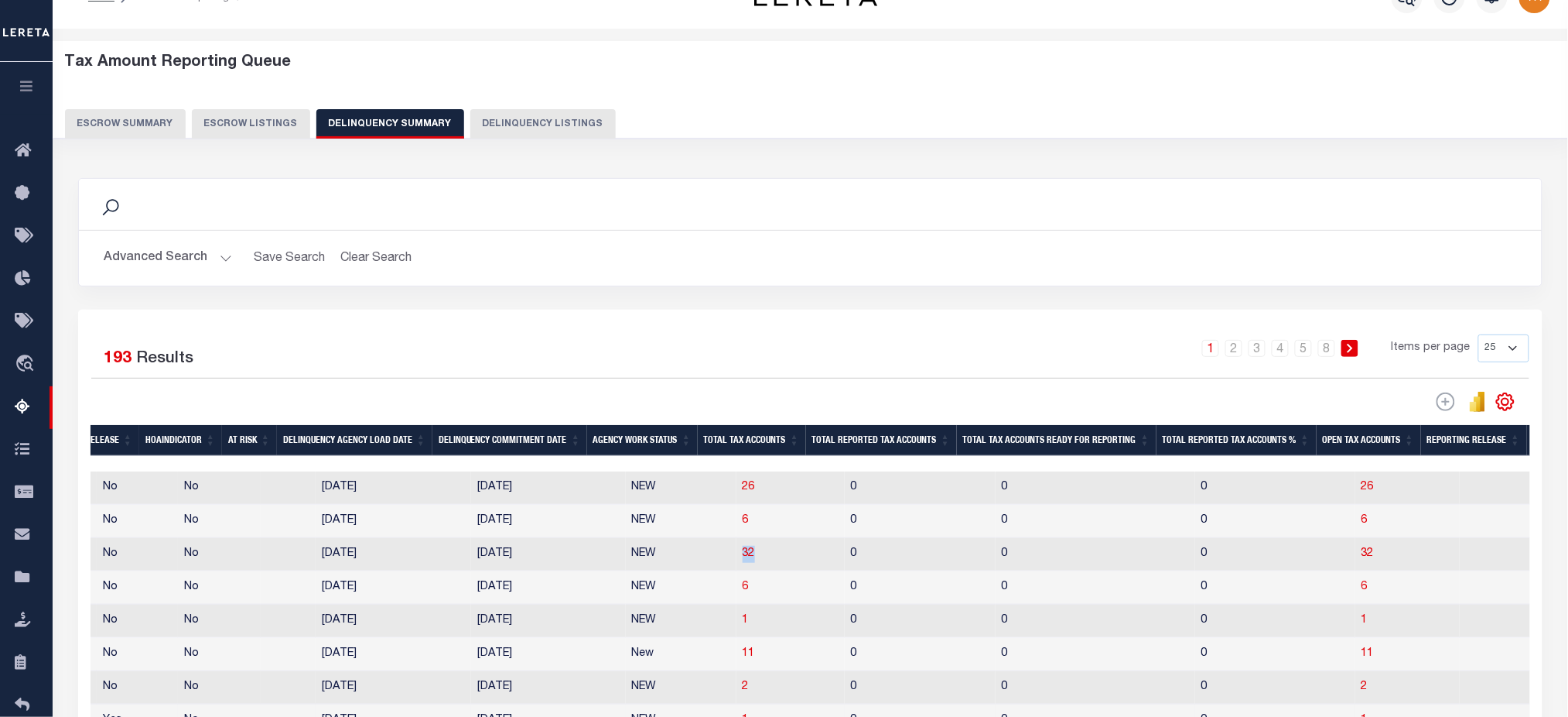
scroll to position [31, 0]
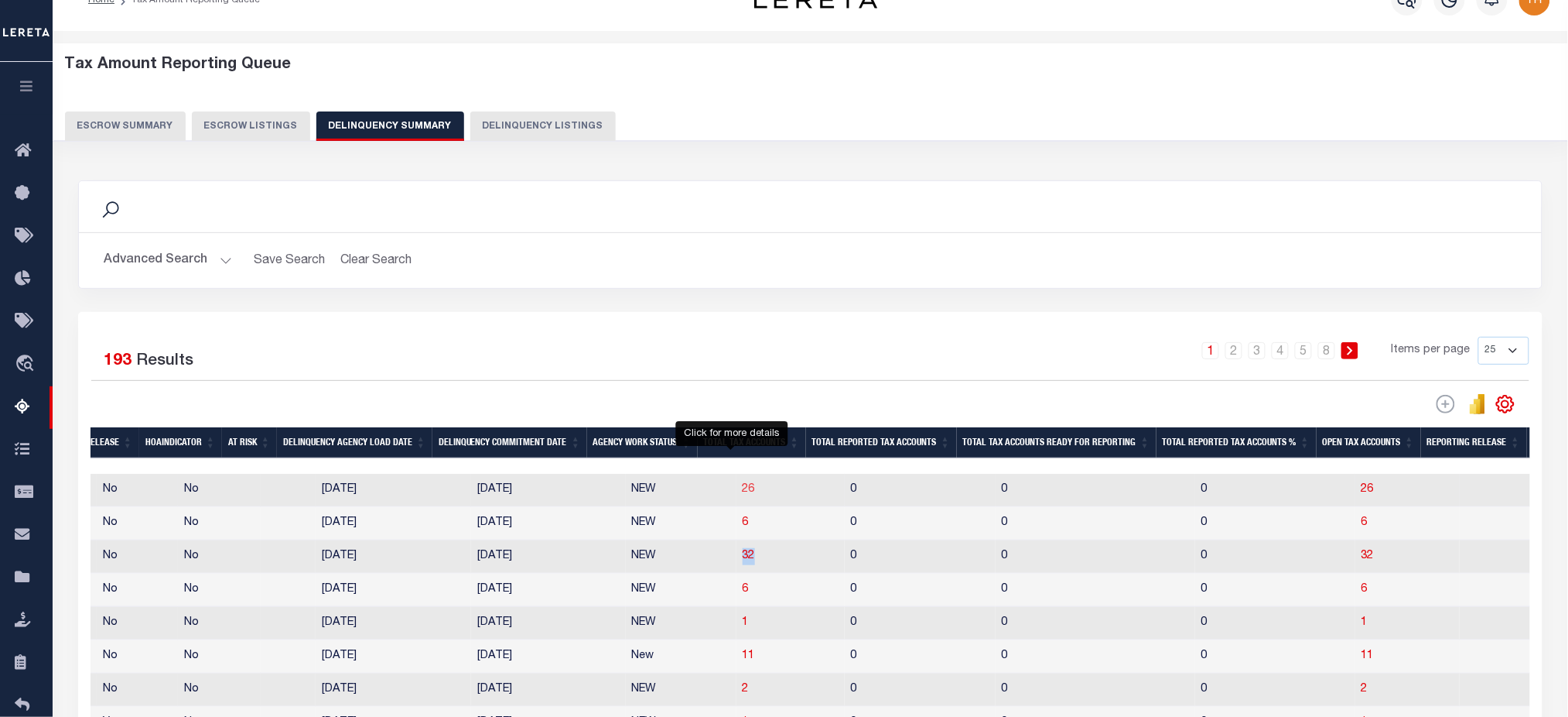
click at [742, 495] on span "26" at bounding box center [749, 489] width 12 height 11
select select "100"
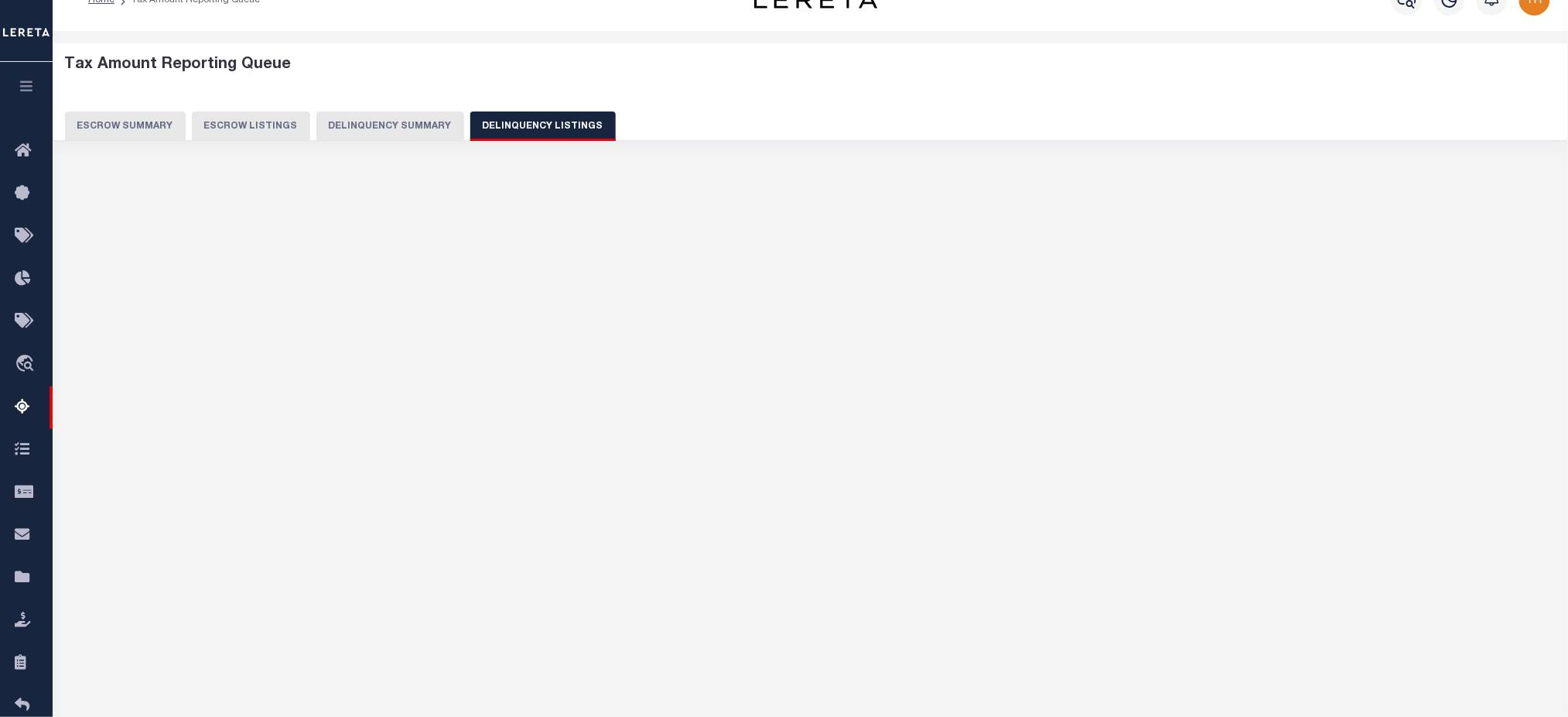
select select "100"
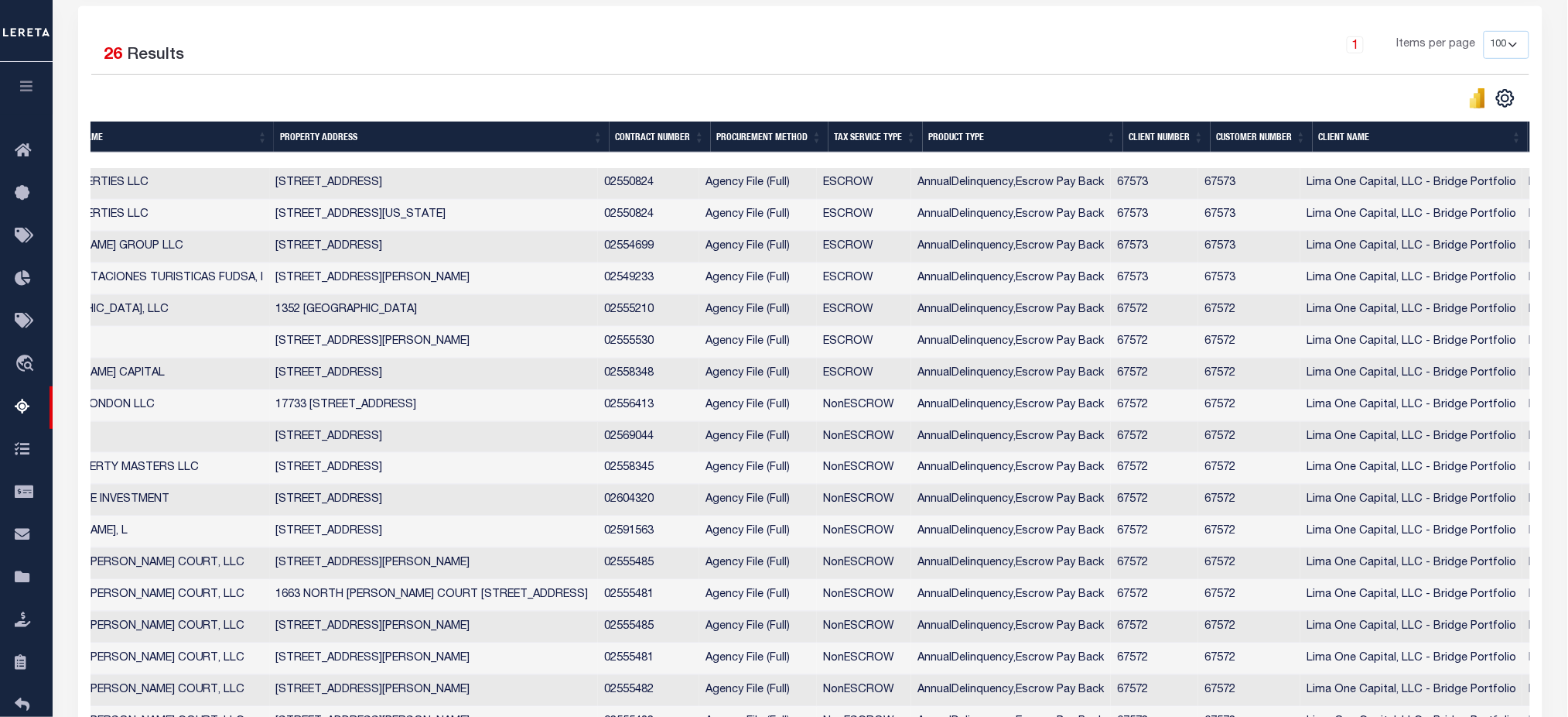
scroll to position [0, 0]
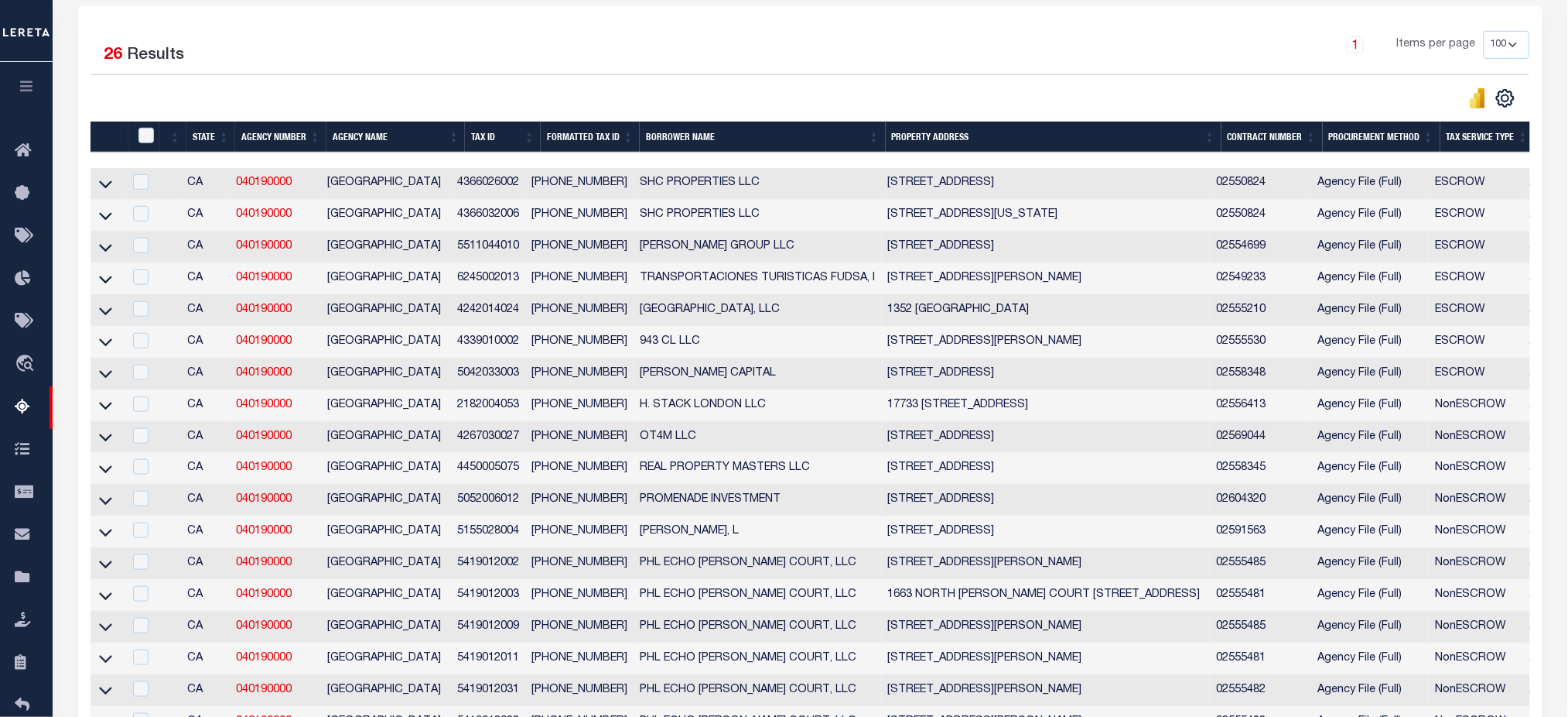
click at [94, 189] on td at bounding box center [107, 183] width 33 height 32
checkbox input "true"
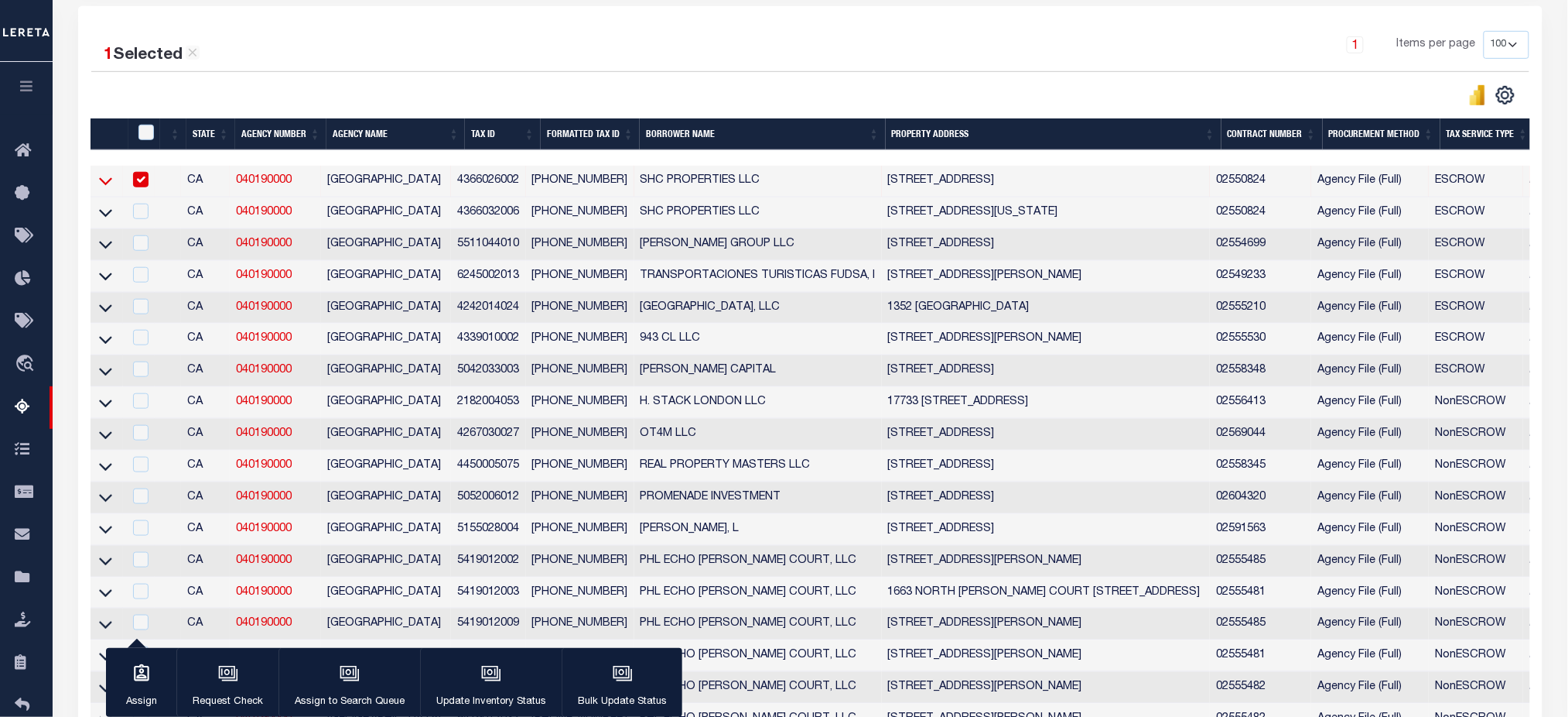
click at [101, 180] on icon at bounding box center [105, 180] width 13 height 16
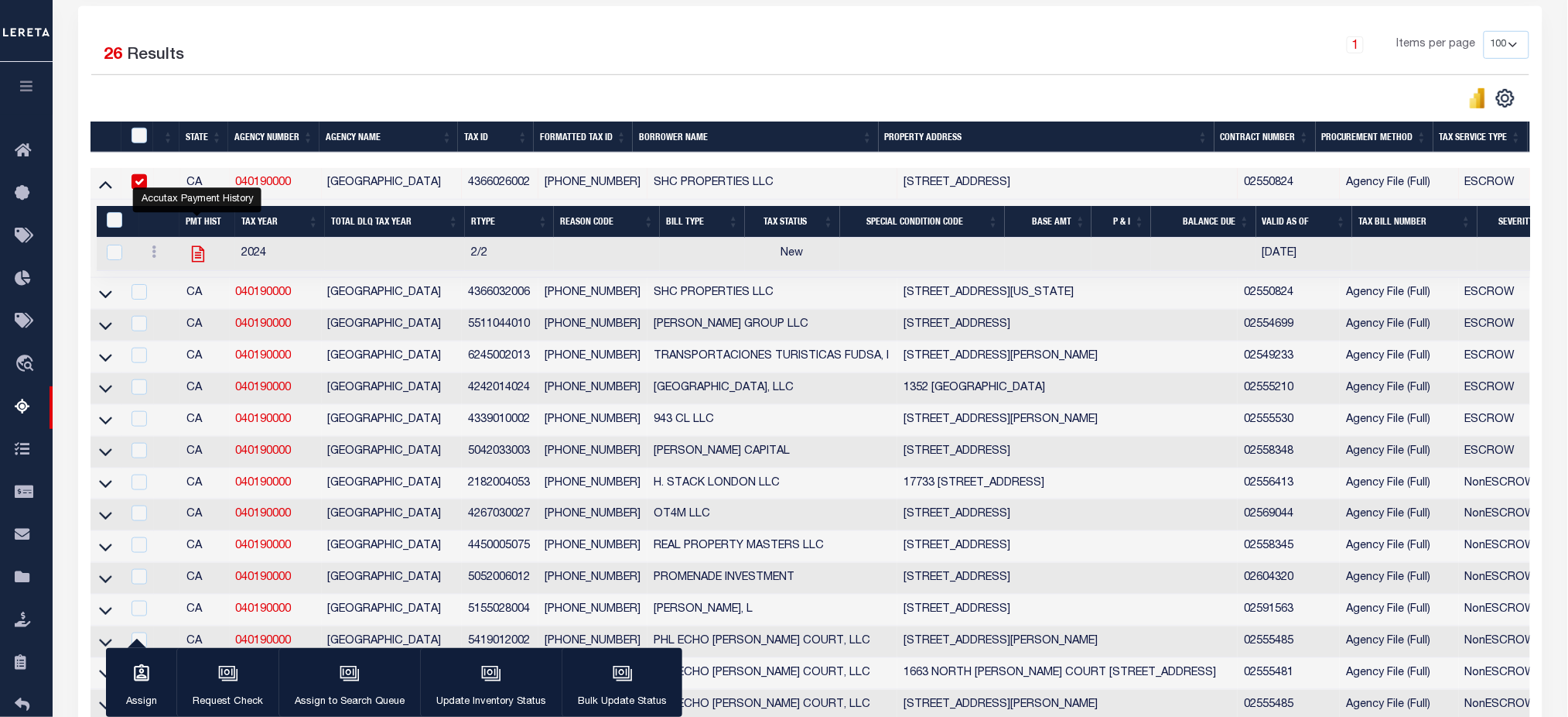
click at [196, 257] on icon "" at bounding box center [197, 254] width 12 height 16
checkbox input "true"
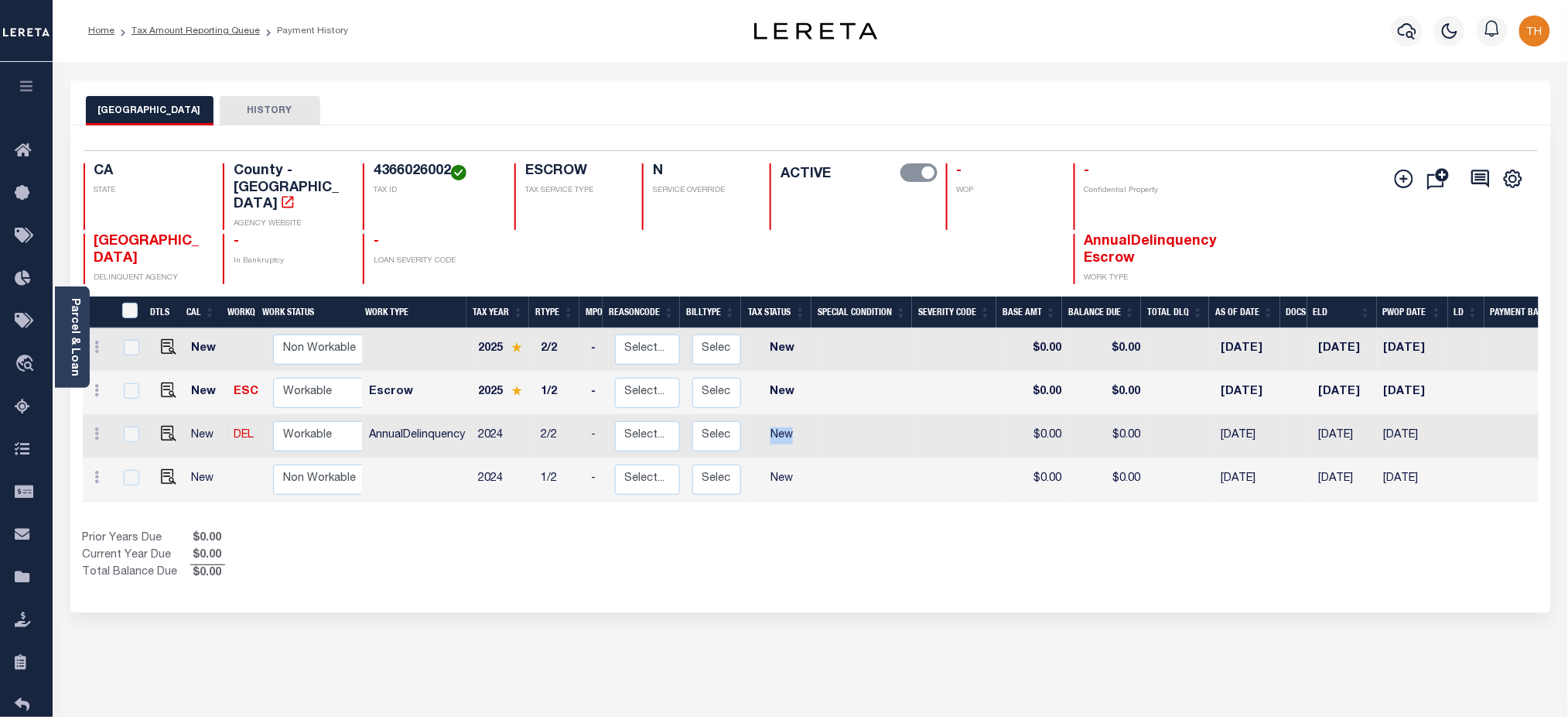
drag, startPoint x: 764, startPoint y: 403, endPoint x: 795, endPoint y: 410, distance: 31.8
click at [795, 415] on td "New" at bounding box center [782, 437] width 70 height 44
checkbox input "true"
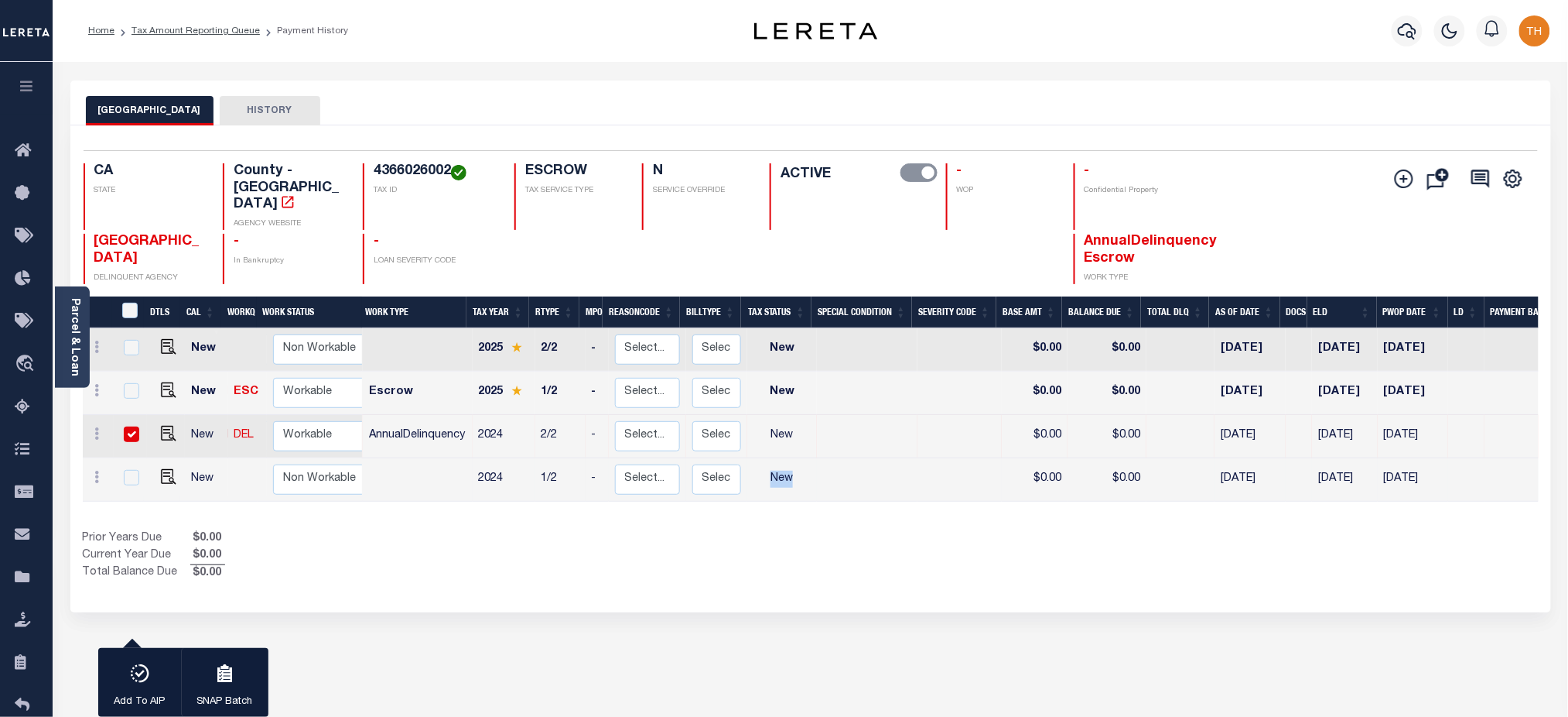
drag, startPoint x: 760, startPoint y: 447, endPoint x: 791, endPoint y: 455, distance: 32.0
click at [791, 458] on td "New" at bounding box center [782, 480] width 70 height 44
checkbox input "true"
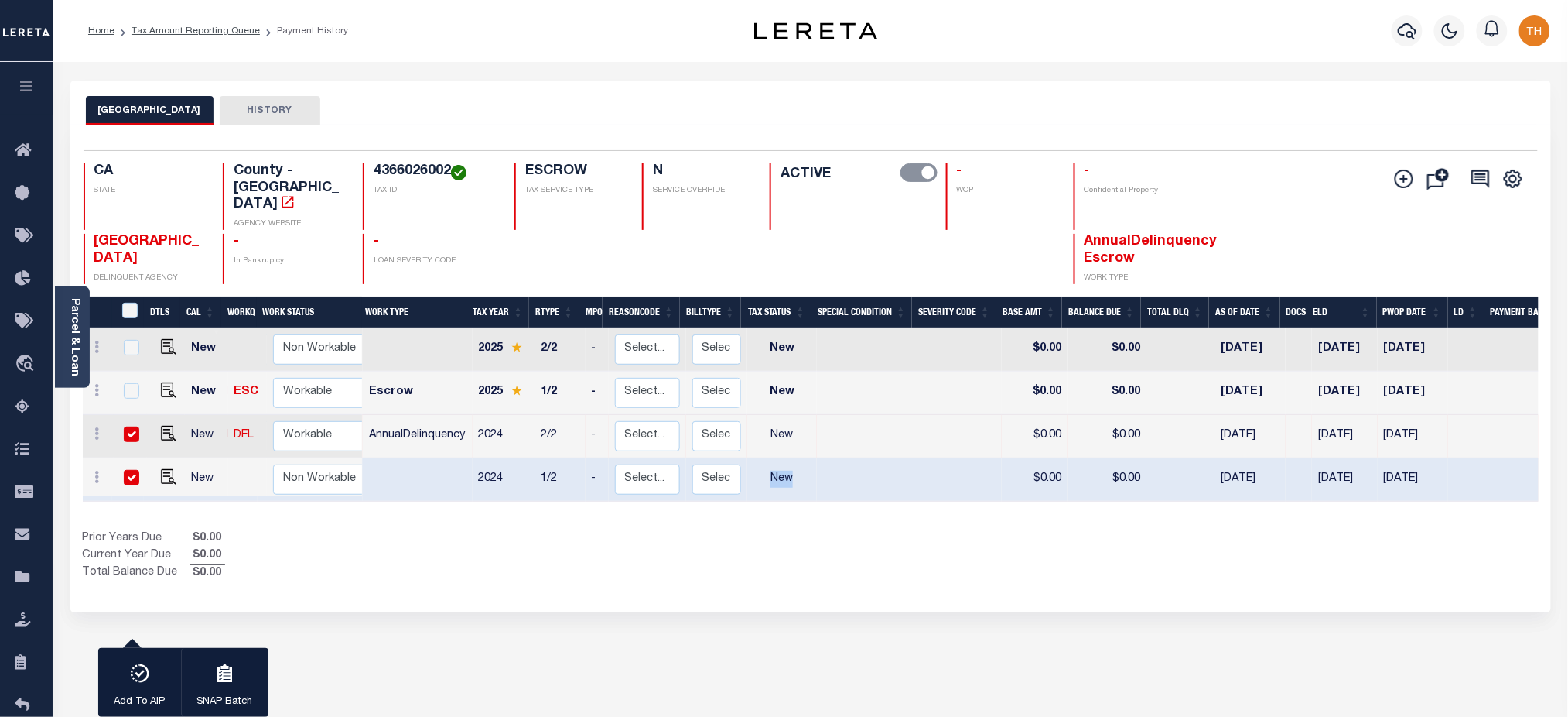
click at [131, 427] on input "checkbox" at bounding box center [132, 435] width 16 height 16
checkbox input "false"
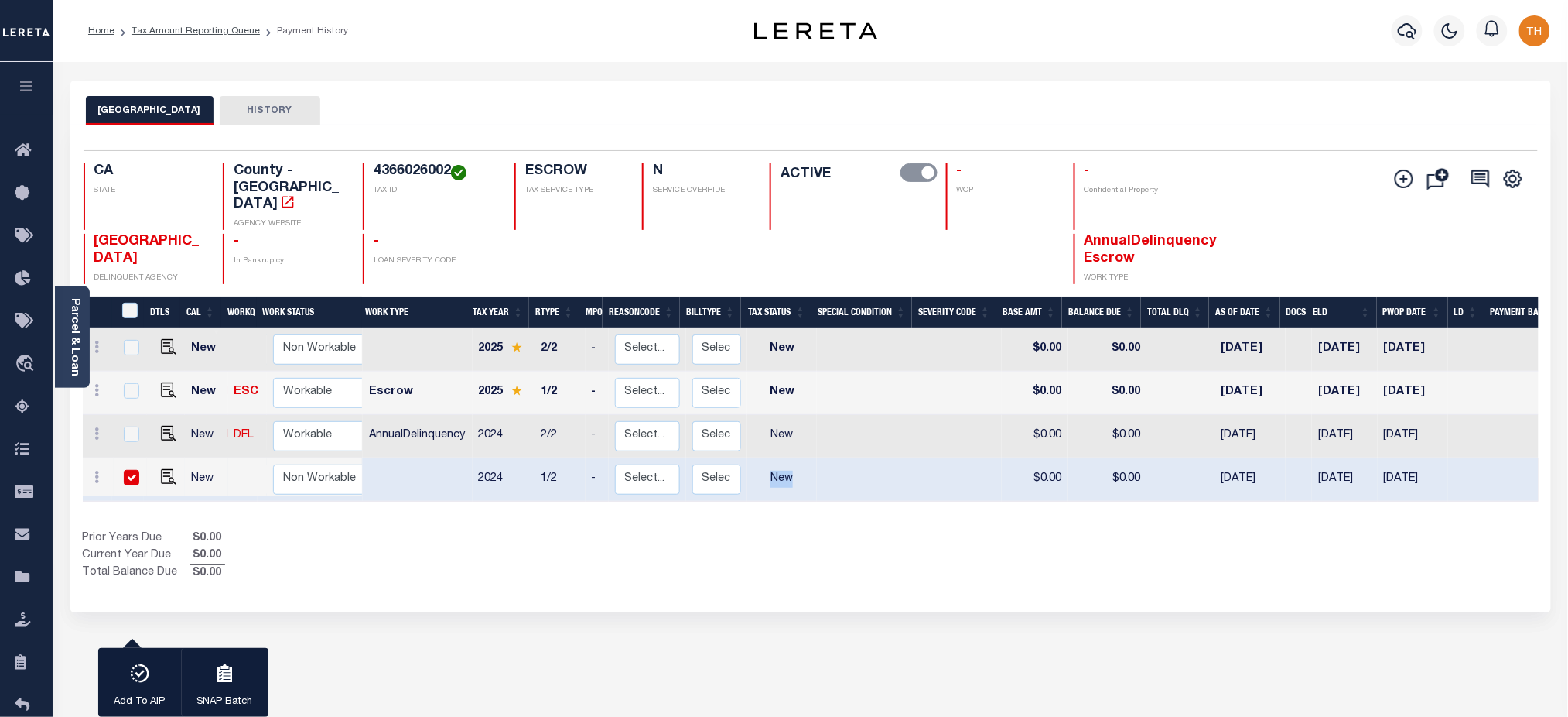
click at [133, 470] on input "checkbox" at bounding box center [132, 477] width 16 height 16
checkbox input "false"
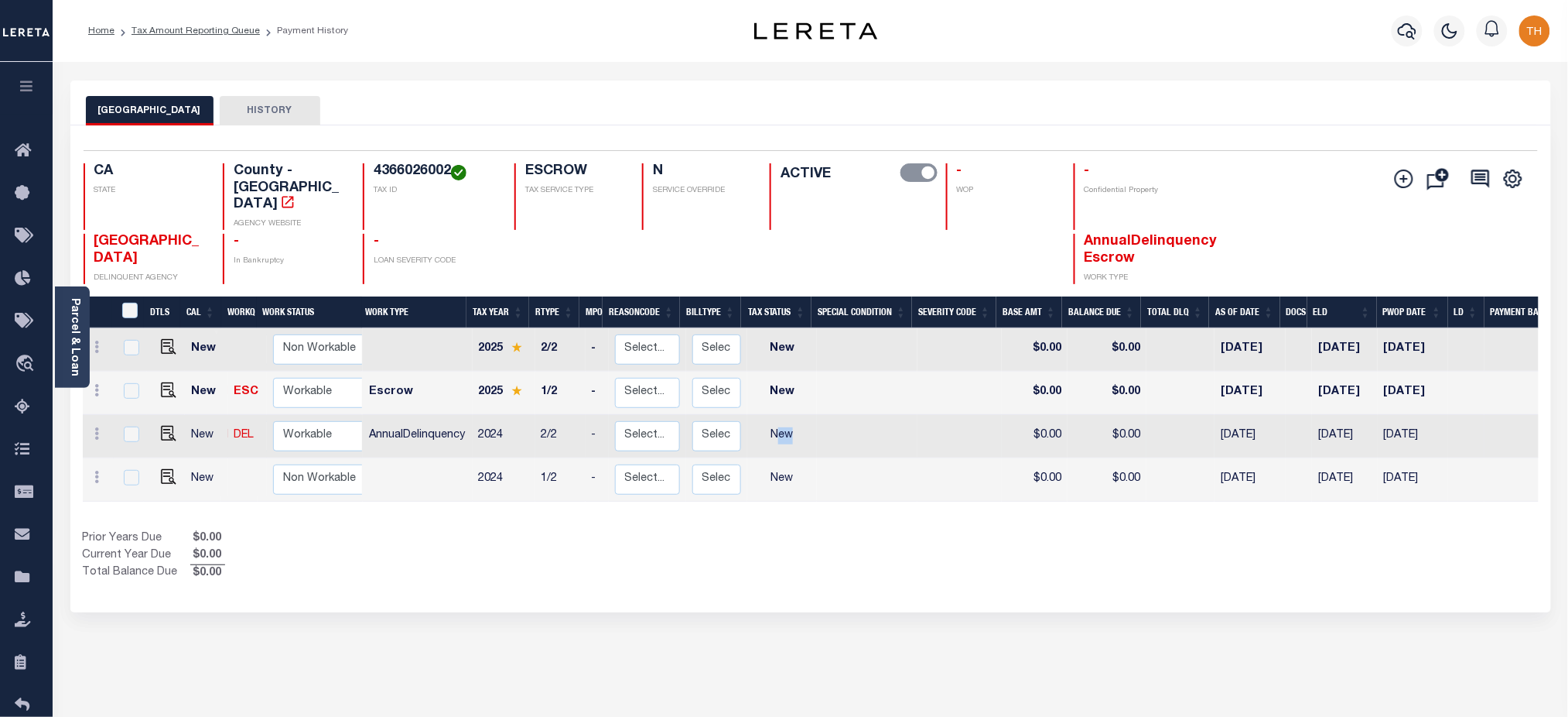
drag, startPoint x: 772, startPoint y: 402, endPoint x: 790, endPoint y: 403, distance: 18.0
click at [790, 415] on td "New" at bounding box center [782, 437] width 70 height 44
checkbox input "true"
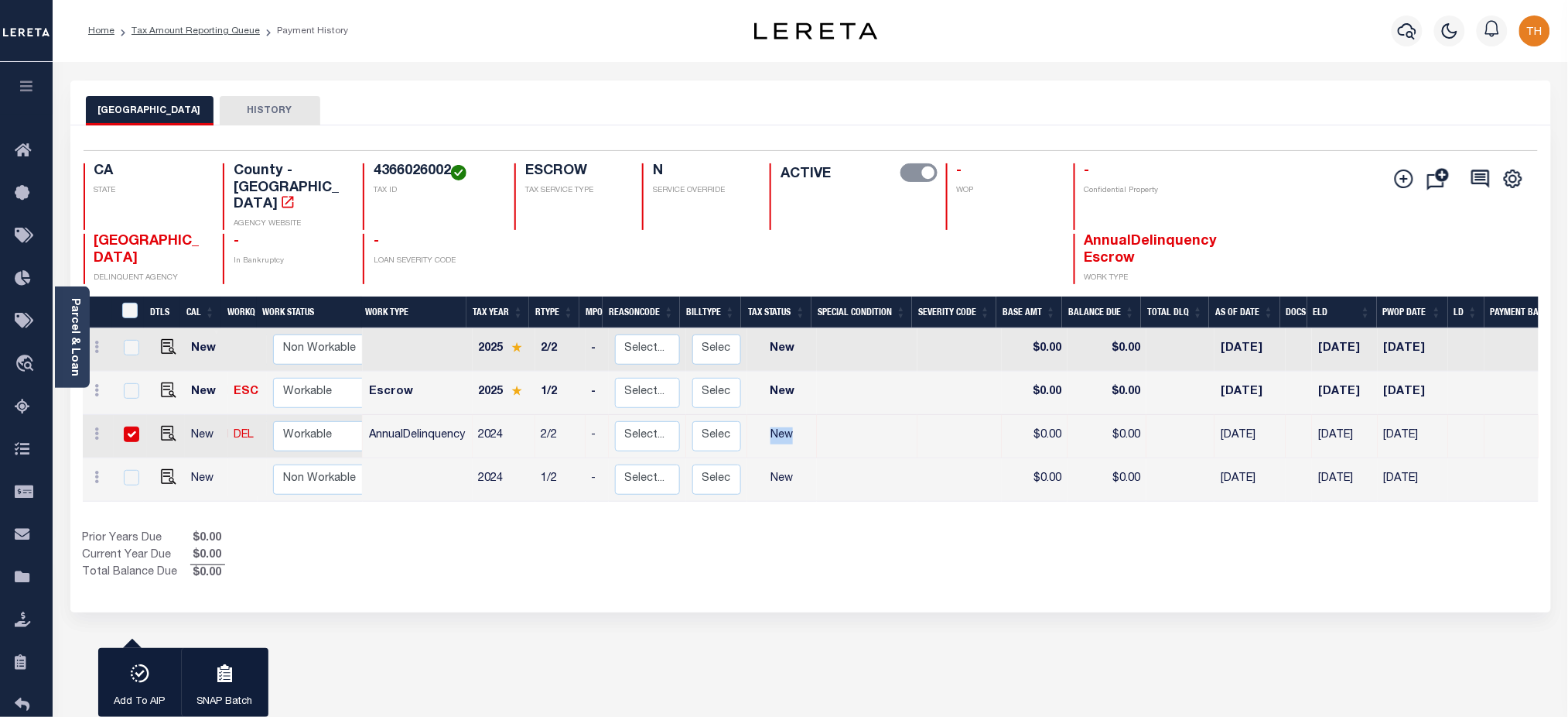
drag, startPoint x: 765, startPoint y: 404, endPoint x: 790, endPoint y: 407, distance: 25.2
click at [790, 415] on td "New" at bounding box center [782, 437] width 70 height 44
checkbox input "false"
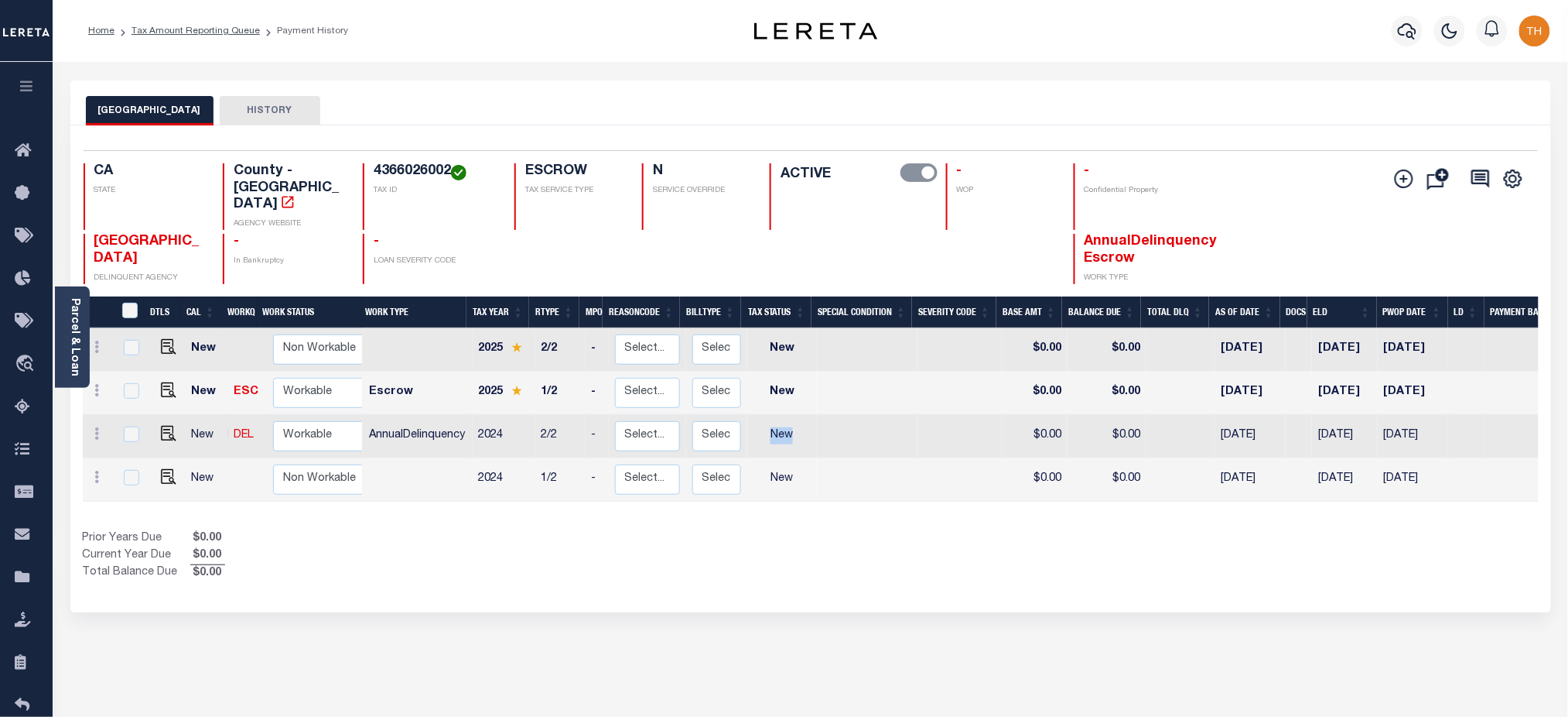
click at [926, 530] on div "Show Tax Lines before Bill Release Date Prior Years Due $0.00 Current Year Due …" at bounding box center [810, 555] width 1456 height 51
drag, startPoint x: 759, startPoint y: 309, endPoint x: 796, endPoint y: 325, distance: 40.3
click at [796, 328] on td "New" at bounding box center [782, 350] width 70 height 44
checkbox input "true"
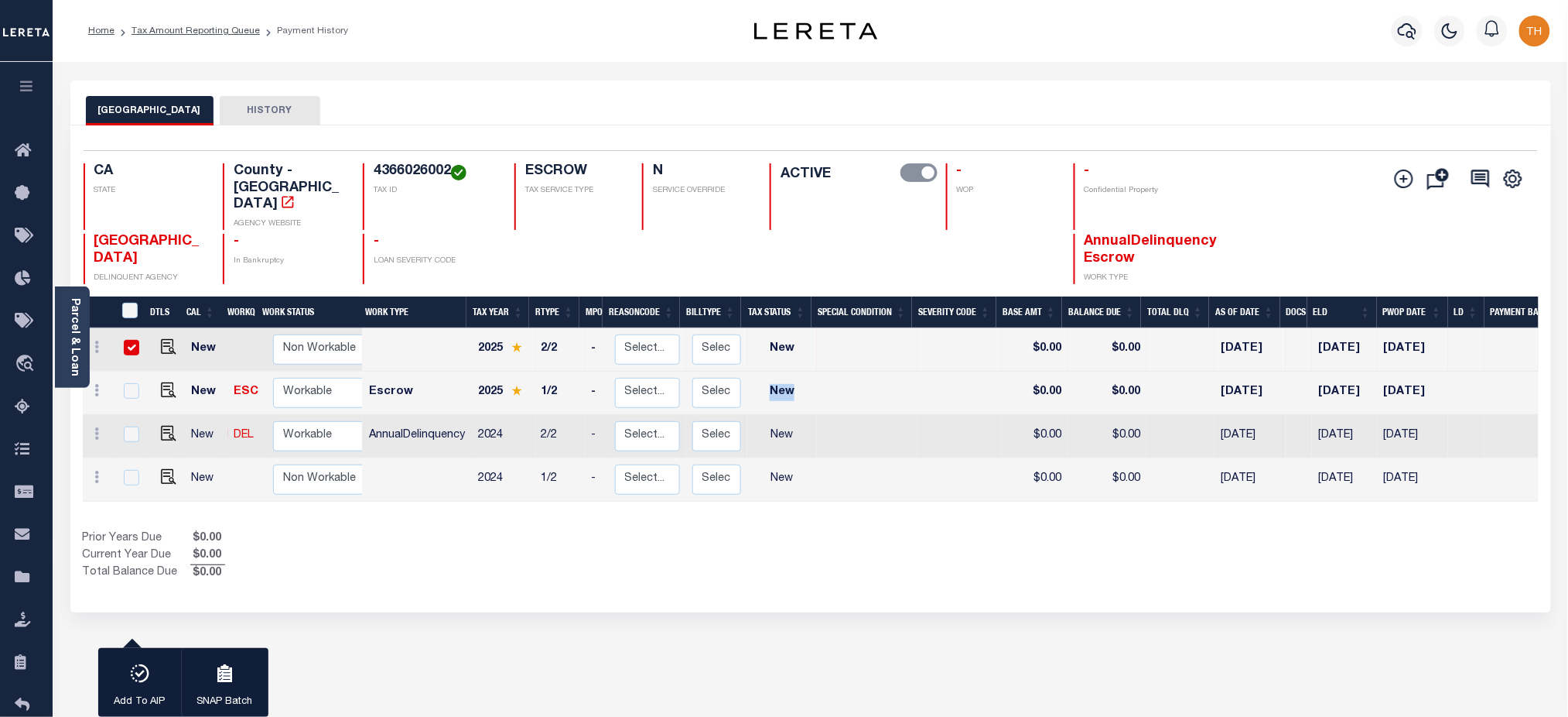
drag, startPoint x: 769, startPoint y: 366, endPoint x: 792, endPoint y: 368, distance: 23.1
click at [792, 371] on td "New" at bounding box center [782, 393] width 70 height 44
checkbox input "true"
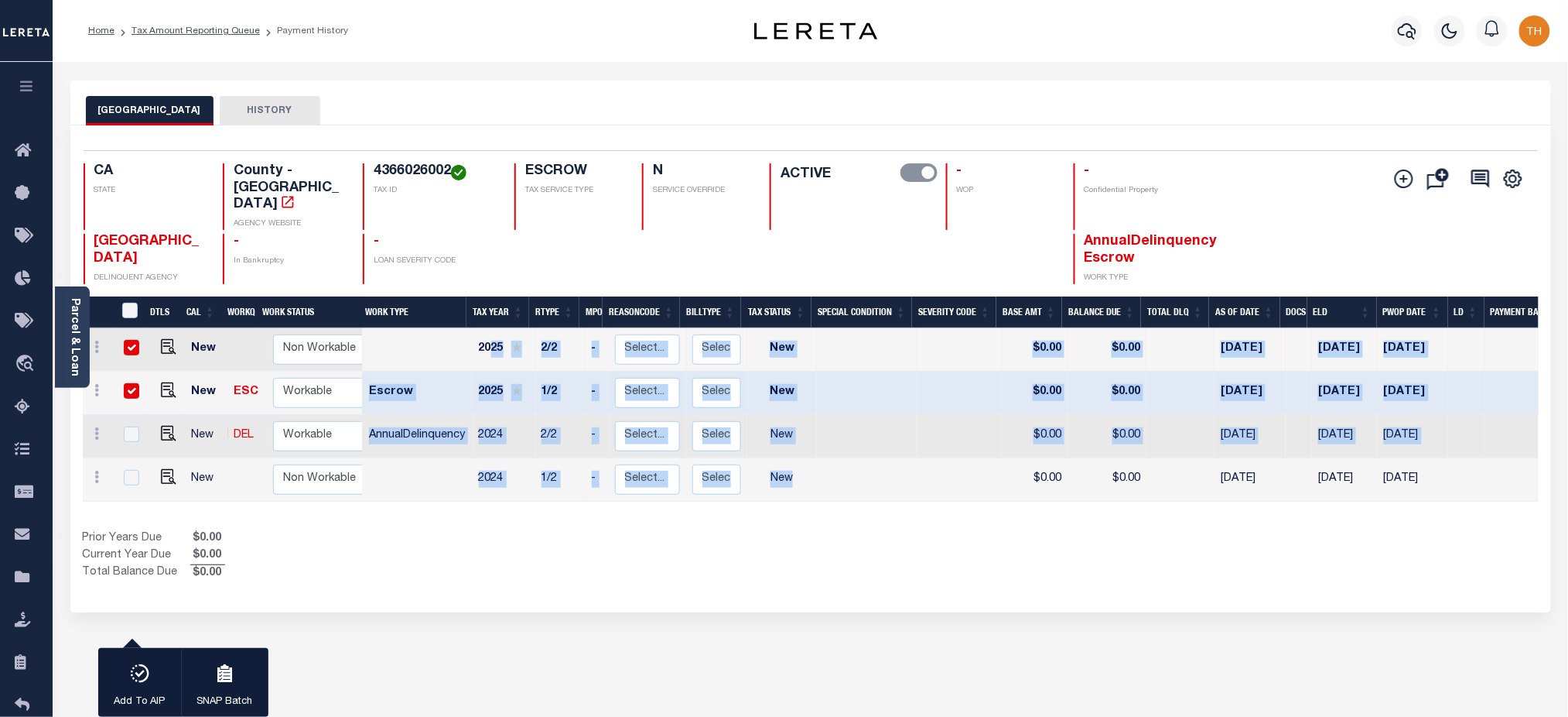
drag, startPoint x: 490, startPoint y: 315, endPoint x: 808, endPoint y: 431, distance: 338.5
click at [808, 431] on tbody "New Non Workable Workable 2025 2/2 - Select... Payment Reversal Taxable Value C…" at bounding box center [866, 415] width 1567 height 173
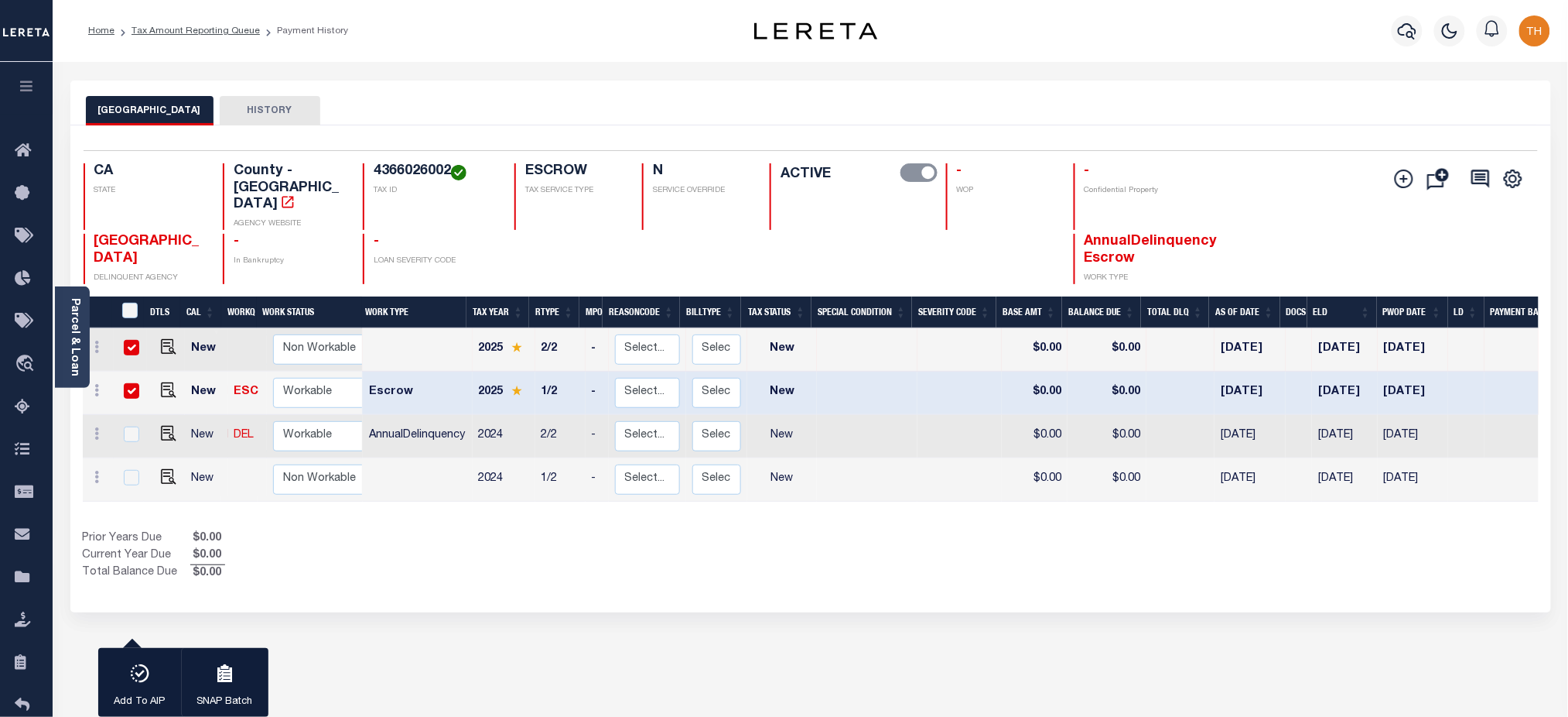
click at [767, 545] on div "Prior Years Due $0.00 Current Year Due $0.00 Total Balance Due $0.00" at bounding box center [446, 555] width 727 height 51
click at [950, 607] on div "LOS ANGELES COUNTY HISTORY 2 Selected 4 1" at bounding box center [810, 517] width 1503 height 874
drag, startPoint x: 445, startPoint y: 359, endPoint x: 651, endPoint y: 357, distance: 206.0
click at [1505, 371] on tr "New ESC Non Workable Workable Escrow 2025 1/2 - Select... Payment Reversal Taxa…" at bounding box center [866, 393] width 1567 height 44
click at [124, 339] on input "checkbox" at bounding box center [132, 347] width 16 height 16
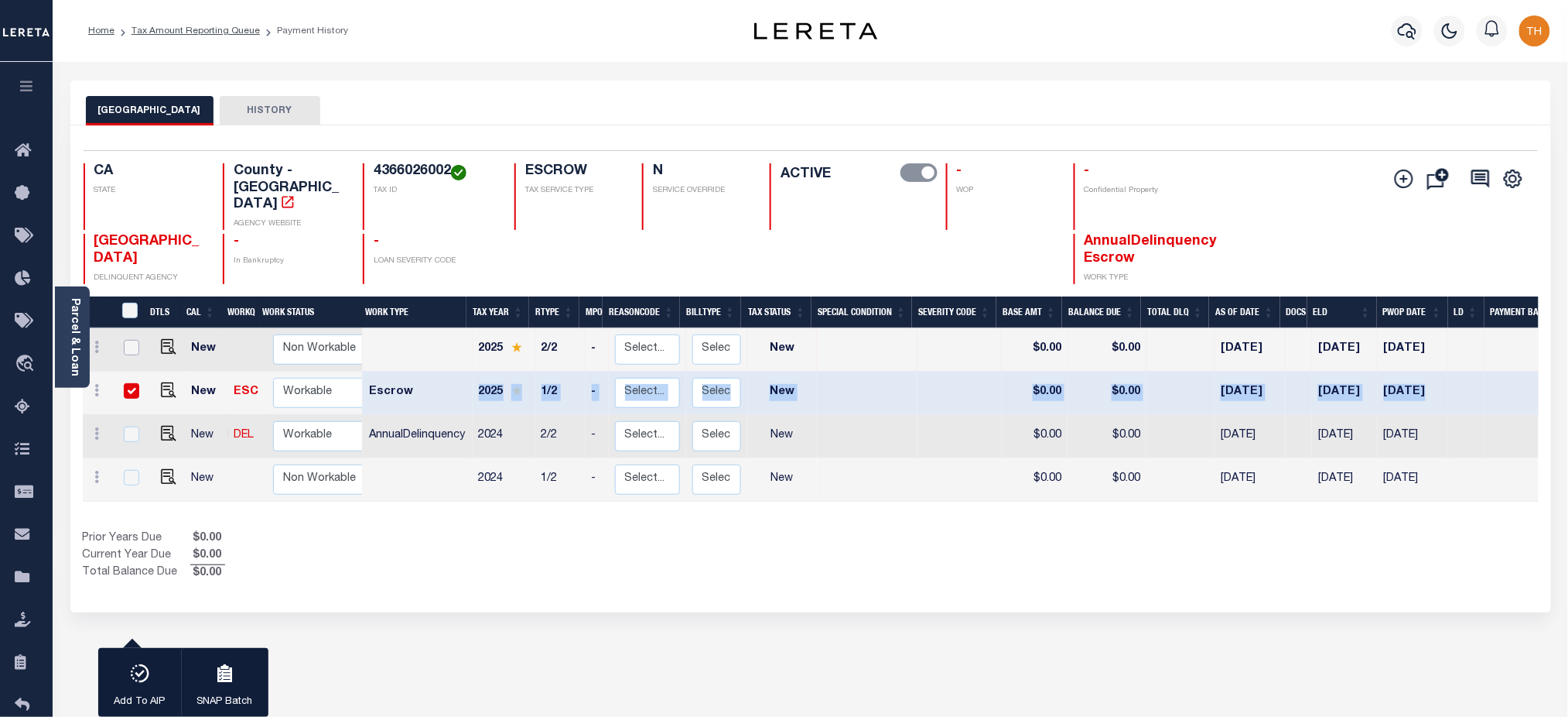
checkbox input "false"
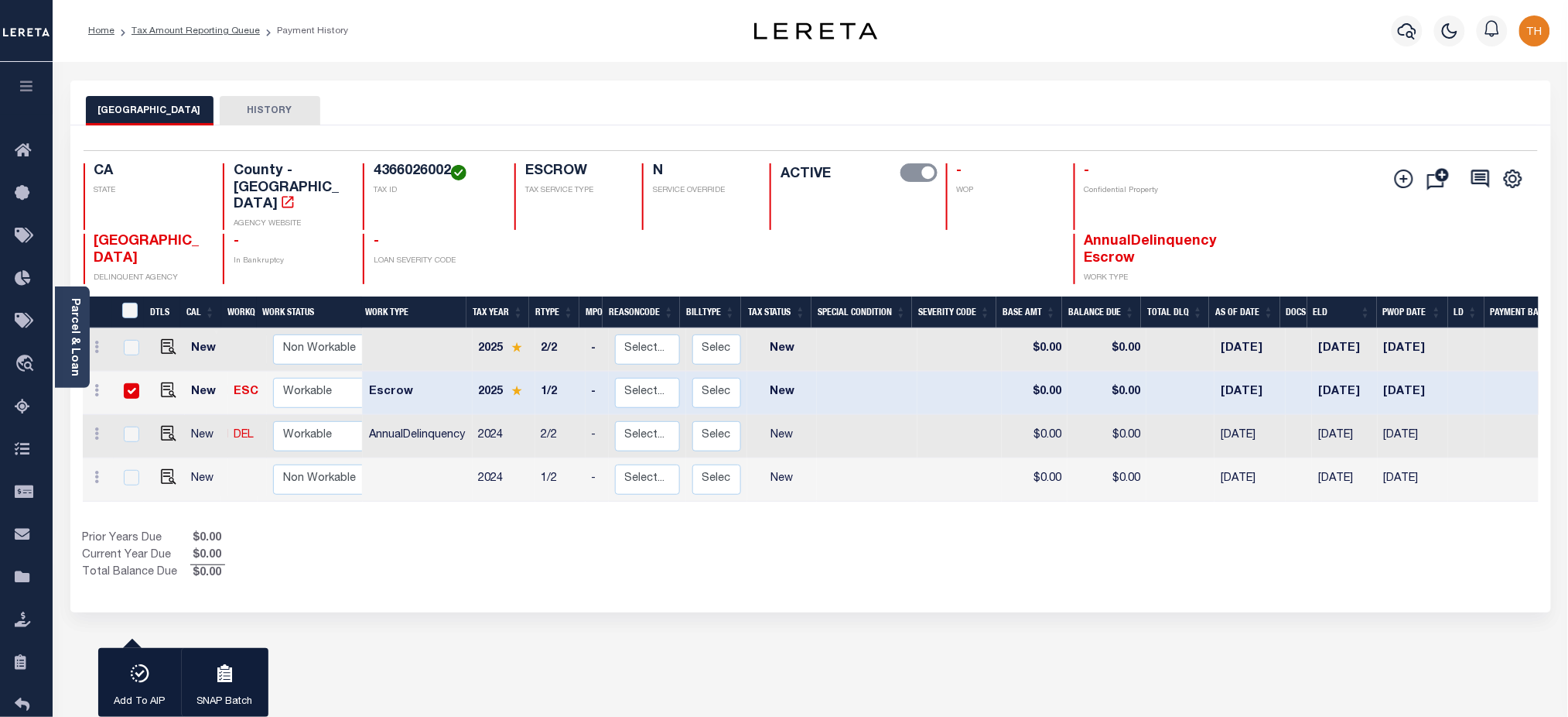
click at [607, 497] on div "DTLS CAL WorkQ Work Status Work Type Tax Year RType MPO ReasonCode BillType Tax…" at bounding box center [810, 439] width 1456 height 286
click at [126, 383] on input "checkbox" at bounding box center [132, 391] width 16 height 16
checkbox input "false"
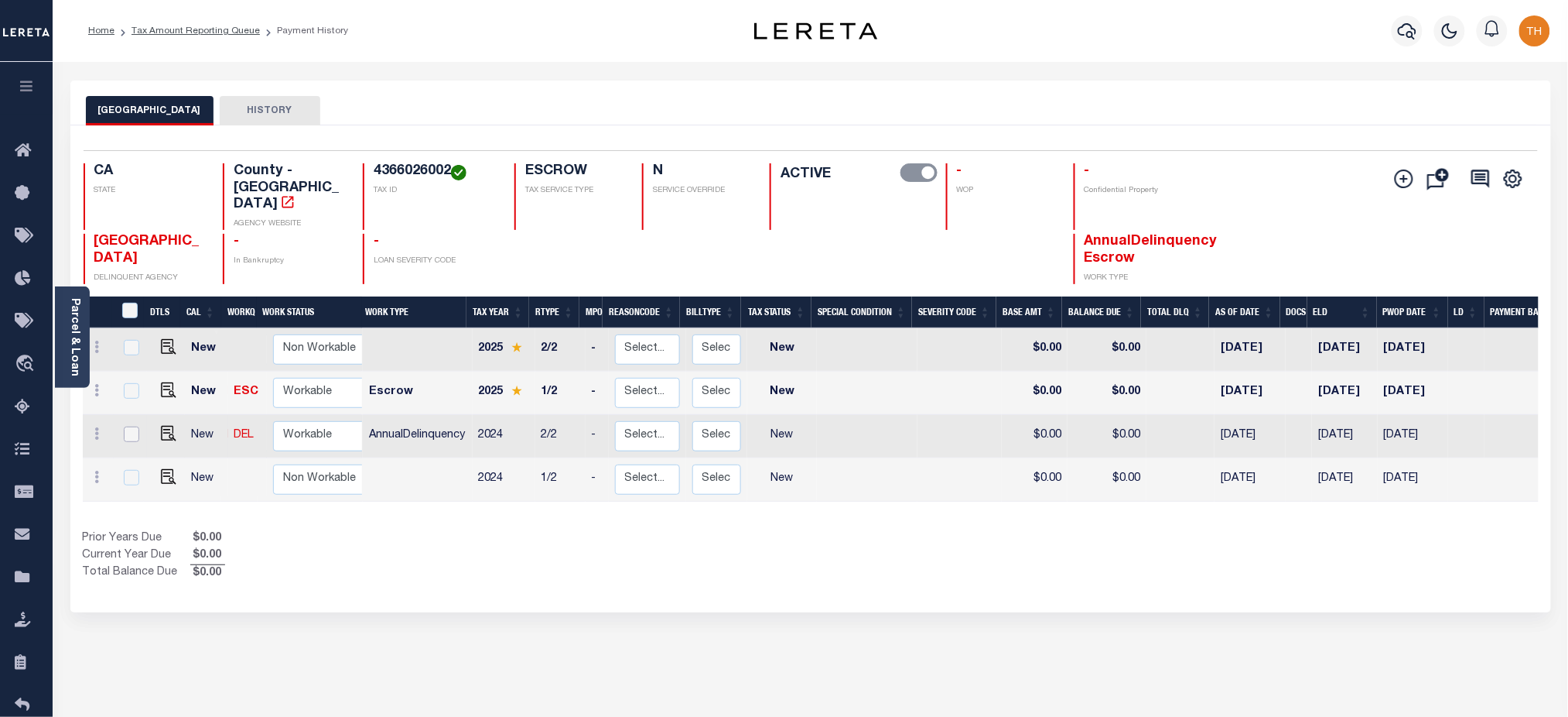
click at [133, 427] on input "checkbox" at bounding box center [132, 435] width 16 height 16
checkbox input "true"
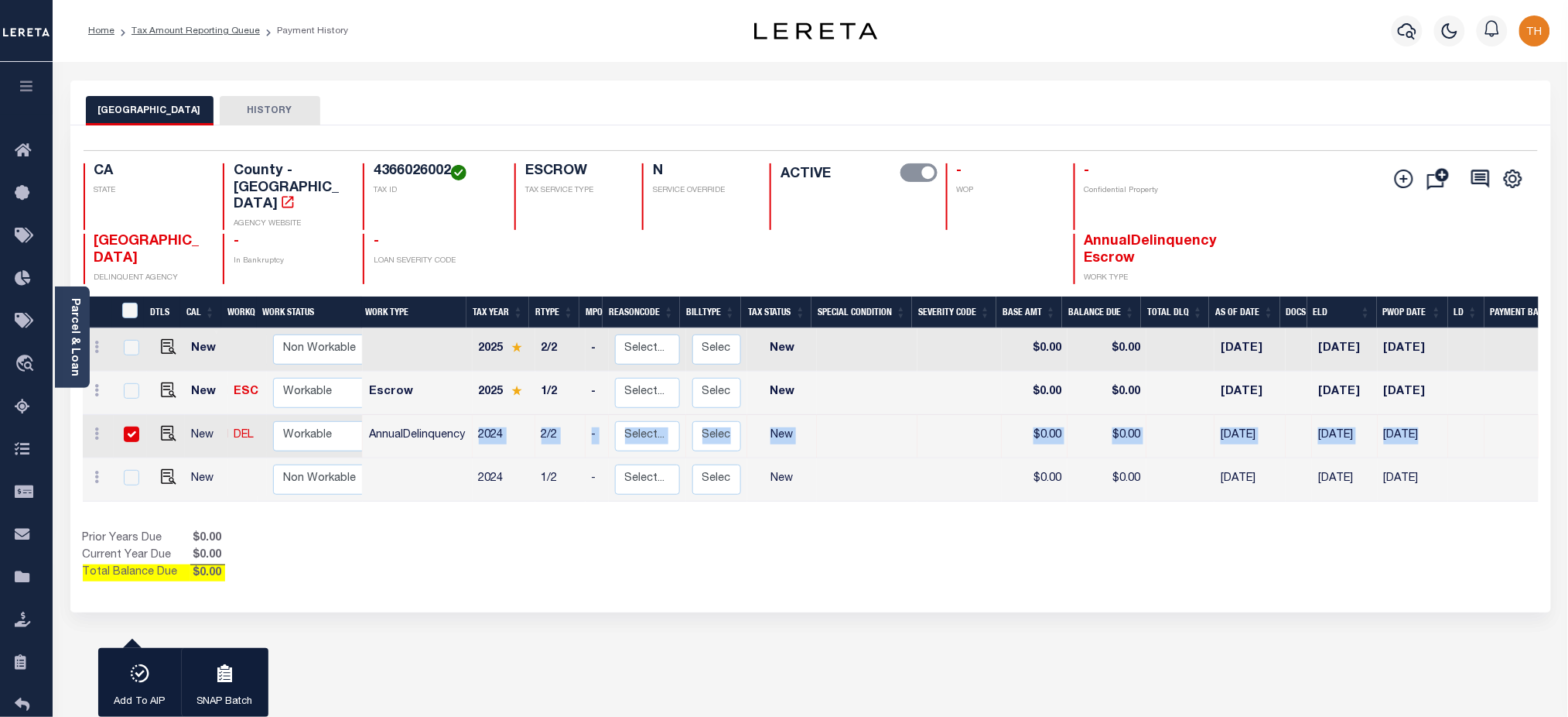
drag, startPoint x: 1452, startPoint y: 406, endPoint x: 475, endPoint y: 416, distance: 977.1
click at [475, 416] on tr "New DEL Non Workable Workable AnnualDelinquency 2024 2/2 - Select... Payment Re…" at bounding box center [866, 437] width 1567 height 44
drag, startPoint x: 854, startPoint y: 506, endPoint x: 876, endPoint y: 493, distance: 25.6
click at [855, 530] on div "Show Tax Lines before Bill Release Date Prior Years Due $0.00 Current Year Due …" at bounding box center [810, 555] width 1456 height 51
drag, startPoint x: 1467, startPoint y: 407, endPoint x: 681, endPoint y: 397, distance: 786.1
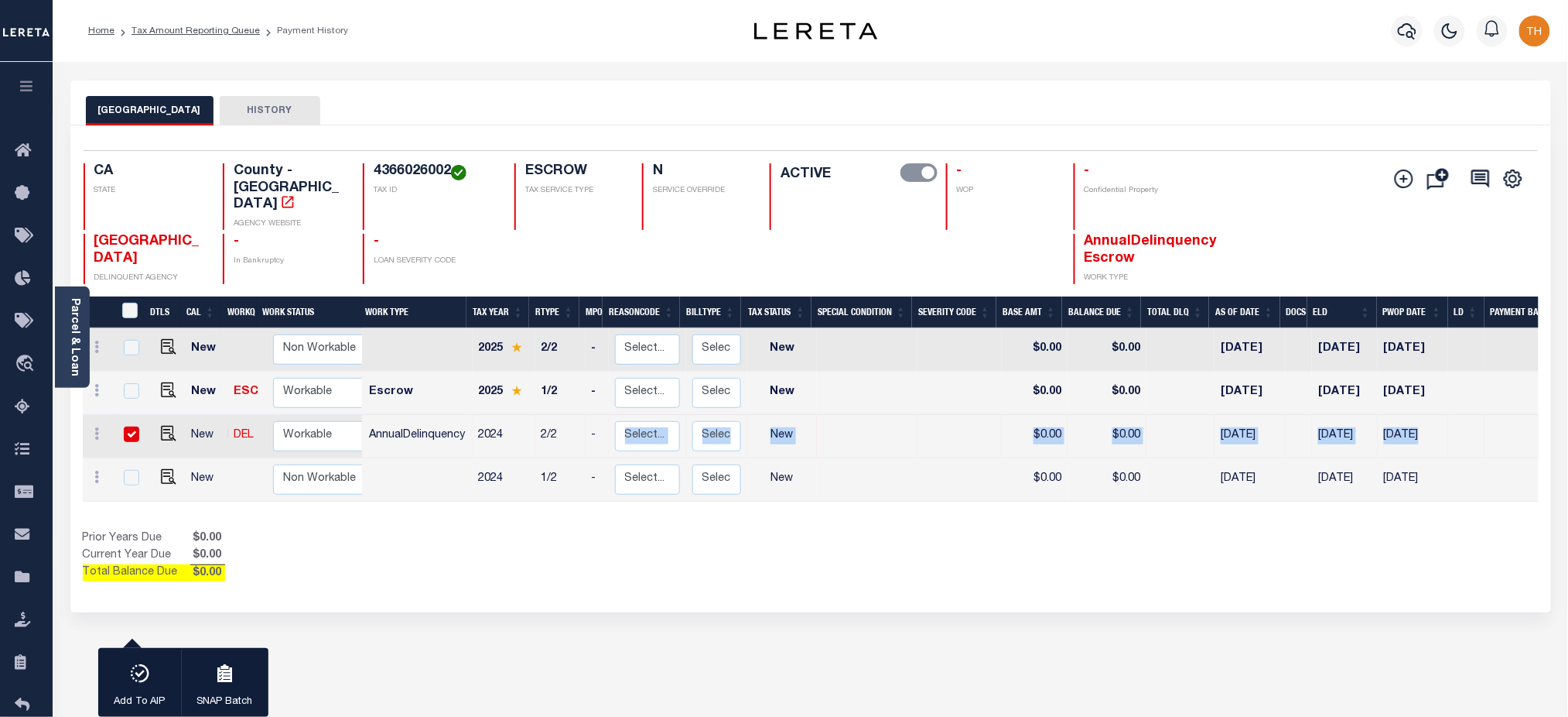
click at [681, 415] on tr "New DEL Non Workable Workable AnnualDelinquency 2024 2/2 - Select... Payment Re…" at bounding box center [866, 437] width 1567 height 44
drag, startPoint x: 1454, startPoint y: 445, endPoint x: 765, endPoint y: 412, distance: 689.8
click at [765, 412] on tbody "New Non Workable Workable 2025 2/2 - Select... Payment Reversal Taxable Value C…" at bounding box center [866, 415] width 1567 height 173
click at [1099, 497] on div "DTLS CAL WorkQ Work Status Work Type Tax Year RType MPO ReasonCode BillType Tax…" at bounding box center [810, 439] width 1456 height 286
